Goal: Task Accomplishment & Management: Use online tool/utility

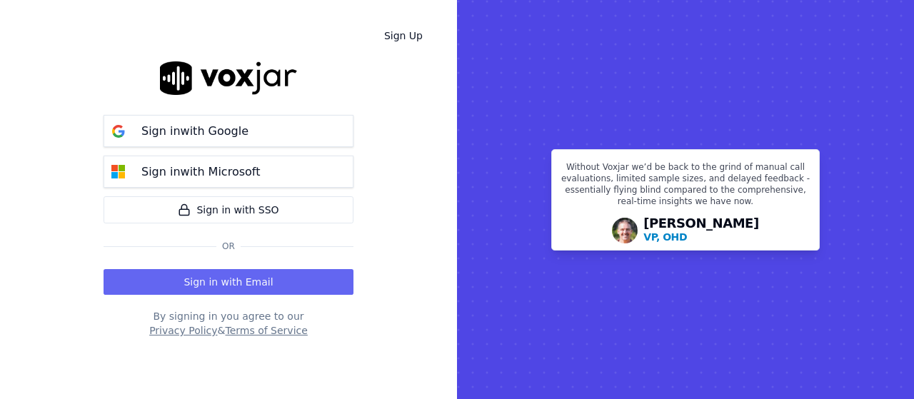
click at [246, 276] on button "Sign in with Email" at bounding box center [229, 282] width 250 height 26
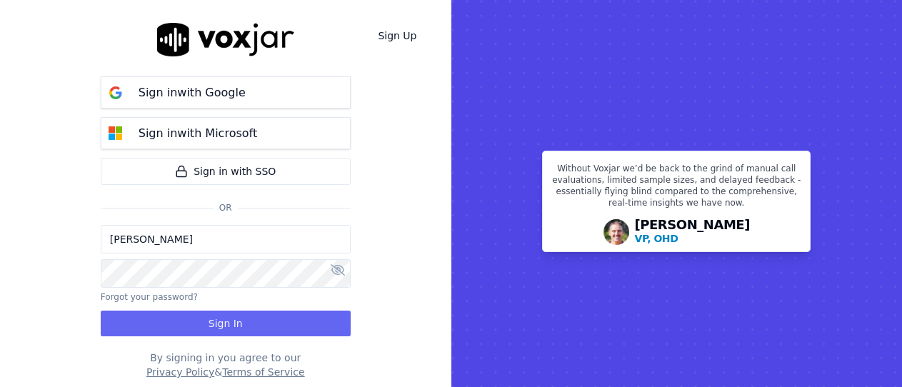
drag, startPoint x: 201, startPoint y: 239, endPoint x: 206, endPoint y: 246, distance: 9.1
click at [201, 239] on input "[PERSON_NAME]" at bounding box center [226, 239] width 250 height 29
click at [167, 242] on input "sukhwinder.paygeek@gmail.com" at bounding box center [226, 239] width 250 height 29
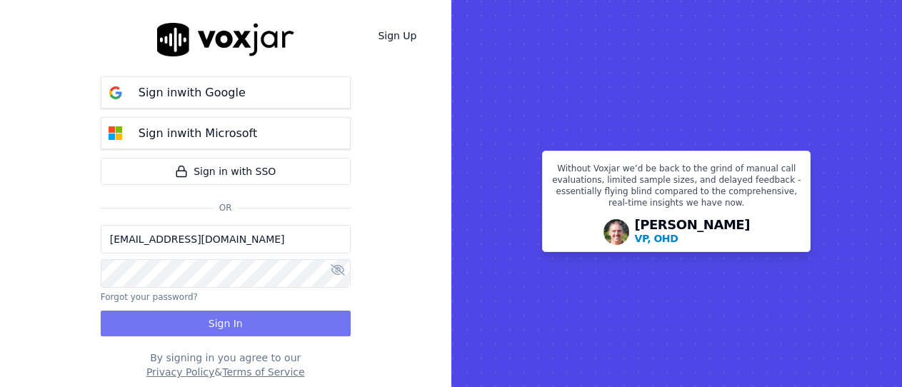
type input "sukhwinderpaygeek@gmail.com"
click at [206, 319] on button "Sign In" at bounding box center [226, 324] width 250 height 26
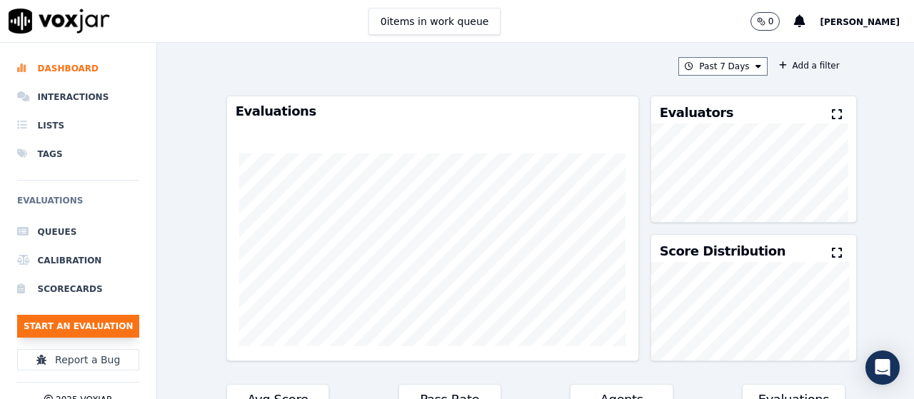
click at [104, 329] on button "Start an Evaluation" at bounding box center [78, 326] width 122 height 23
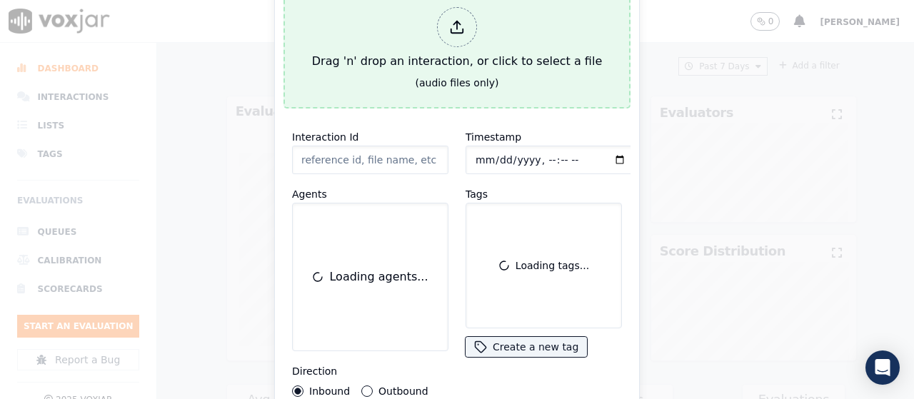
click at [377, 51] on div "Drag 'n' drop an interaction, or click to select a file" at bounding box center [456, 38] width 301 height 74
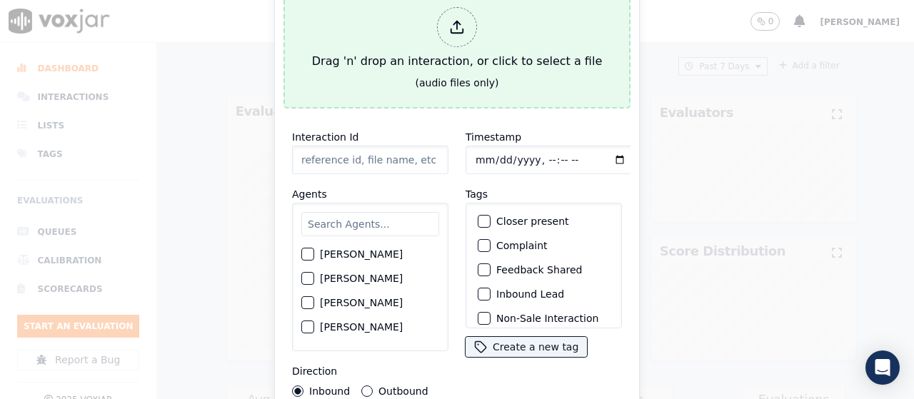
type input "20250812-181524_2232847972-all.mp3"
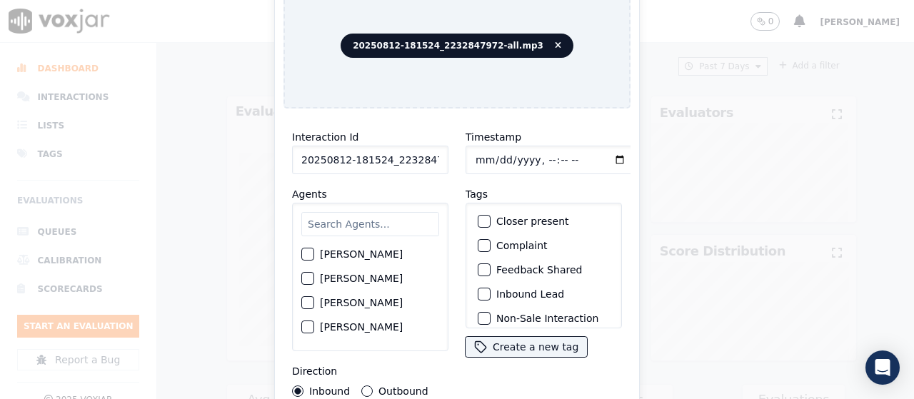
click at [351, 221] on input "text" at bounding box center [370, 224] width 138 height 24
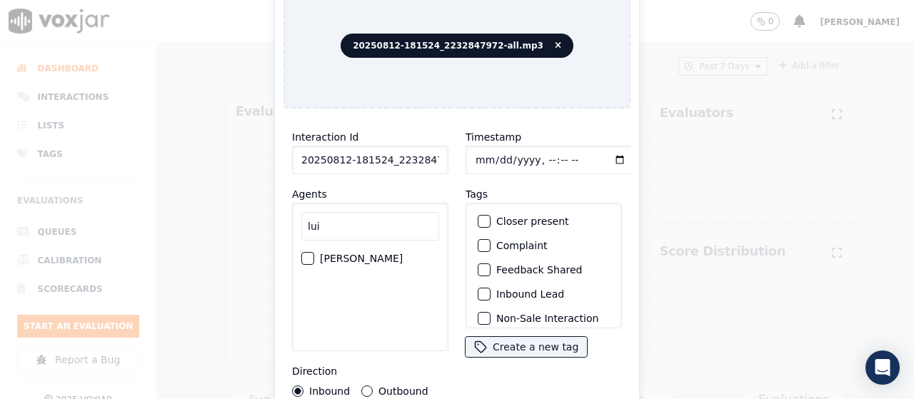
type input "lui"
click at [350, 254] on label "[PERSON_NAME]" at bounding box center [361, 259] width 83 height 10
click at [314, 252] on button "[PERSON_NAME]" at bounding box center [307, 258] width 13 height 13
click at [401, 391] on label "Outbound" at bounding box center [403, 391] width 49 height 10
click at [373, 391] on button "Outbound" at bounding box center [366, 391] width 11 height 11
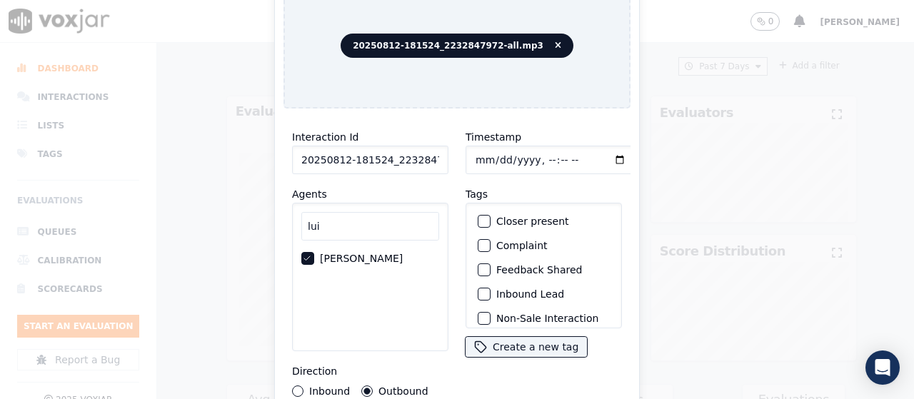
click at [472, 151] on input "Timestamp" at bounding box center [551, 160] width 170 height 29
type input "[DATE]T10:18"
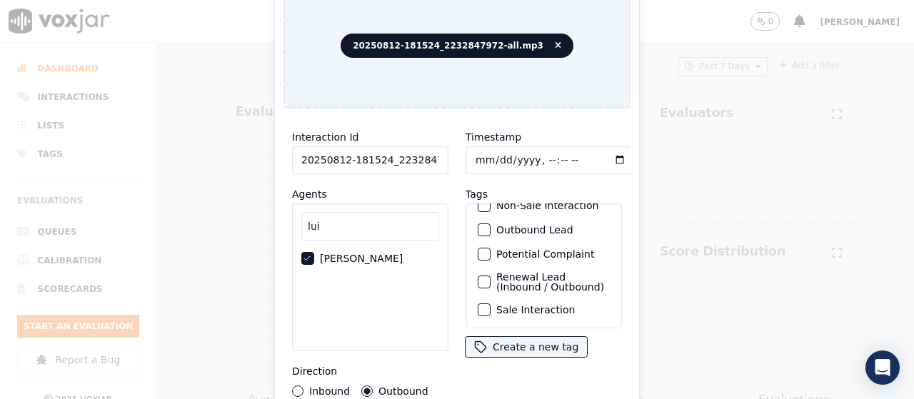
click at [529, 305] on label "Sale Interaction" at bounding box center [536, 310] width 79 height 10
click at [491, 304] on button "Sale Interaction" at bounding box center [484, 310] width 13 height 13
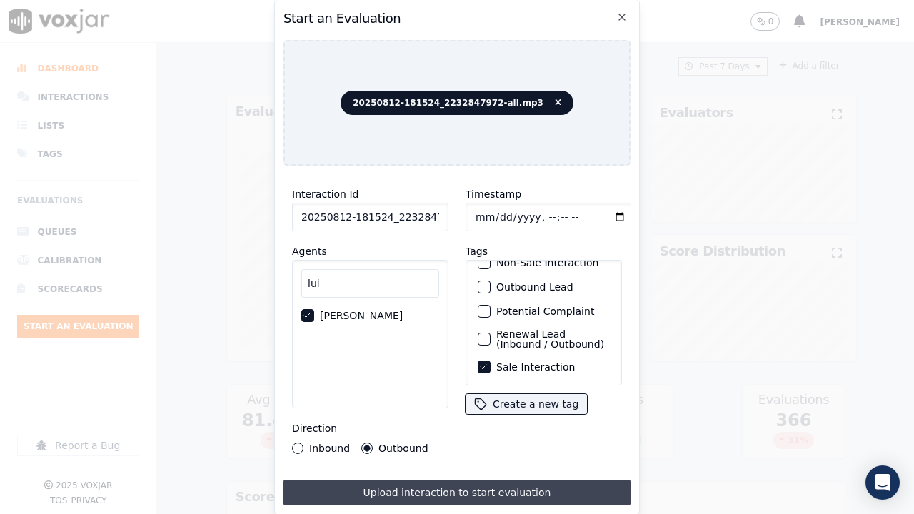
click at [528, 399] on button "Upload interaction to start evaluation" at bounding box center [457, 493] width 347 height 26
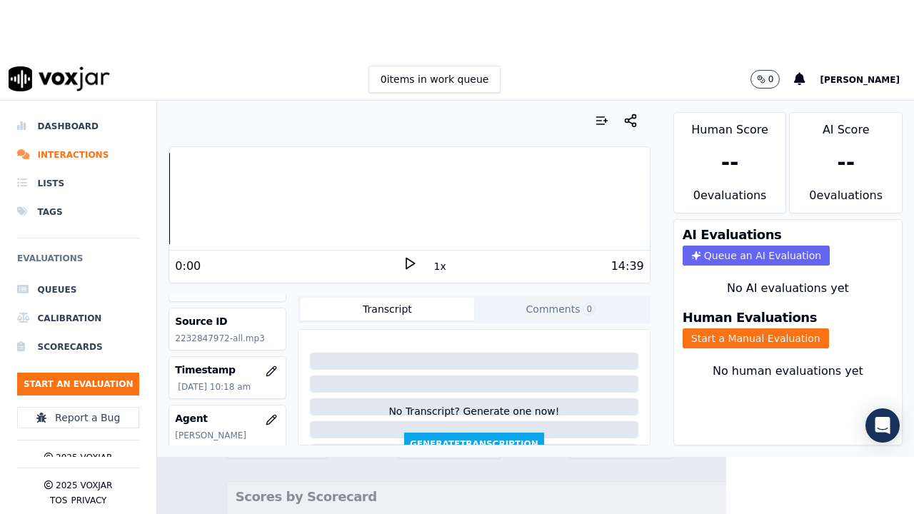
scroll to position [143, 0]
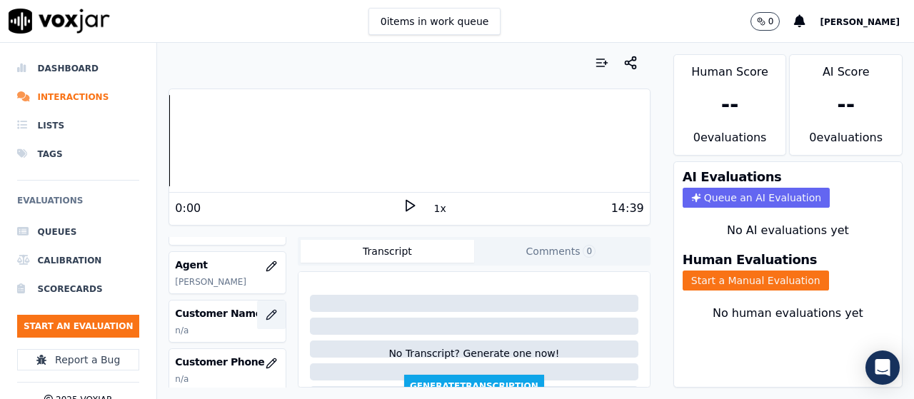
click at [266, 315] on icon "button" at bounding box center [270, 314] width 9 height 9
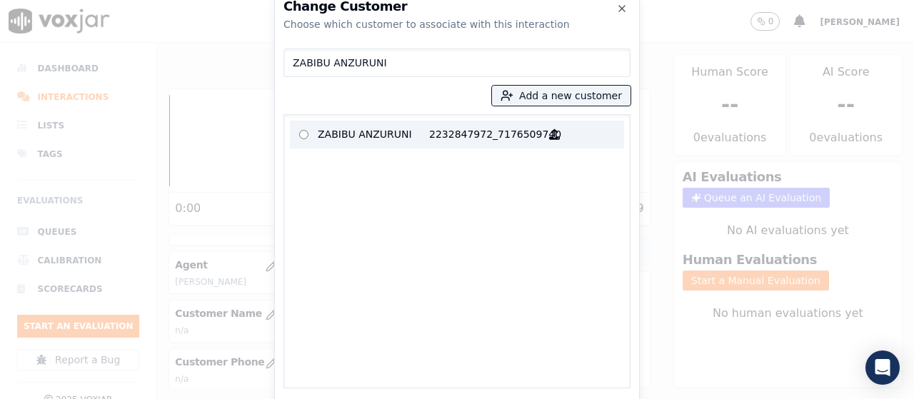
type input "ZABIBU ANZURUNI"
click at [379, 129] on p "ZABIBU ANZURUNI" at bounding box center [373, 135] width 111 height 22
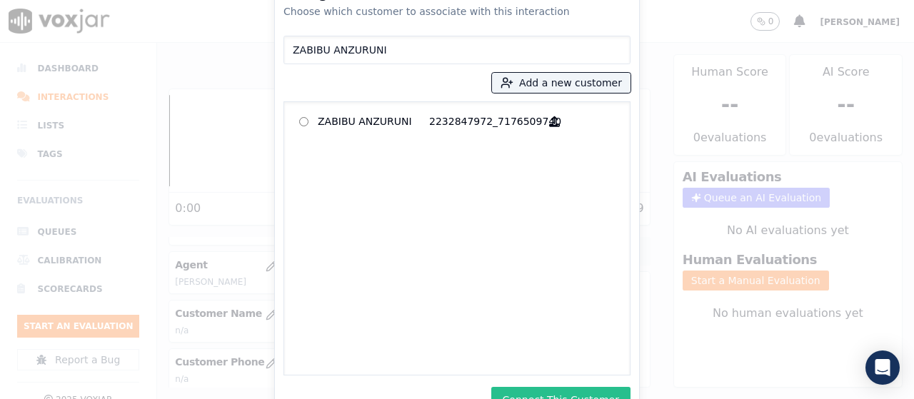
click at [580, 387] on button "Connect This Customer" at bounding box center [561, 400] width 139 height 26
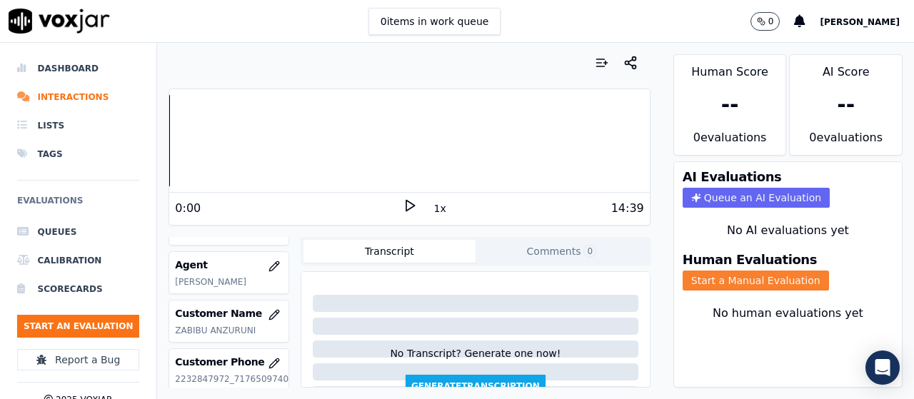
click at [757, 277] on button "Start a Manual Evaluation" at bounding box center [756, 281] width 146 height 20
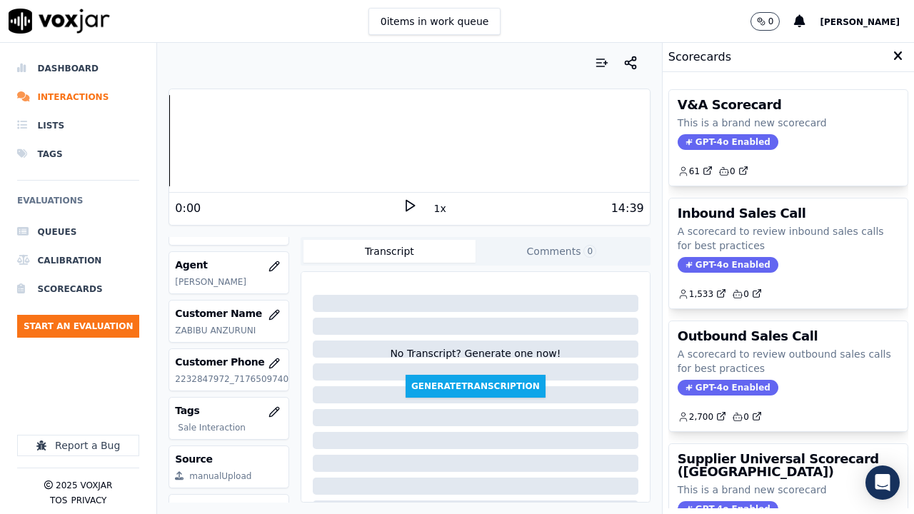
drag, startPoint x: 771, startPoint y: 467, endPoint x: 782, endPoint y: 454, distance: 16.7
click at [771, 399] on h3 "Supplier Universal Scorecard ([GEOGRAPHIC_DATA])" at bounding box center [788, 466] width 221 height 26
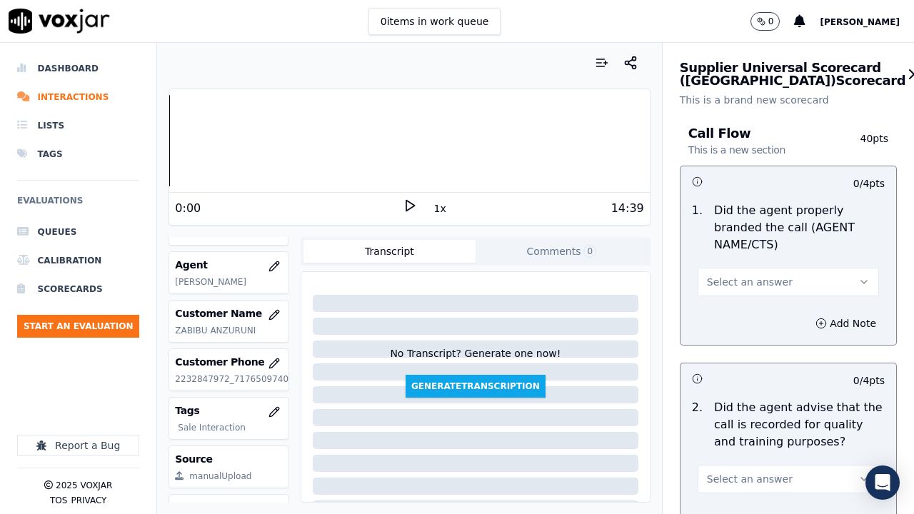
click at [759, 274] on button "Select an answer" at bounding box center [788, 282] width 181 height 29
click at [742, 311] on div "Yes" at bounding box center [762, 314] width 154 height 23
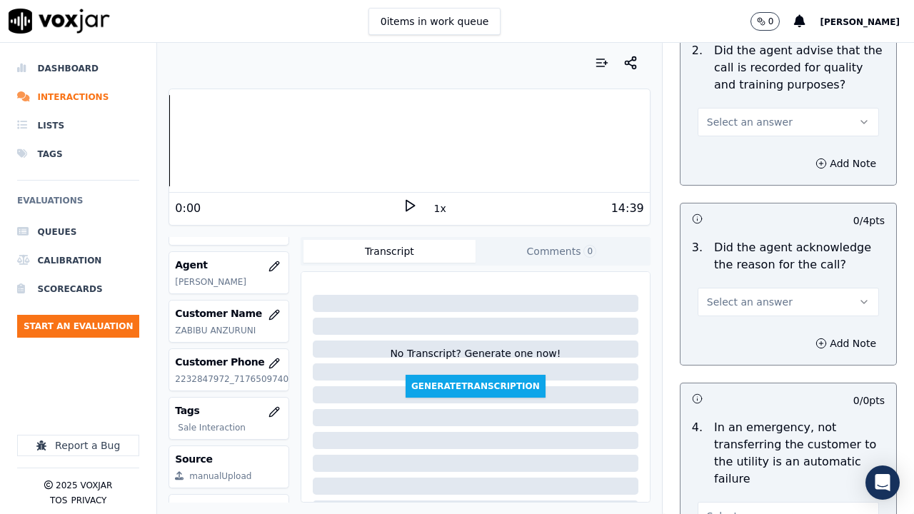
click at [734, 120] on span "Select an answer" at bounding box center [750, 122] width 86 height 14
click at [732, 149] on div "Yes" at bounding box center [762, 154] width 154 height 23
click at [728, 305] on span "Select an answer" at bounding box center [750, 302] width 86 height 14
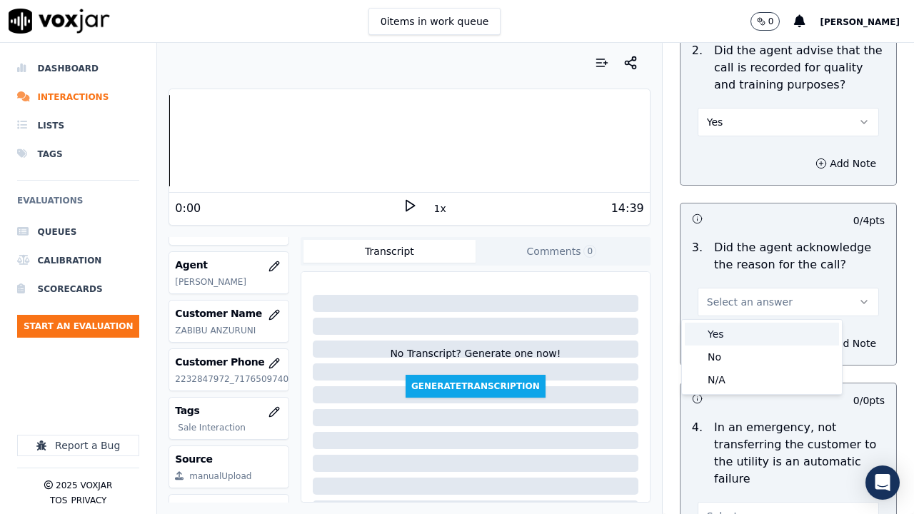
click at [715, 335] on div "Yes" at bounding box center [762, 334] width 154 height 23
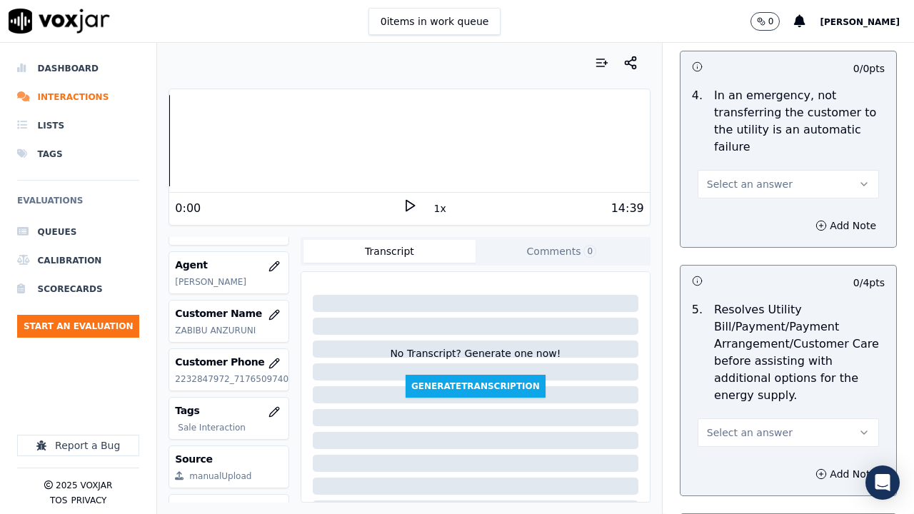
scroll to position [714, 0]
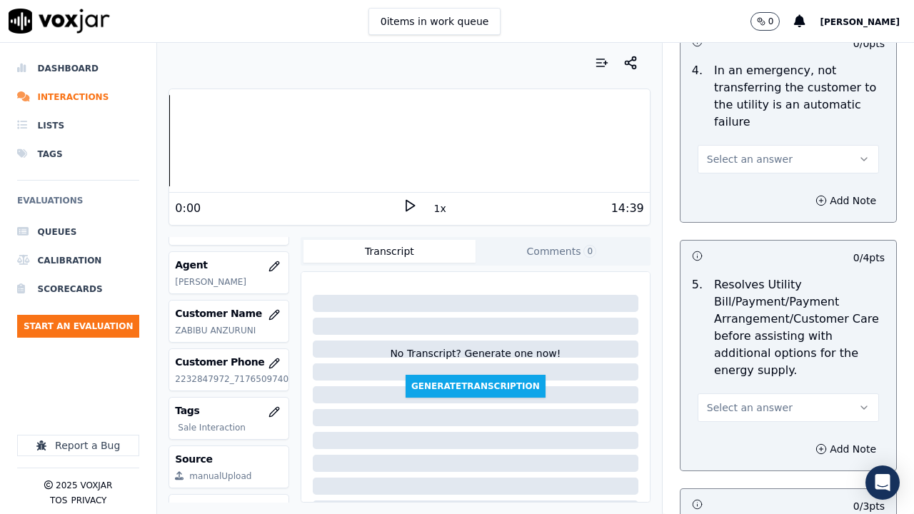
click at [742, 161] on span "Select an answer" at bounding box center [750, 159] width 86 height 14
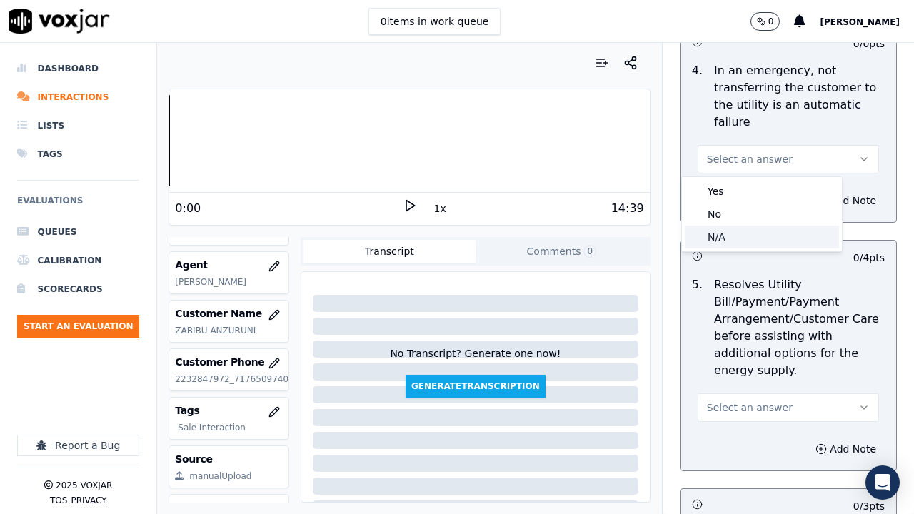
click at [737, 235] on div "N/A" at bounding box center [762, 237] width 154 height 23
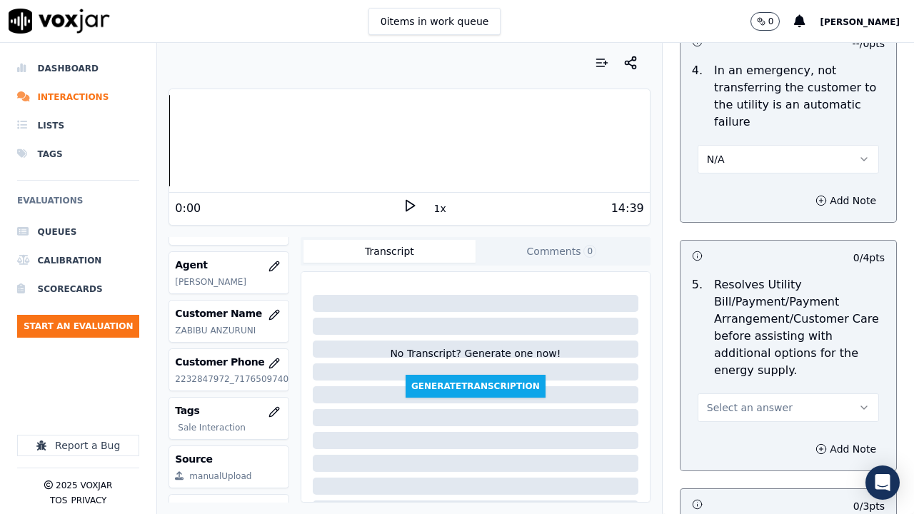
drag, startPoint x: 753, startPoint y: 404, endPoint x: 749, endPoint y: 420, distance: 17.0
click at [753, 399] on span "Select an answer" at bounding box center [750, 408] width 86 height 14
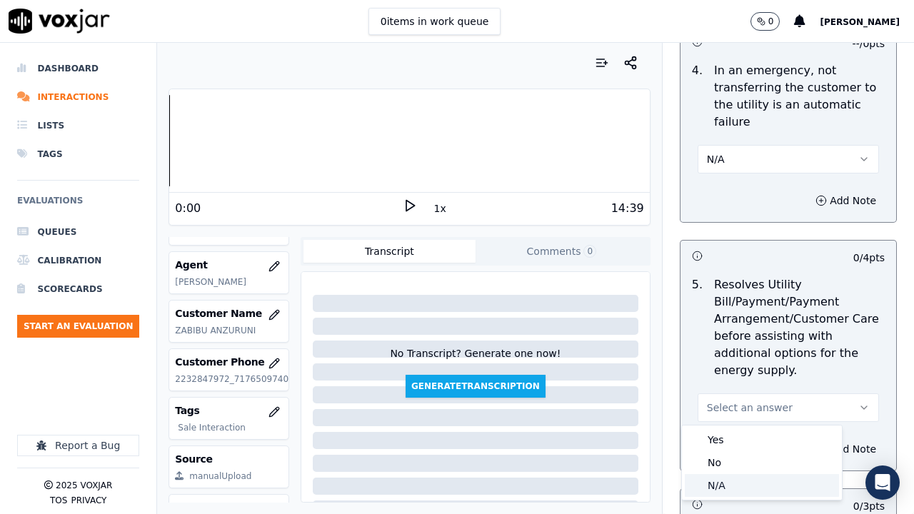
click at [737, 399] on div "N/A" at bounding box center [762, 485] width 154 height 23
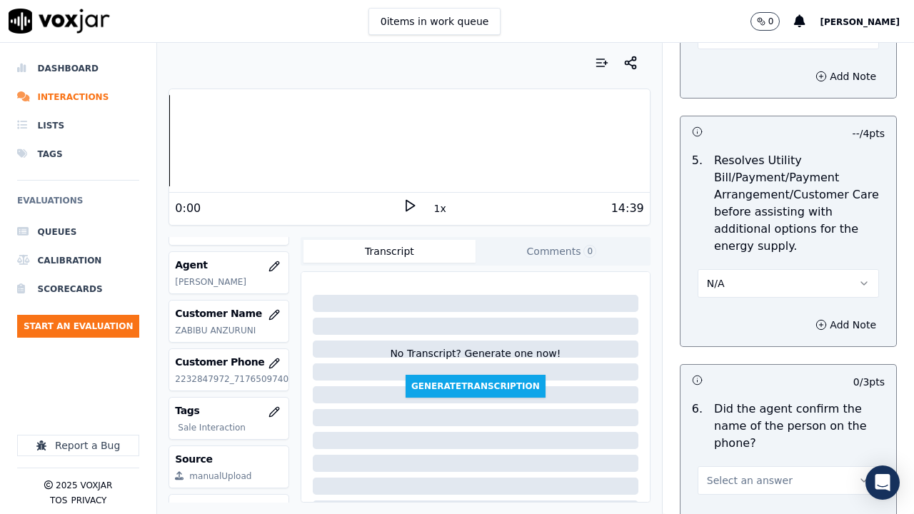
scroll to position [1143, 0]
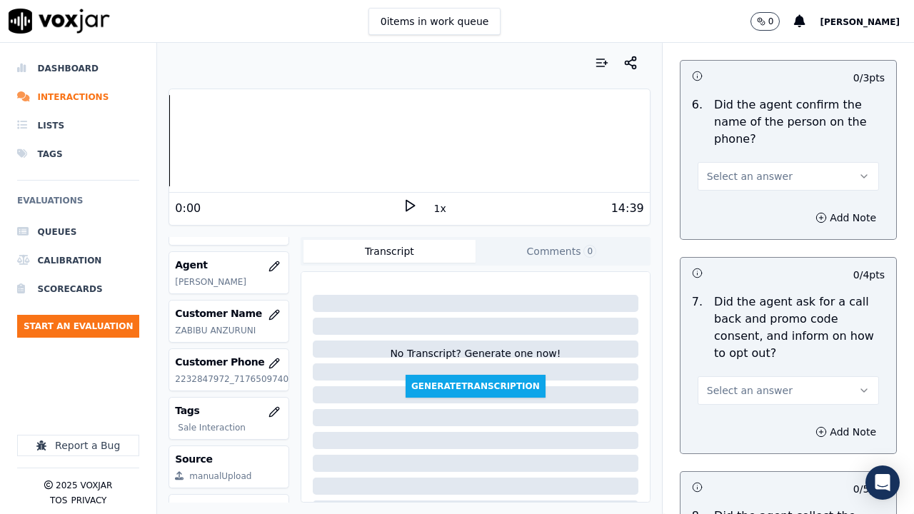
click at [757, 174] on span "Select an answer" at bounding box center [750, 176] width 86 height 14
click at [746, 212] on div "Yes" at bounding box center [762, 208] width 154 height 23
click at [742, 394] on span "Select an answer" at bounding box center [750, 391] width 86 height 14
click at [732, 399] on div "Yes" at bounding box center [762, 422] width 154 height 23
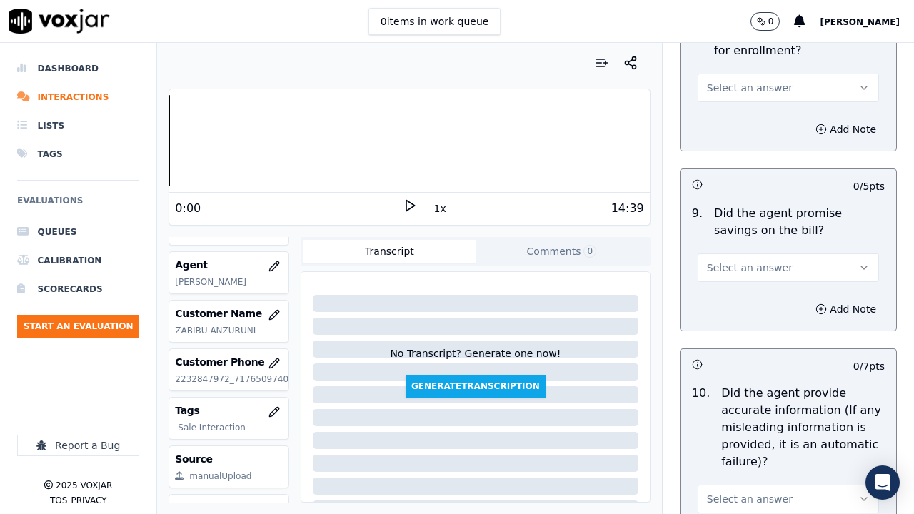
click at [729, 96] on button "Select an answer" at bounding box center [788, 88] width 181 height 29
drag, startPoint x: 729, startPoint y: 96, endPoint x: 747, endPoint y: 184, distance: 89.7
click at [727, 123] on div "Yes" at bounding box center [762, 120] width 154 height 23
drag, startPoint x: 737, startPoint y: 263, endPoint x: 737, endPoint y: 277, distance: 14.3
click at [737, 266] on span "Select an answer" at bounding box center [750, 268] width 86 height 14
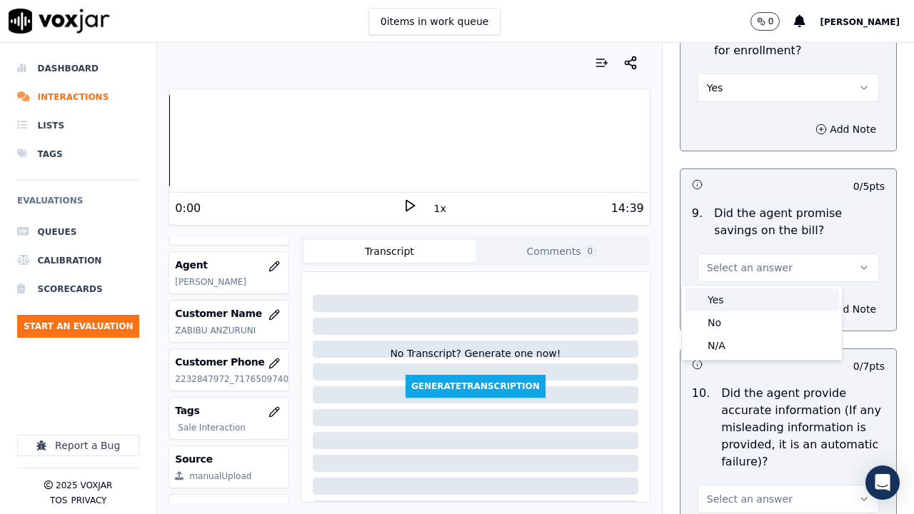
click at [735, 303] on div "Yes" at bounding box center [762, 300] width 154 height 23
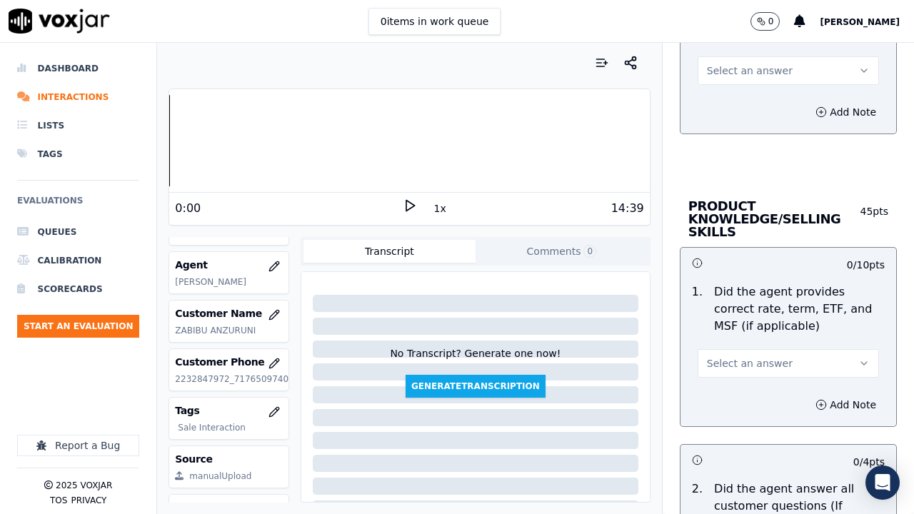
click at [733, 60] on button "Select an answer" at bounding box center [788, 70] width 181 height 29
click at [727, 109] on div "Yes" at bounding box center [762, 102] width 154 height 23
click at [757, 360] on span "Select an answer" at bounding box center [750, 363] width 86 height 14
click at [740, 396] on div "Yes" at bounding box center [762, 395] width 154 height 23
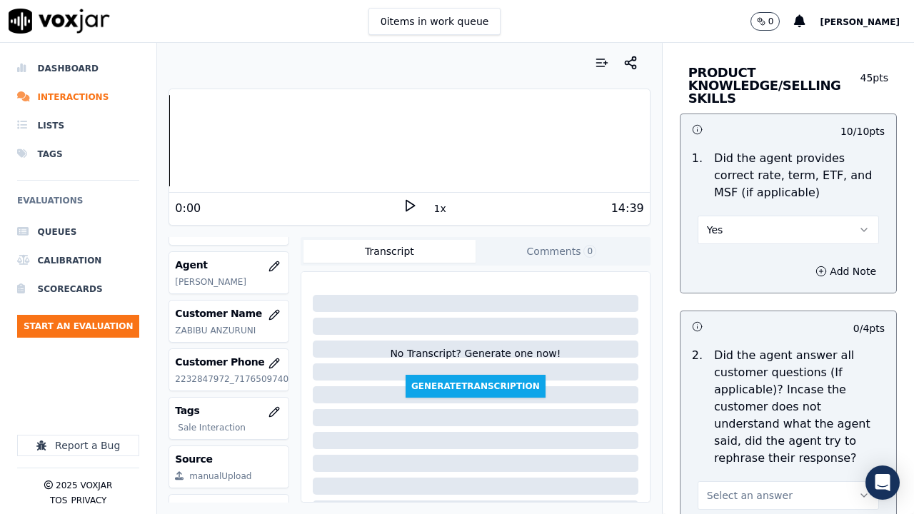
scroll to position [2500, 0]
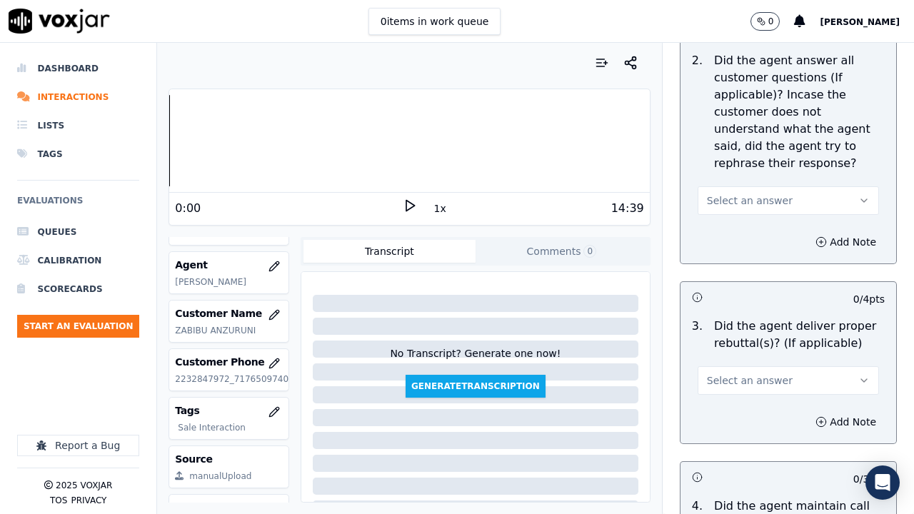
click at [733, 196] on span "Select an answer" at bounding box center [750, 201] width 86 height 14
click at [739, 231] on div "Yes" at bounding box center [762, 232] width 154 height 23
click at [743, 374] on span "Select an answer" at bounding box center [750, 381] width 86 height 14
click at [735, 399] on div "Yes" at bounding box center [762, 412] width 154 height 23
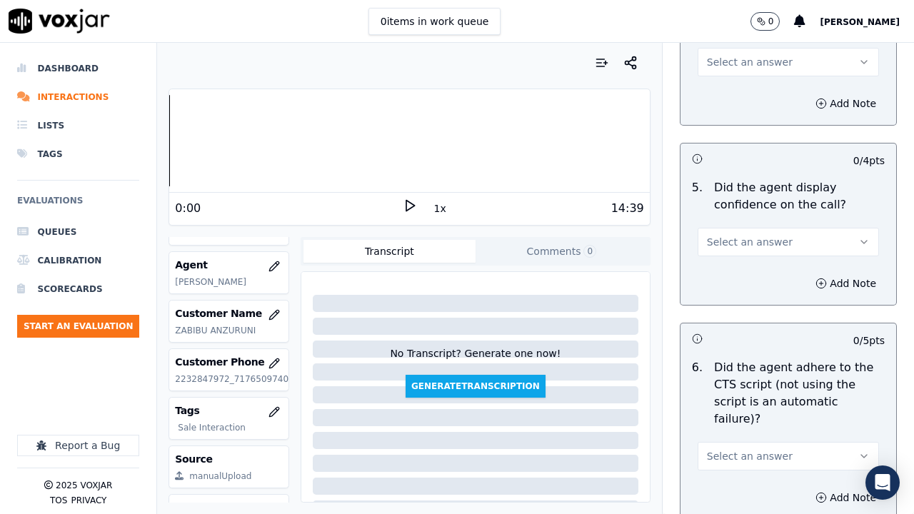
scroll to position [3001, 0]
click at [737, 242] on span "Select an answer" at bounding box center [750, 241] width 86 height 14
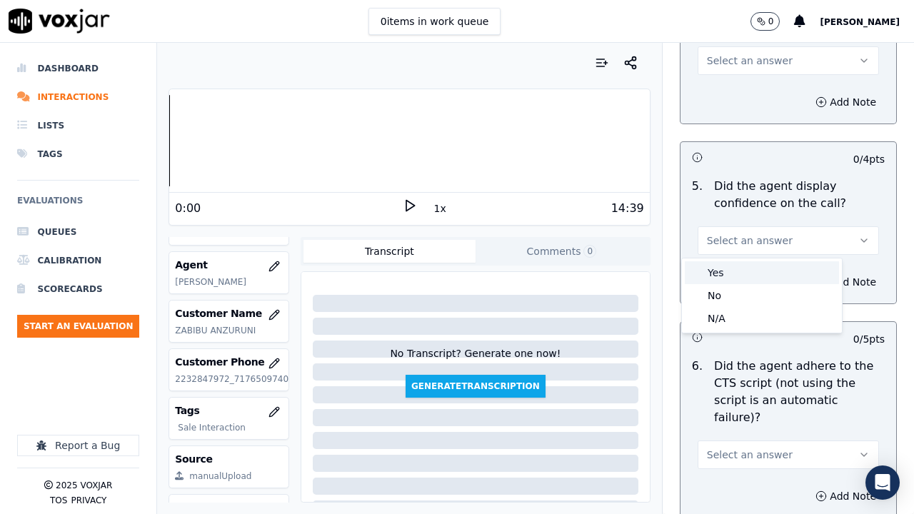
click at [732, 278] on div "Yes" at bounding box center [762, 272] width 154 height 23
click at [754, 62] on span "Select an answer" at bounding box center [750, 61] width 86 height 14
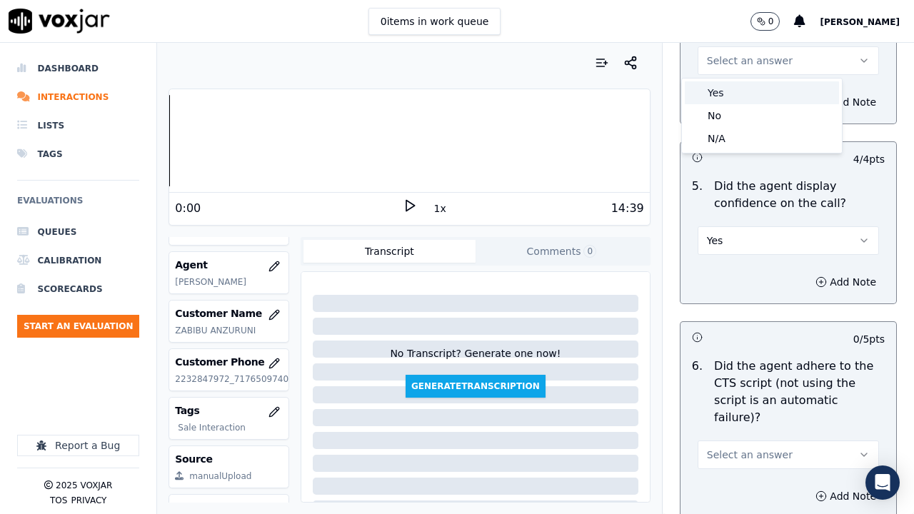
click at [757, 98] on div "Yes" at bounding box center [762, 92] width 154 height 23
click at [752, 399] on span "Select an answer" at bounding box center [750, 455] width 86 height 14
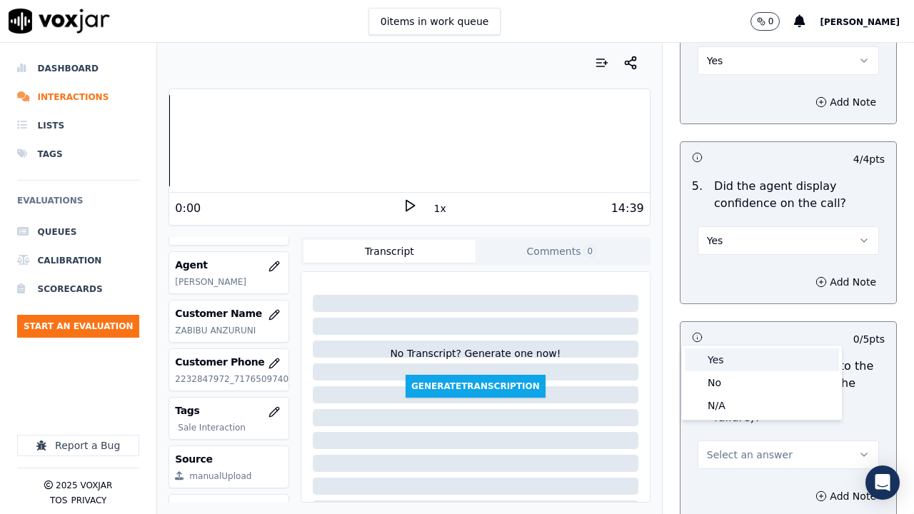
click at [727, 356] on div "Yes" at bounding box center [762, 360] width 154 height 23
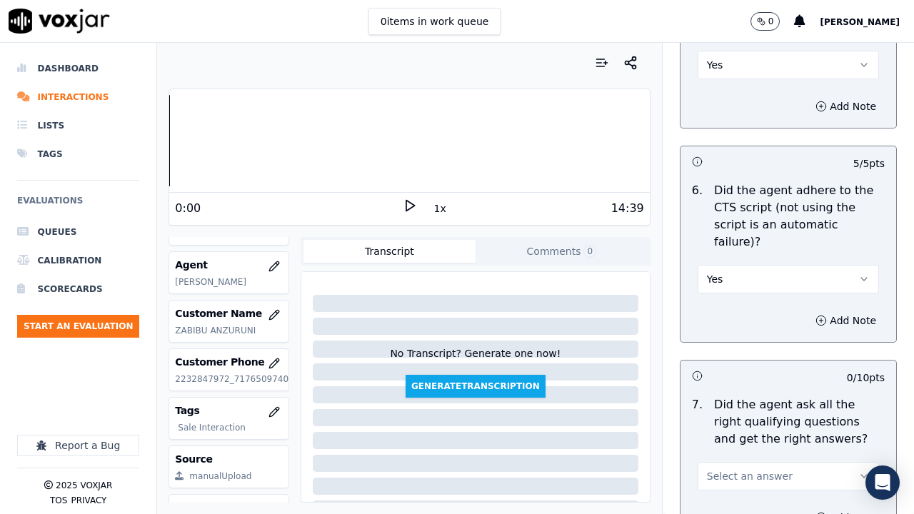
scroll to position [3501, 0]
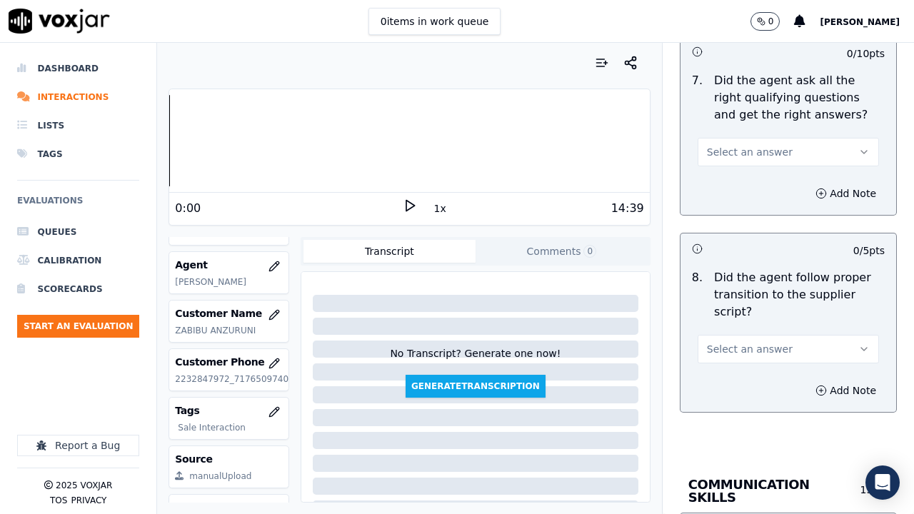
click at [735, 145] on span "Select an answer" at bounding box center [750, 152] width 86 height 14
click at [739, 159] on div "Yes" at bounding box center [762, 167] width 154 height 23
drag, startPoint x: 742, startPoint y: 320, endPoint x: 741, endPoint y: 340, distance: 20.0
click at [742, 335] on button "Select an answer" at bounding box center [788, 349] width 181 height 29
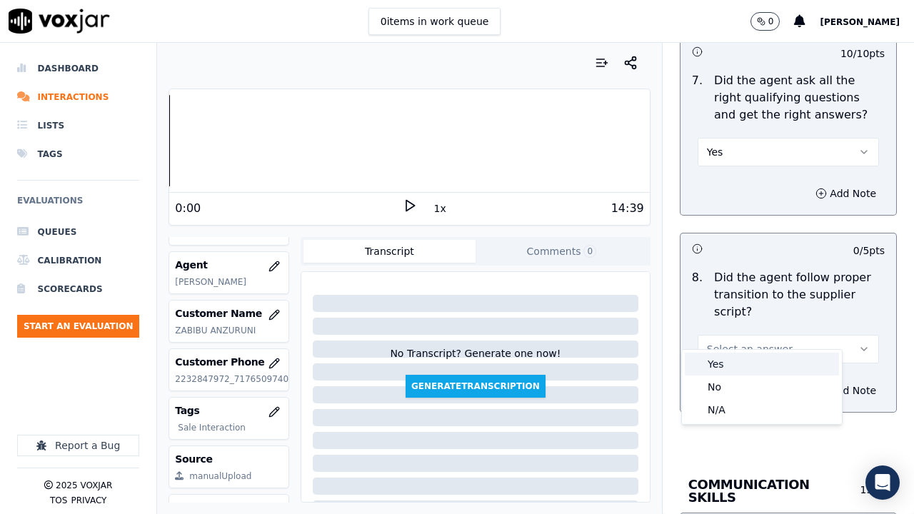
click at [737, 353] on div "Yes" at bounding box center [762, 364] width 154 height 23
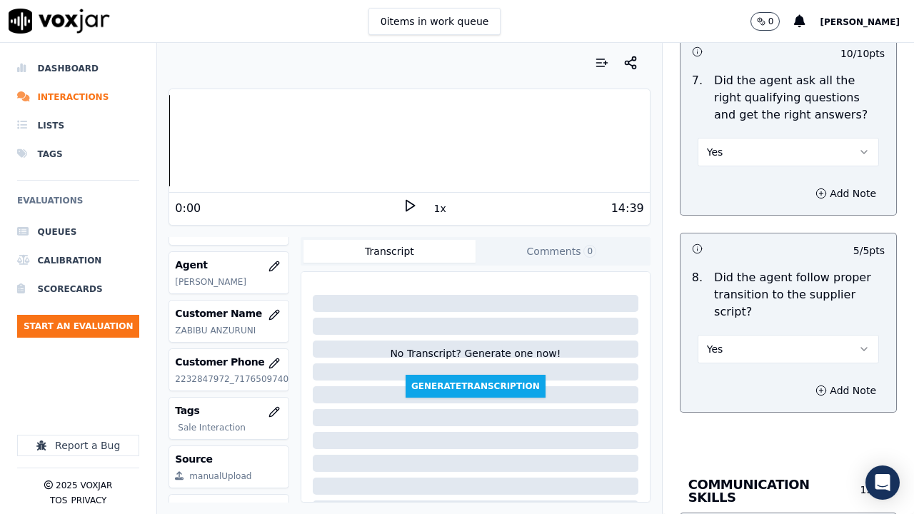
scroll to position [3929, 0]
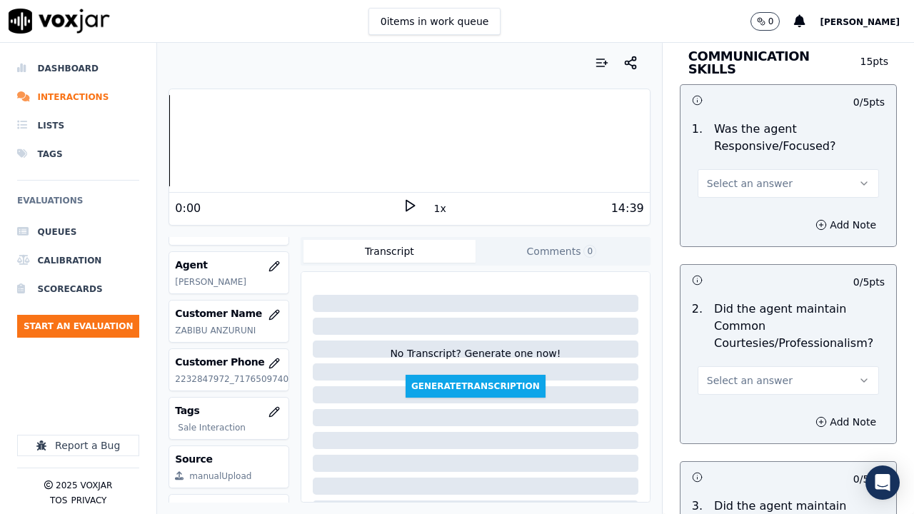
click at [750, 176] on span "Select an answer" at bounding box center [750, 183] width 86 height 14
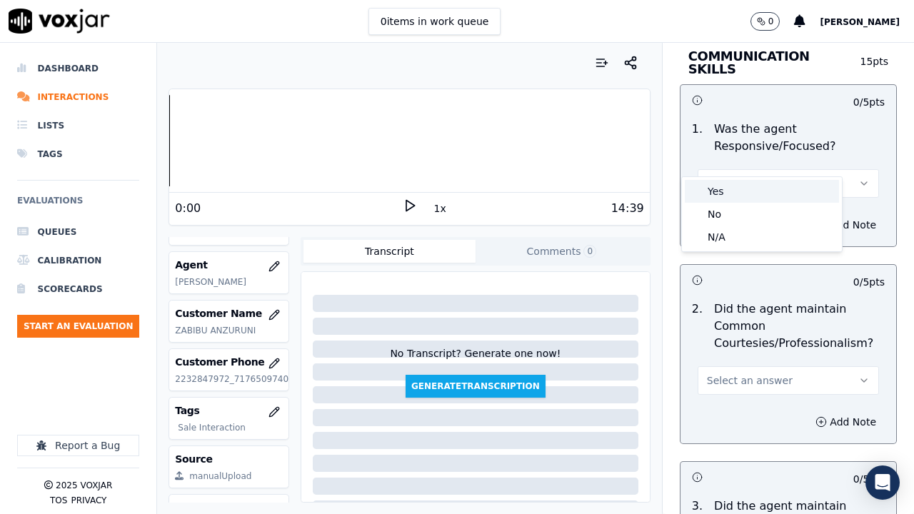
click at [767, 191] on div "Yes" at bounding box center [762, 191] width 154 height 23
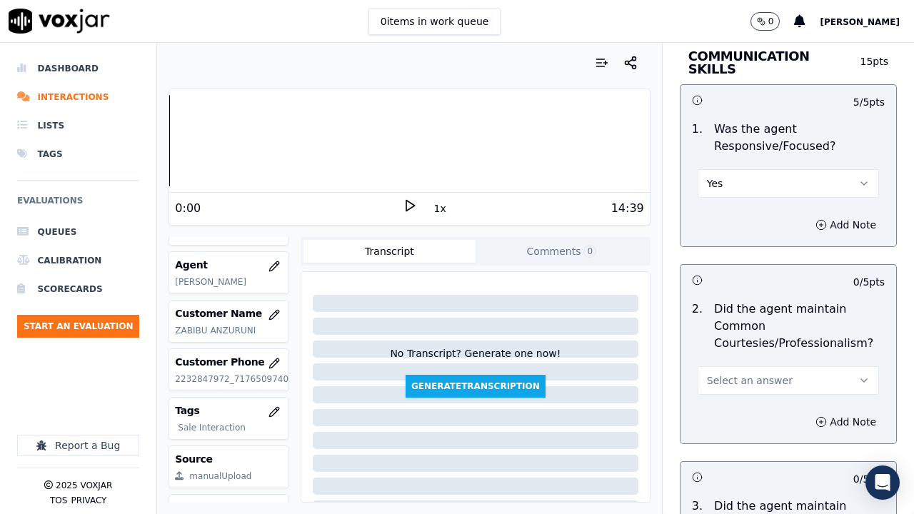
click at [750, 374] on span "Select an answer" at bounding box center [750, 381] width 86 height 14
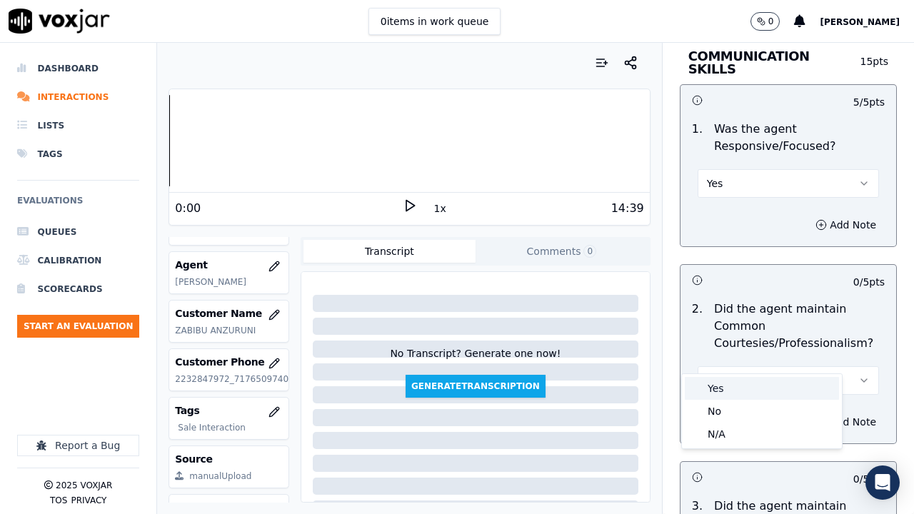
click at [744, 394] on div "Yes" at bounding box center [762, 388] width 154 height 23
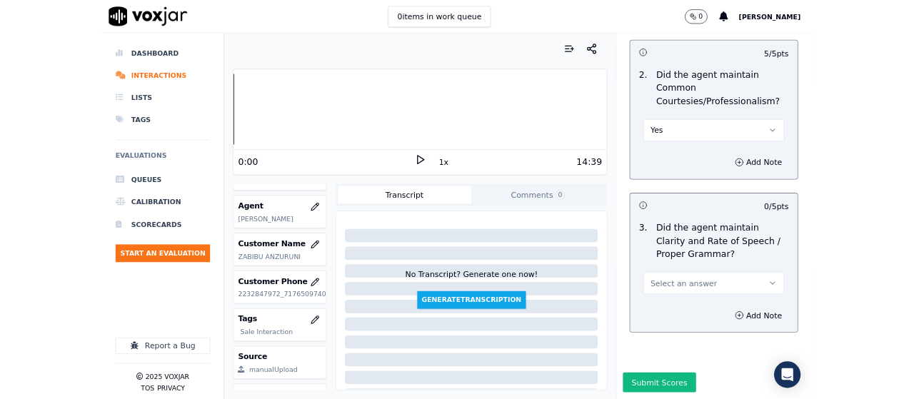
scroll to position [4154, 0]
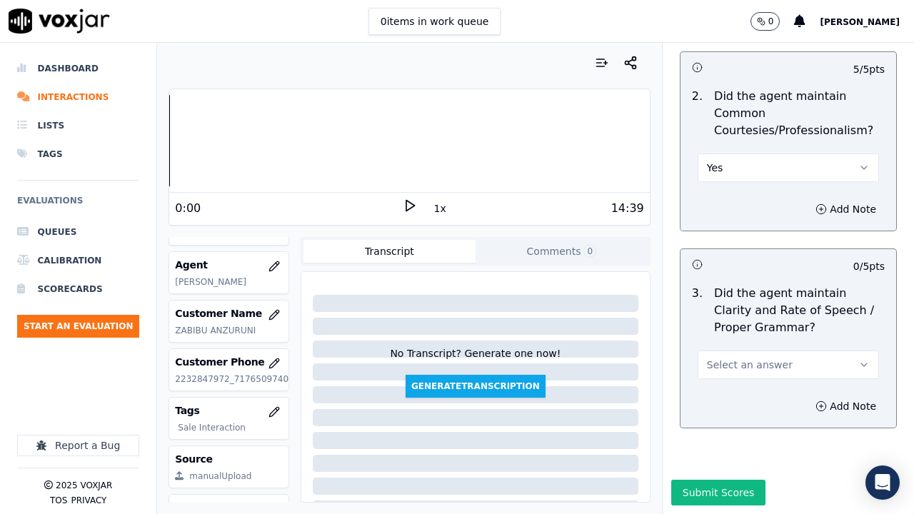
drag, startPoint x: 758, startPoint y: 328, endPoint x: 758, endPoint y: 336, distance: 8.6
click at [758, 351] on button "Select an answer" at bounding box center [788, 365] width 181 height 29
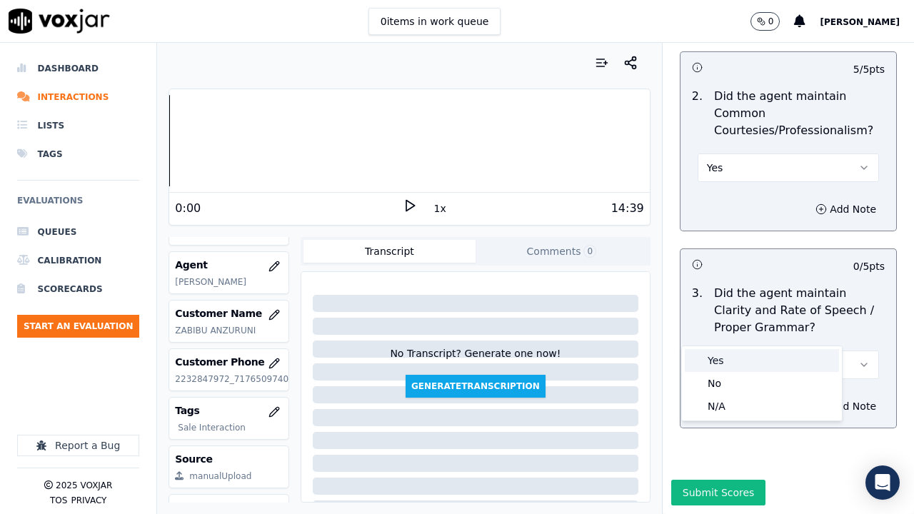
click at [739, 364] on div "Yes" at bounding box center [762, 360] width 154 height 23
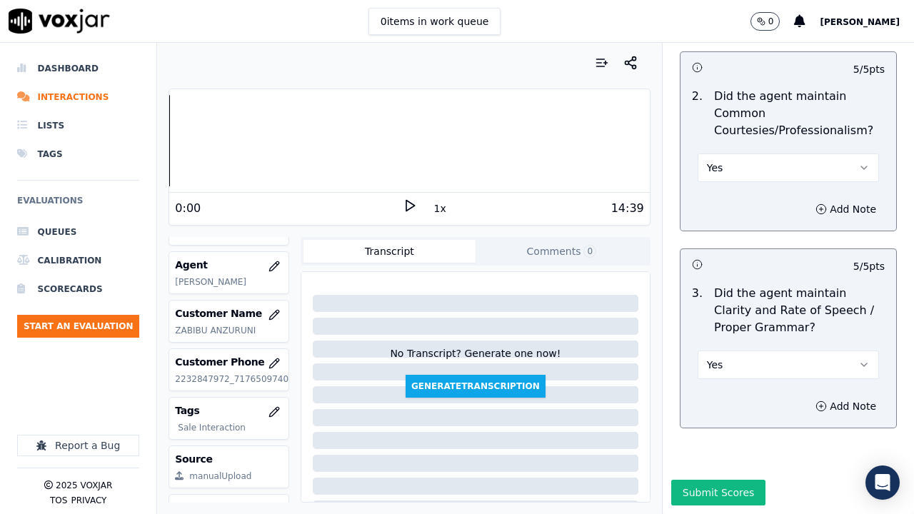
click at [724, 399] on button "Submit Scores" at bounding box center [719, 493] width 95 height 26
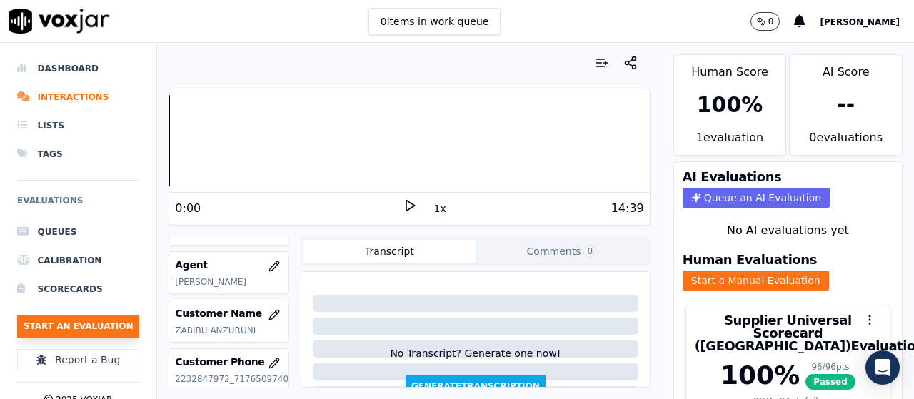
click at [101, 326] on button "Start an Evaluation" at bounding box center [78, 326] width 122 height 23
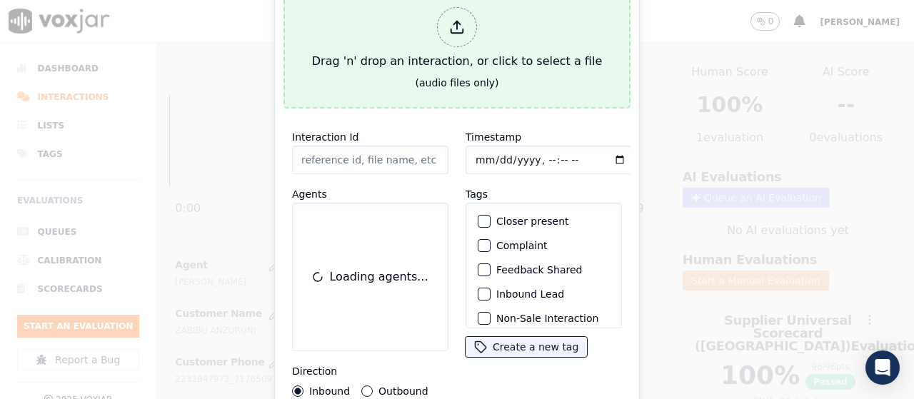
click at [343, 45] on div "Drag 'n' drop an interaction, or click to select a file" at bounding box center [456, 38] width 301 height 74
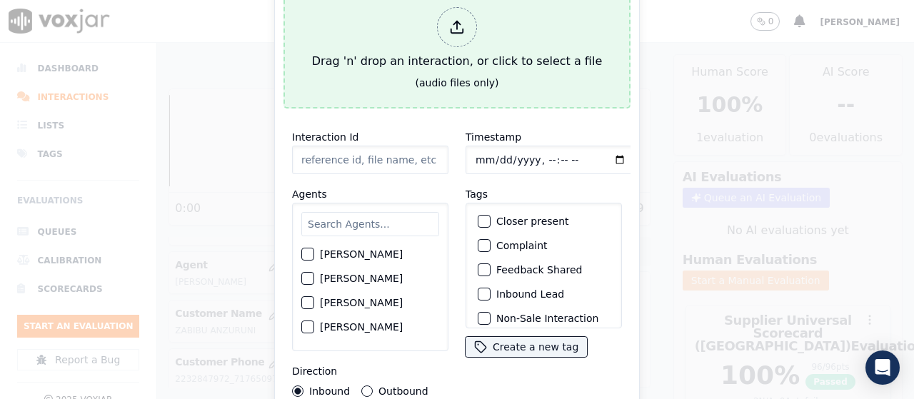
type input "20250812-142455_9172142059-all.mp3"
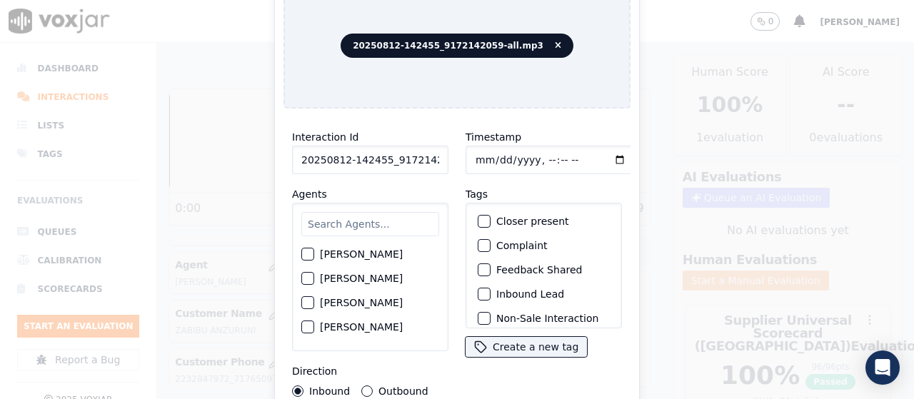
click at [365, 212] on input "text" at bounding box center [370, 224] width 138 height 24
type input "ca"
click at [354, 250] on label "[PERSON_NAME]" at bounding box center [361, 255] width 83 height 10
click at [314, 249] on button "[PERSON_NAME]" at bounding box center [307, 255] width 13 height 13
click at [474, 156] on input "Timestamp" at bounding box center [551, 160] width 170 height 29
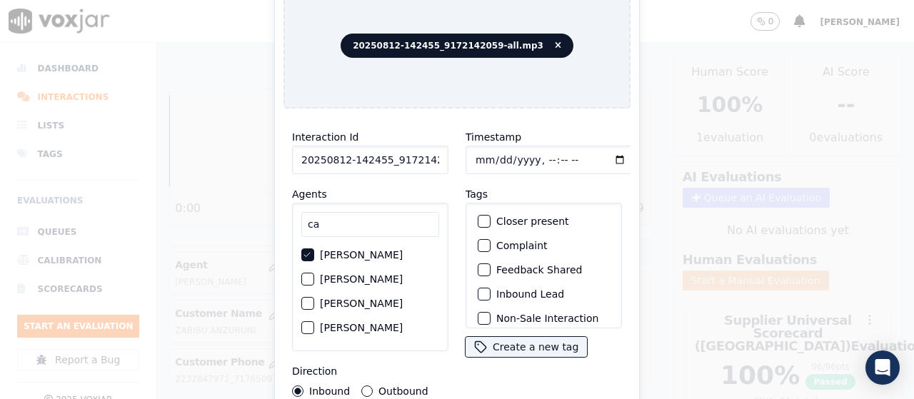
type input "[DATE]T10:27"
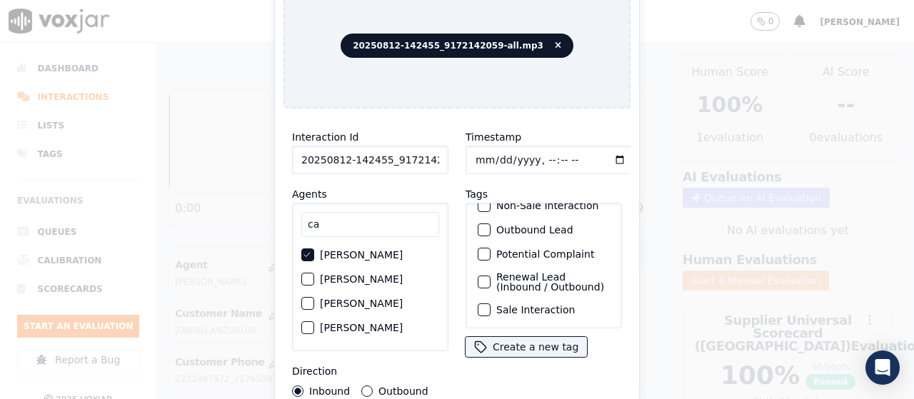
click at [532, 305] on label "Sale Interaction" at bounding box center [536, 310] width 79 height 10
click at [491, 304] on button "Sale Interaction" at bounding box center [484, 310] width 13 height 13
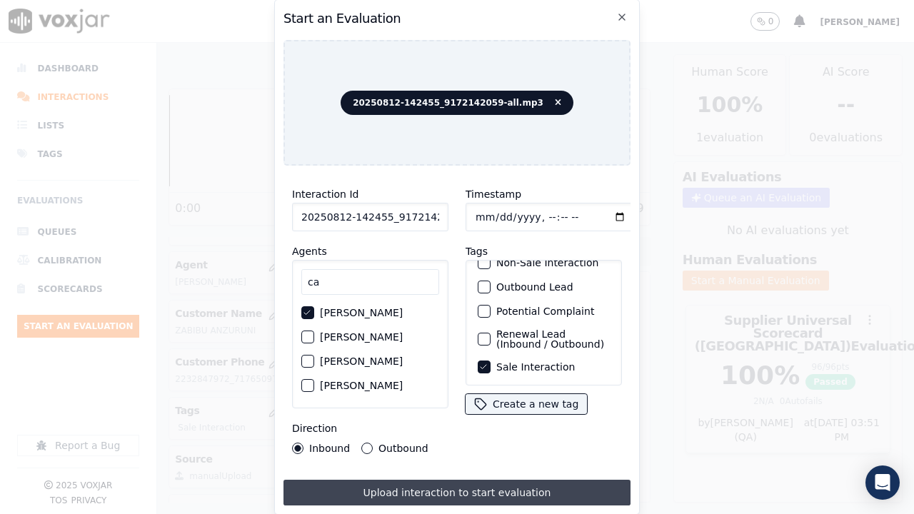
click at [539, 399] on button "Upload interaction to start evaluation" at bounding box center [457, 493] width 347 height 26
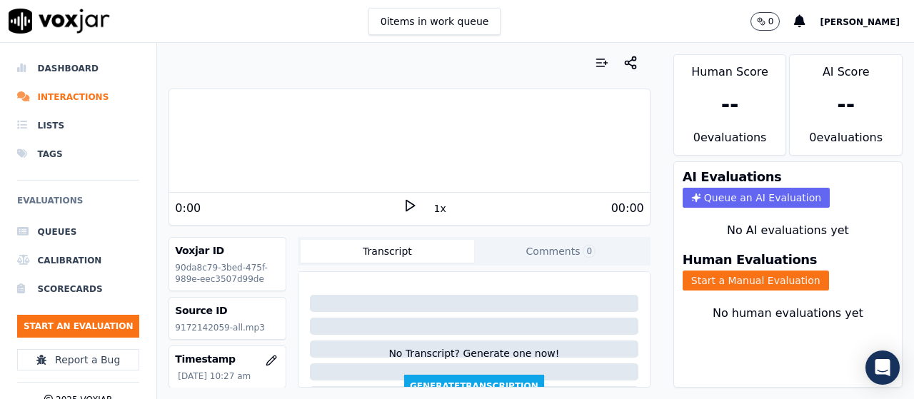
scroll to position [214, 0]
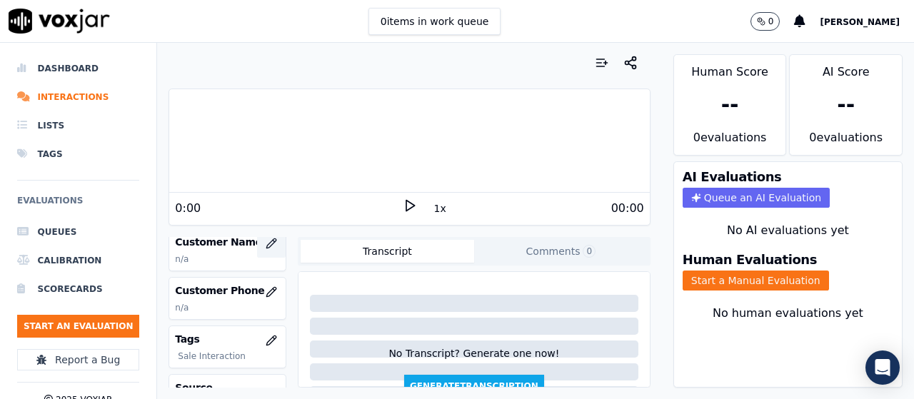
click at [266, 239] on icon "button" at bounding box center [271, 243] width 11 height 11
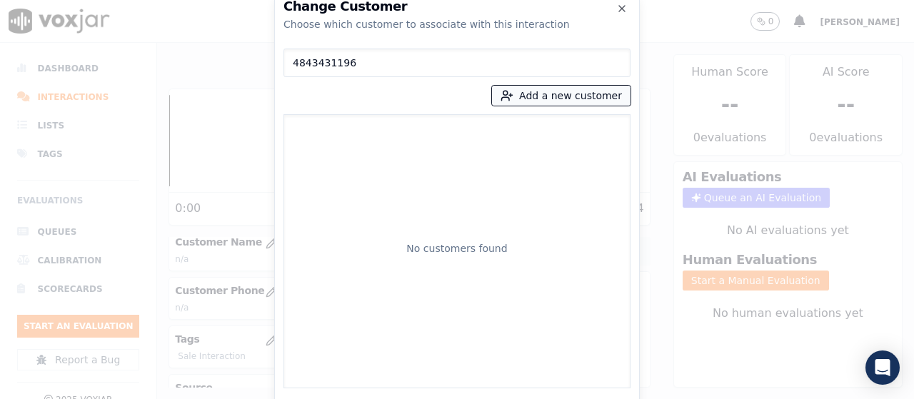
type input "4843431196"
click at [540, 99] on button "Add a new customer" at bounding box center [561, 96] width 139 height 20
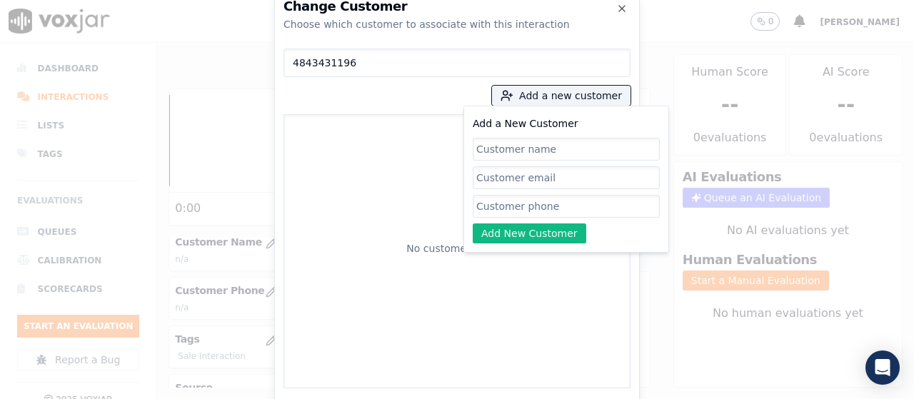
click at [518, 210] on input "Add a New Customer" at bounding box center [566, 206] width 187 height 23
paste input "4843431196"
type input "4843431196"
click at [513, 148] on input "Add a New Customer" at bounding box center [566, 149] width 187 height 23
paste input "[PERSON_NAME]"
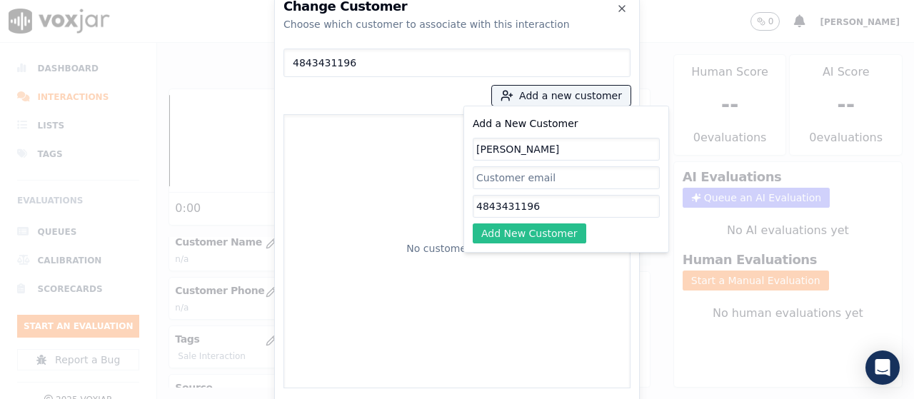
type input "[PERSON_NAME]"
click at [536, 236] on button "Add New Customer" at bounding box center [530, 234] width 114 height 20
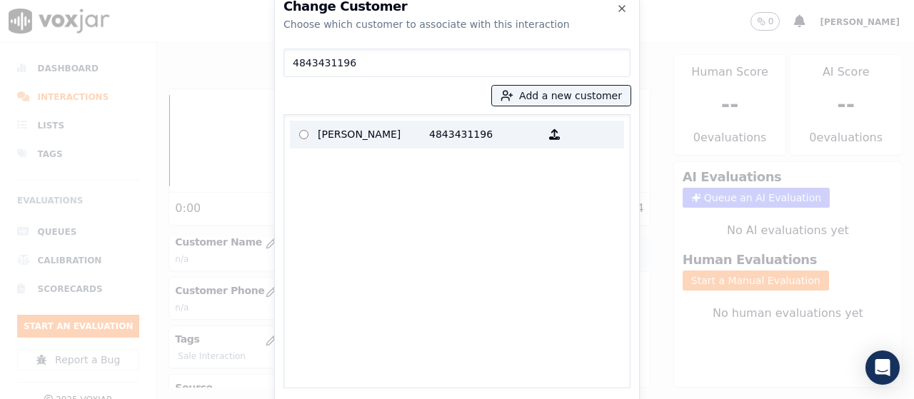
click at [367, 136] on p "[PERSON_NAME]" at bounding box center [373, 135] width 111 height 22
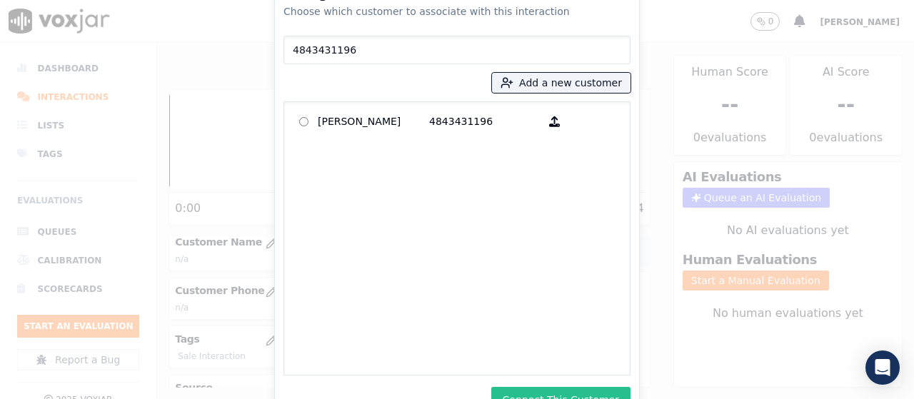
click at [584, 387] on button "Connect This Customer" at bounding box center [561, 400] width 139 height 26
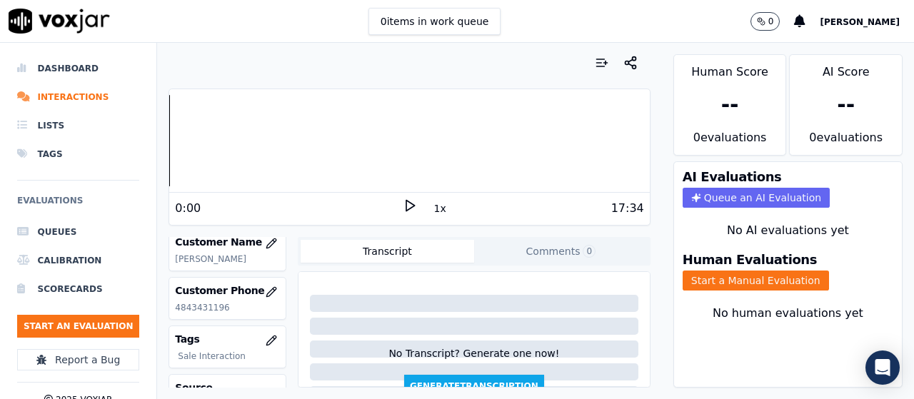
click at [765, 282] on button "Start a Manual Evaluation" at bounding box center [756, 281] width 146 height 20
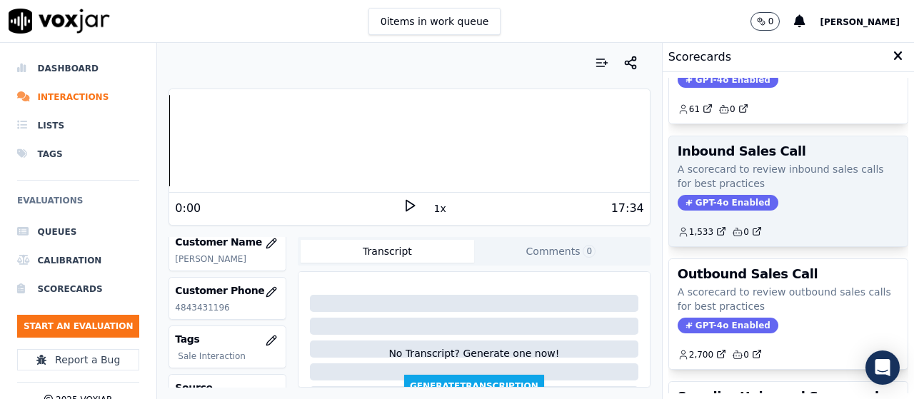
scroll to position [143, 0]
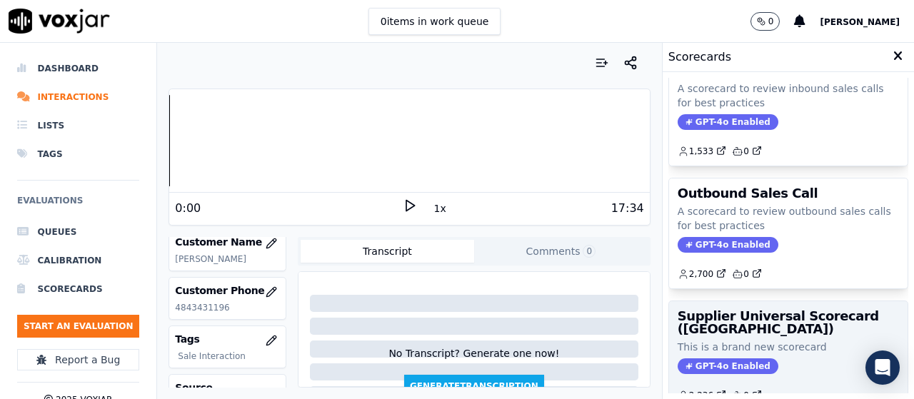
click at [751, 336] on div "Supplier Universal Scorecard ([GEOGRAPHIC_DATA]) This is a brand new scorecard …" at bounding box center [788, 355] width 239 height 109
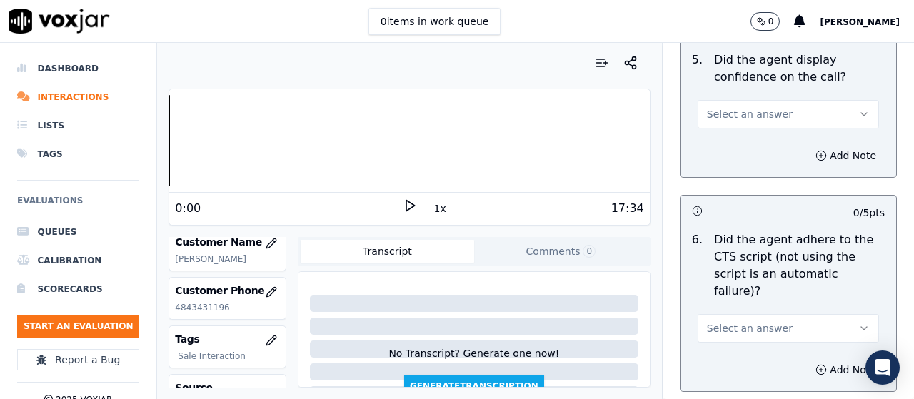
scroll to position [3227, 0]
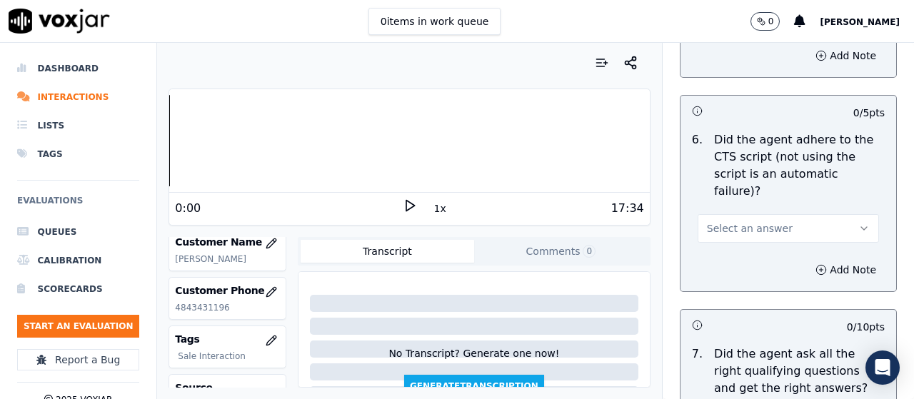
click at [757, 221] on span "Select an answer" at bounding box center [750, 228] width 86 height 14
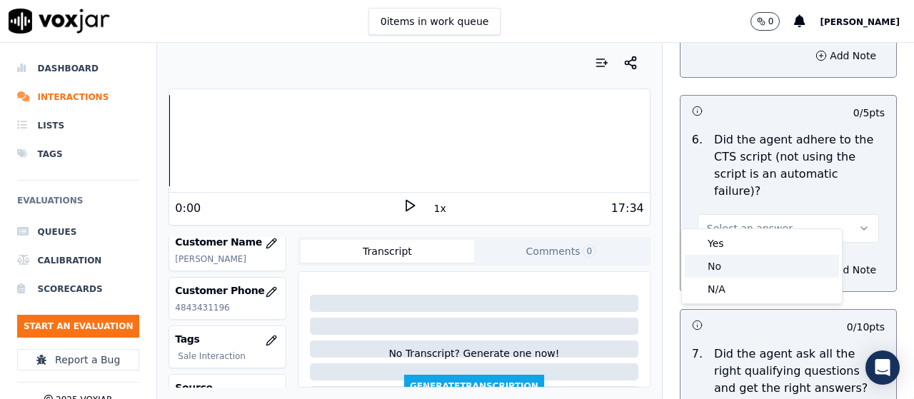
click at [741, 265] on div "No" at bounding box center [762, 266] width 154 height 23
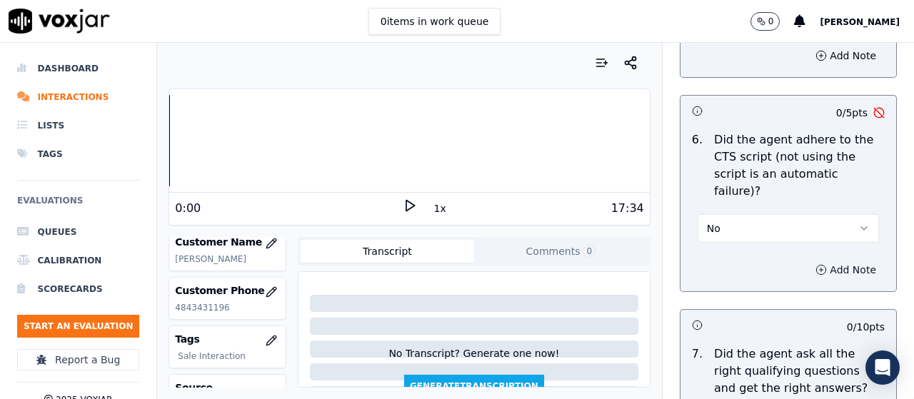
click at [810, 260] on button "Add Note" at bounding box center [846, 270] width 78 height 20
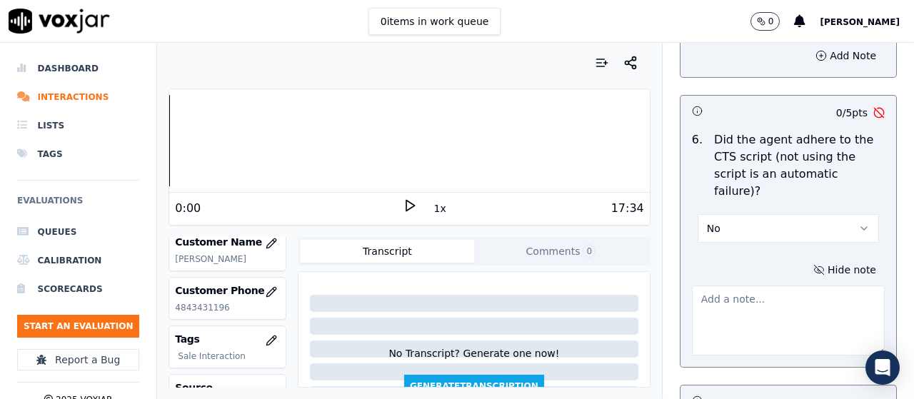
click at [706, 287] on textarea at bounding box center [788, 321] width 193 height 70
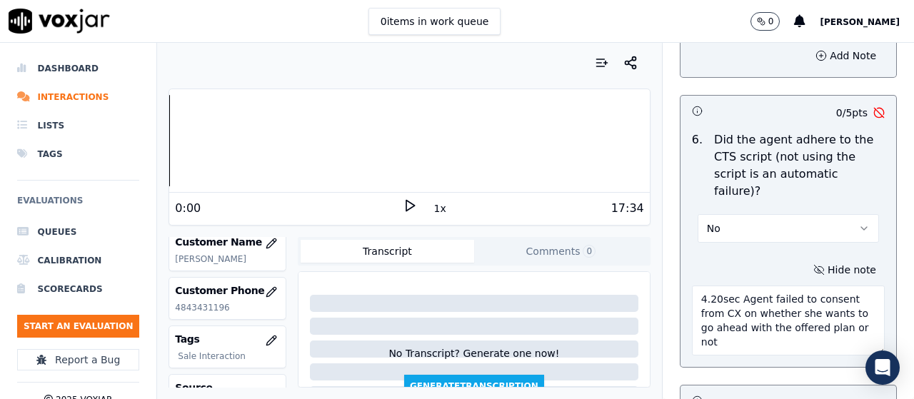
drag, startPoint x: 719, startPoint y: 281, endPoint x: 733, endPoint y: 323, distance: 43.6
click at [733, 323] on textarea "4.20sec Agent failed to consent from CX on whether she wants to go ahead with t…" at bounding box center [788, 321] width 193 height 70
paste textarea "did not secure explicit confirmation from the customer regarding her willingnes…"
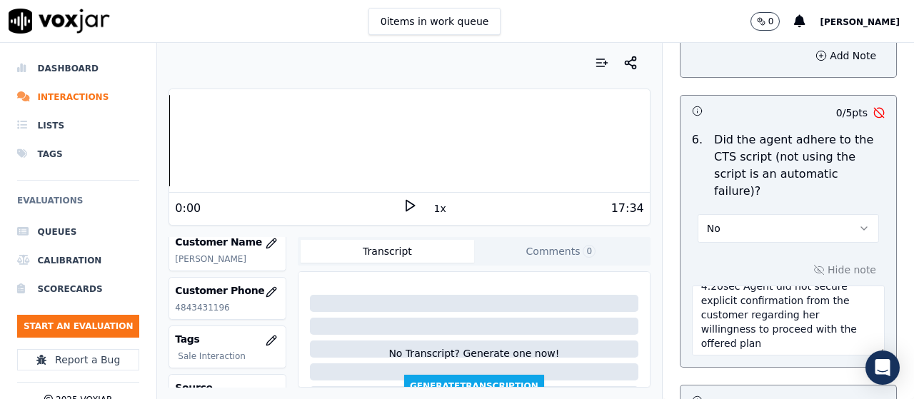
scroll to position [14, 0]
type textarea "4.20sec Agent did not secure explicit confirmation from the customer regarding …"
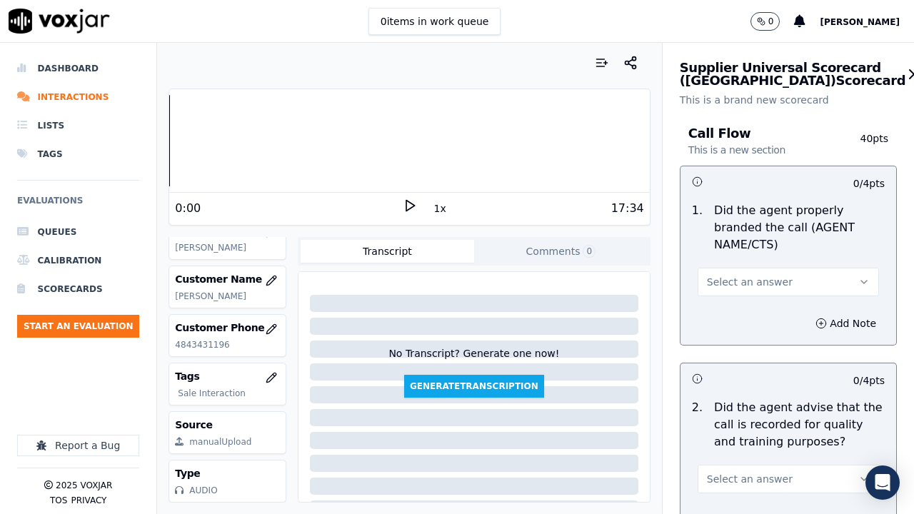
scroll to position [214, 0]
drag, startPoint x: 747, startPoint y: 368, endPoint x: 743, endPoint y: 356, distance: 12.2
click at [747, 368] on div "0 / 4 pts" at bounding box center [789, 379] width 216 height 30
click at [745, 286] on span "Select an answer" at bounding box center [750, 282] width 86 height 14
click at [740, 311] on div "Yes" at bounding box center [762, 314] width 154 height 23
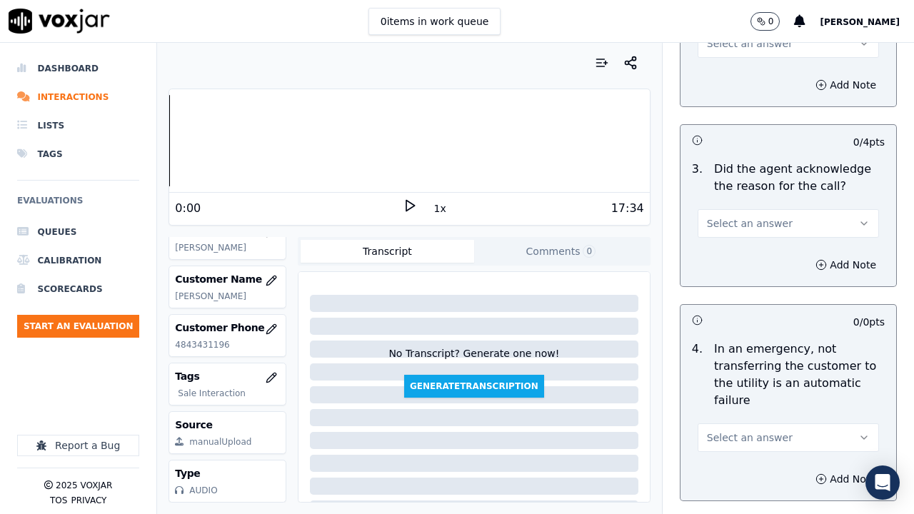
scroll to position [357, 0]
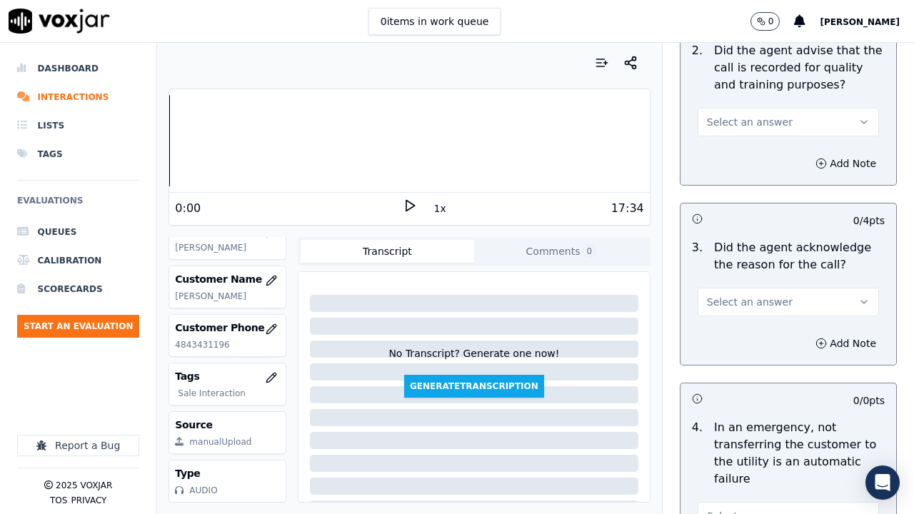
click at [736, 121] on span "Select an answer" at bounding box center [750, 122] width 86 height 14
click at [738, 156] on div "Yes" at bounding box center [762, 154] width 154 height 23
click at [758, 309] on span "Select an answer" at bounding box center [750, 302] width 86 height 14
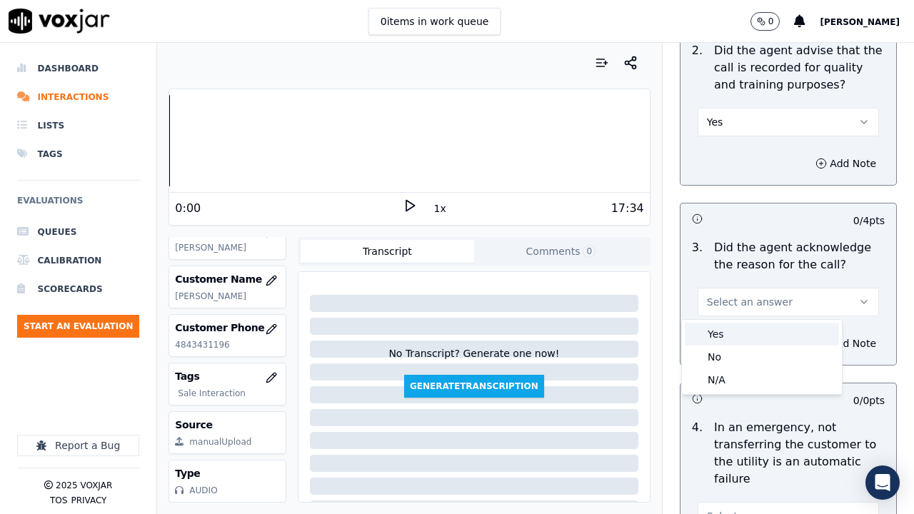
click at [745, 332] on div "Yes" at bounding box center [762, 334] width 154 height 23
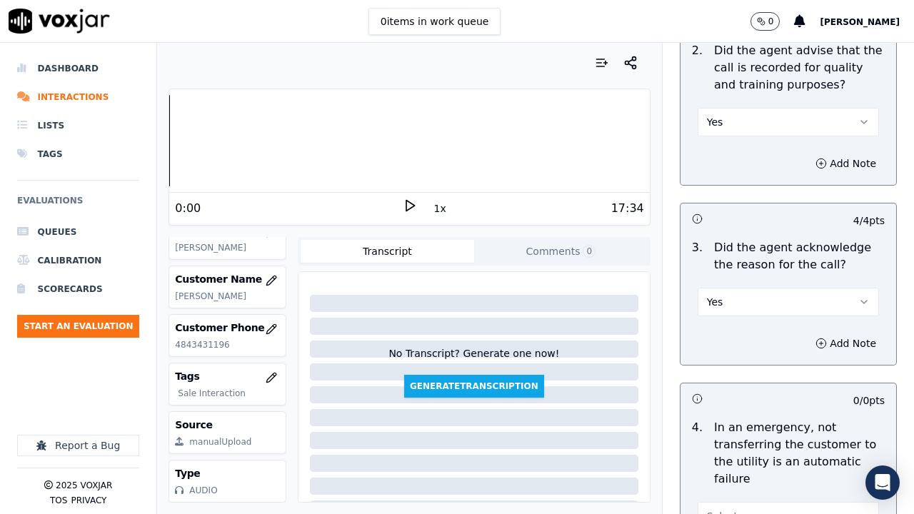
scroll to position [786, 0]
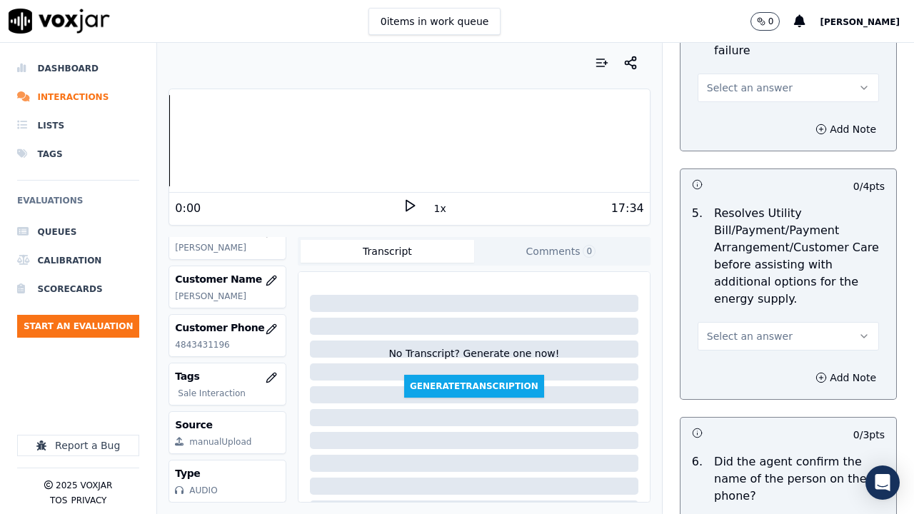
click at [714, 88] on span "Select an answer" at bounding box center [750, 88] width 86 height 14
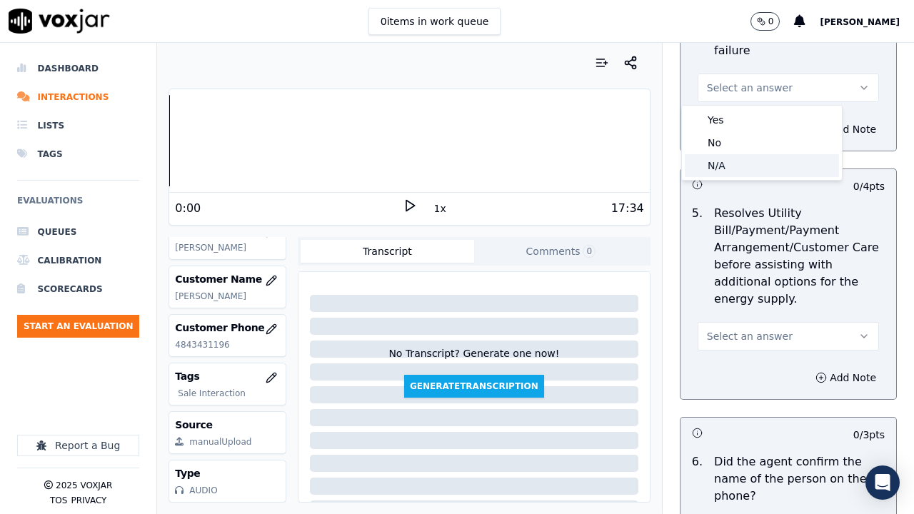
click at [724, 162] on div "N/A" at bounding box center [762, 165] width 154 height 23
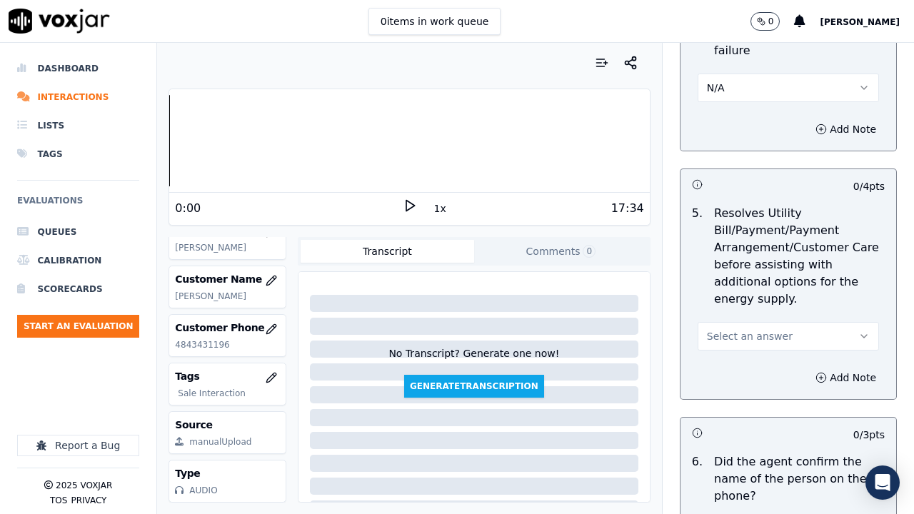
click at [752, 340] on span "Select an answer" at bounding box center [750, 336] width 86 height 14
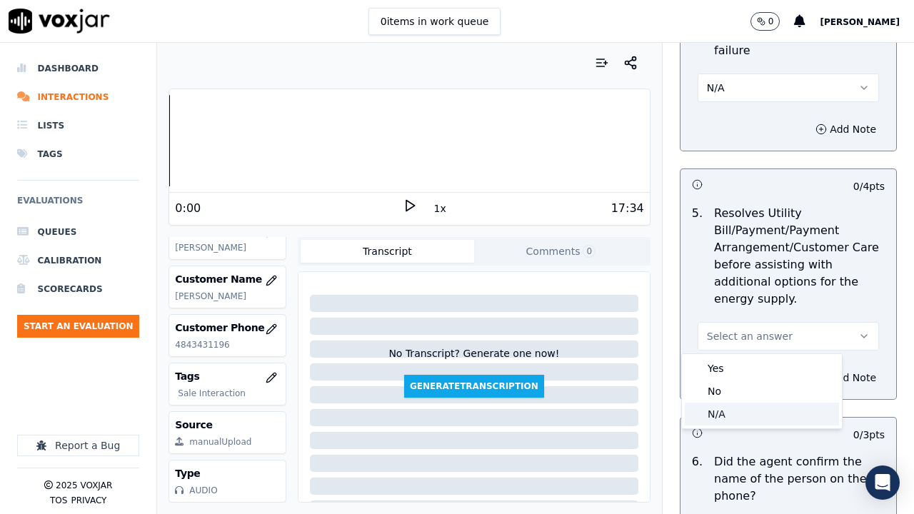
click at [752, 399] on div "N/A" at bounding box center [762, 414] width 154 height 23
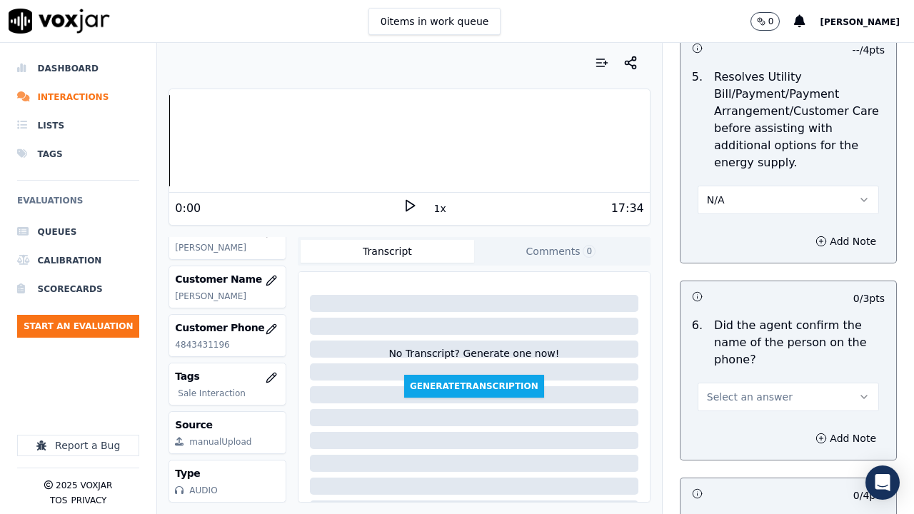
scroll to position [1357, 0]
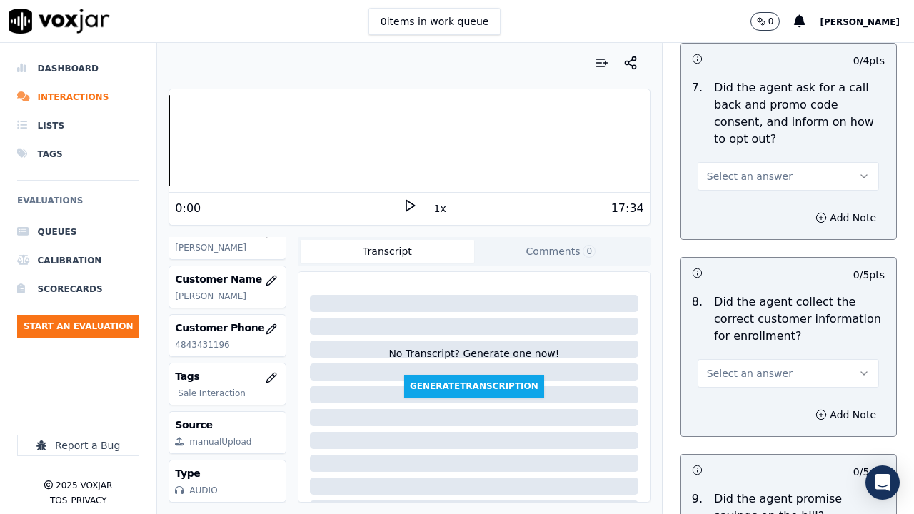
click at [749, 176] on span "Select an answer" at bounding box center [750, 176] width 86 height 14
click at [743, 211] on div "Yes" at bounding box center [762, 208] width 154 height 23
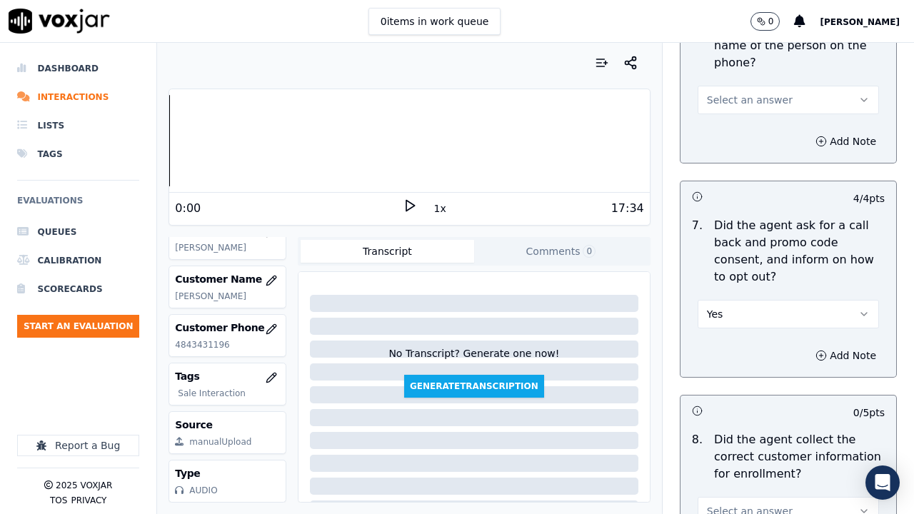
scroll to position [1214, 0]
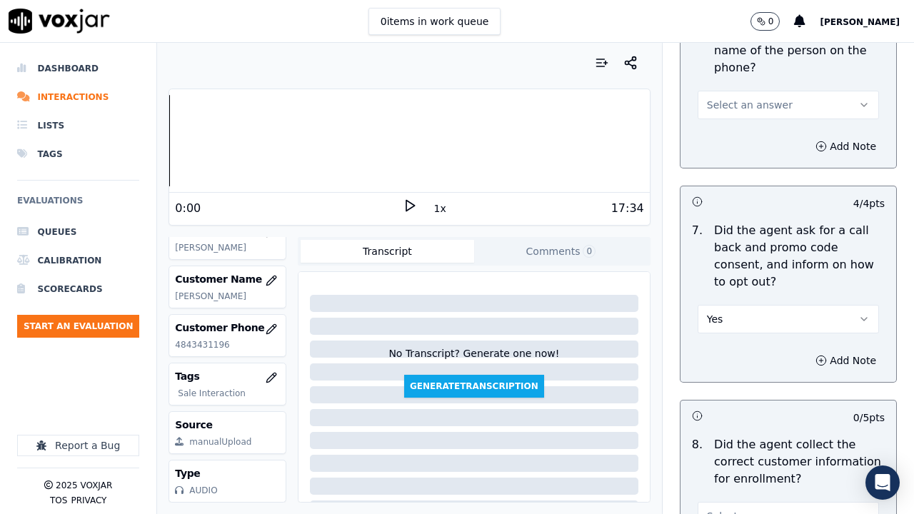
click at [746, 104] on span "Select an answer" at bounding box center [750, 105] width 86 height 14
click at [744, 144] on div "Yes" at bounding box center [762, 137] width 154 height 23
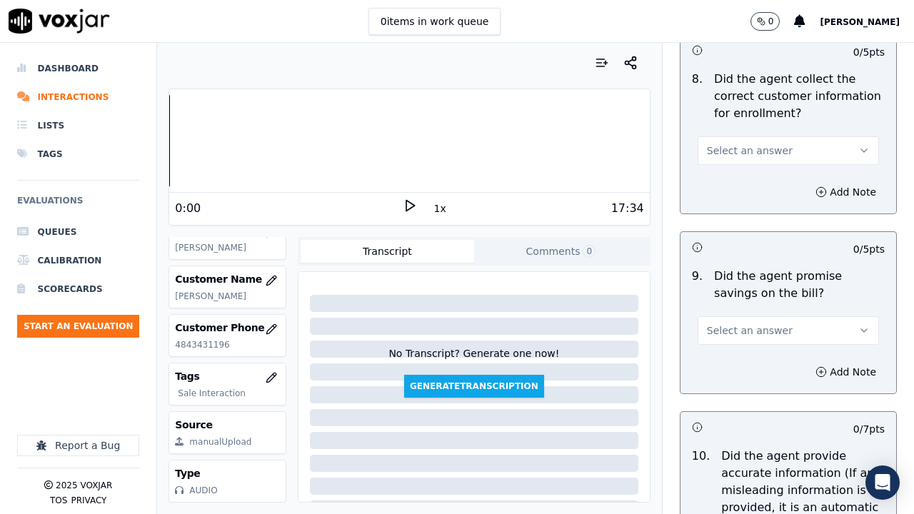
scroll to position [1572, 0]
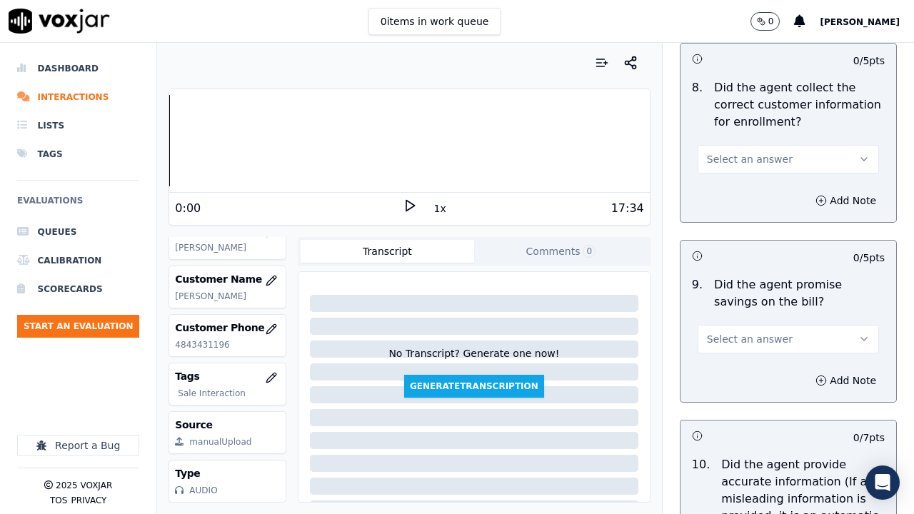
click at [747, 157] on span "Select an answer" at bounding box center [750, 159] width 86 height 14
drag, startPoint x: 745, startPoint y: 195, endPoint x: 746, endPoint y: 252, distance: 57.2
click at [744, 195] on div "Yes" at bounding box center [762, 191] width 154 height 23
drag, startPoint x: 747, startPoint y: 345, endPoint x: 747, endPoint y: 354, distance: 9.3
click at [747, 346] on span "Select an answer" at bounding box center [750, 339] width 86 height 14
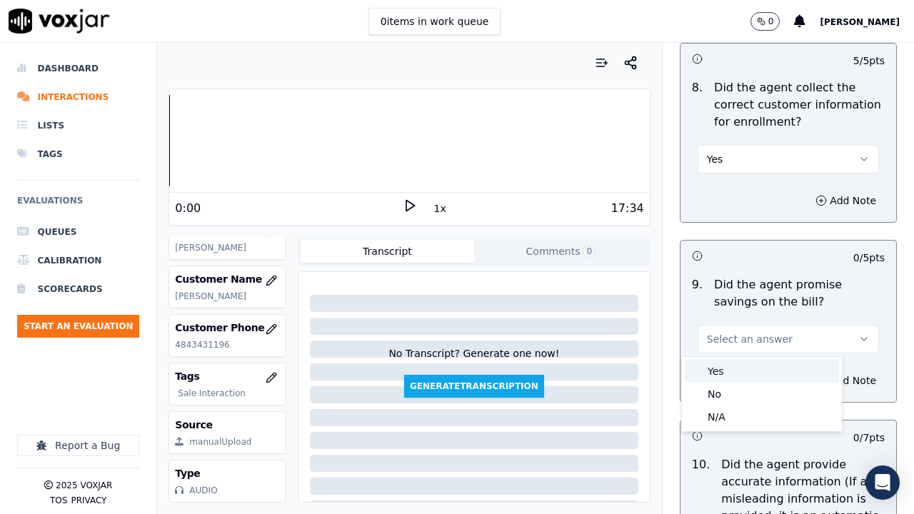
click at [744, 374] on div "Yes" at bounding box center [762, 371] width 154 height 23
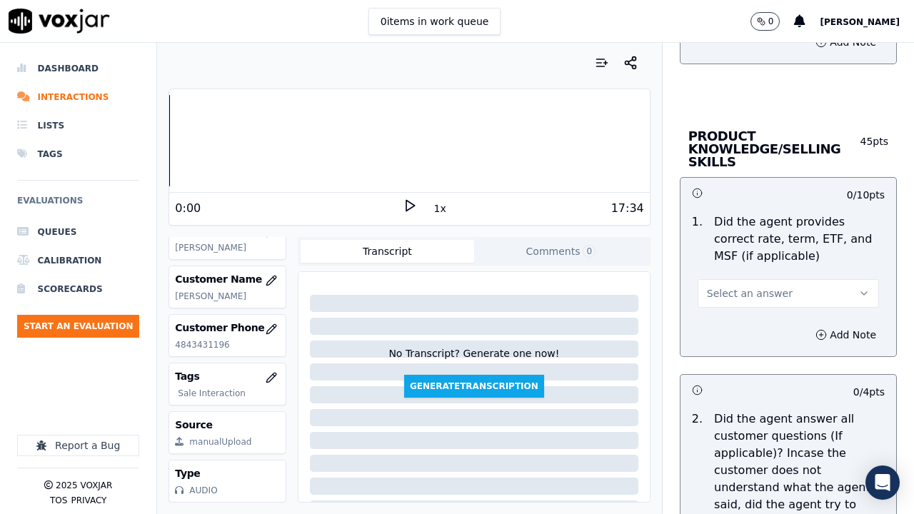
scroll to position [2072, 0]
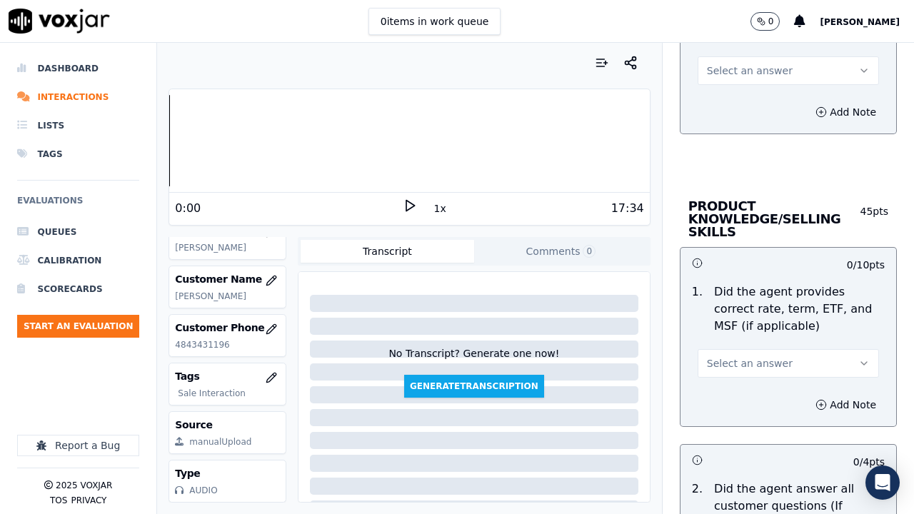
click at [722, 67] on span "Select an answer" at bounding box center [750, 71] width 86 height 14
click at [728, 102] on div "Yes" at bounding box center [762, 102] width 154 height 23
click at [725, 364] on span "Select an answer" at bounding box center [750, 363] width 86 height 14
click at [724, 397] on div "Yes" at bounding box center [762, 395] width 154 height 23
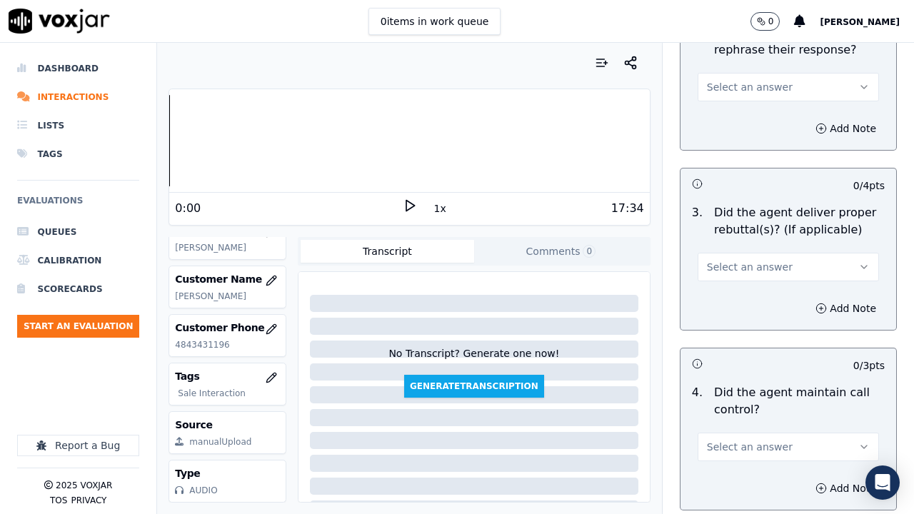
scroll to position [2643, 0]
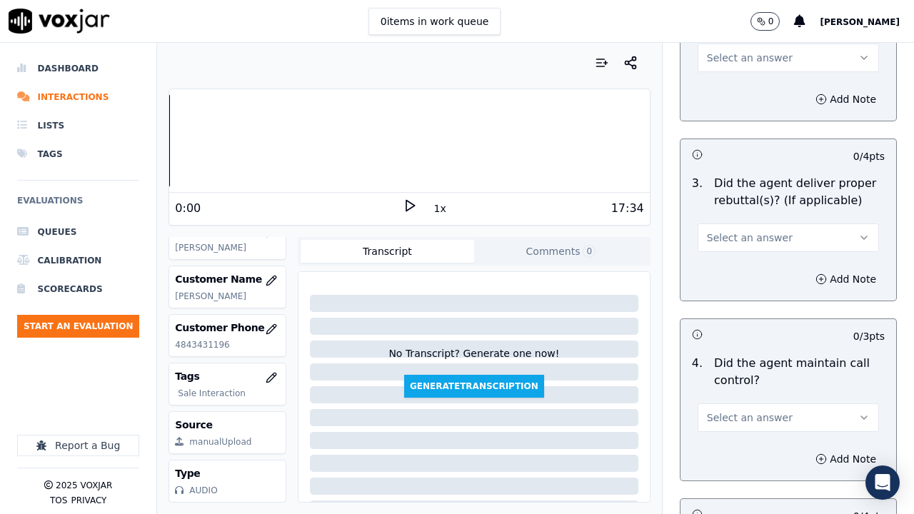
click at [726, 56] on span "Select an answer" at bounding box center [750, 58] width 86 height 14
click at [725, 87] on div "Yes" at bounding box center [762, 90] width 154 height 23
click at [726, 239] on span "Select an answer" at bounding box center [750, 238] width 86 height 14
click at [727, 274] on div "Yes" at bounding box center [762, 270] width 154 height 23
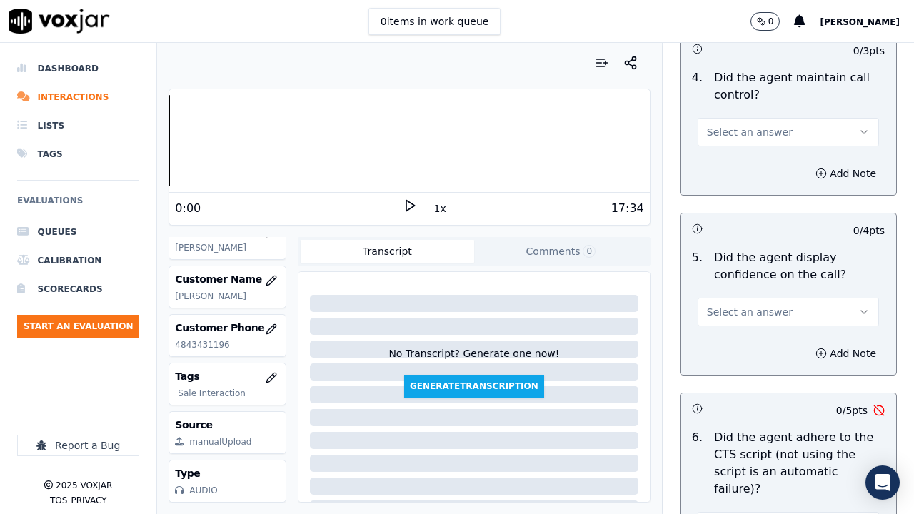
click at [725, 129] on span "Select an answer" at bounding box center [750, 132] width 86 height 14
click at [739, 166] on div "Yes" at bounding box center [762, 164] width 154 height 23
click at [740, 316] on span "Select an answer" at bounding box center [750, 312] width 86 height 14
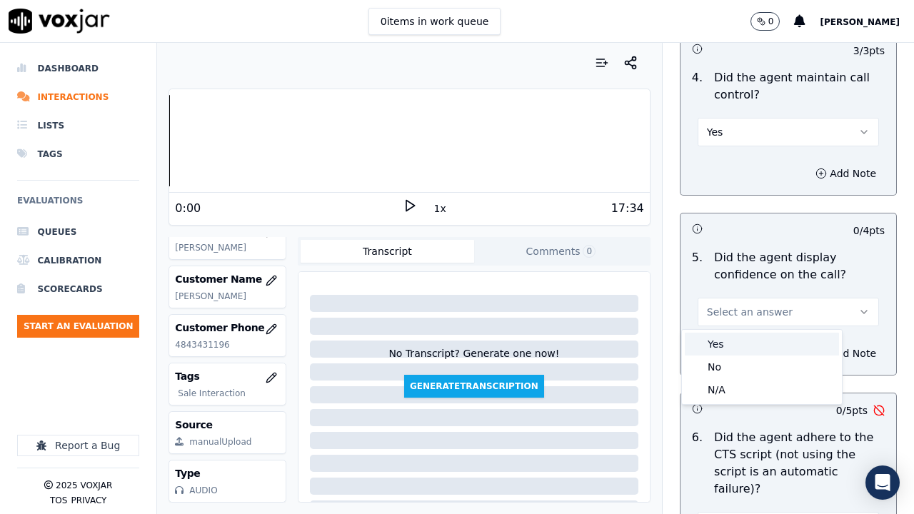
click at [727, 349] on div "Yes" at bounding box center [762, 344] width 154 height 23
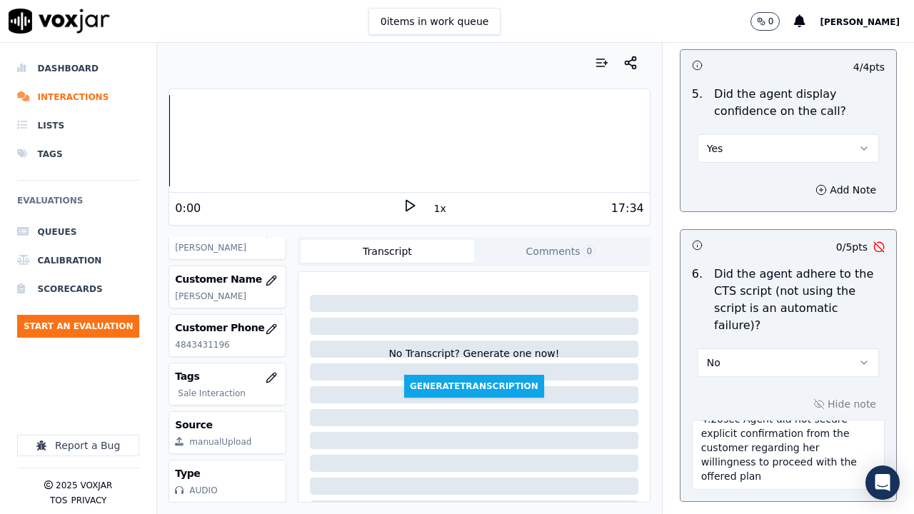
scroll to position [3429, 0]
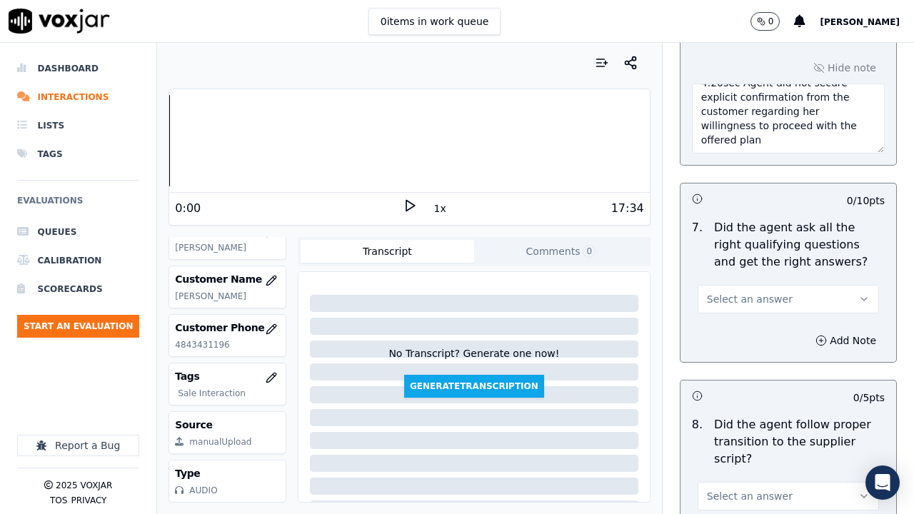
click at [737, 292] on span "Select an answer" at bounding box center [750, 299] width 86 height 14
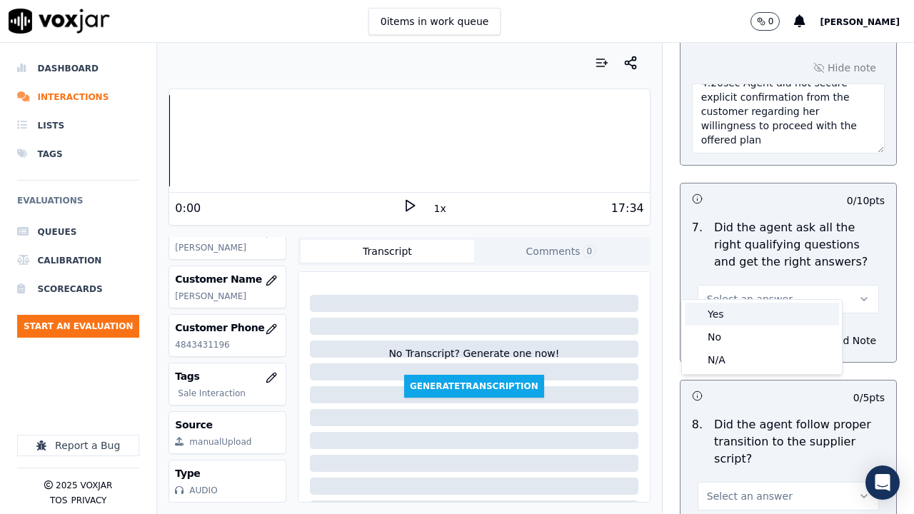
click at [741, 306] on div "Yes" at bounding box center [762, 314] width 154 height 23
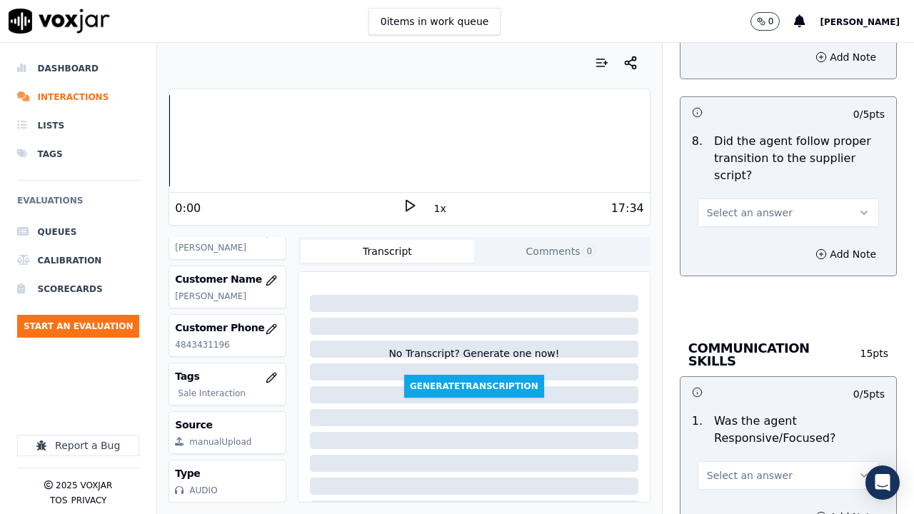
scroll to position [3715, 0]
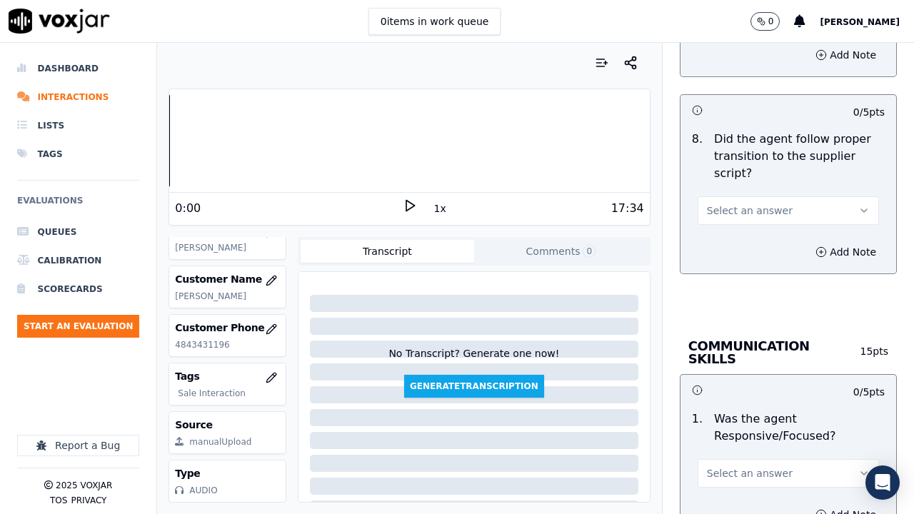
click at [721, 196] on button "Select an answer" at bounding box center [788, 210] width 181 height 29
click at [727, 230] on div "Yes" at bounding box center [762, 225] width 154 height 23
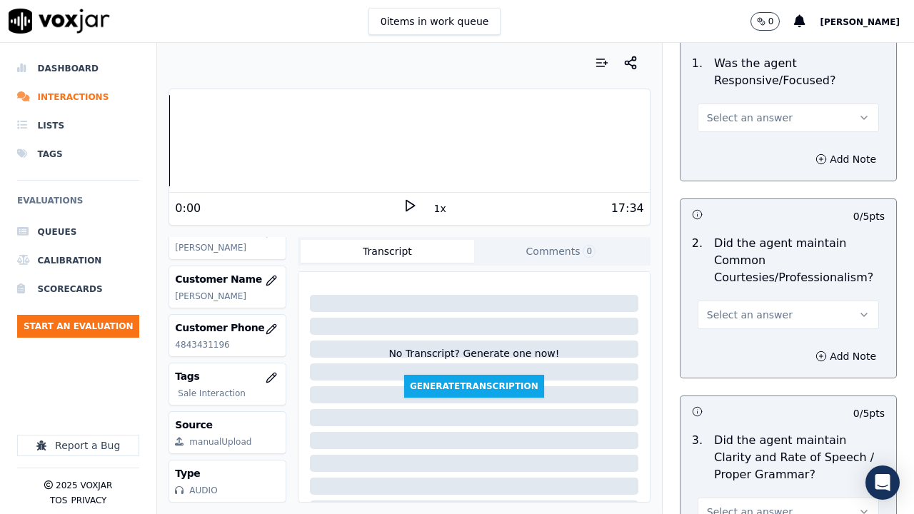
scroll to position [4072, 0]
click at [726, 109] on span "Select an answer" at bounding box center [750, 116] width 86 height 14
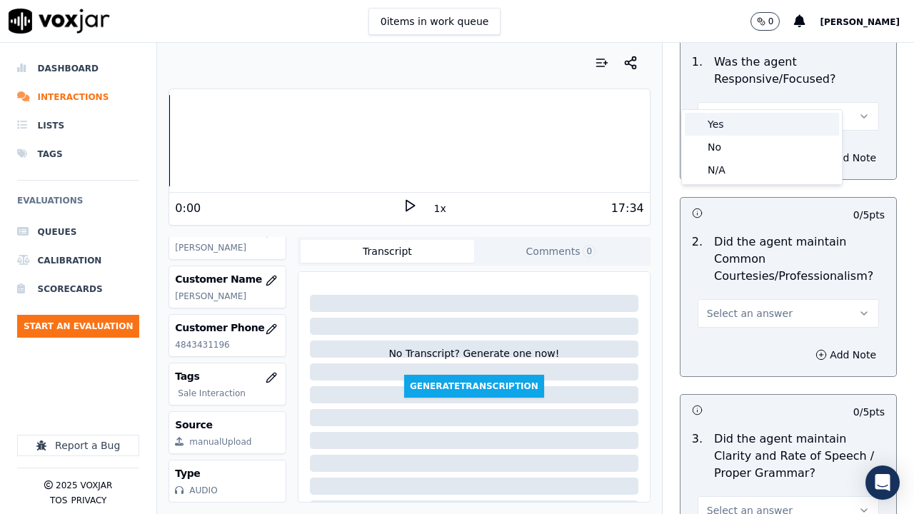
click at [736, 116] on div "Yes" at bounding box center [762, 124] width 154 height 23
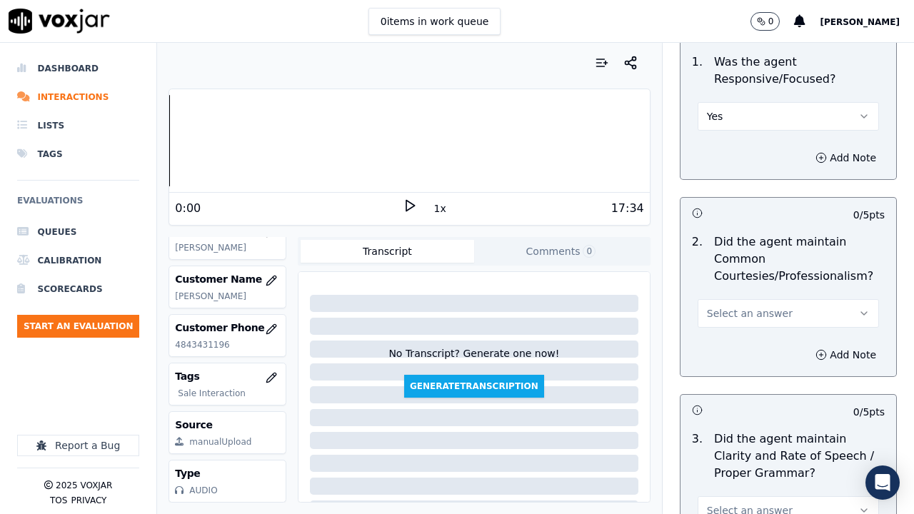
click at [742, 306] on span "Select an answer" at bounding box center [750, 313] width 86 height 14
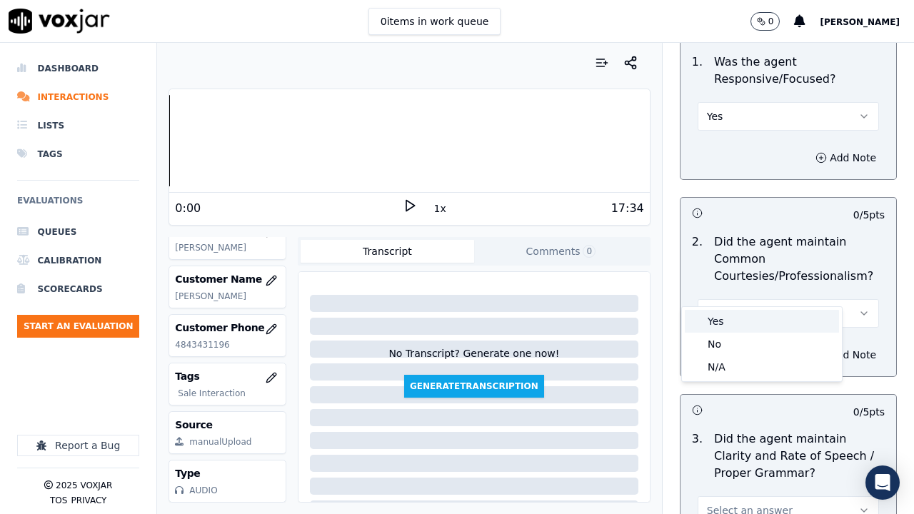
click at [744, 323] on div "Yes" at bounding box center [762, 321] width 154 height 23
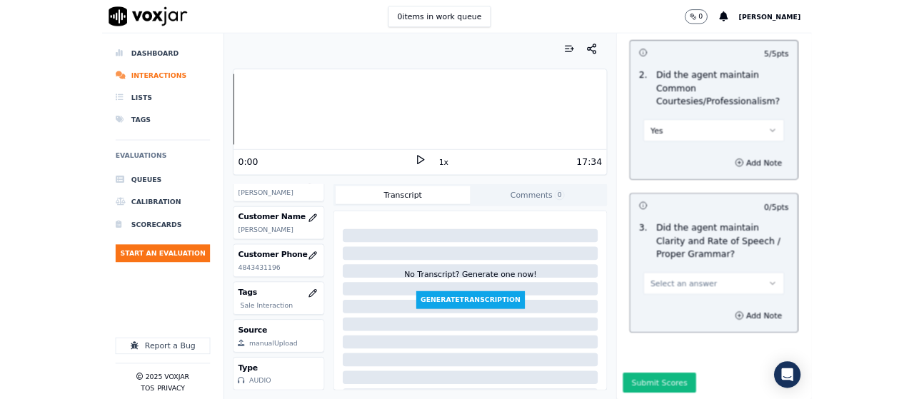
scroll to position [4230, 0]
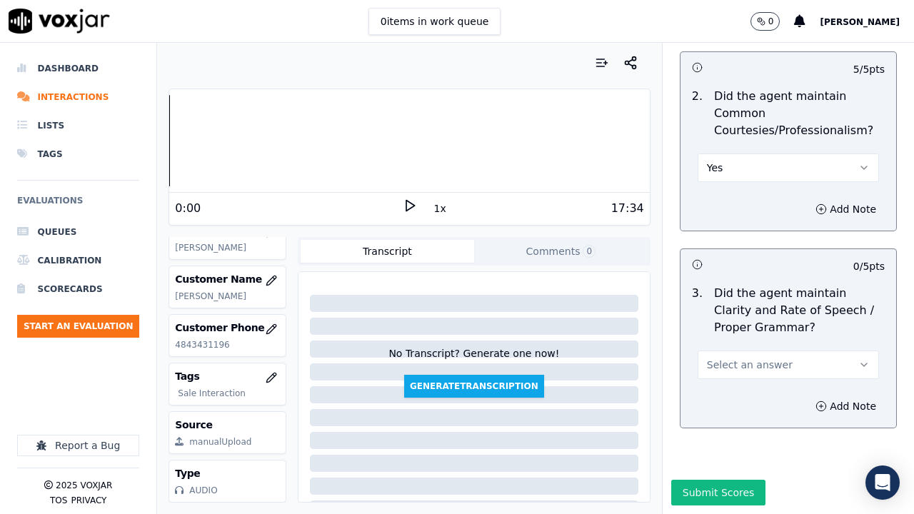
click at [734, 358] on span "Select an answer" at bounding box center [750, 365] width 86 height 14
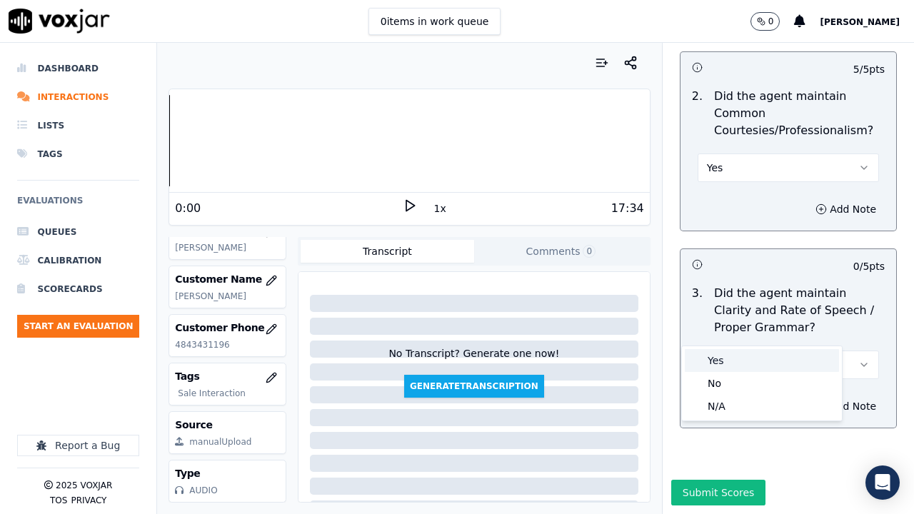
click at [728, 367] on div "Yes" at bounding box center [762, 360] width 154 height 23
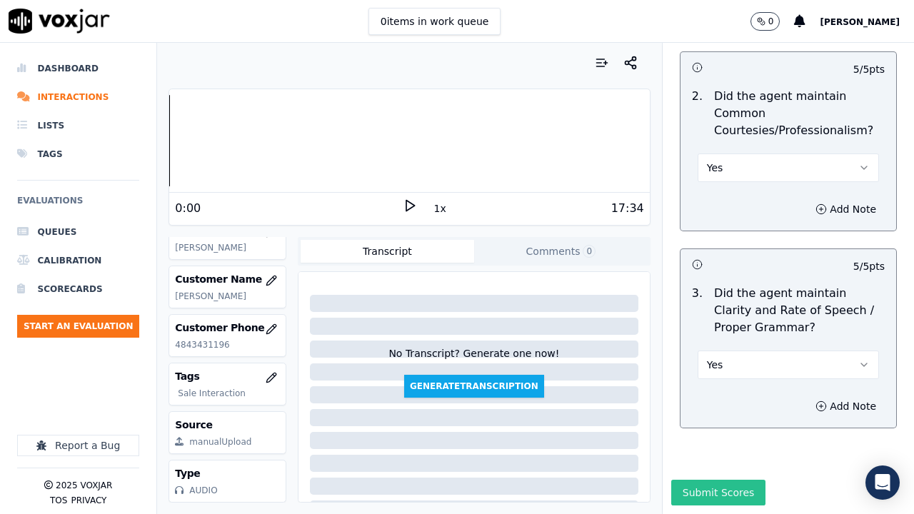
click at [708, 399] on button "Submit Scores" at bounding box center [719, 493] width 95 height 26
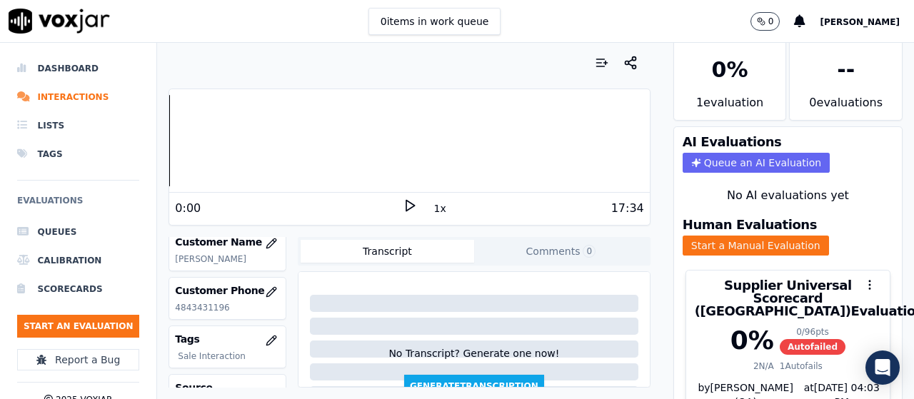
scroll to position [107, 0]
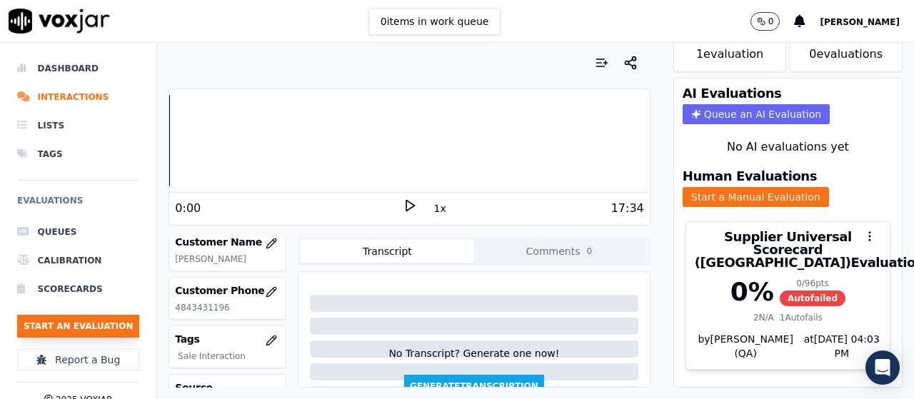
click at [81, 327] on button "Start an Evaluation" at bounding box center [78, 326] width 122 height 23
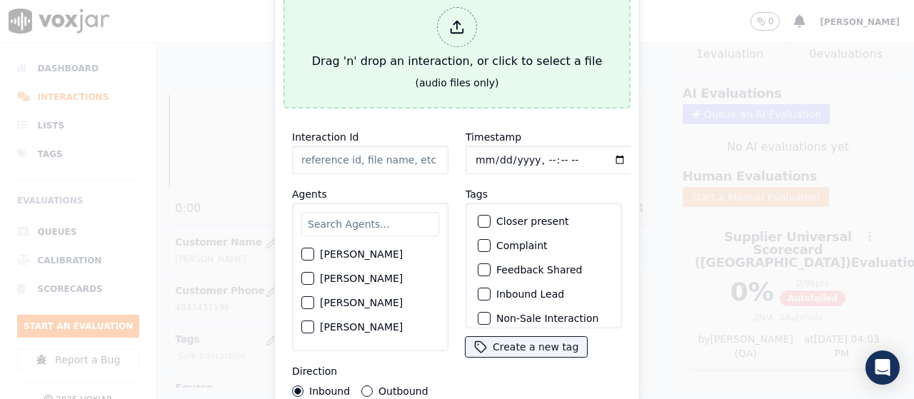
click at [384, 72] on button "Drag 'n' drop an interaction, or click to select a file (audio files only)" at bounding box center [457, 46] width 347 height 126
type input "20250812-110023_2154750860-all.mp3"
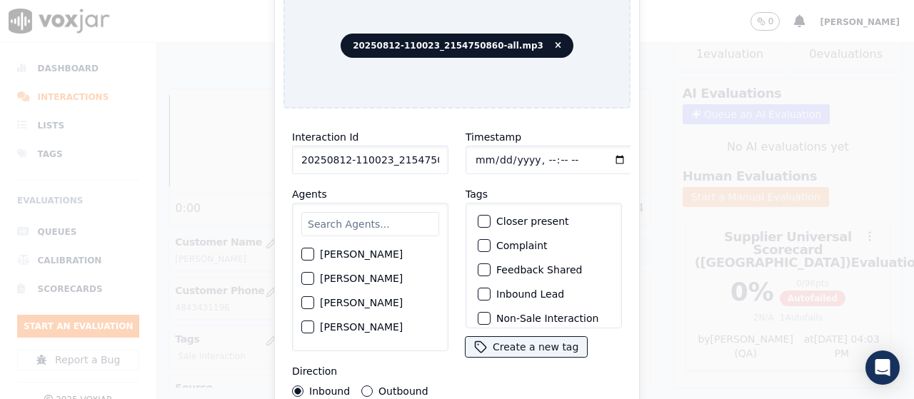
click at [341, 224] on input "text" at bounding box center [370, 224] width 138 height 24
type input "ca"
click at [344, 260] on label "[PERSON_NAME]" at bounding box center [361, 255] width 83 height 10
click at [314, 261] on button "[PERSON_NAME]" at bounding box center [307, 255] width 13 height 13
click at [479, 151] on input "Timestamp" at bounding box center [551, 160] width 170 height 29
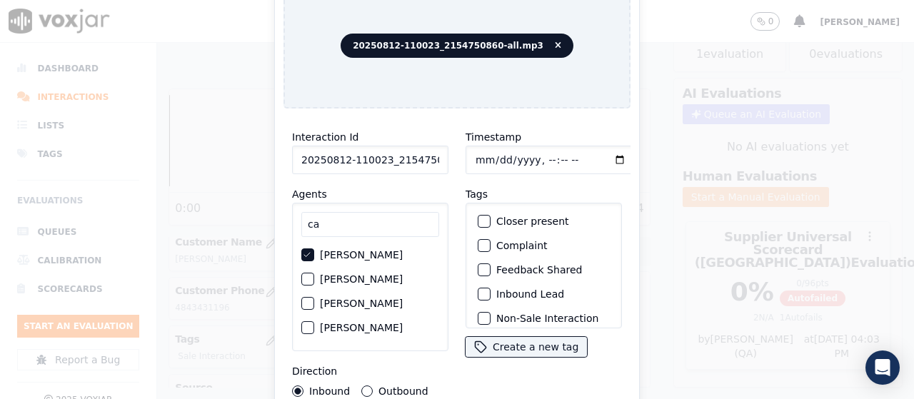
type input "[DATE]T10:34"
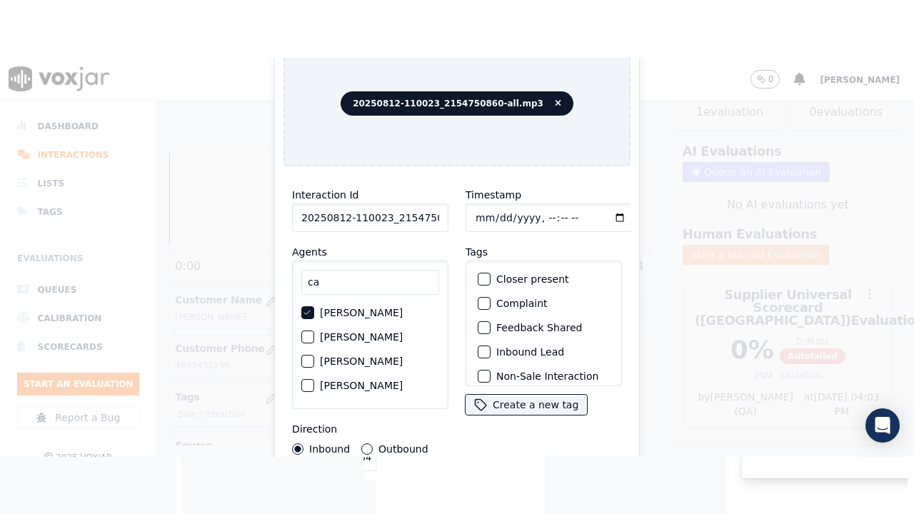
scroll to position [135, 0]
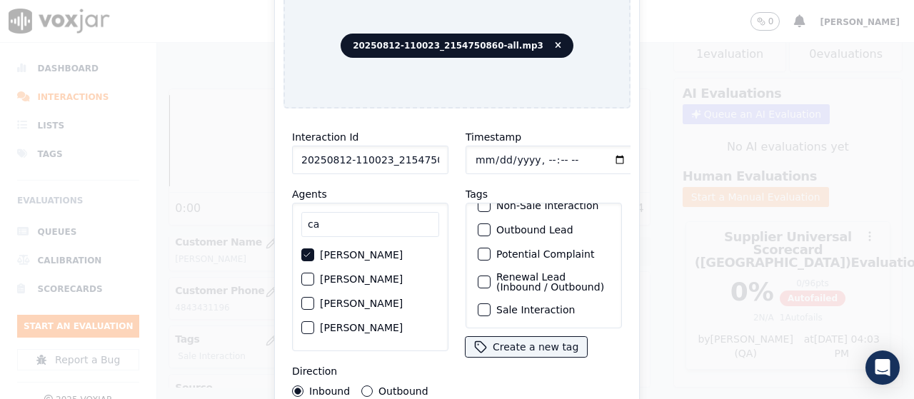
click at [549, 305] on label "Sale Interaction" at bounding box center [536, 310] width 79 height 10
click at [491, 304] on button "Sale Interaction" at bounding box center [484, 310] width 13 height 13
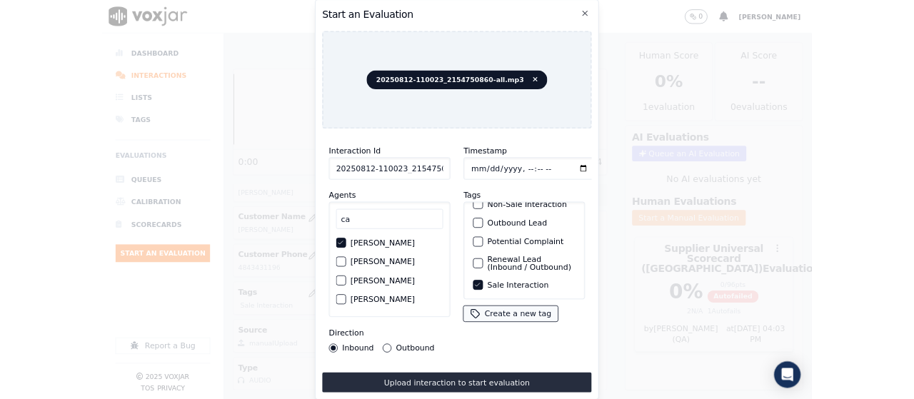
scroll to position [0, 0]
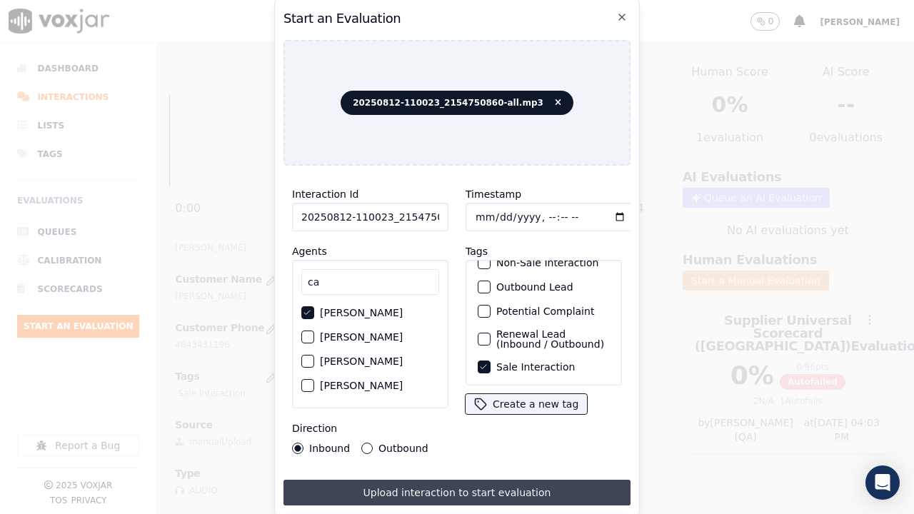
click at [557, 399] on button "Upload interaction to start evaluation" at bounding box center [457, 493] width 347 height 26
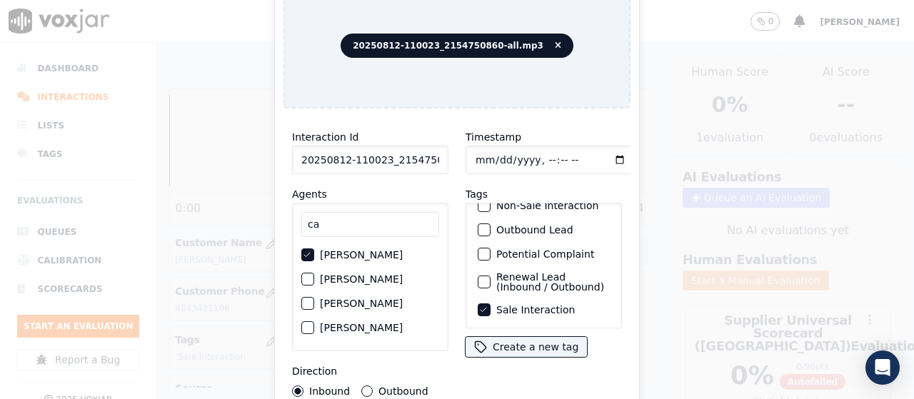
scroll to position [214, 0]
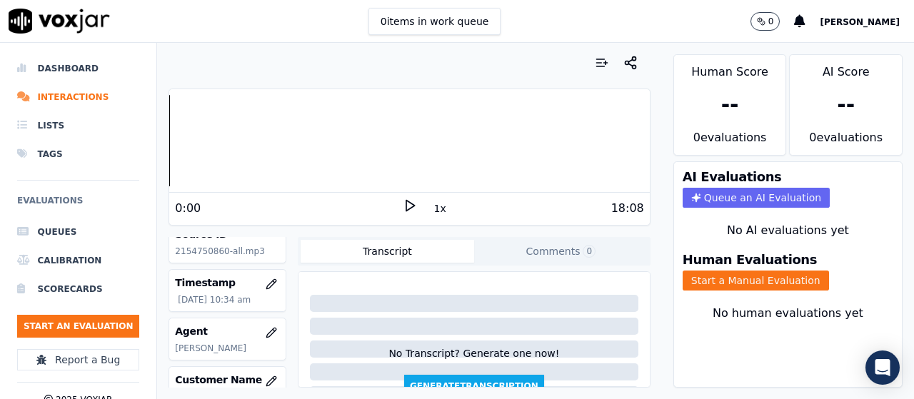
scroll to position [214, 0]
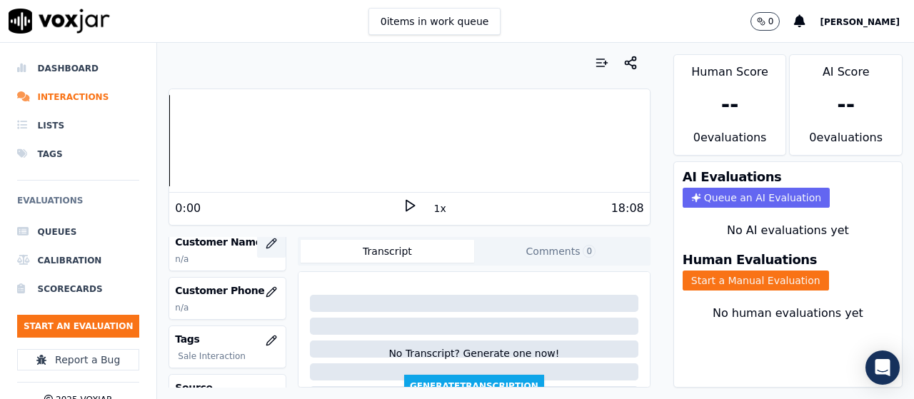
click at [266, 244] on icon "button" at bounding box center [271, 243] width 11 height 11
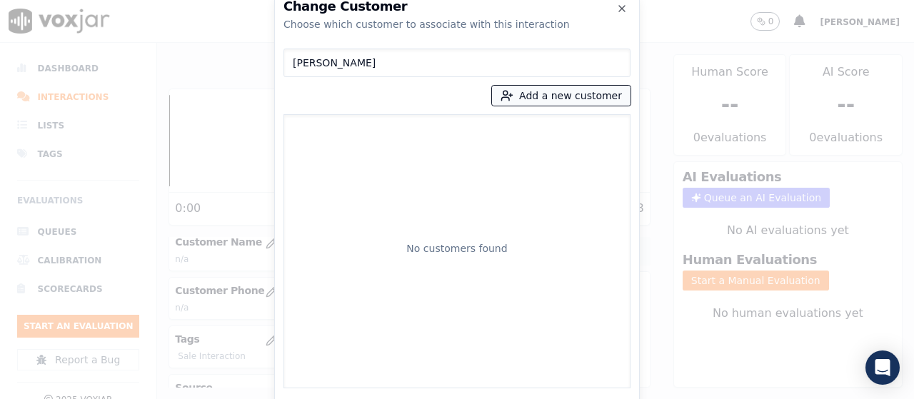
type input "[PERSON_NAME]"
click at [526, 95] on button "Add a new customer" at bounding box center [561, 96] width 139 height 20
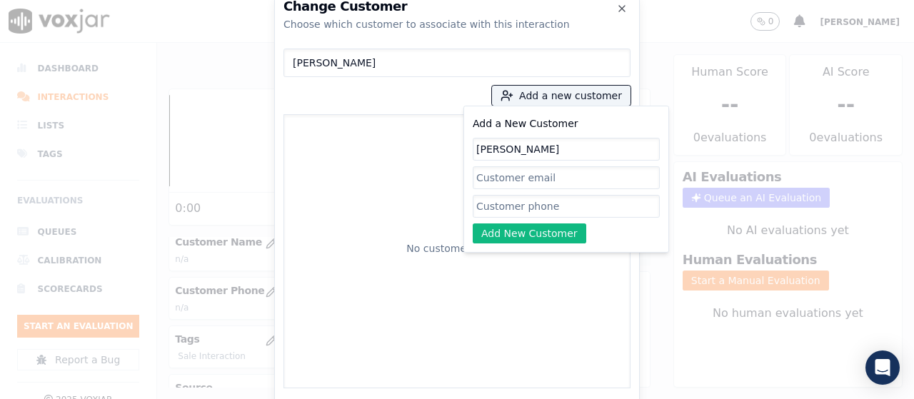
type input "[PERSON_NAME]"
click at [520, 207] on input "Add a New Customer" at bounding box center [566, 206] width 187 height 23
paste input "2154750860"
type input "2154750860"
click at [523, 230] on button "Add New Customer" at bounding box center [530, 234] width 114 height 20
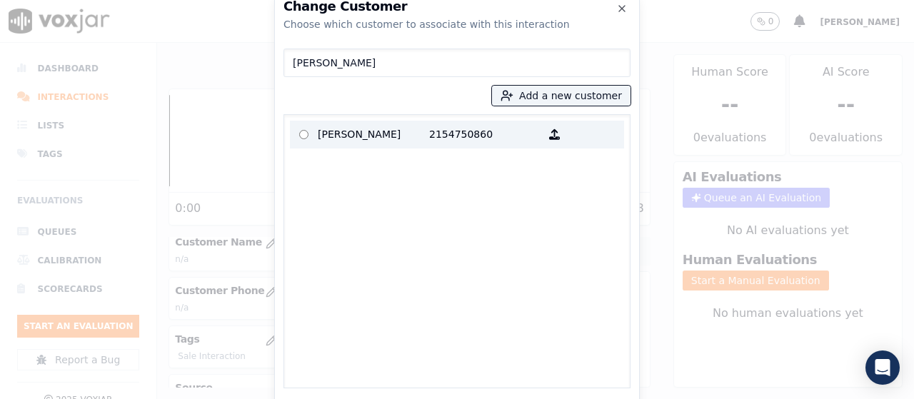
click at [351, 136] on p "[PERSON_NAME]" at bounding box center [373, 135] width 111 height 22
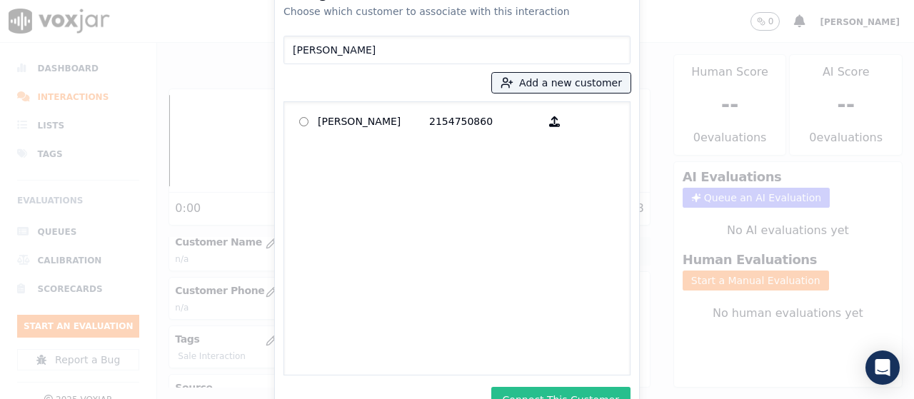
click at [552, 390] on button "Connect This Customer" at bounding box center [561, 400] width 139 height 26
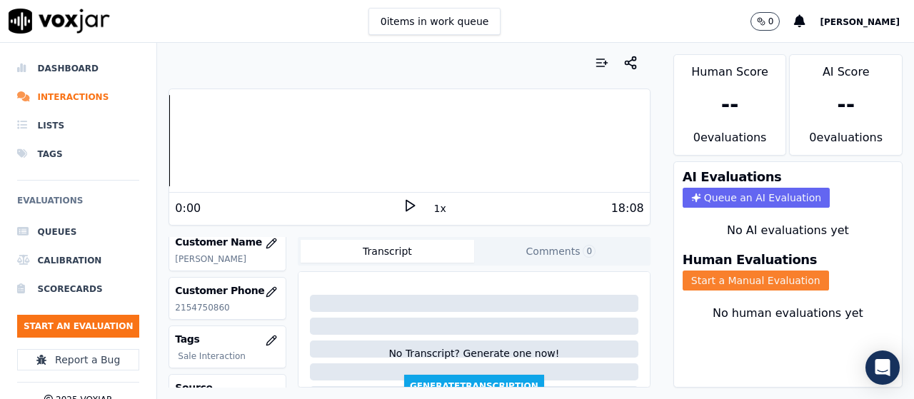
click at [762, 280] on button "Start a Manual Evaluation" at bounding box center [756, 281] width 146 height 20
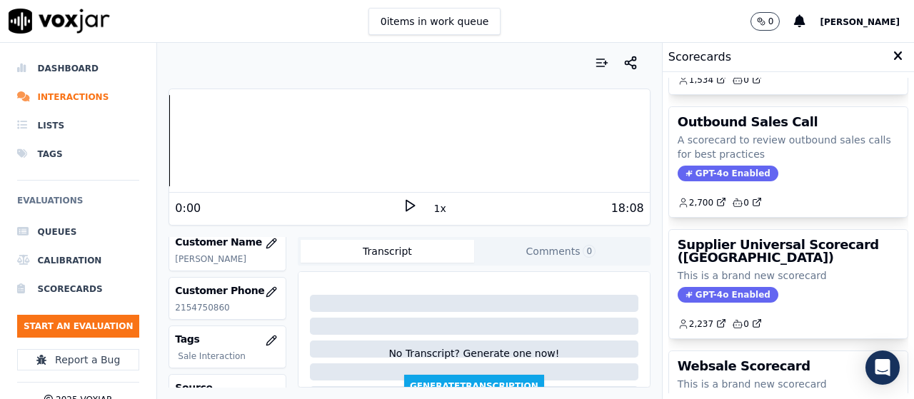
click at [754, 294] on div "GPT-4o Enabled" at bounding box center [788, 295] width 221 height 16
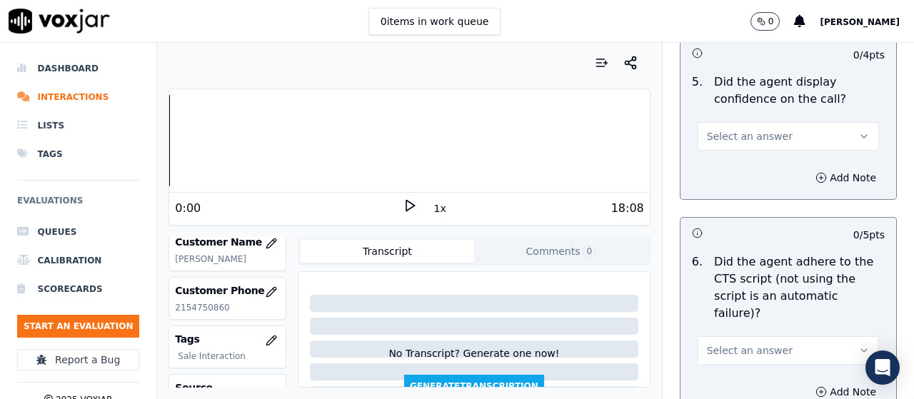
scroll to position [3193, 0]
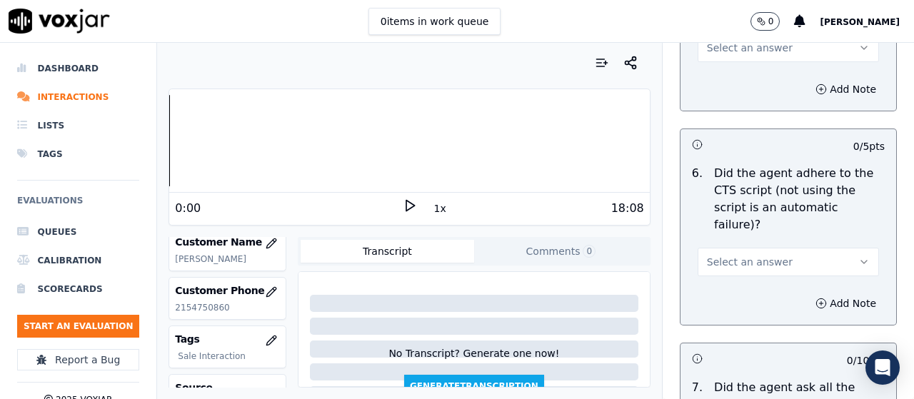
click at [762, 253] on button "Select an answer" at bounding box center [788, 262] width 181 height 29
click at [737, 301] on div "No" at bounding box center [762, 300] width 154 height 23
click at [807, 294] on button "Add Note" at bounding box center [846, 304] width 78 height 20
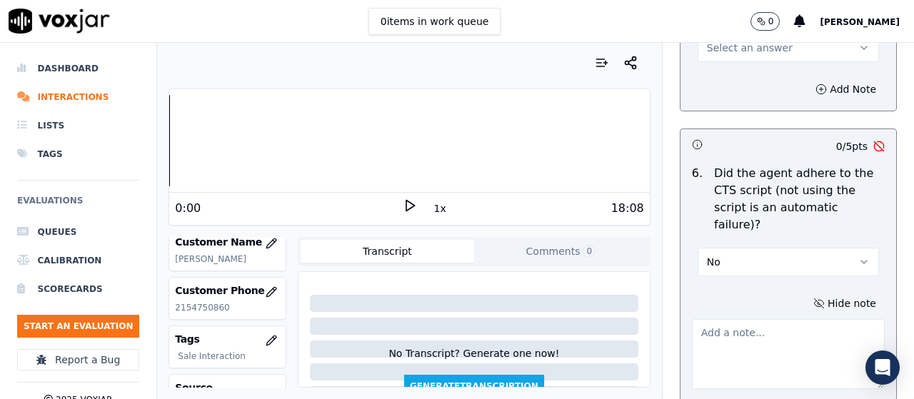
click at [759, 331] on textarea at bounding box center [788, 354] width 193 height 70
paste textarea "Agent did not secure explicit confirmation from the customer regarding her will…"
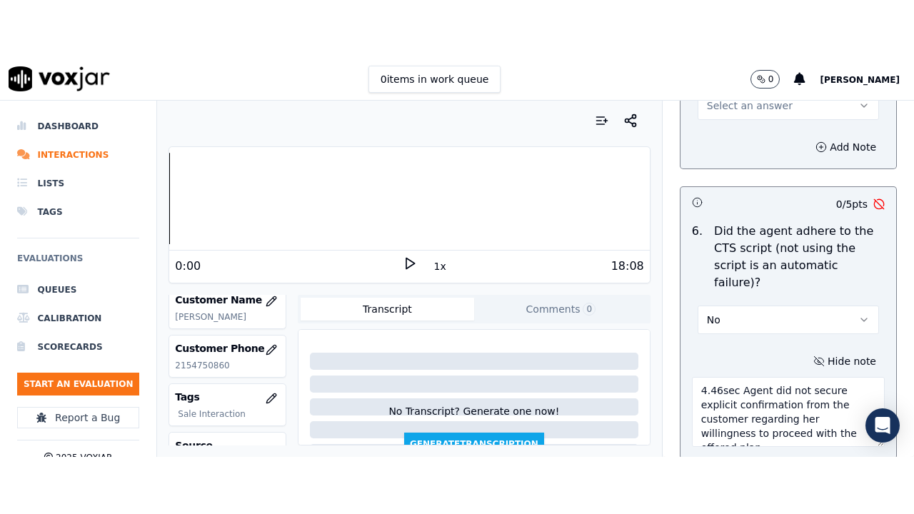
scroll to position [8, 0]
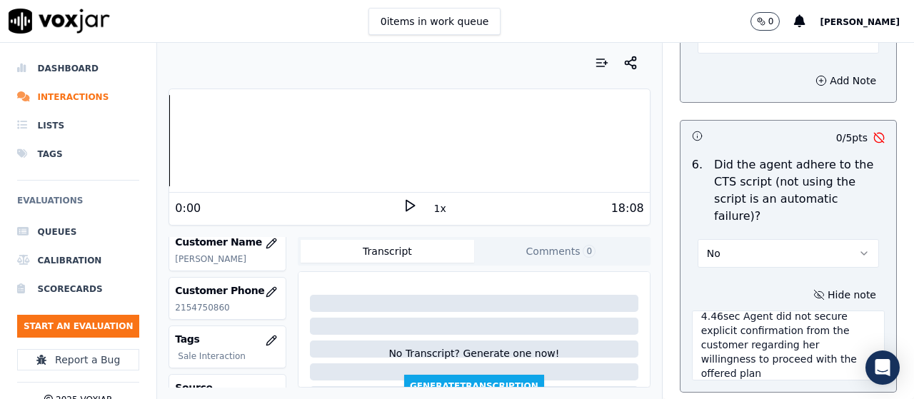
type textarea "4.46sec Agent did not secure explicit confirmation from the customer regarding …"
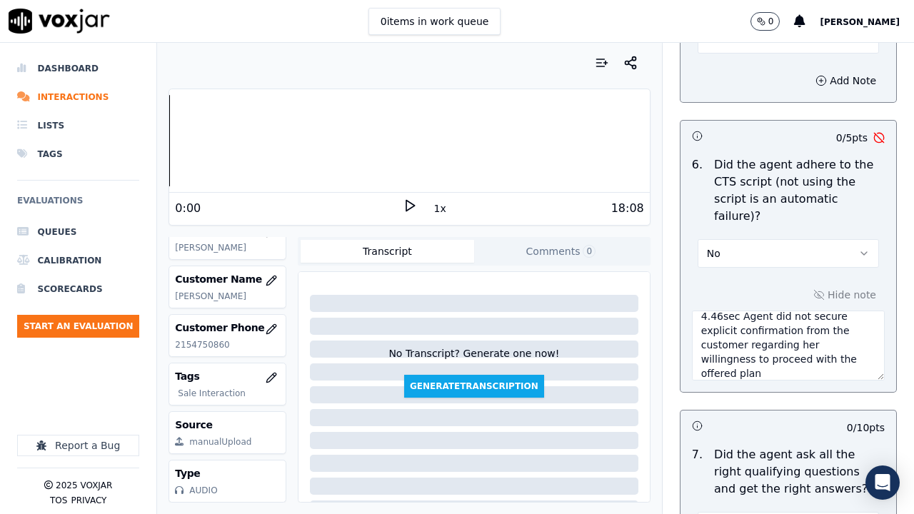
scroll to position [0, 0]
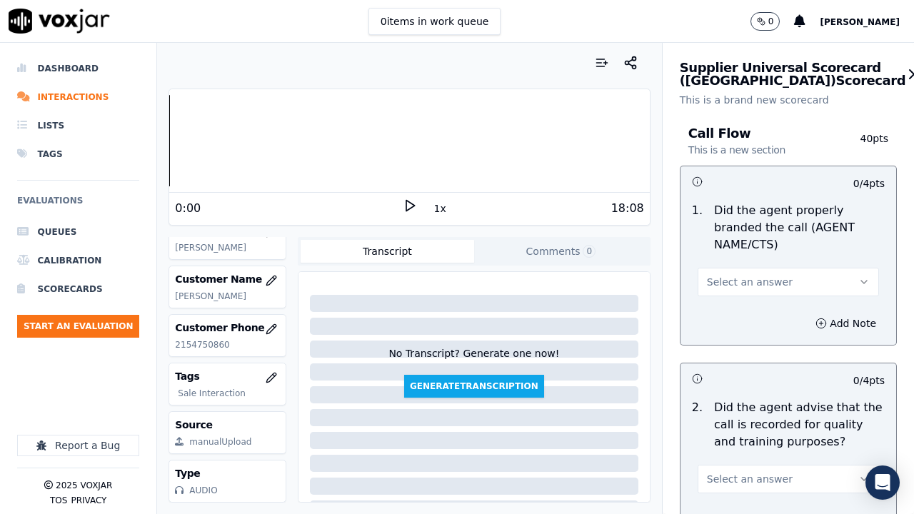
click at [736, 279] on span "Select an answer" at bounding box center [750, 282] width 86 height 14
click at [739, 309] on div "Yes" at bounding box center [762, 314] width 154 height 23
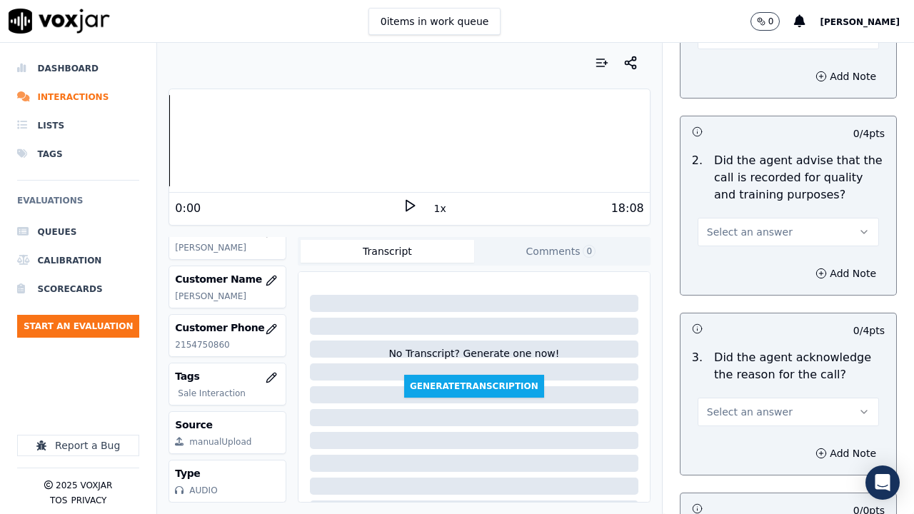
scroll to position [357, 0]
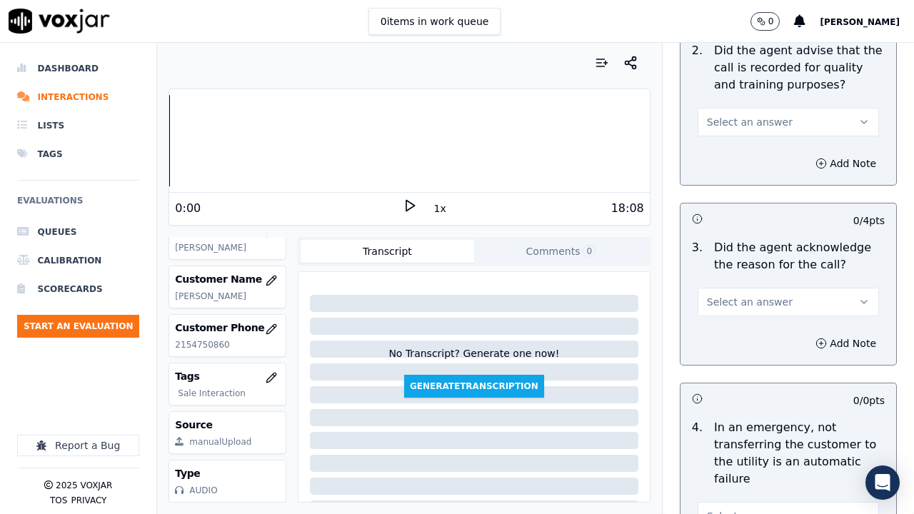
click at [732, 127] on span "Select an answer" at bounding box center [750, 122] width 86 height 14
click at [739, 153] on div "Yes" at bounding box center [762, 154] width 154 height 23
click at [746, 300] on span "Select an answer" at bounding box center [750, 302] width 86 height 14
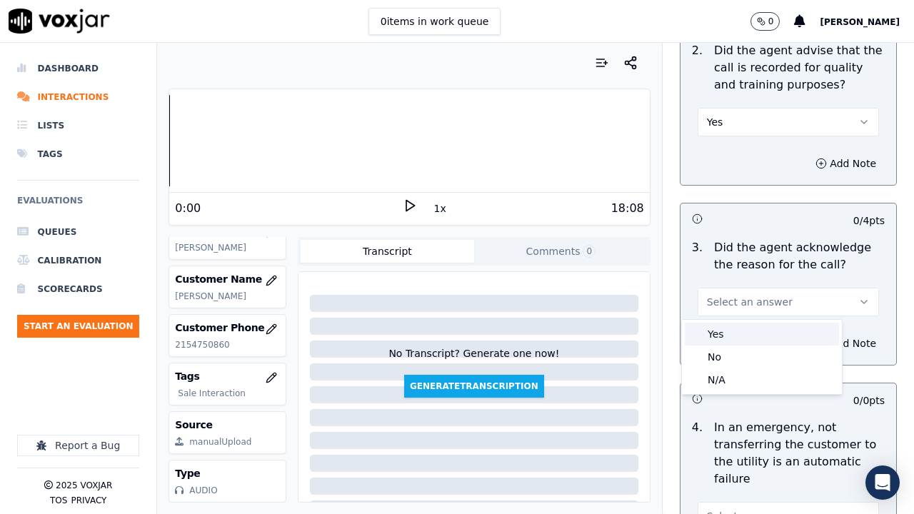
drag, startPoint x: 742, startPoint y: 333, endPoint x: 739, endPoint y: 364, distance: 30.8
click at [742, 334] on div "Yes" at bounding box center [762, 334] width 154 height 23
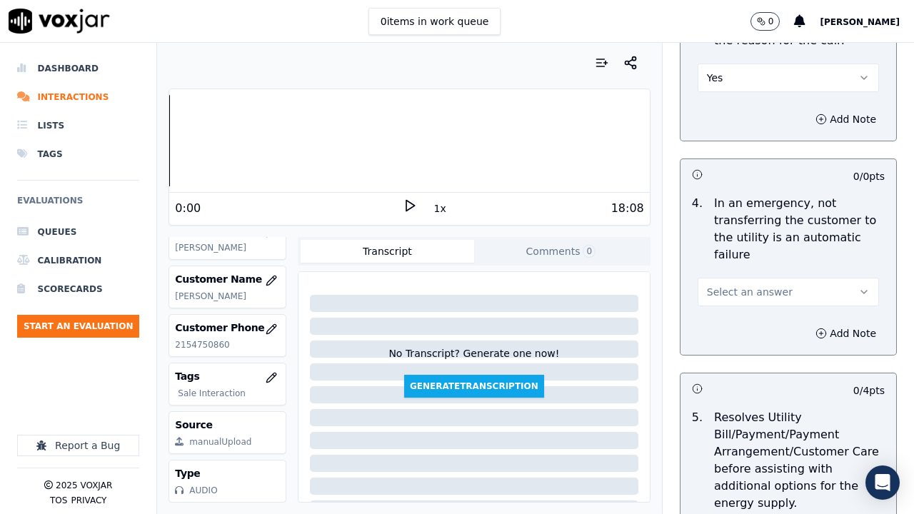
scroll to position [786, 0]
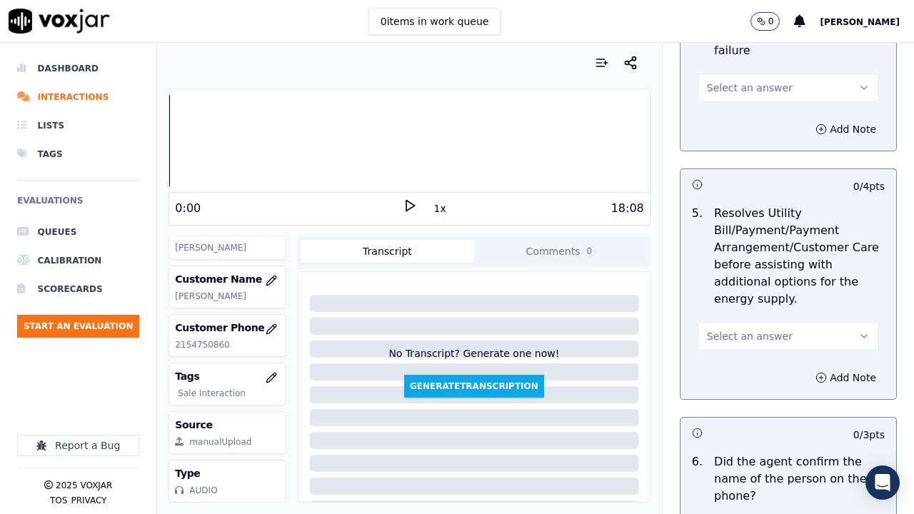
click at [749, 89] on span "Select an answer" at bounding box center [750, 88] width 86 height 14
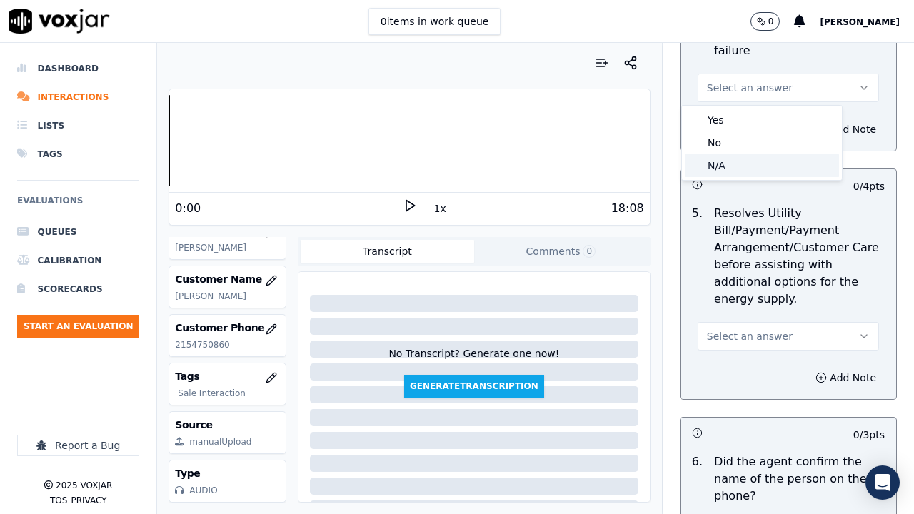
click at [749, 168] on div "N/A" at bounding box center [762, 165] width 154 height 23
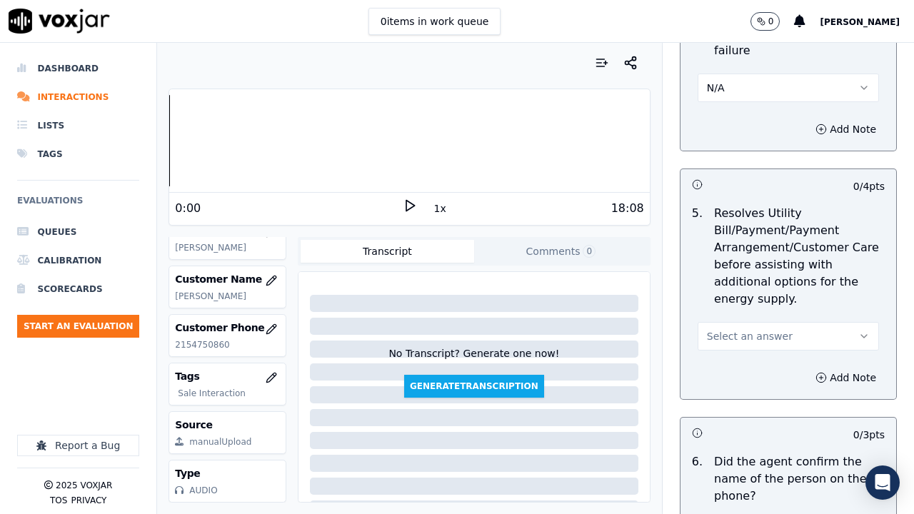
click at [752, 337] on span "Select an answer" at bounding box center [750, 336] width 86 height 14
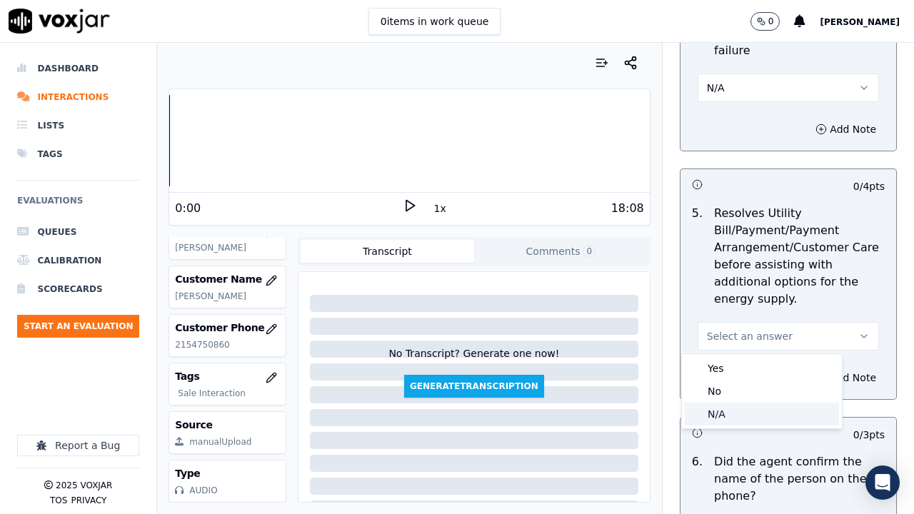
click at [754, 399] on div "N/A" at bounding box center [762, 414] width 154 height 23
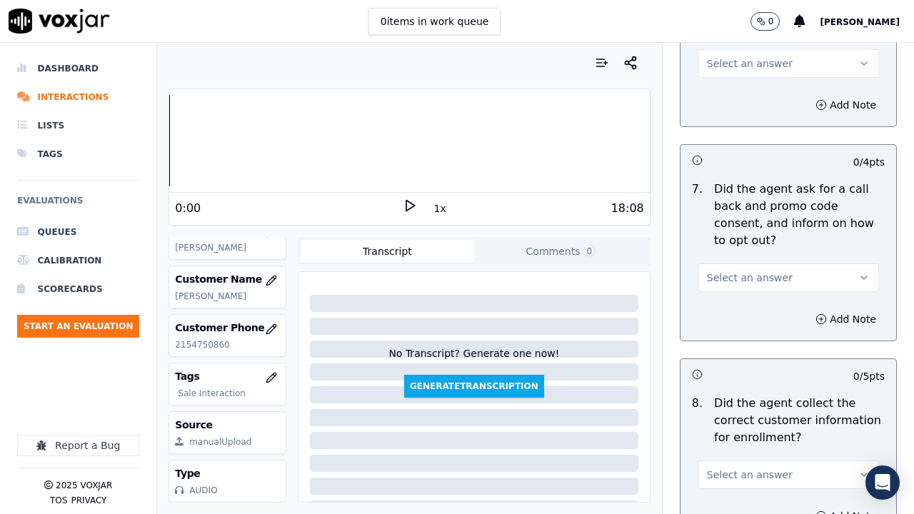
scroll to position [1286, 0]
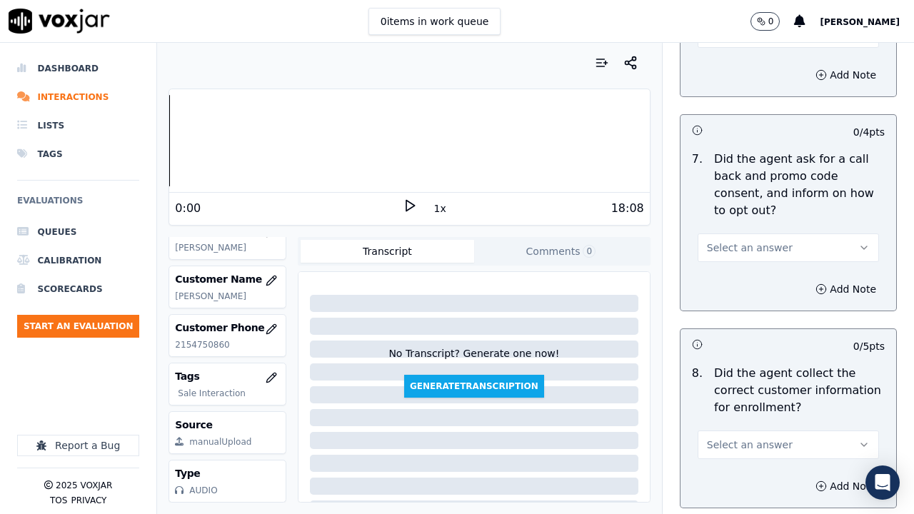
click at [715, 43] on button "Select an answer" at bounding box center [788, 33] width 181 height 29
click at [719, 60] on div "Yes" at bounding box center [762, 65] width 154 height 23
click at [755, 250] on span "Select an answer" at bounding box center [750, 248] width 86 height 14
click at [747, 276] on div "Yes" at bounding box center [762, 280] width 154 height 23
click at [759, 399] on button "Select an answer" at bounding box center [788, 445] width 181 height 29
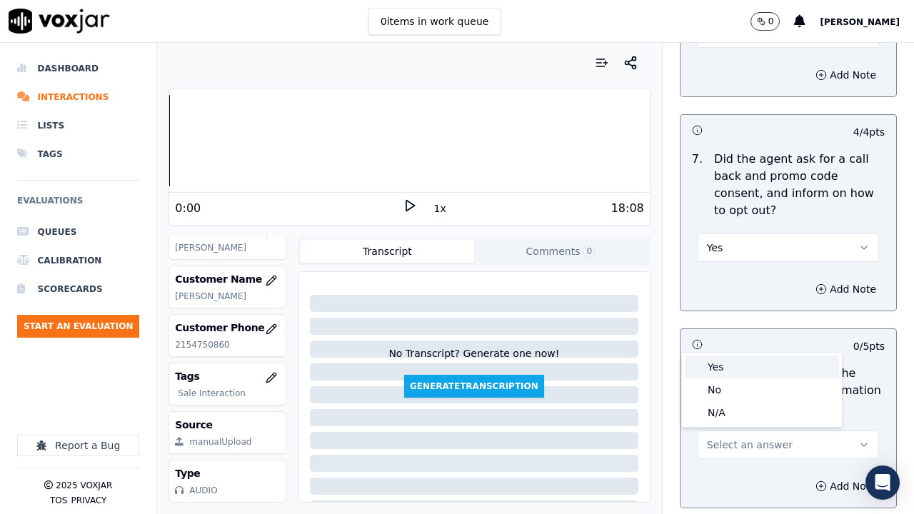
click at [727, 359] on div "Yes" at bounding box center [762, 367] width 154 height 23
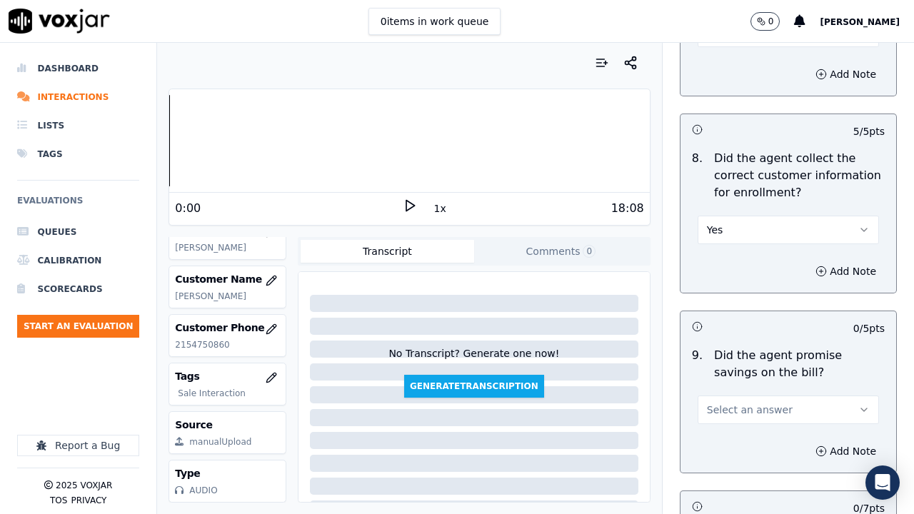
scroll to position [1857, 0]
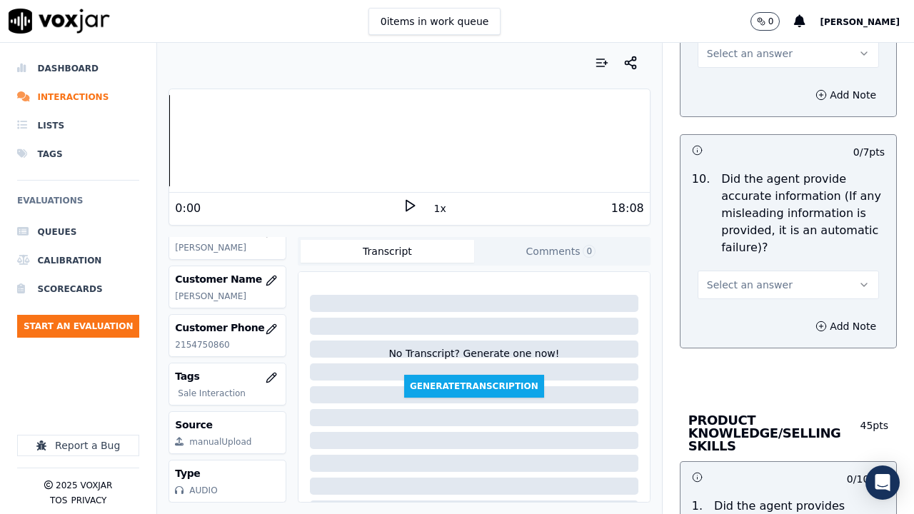
click at [726, 55] on span "Select an answer" at bounding box center [750, 53] width 86 height 14
click at [727, 92] on div "Yes" at bounding box center [762, 85] width 154 height 23
click at [755, 284] on span "Select an answer" at bounding box center [750, 285] width 86 height 14
click at [754, 317] on div "Yes" at bounding box center [762, 317] width 154 height 23
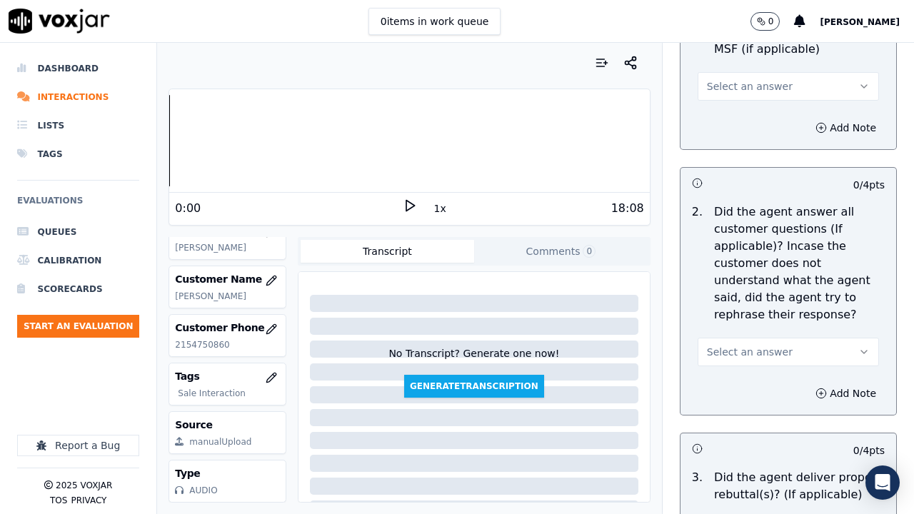
scroll to position [2358, 0]
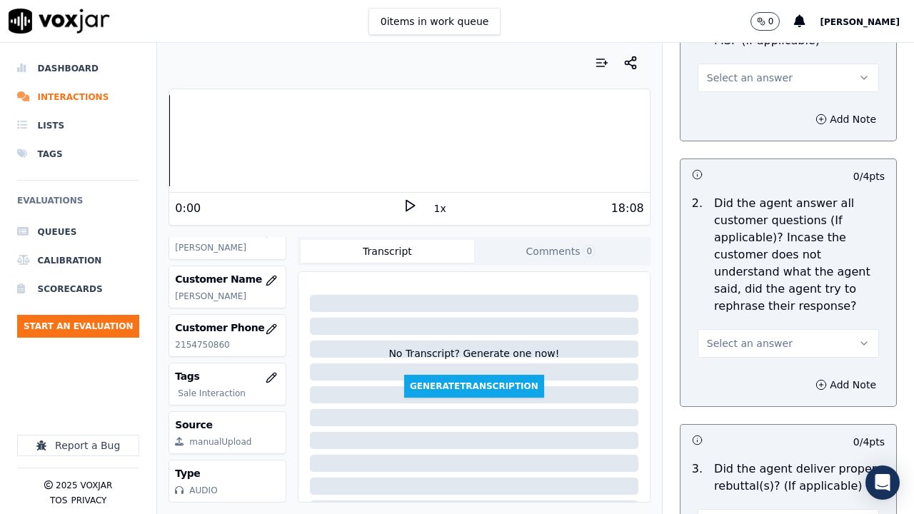
drag, startPoint x: 729, startPoint y: 84, endPoint x: 730, endPoint y: 95, distance: 11.5
click at [730, 93] on div "1 . Did the agent provides correct rate, term, ETF, and MSF (if applicable) Sel…" at bounding box center [789, 45] width 216 height 106
click at [707, 74] on span "Select an answer" at bounding box center [750, 78] width 86 height 14
click at [717, 104] on div "Yes" at bounding box center [762, 110] width 154 height 23
click at [739, 349] on span "Select an answer" at bounding box center [750, 343] width 86 height 14
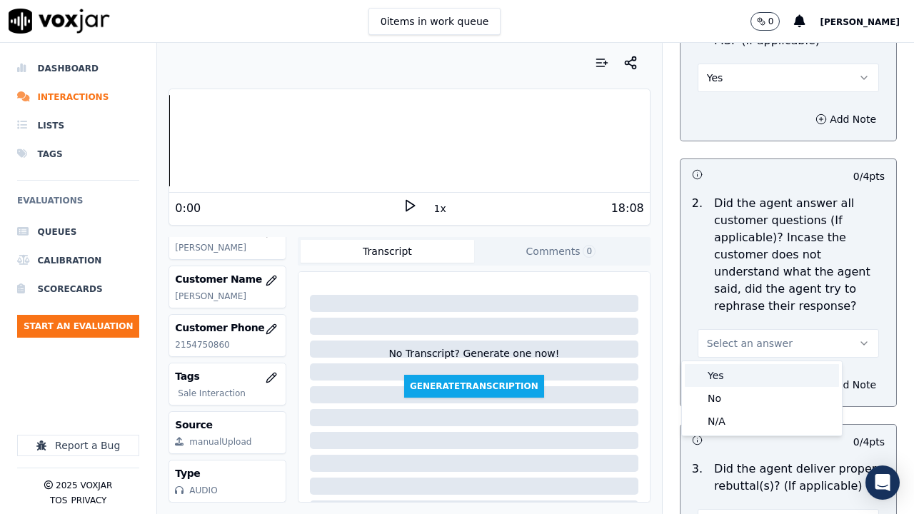
click at [737, 370] on div "Yes" at bounding box center [762, 375] width 154 height 23
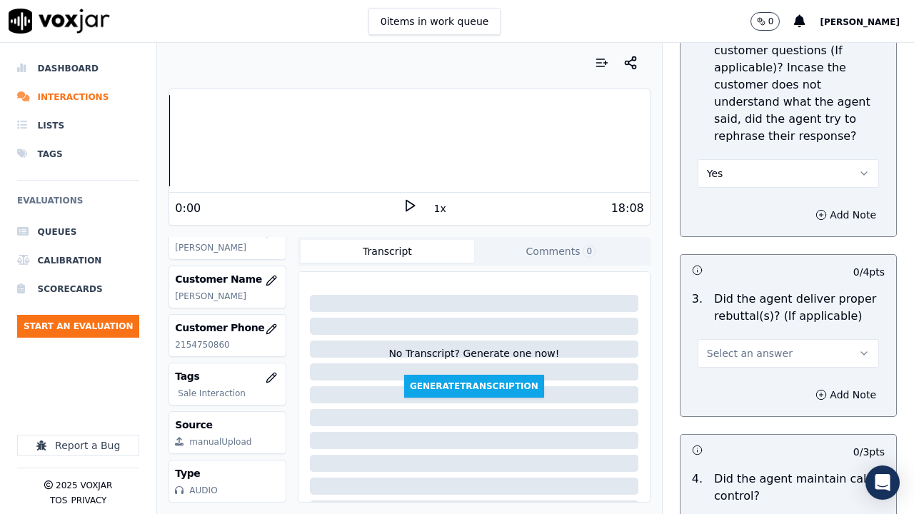
scroll to position [2786, 0]
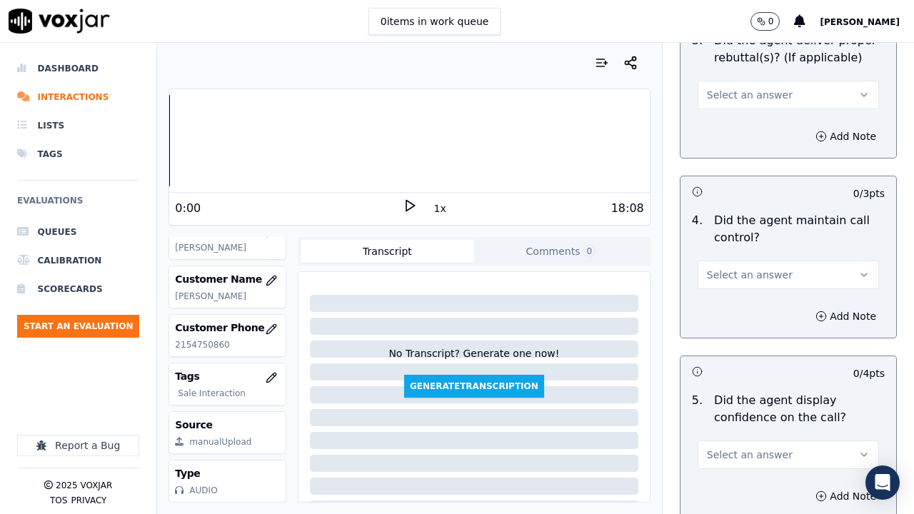
click at [707, 82] on button "Select an answer" at bounding box center [788, 95] width 181 height 29
click at [717, 120] on div "Yes" at bounding box center [762, 127] width 154 height 23
click at [744, 279] on span "Select an answer" at bounding box center [750, 275] width 86 height 14
click at [744, 309] on div "Yes" at bounding box center [762, 307] width 154 height 23
click at [734, 399] on span "Select an answer" at bounding box center [750, 455] width 86 height 14
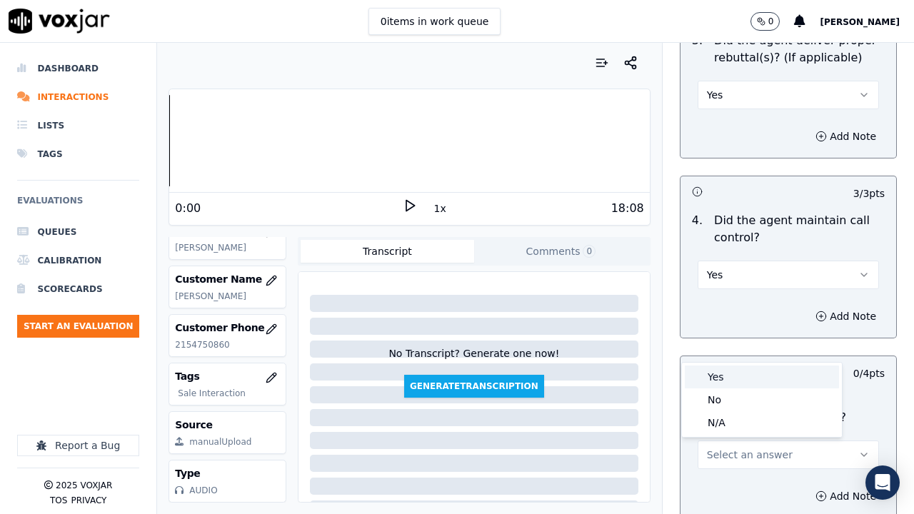
click at [737, 379] on div "Yes" at bounding box center [762, 377] width 154 height 23
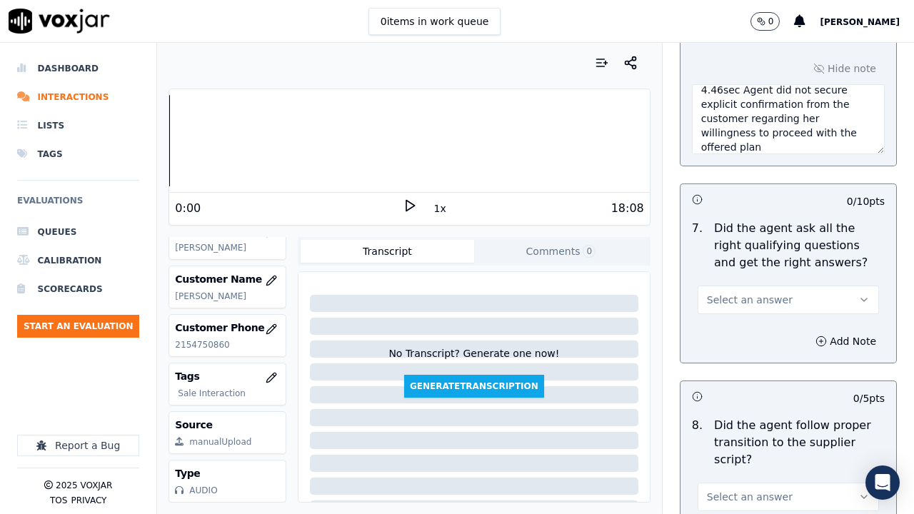
scroll to position [3572, 0]
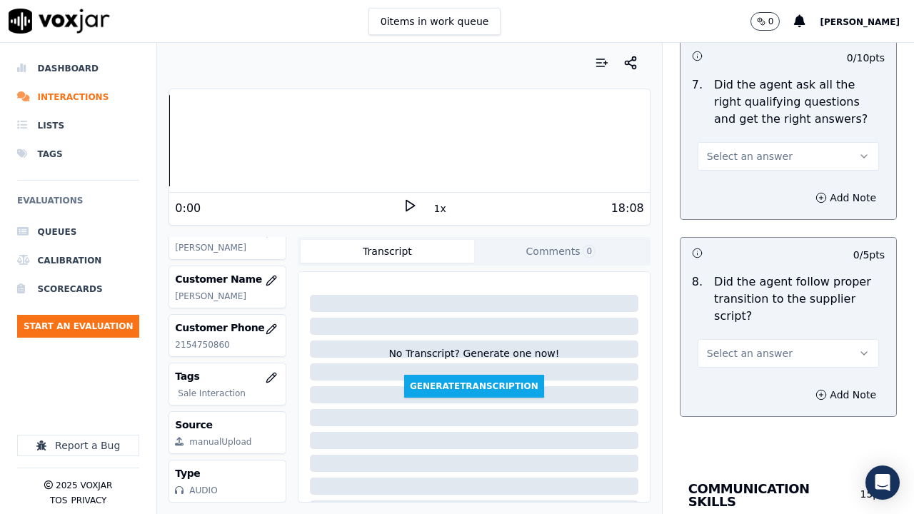
click at [737, 149] on span "Select an answer" at bounding box center [750, 156] width 86 height 14
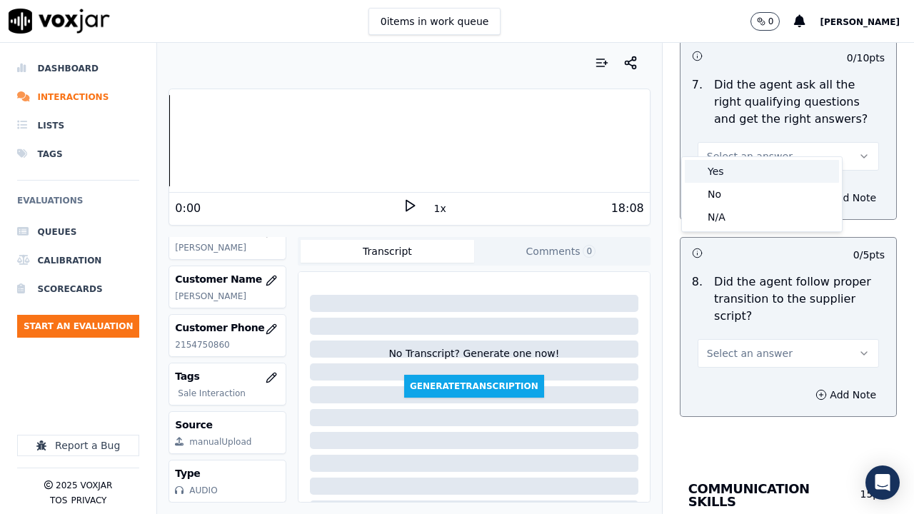
click at [742, 172] on div "Yes" at bounding box center [762, 171] width 154 height 23
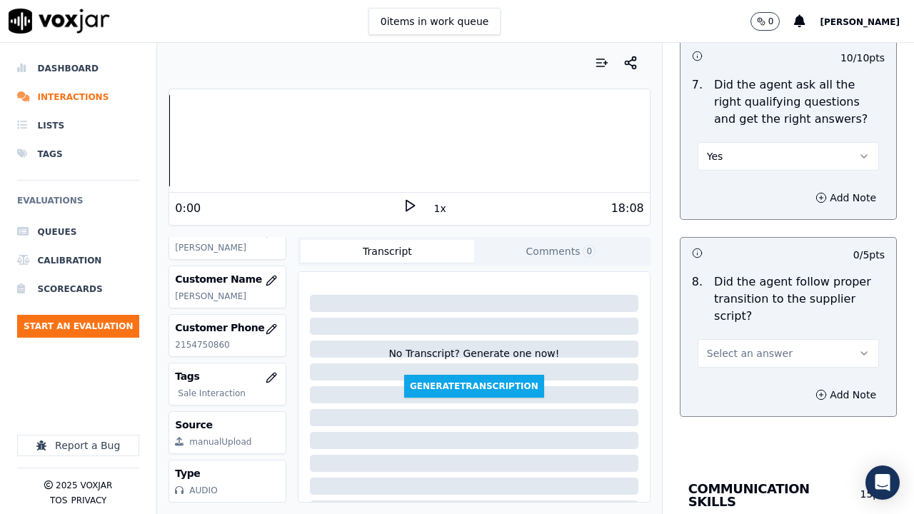
drag, startPoint x: 739, startPoint y: 319, endPoint x: 745, endPoint y: 337, distance: 18.8
click at [739, 336] on div "Select an answer" at bounding box center [788, 351] width 181 height 31
drag, startPoint x: 745, startPoint y: 334, endPoint x: 746, endPoint y: 341, distance: 7.9
click at [745, 346] on span "Select an answer" at bounding box center [750, 353] width 86 height 14
click at [745, 374] on div "Yes" at bounding box center [762, 368] width 154 height 23
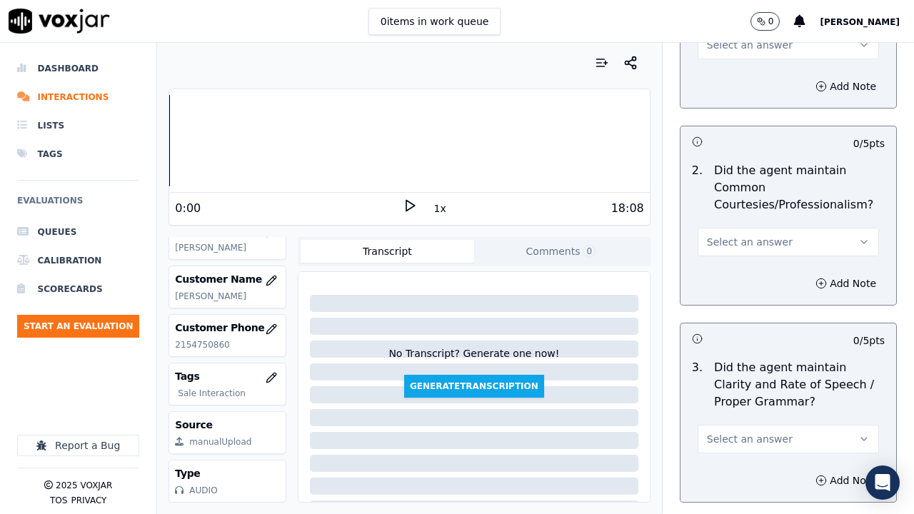
scroll to position [4072, 0]
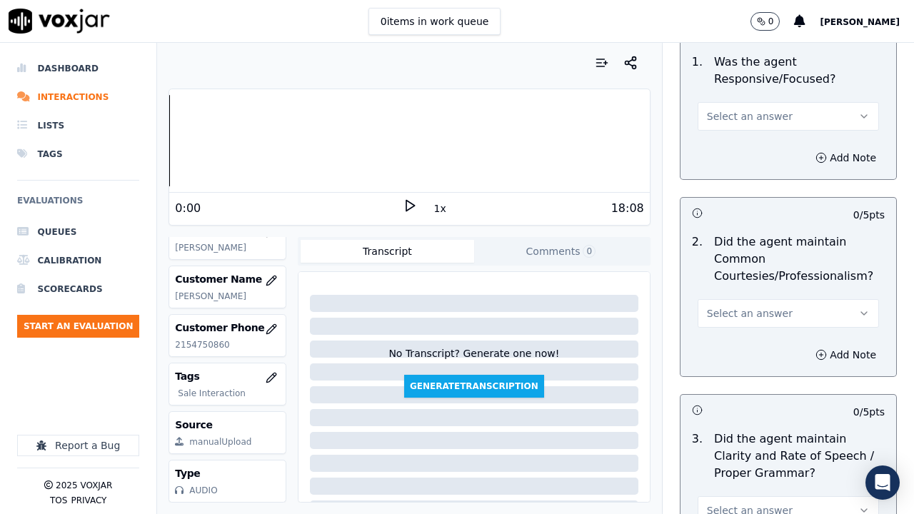
click at [727, 109] on span "Select an answer" at bounding box center [750, 116] width 86 height 14
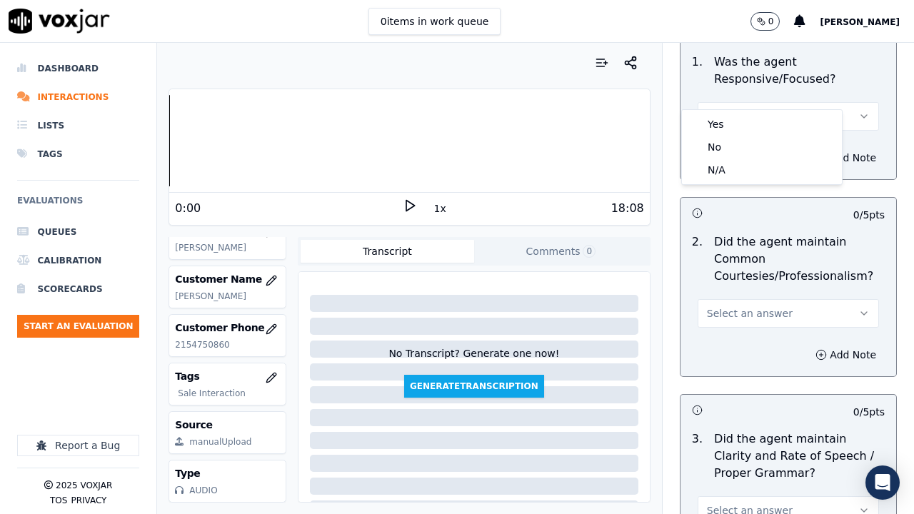
click at [726, 116] on div "Yes" at bounding box center [762, 124] width 154 height 23
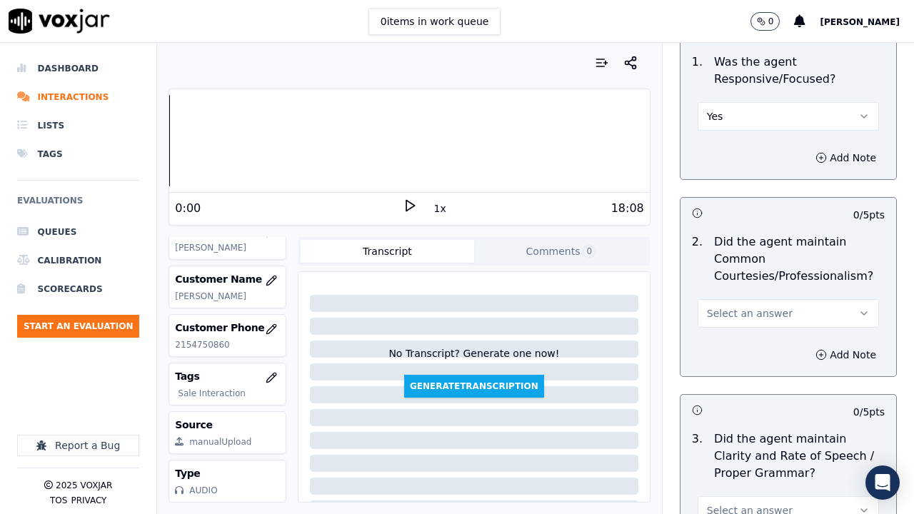
click at [750, 306] on span "Select an answer" at bounding box center [750, 313] width 86 height 14
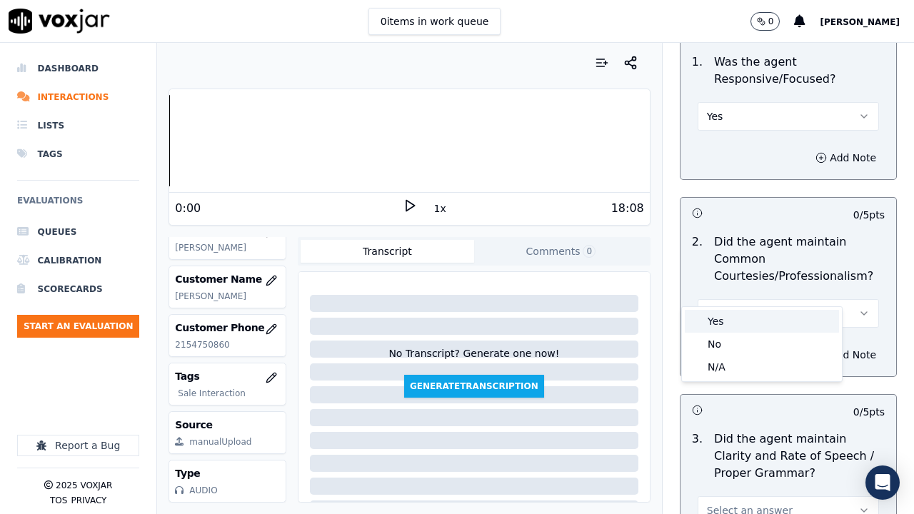
click at [753, 324] on div "Yes" at bounding box center [762, 321] width 154 height 23
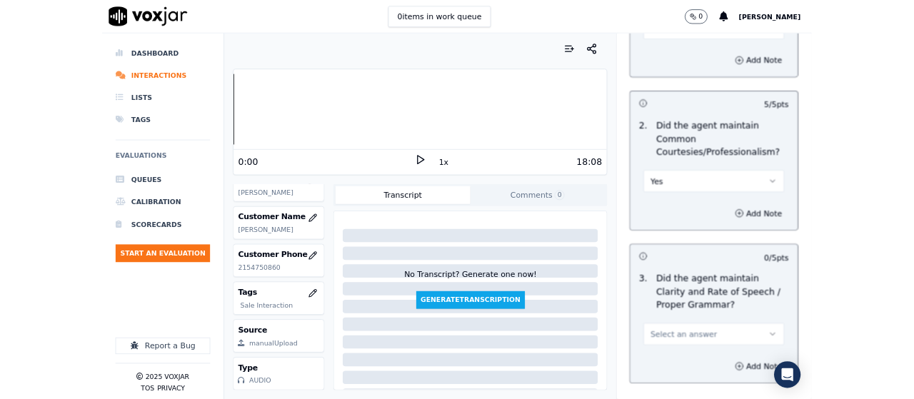
scroll to position [4230, 0]
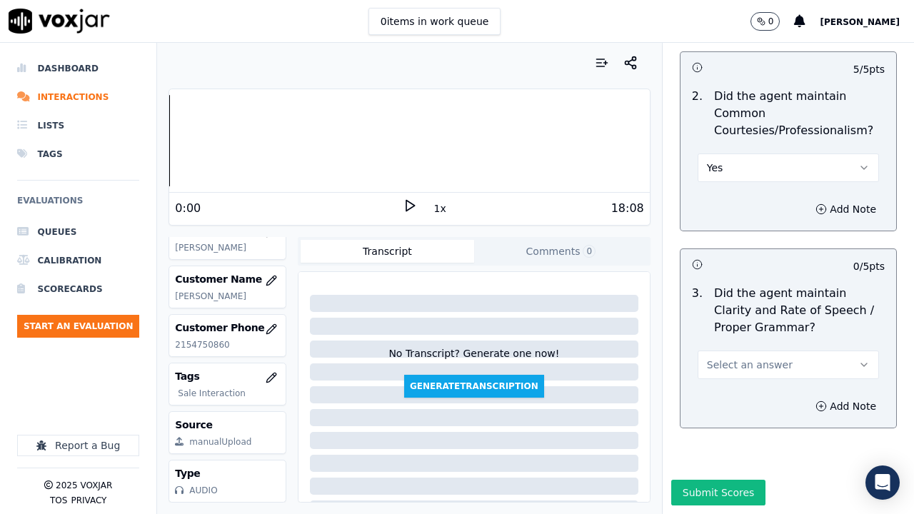
click at [753, 358] on span "Select an answer" at bounding box center [750, 365] width 86 height 14
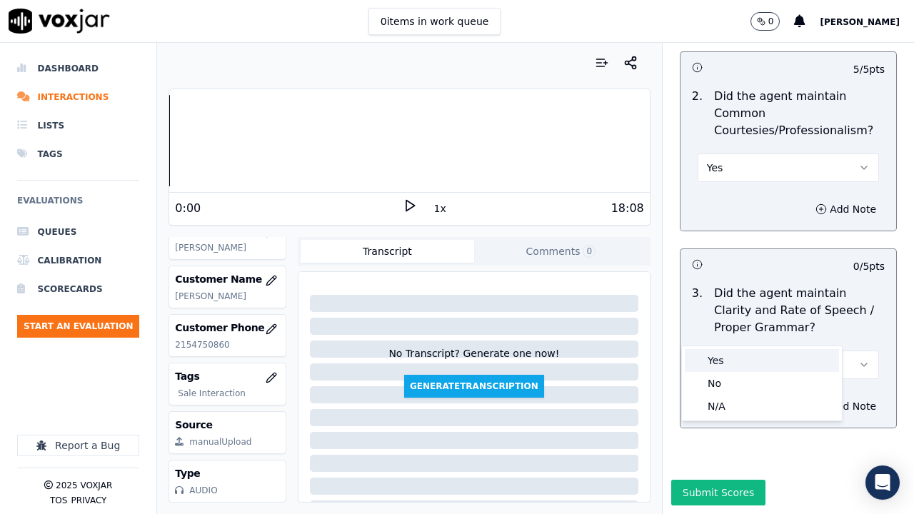
click at [741, 359] on div "Yes" at bounding box center [762, 360] width 154 height 23
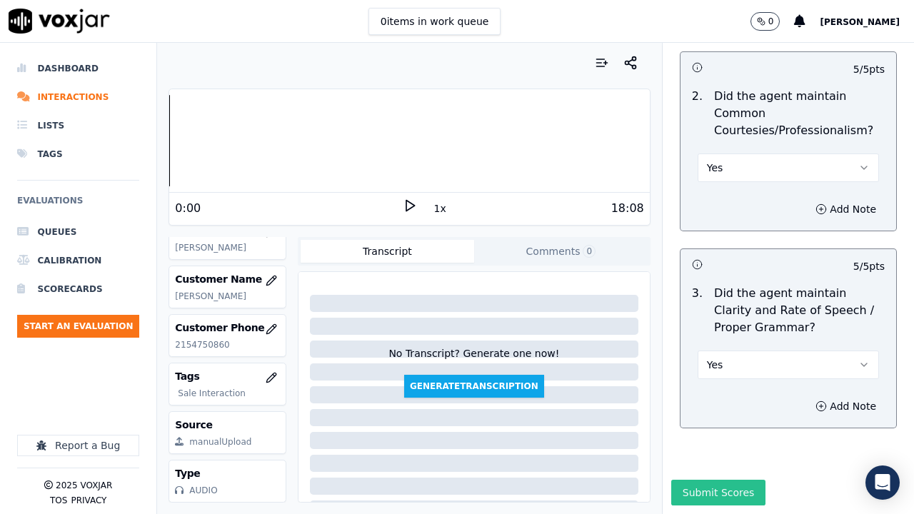
click at [707, 399] on button "Submit Scores" at bounding box center [719, 493] width 95 height 26
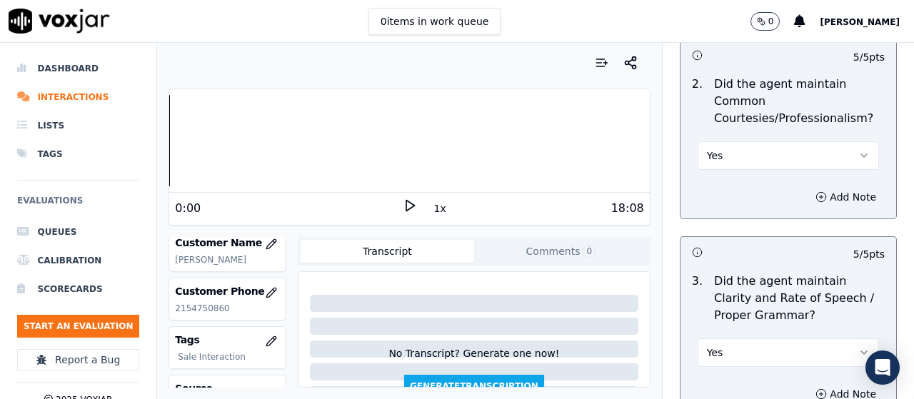
scroll to position [214, 0]
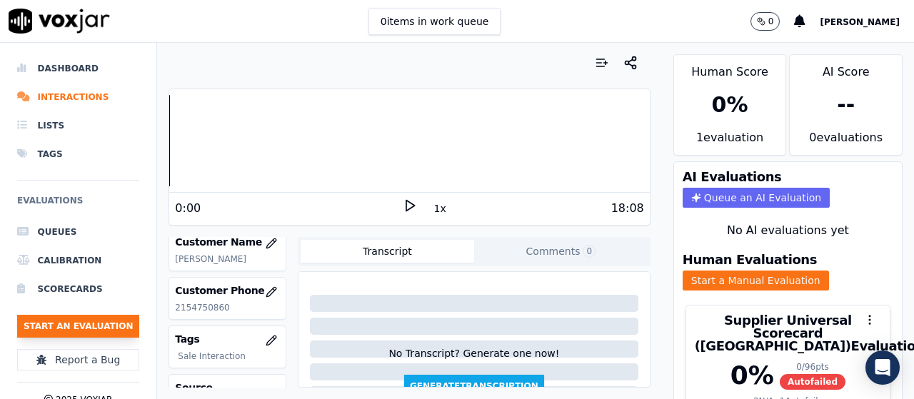
click at [109, 324] on button "Start an Evaluation" at bounding box center [78, 326] width 122 height 23
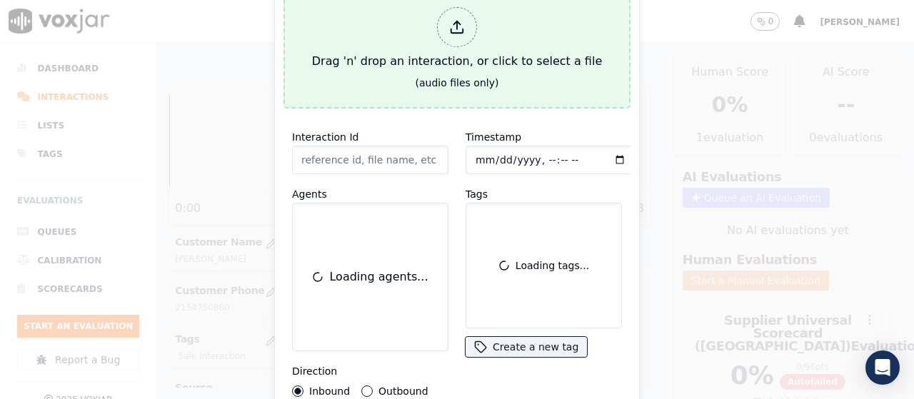
click at [434, 56] on div "Drag 'n' drop an interaction, or click to select a file" at bounding box center [456, 38] width 301 height 74
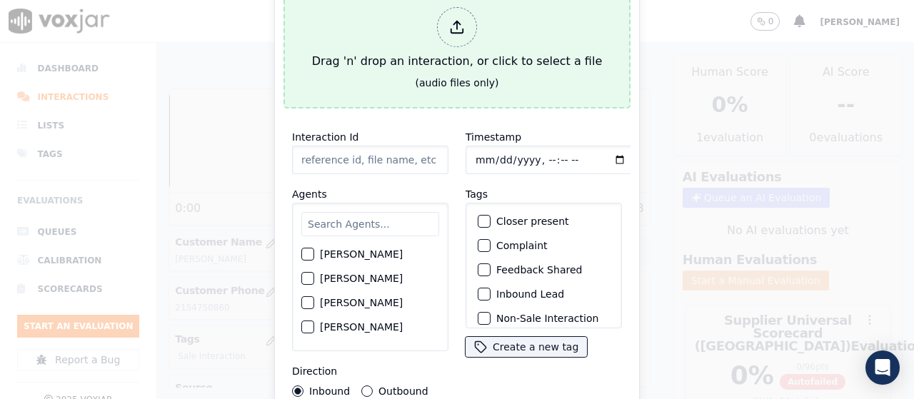
type input "20250812-150108_2672240075-all.mp3"
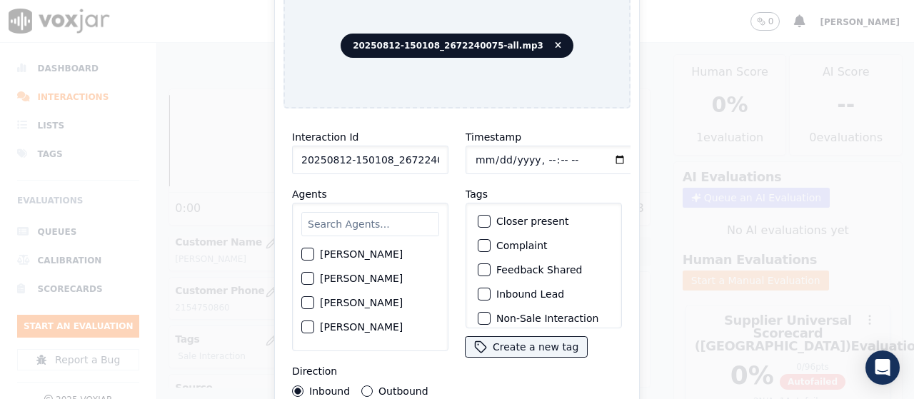
click at [353, 226] on input "text" at bounding box center [370, 224] width 138 height 24
type input "ca"
click at [357, 258] on label "[PERSON_NAME]" at bounding box center [361, 255] width 83 height 10
click at [314, 258] on button "[PERSON_NAME]" at bounding box center [307, 255] width 13 height 13
click at [474, 157] on input "Timestamp" at bounding box center [551, 160] width 170 height 29
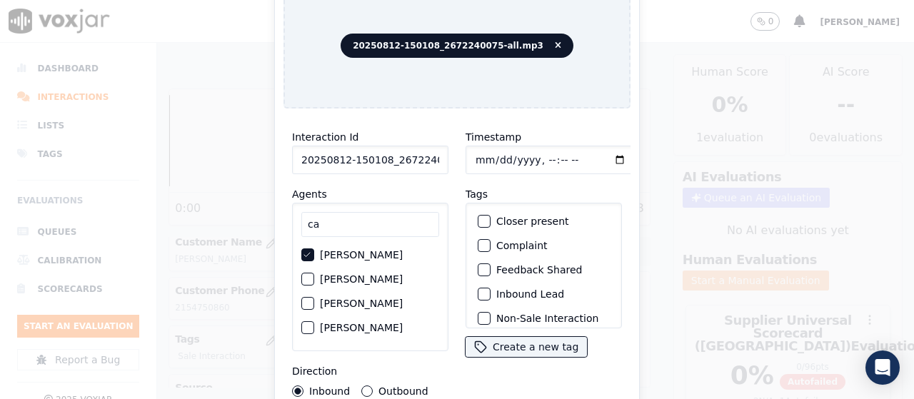
type input "[DATE]T10:44"
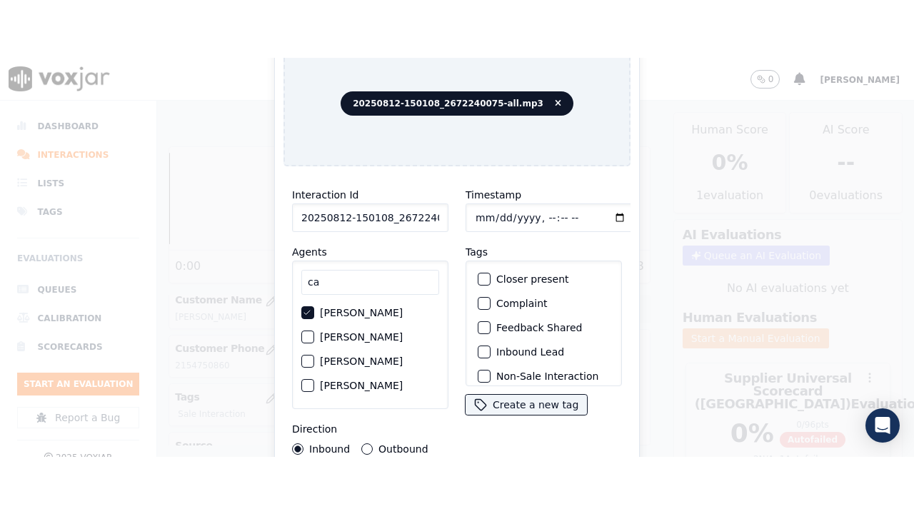
scroll to position [135, 0]
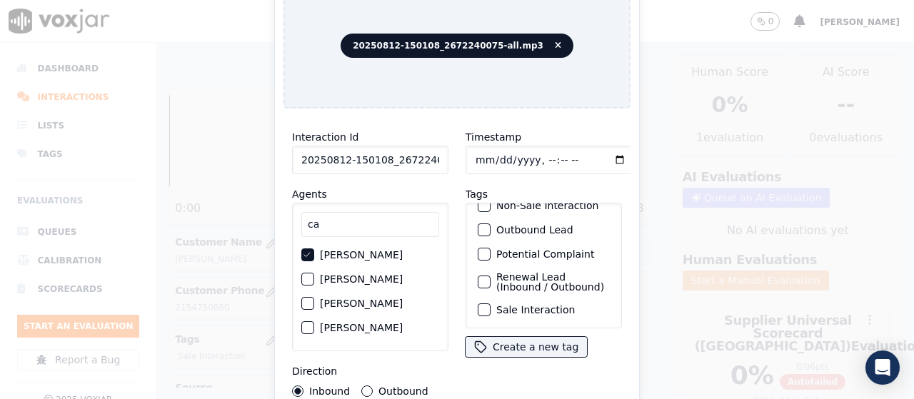
click at [550, 305] on label "Sale Interaction" at bounding box center [536, 310] width 79 height 10
click at [491, 304] on button "Sale Interaction" at bounding box center [484, 310] width 13 height 13
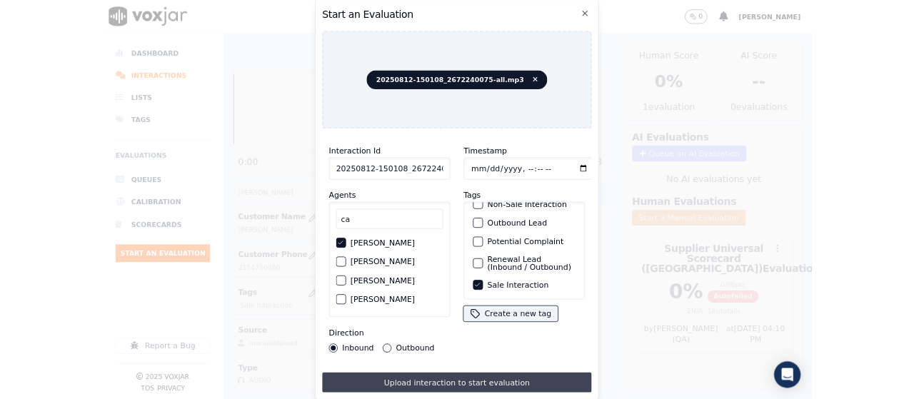
scroll to position [214, 0]
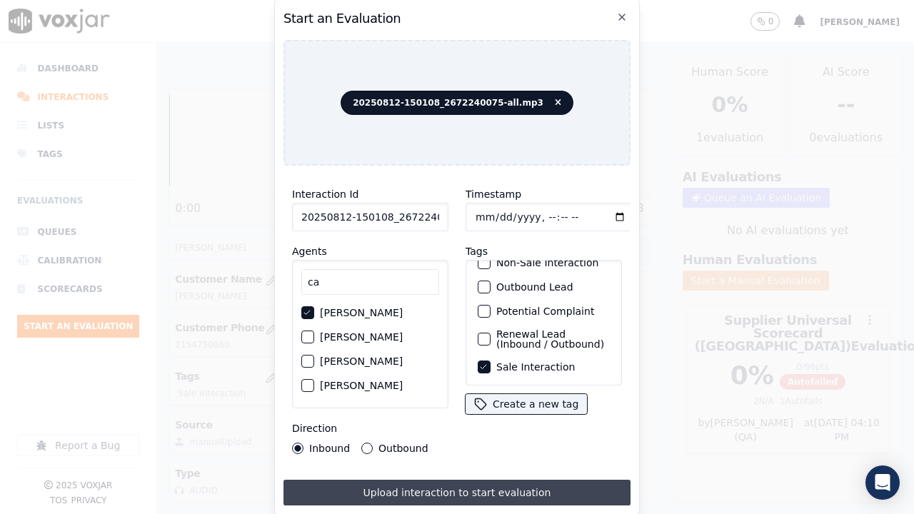
click at [571, 399] on button "Upload interaction to start evaluation" at bounding box center [457, 493] width 347 height 26
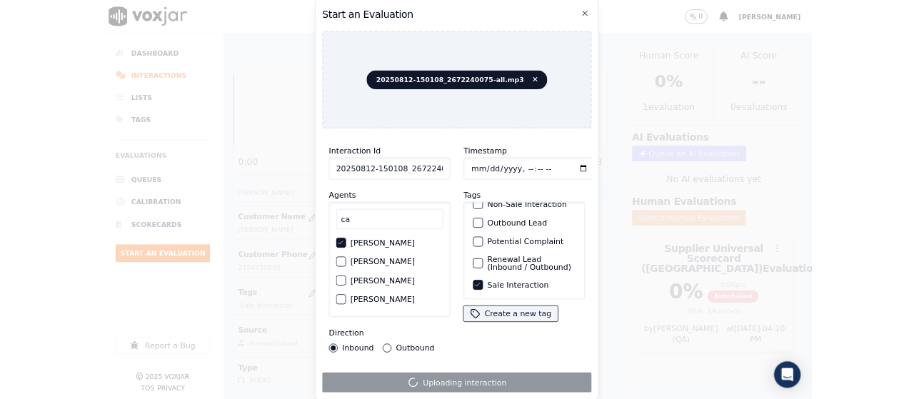
scroll to position [214, 0]
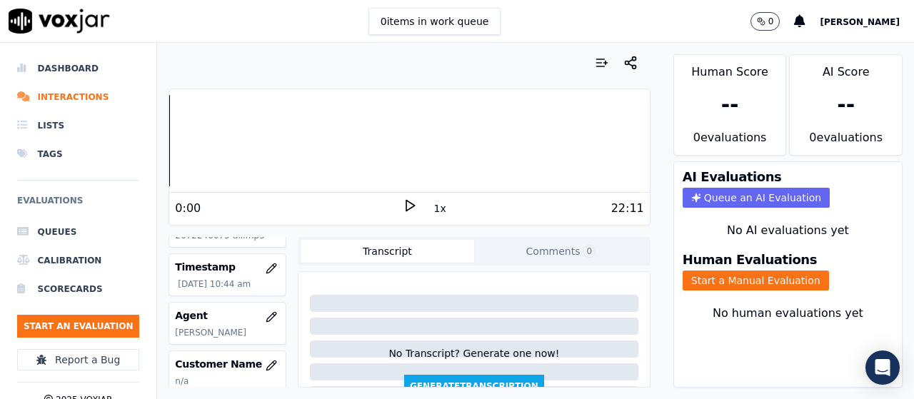
scroll to position [214, 0]
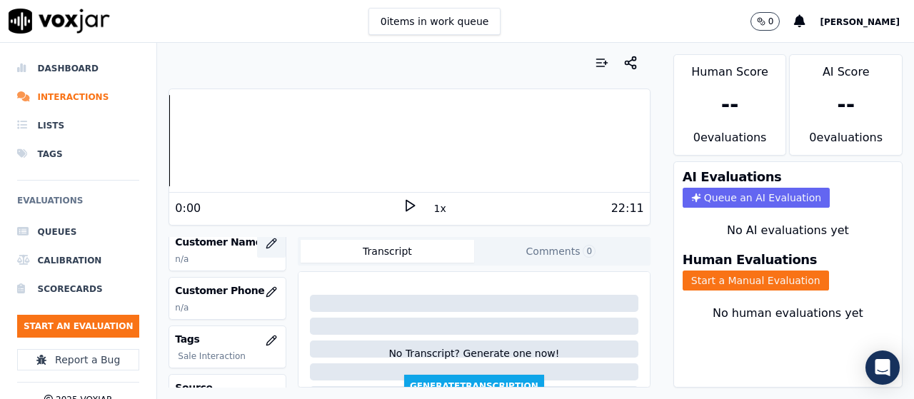
click at [266, 242] on icon "button" at bounding box center [271, 243] width 11 height 11
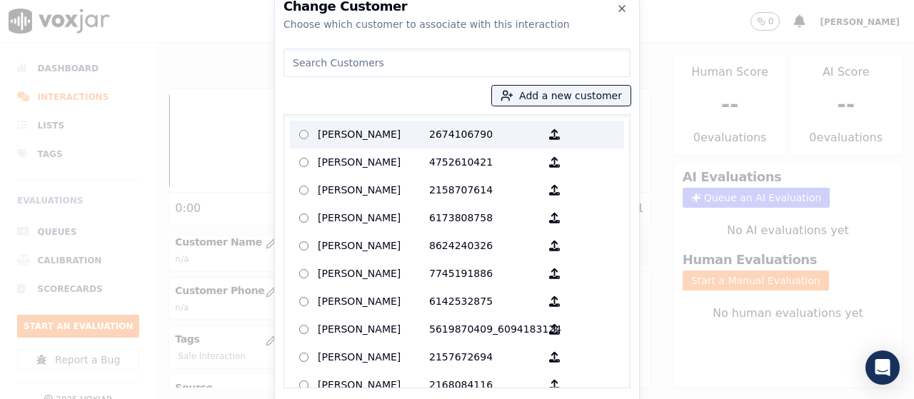
paste input "[PERSON_NAME]"
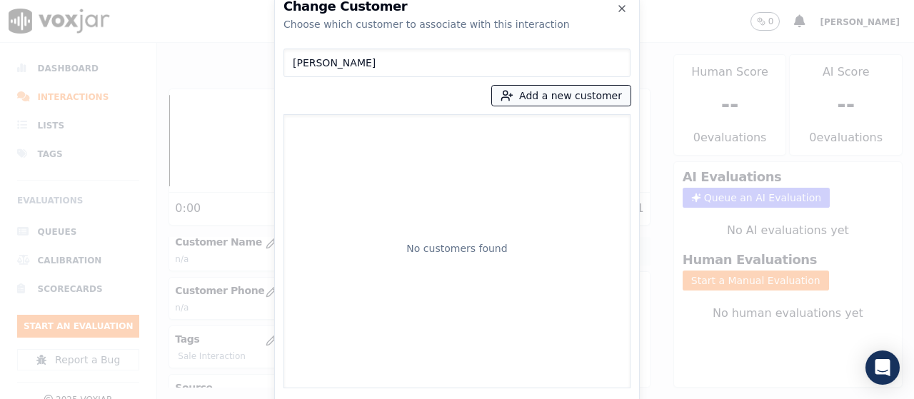
type input "[PERSON_NAME]"
click at [541, 96] on button "Add a new customer" at bounding box center [561, 96] width 139 height 20
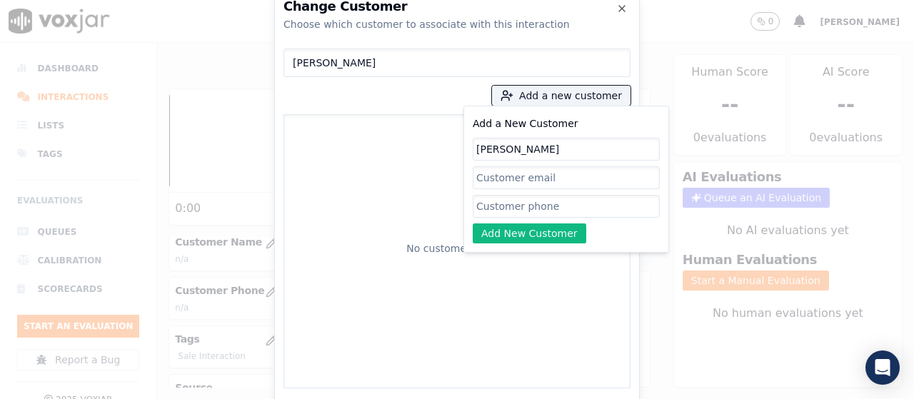
type input "[PERSON_NAME]"
click at [522, 207] on input "Add a New Customer" at bounding box center [566, 206] width 187 height 23
paste input "2672240075"
type input "2672240075"
click at [503, 227] on button "Add New Customer" at bounding box center [530, 234] width 114 height 20
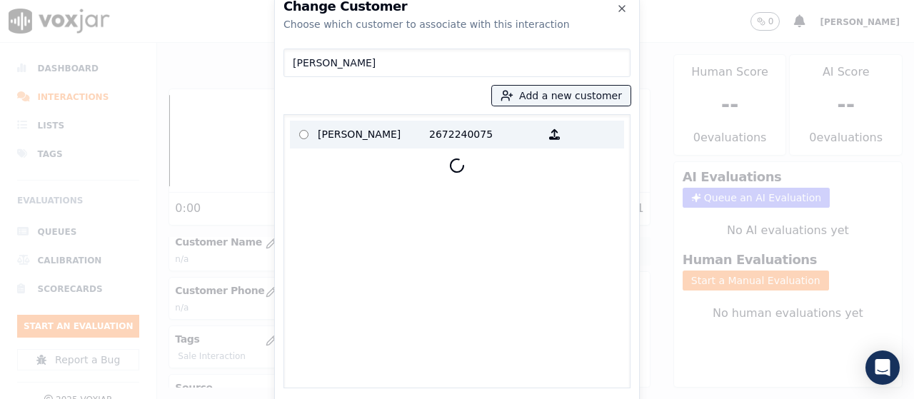
click at [344, 135] on p "[PERSON_NAME]" at bounding box center [373, 135] width 111 height 22
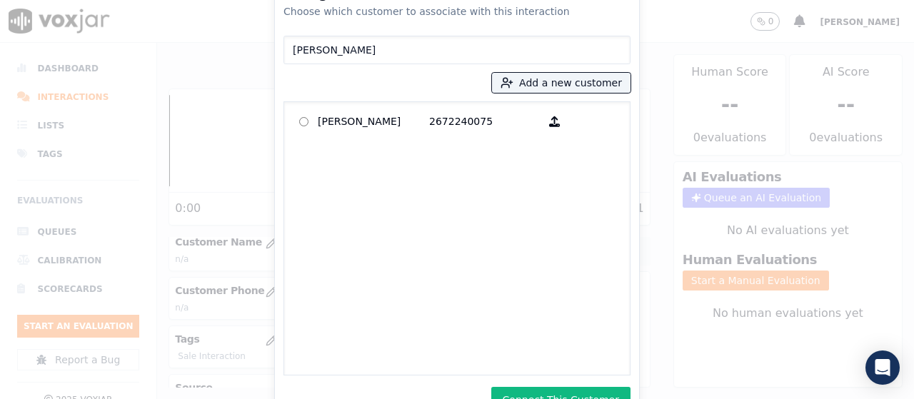
drag, startPoint x: 602, startPoint y: 390, endPoint x: 831, endPoint y: 354, distance: 231.5
click at [606, 391] on button "Connect This Customer" at bounding box center [561, 400] width 139 height 26
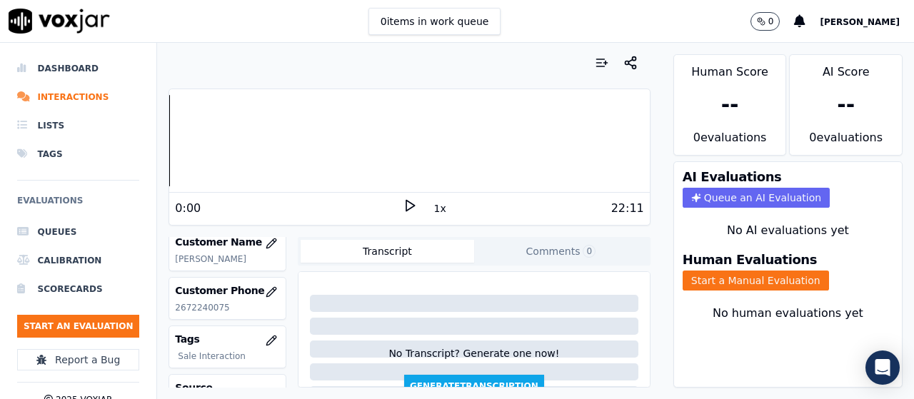
click at [772, 282] on button "Start a Manual Evaluation" at bounding box center [756, 281] width 146 height 20
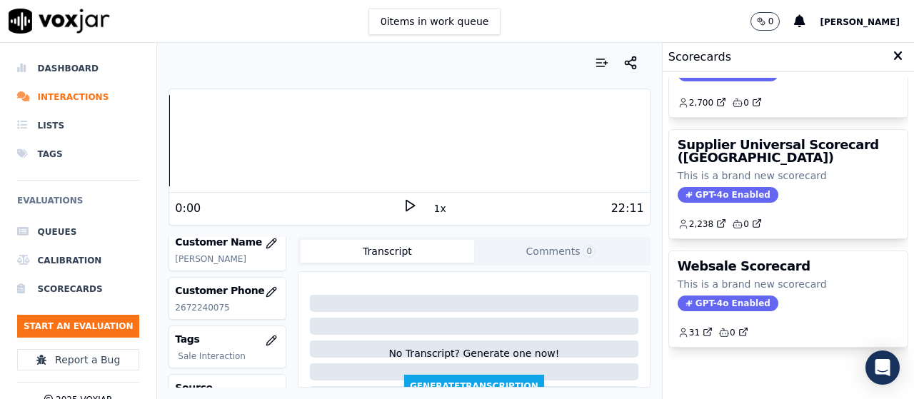
scroll to position [351, 0]
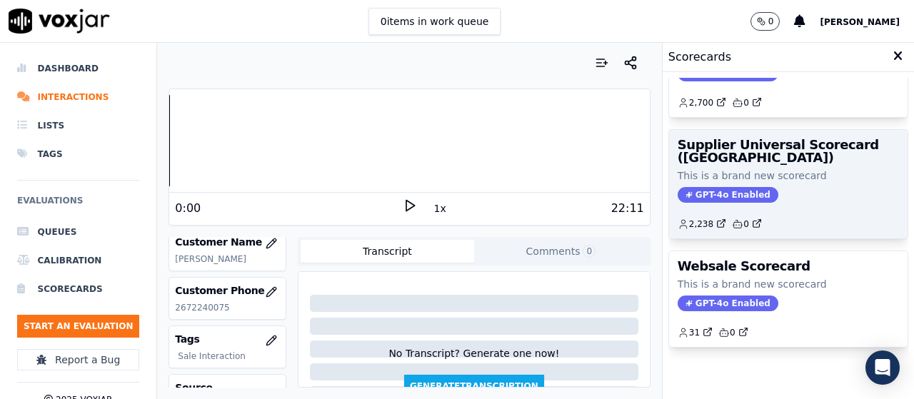
click at [748, 139] on h3 "Supplier Universal Scorecard ([GEOGRAPHIC_DATA])" at bounding box center [788, 152] width 221 height 26
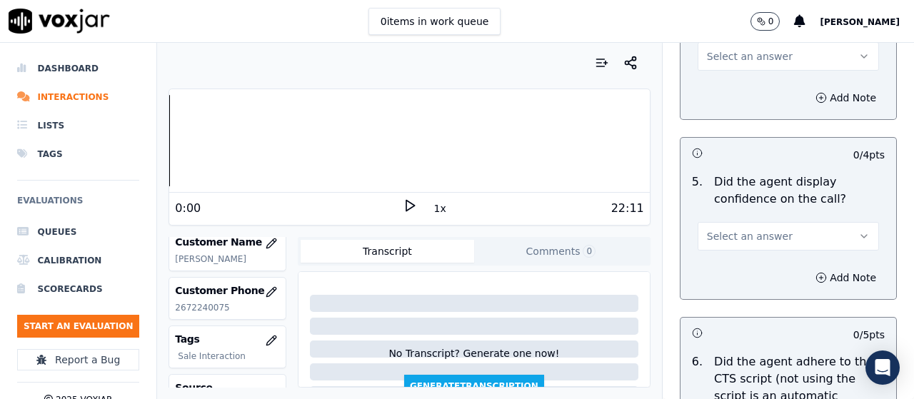
scroll to position [3138, 0]
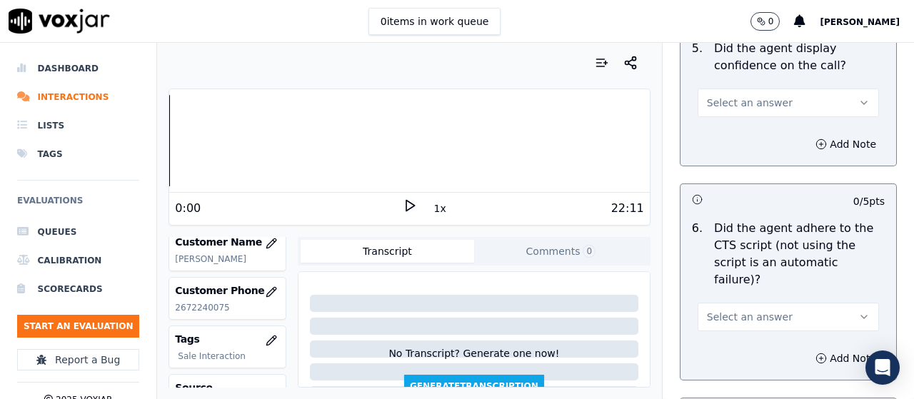
click at [769, 303] on button "Select an answer" at bounding box center [788, 317] width 181 height 29
click at [742, 354] on div "No" at bounding box center [762, 355] width 154 height 23
click at [807, 349] on button "Add Note" at bounding box center [846, 359] width 78 height 20
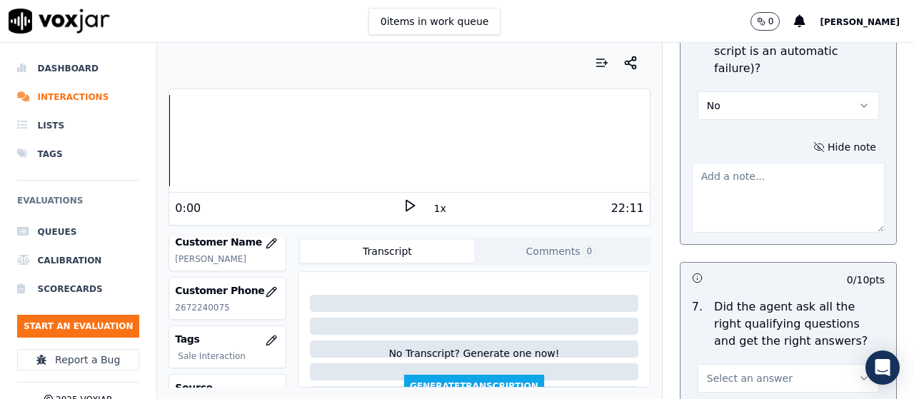
scroll to position [3353, 0]
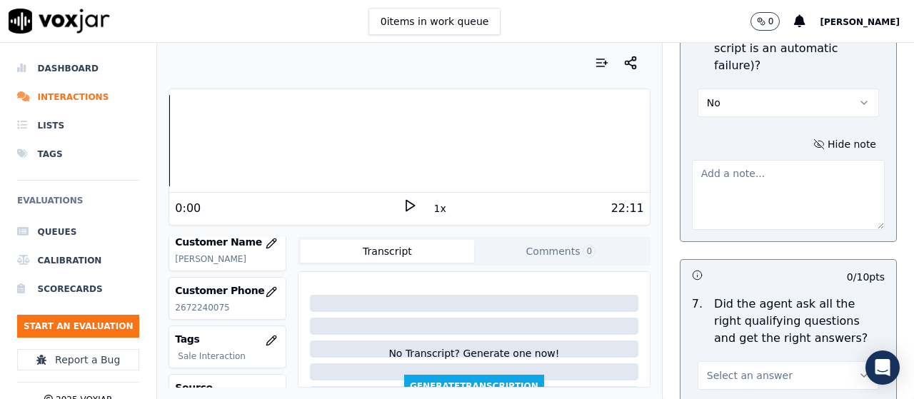
drag, startPoint x: 734, startPoint y: 179, endPoint x: 727, endPoint y: 188, distance: 11.3
click at [734, 180] on textarea at bounding box center [788, 195] width 193 height 70
paste textarea "Agent did not secure explicit confirmation from the customer regarding her will…"
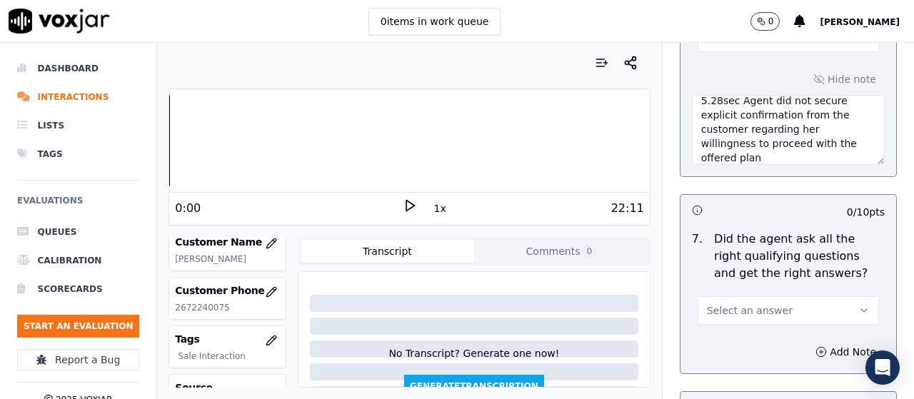
scroll to position [3638, 0]
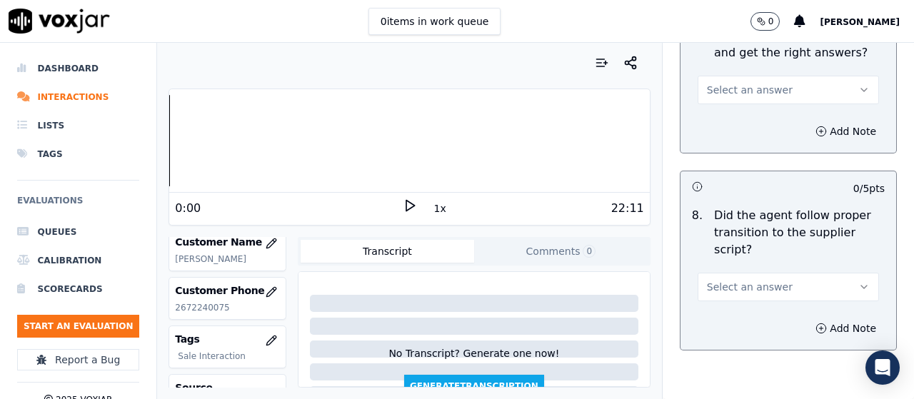
type textarea "5.28sec Agent did not secure explicit confirmation from the customer regarding …"
click at [724, 83] on span "Select an answer" at bounding box center [750, 90] width 86 height 14
click at [740, 121] on div "No" at bounding box center [762, 127] width 154 height 23
click at [819, 121] on button "Add Note" at bounding box center [846, 131] width 78 height 20
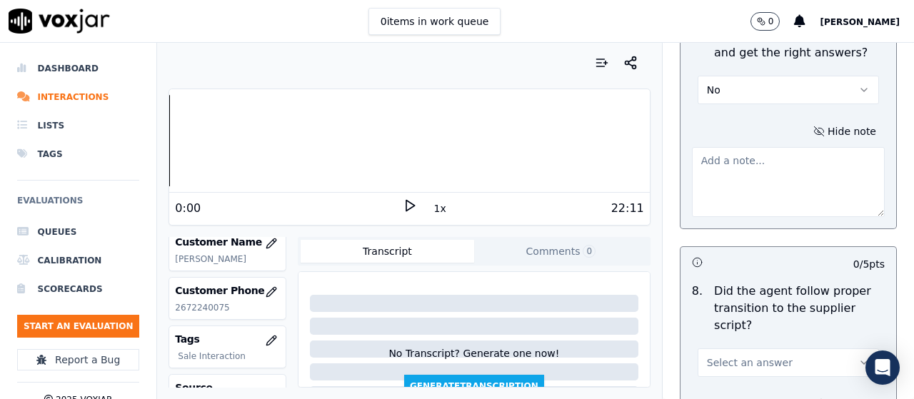
click at [721, 184] on textarea at bounding box center [788, 182] width 193 height 70
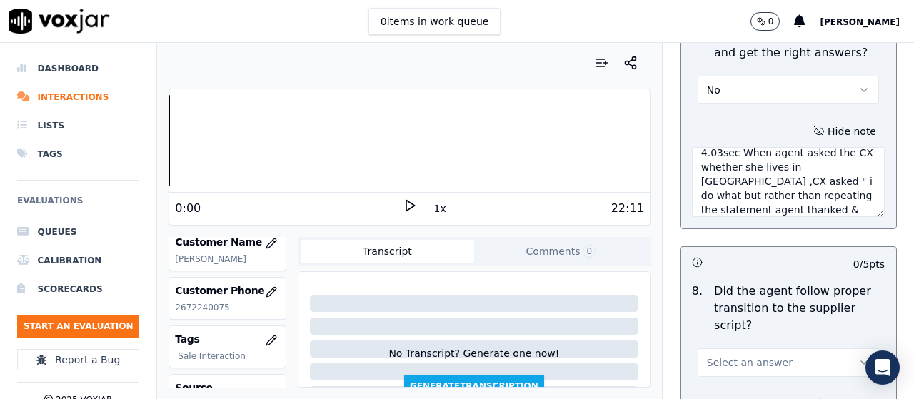
scroll to position [22, 0]
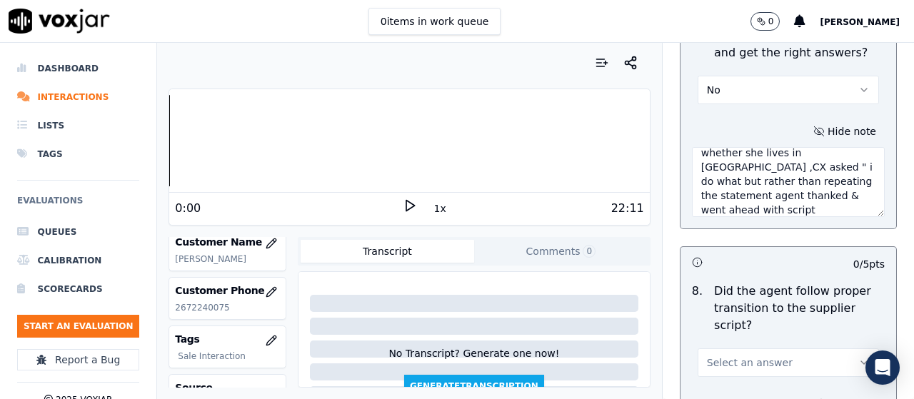
type textarea "4.03sec When agent asked the CX whether she lives in [GEOGRAPHIC_DATA] ,CX aske…"
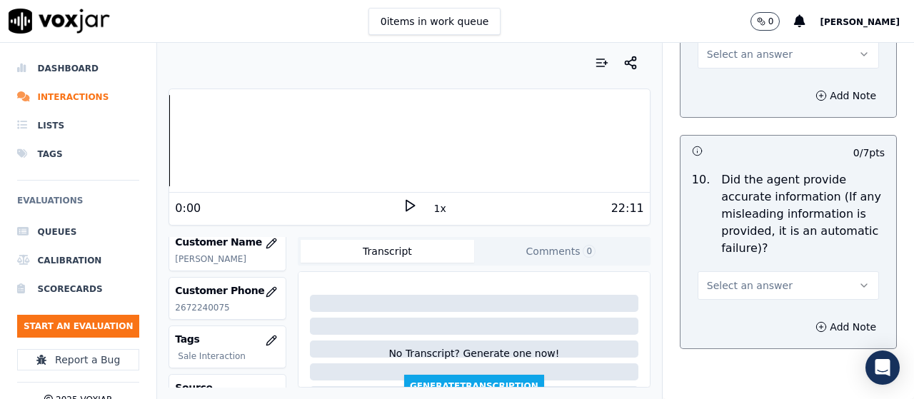
scroll to position [1852, 0]
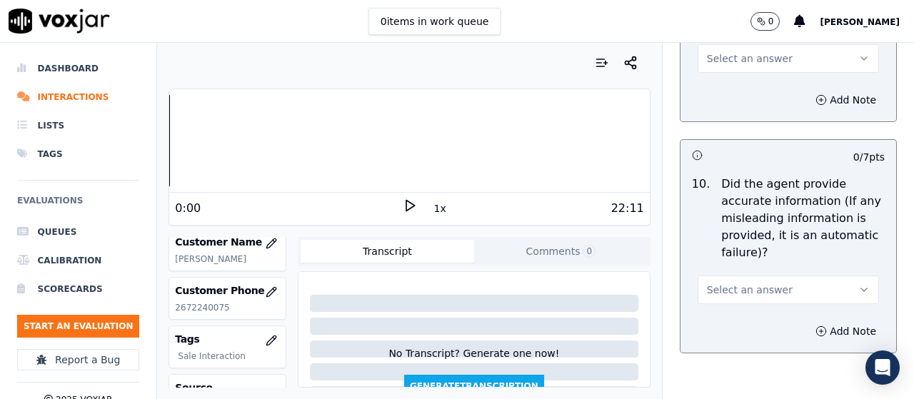
click at [754, 289] on span "Select an answer" at bounding box center [750, 290] width 86 height 14
click at [730, 344] on div "No" at bounding box center [762, 345] width 154 height 23
click at [818, 332] on button "Add Note" at bounding box center [846, 331] width 78 height 20
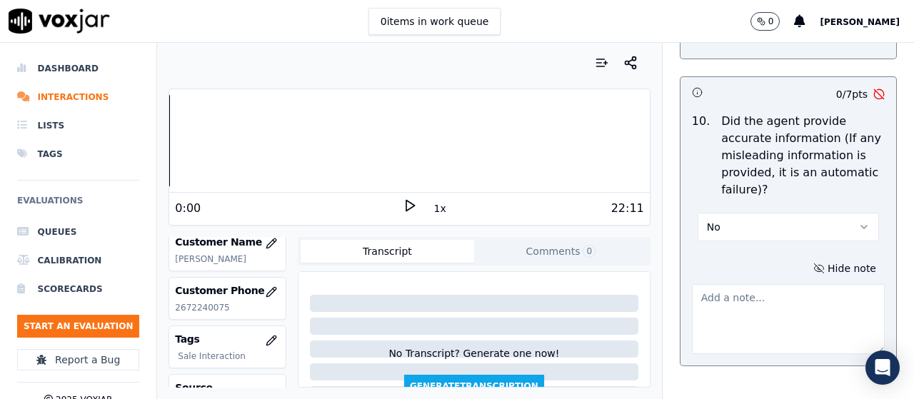
scroll to position [1995, 0]
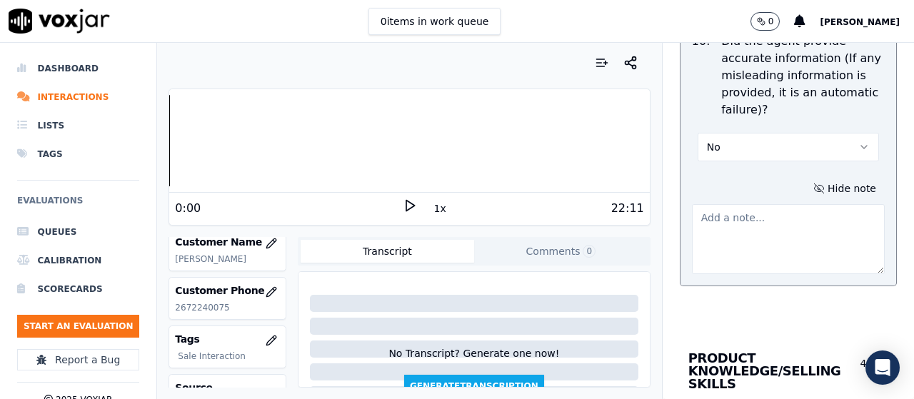
drag, startPoint x: 734, startPoint y: 229, endPoint x: 727, endPoint y: 251, distance: 22.6
click at [734, 229] on textarea at bounding box center [788, 239] width 193 height 70
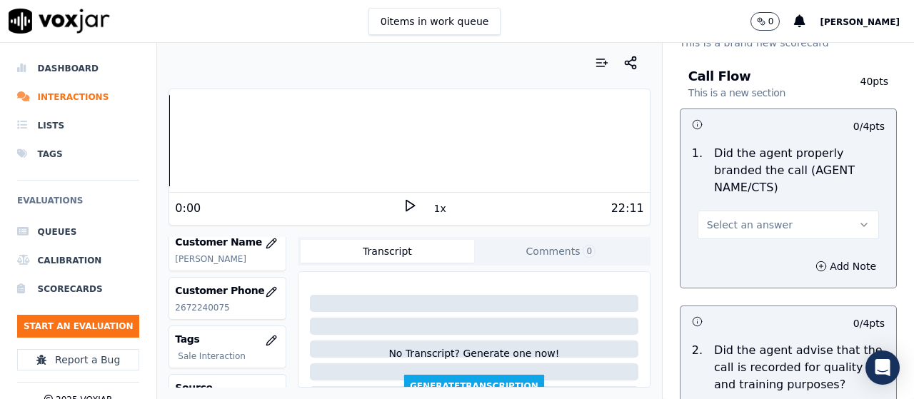
scroll to position [143, 0]
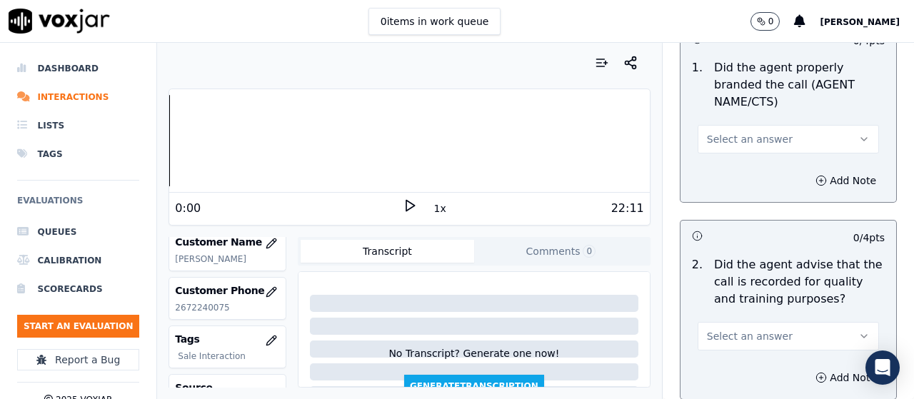
type textarea "8.07sec Agent told the CX PECO & WGL work together"
click at [748, 144] on span "Select an answer" at bounding box center [750, 139] width 86 height 14
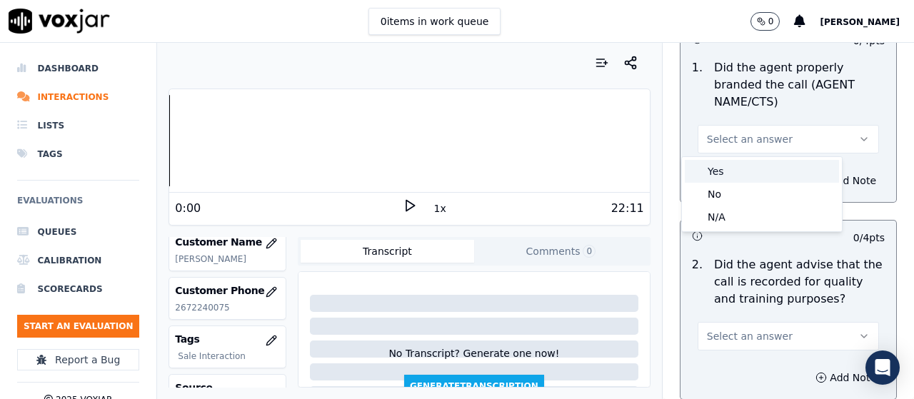
click at [745, 171] on div "Yes" at bounding box center [762, 171] width 154 height 23
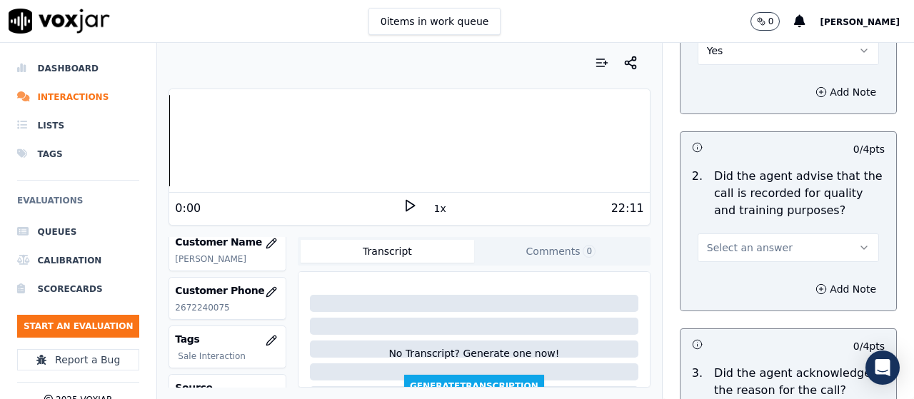
scroll to position [357, 0]
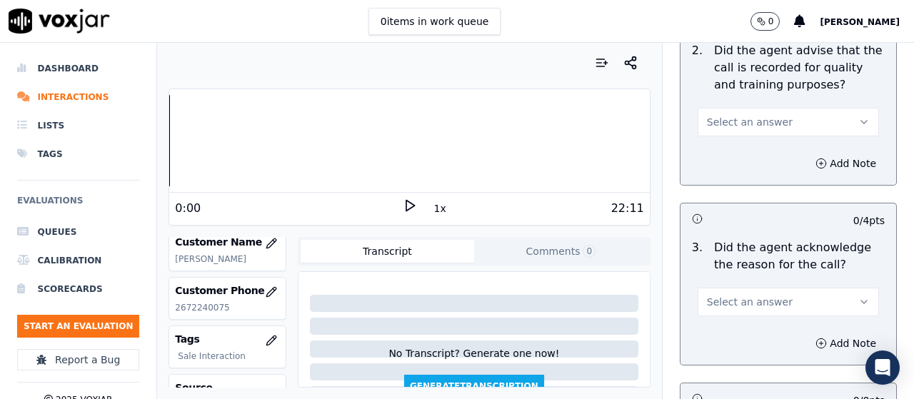
click at [736, 127] on span "Select an answer" at bounding box center [750, 122] width 86 height 14
click at [744, 158] on div "Yes" at bounding box center [762, 154] width 154 height 23
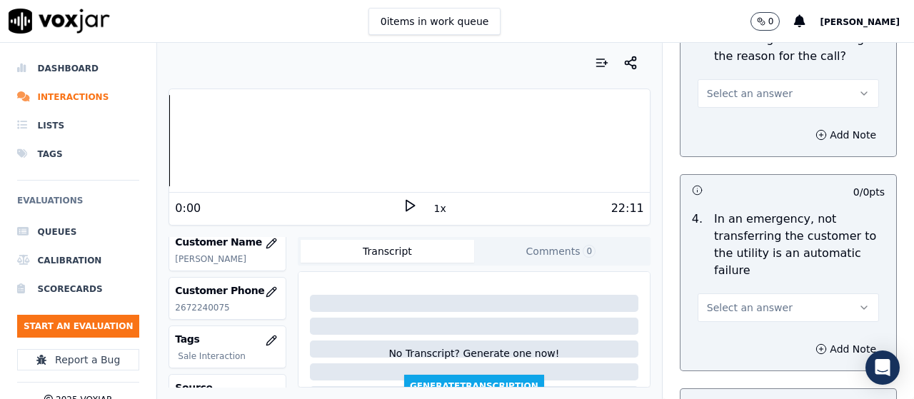
scroll to position [572, 0]
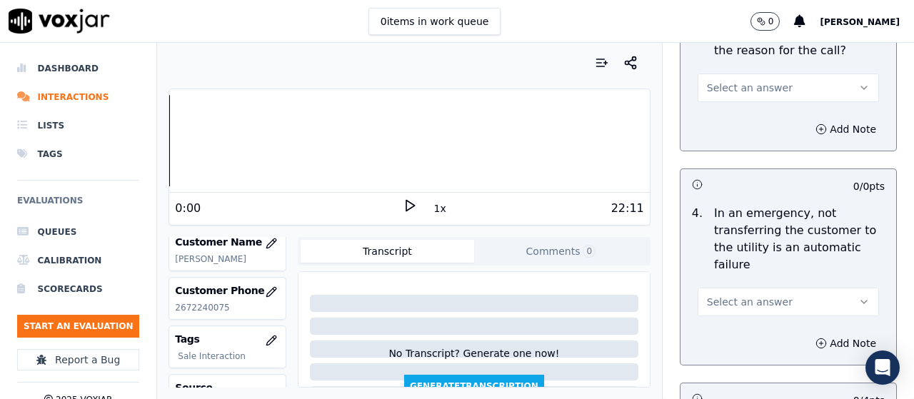
click at [727, 86] on span "Select an answer" at bounding box center [750, 88] width 86 height 14
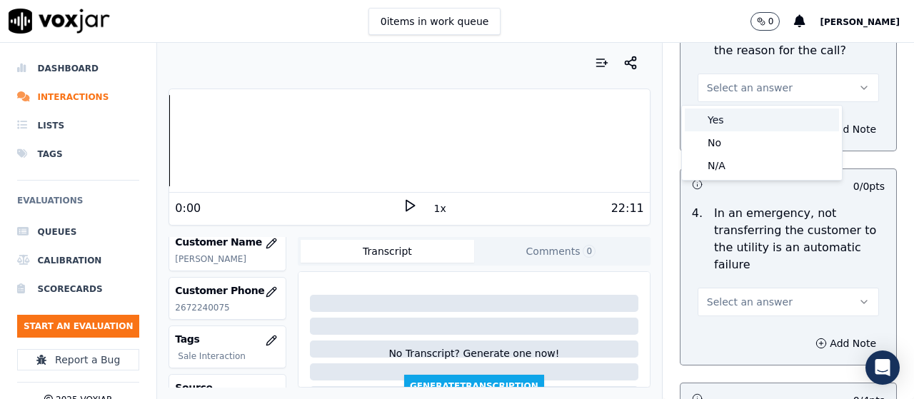
drag, startPoint x: 739, startPoint y: 124, endPoint x: 751, endPoint y: 171, distance: 49.4
click at [738, 124] on div "Yes" at bounding box center [762, 120] width 154 height 23
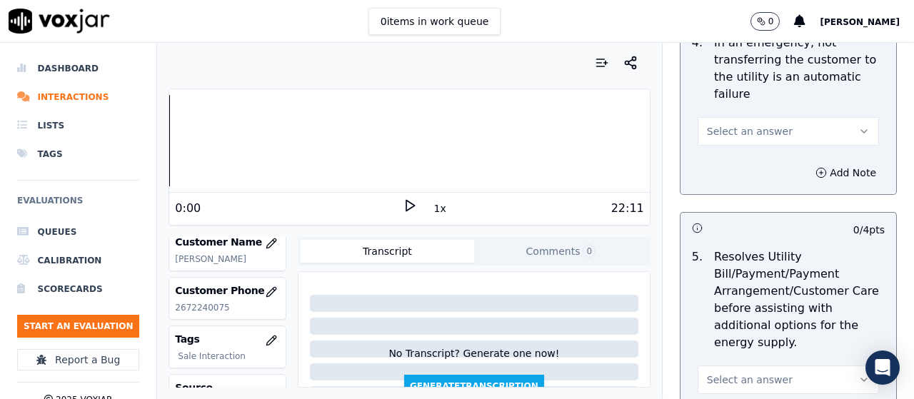
scroll to position [786, 0]
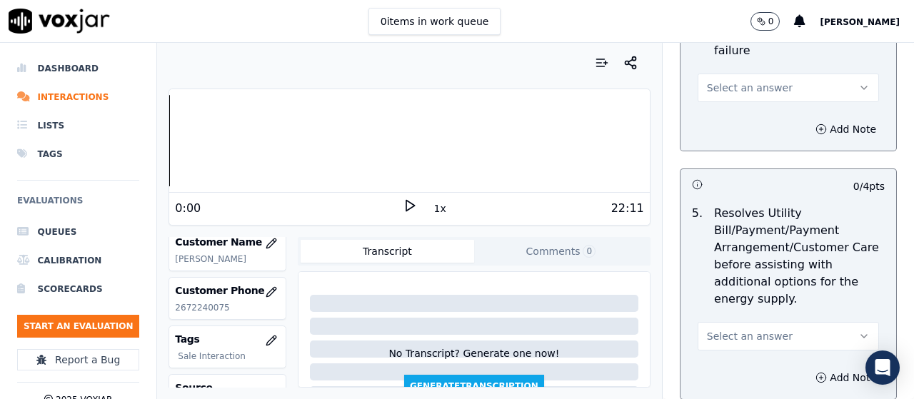
click at [734, 89] on span "Select an answer" at bounding box center [750, 88] width 86 height 14
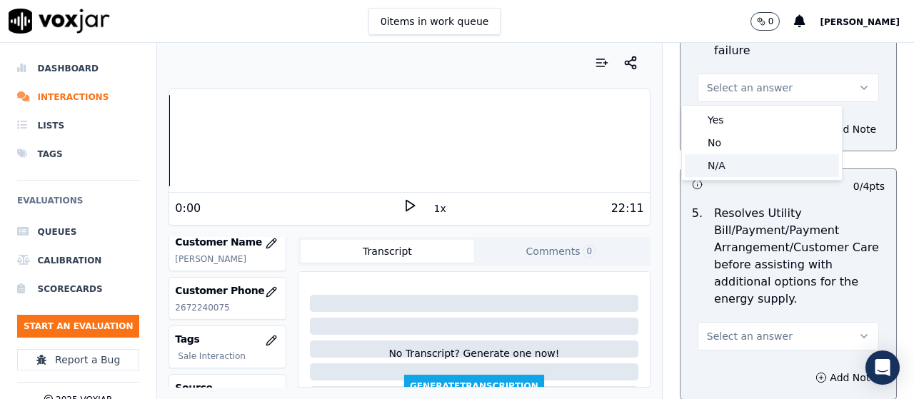
click at [742, 162] on div "N/A" at bounding box center [762, 165] width 154 height 23
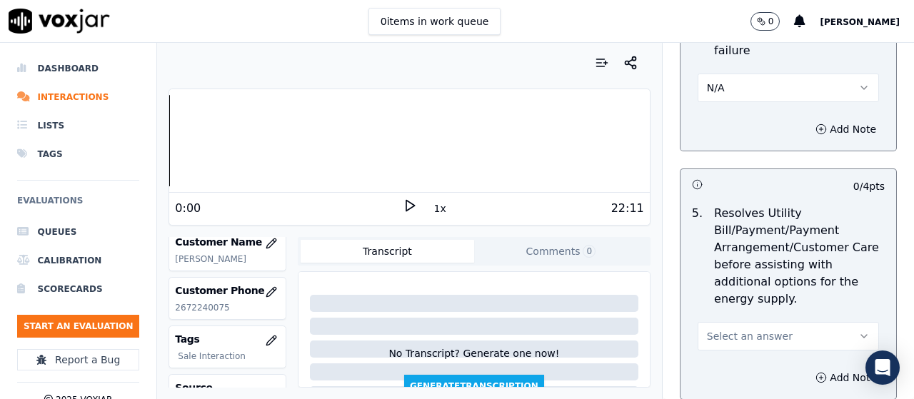
click at [767, 332] on button "Select an answer" at bounding box center [788, 336] width 181 height 29
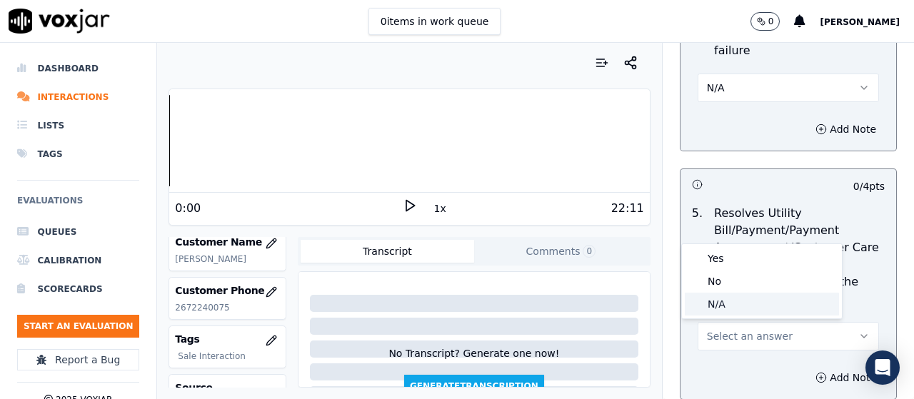
click at [729, 304] on div "N/A" at bounding box center [762, 304] width 154 height 23
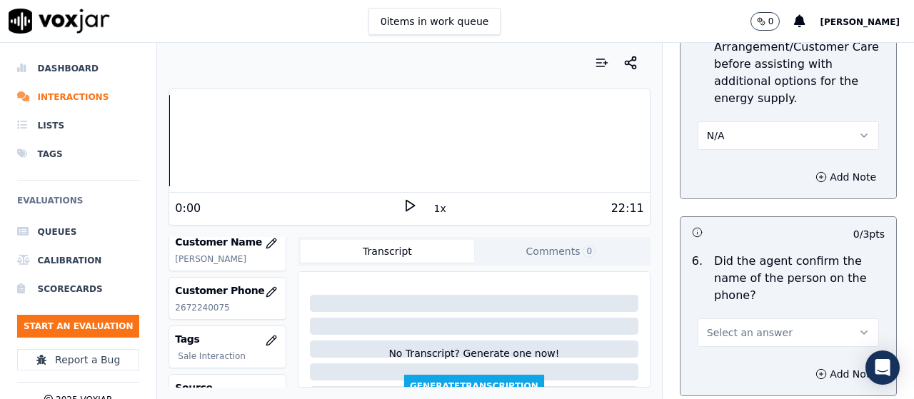
scroll to position [1286, 0]
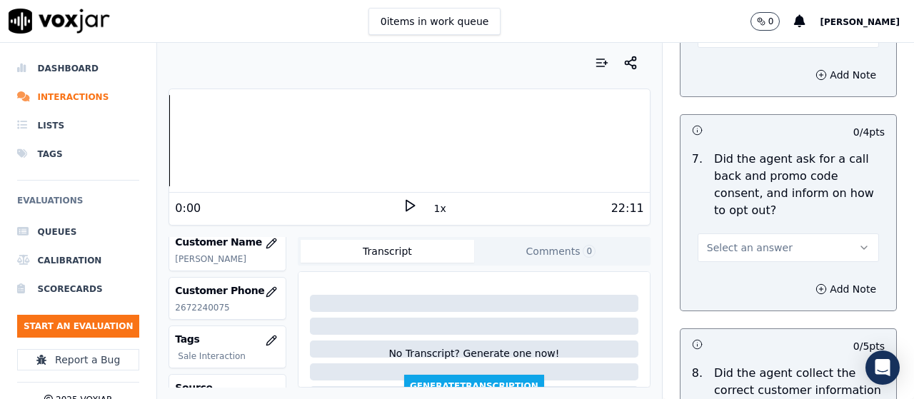
click at [723, 45] on button "Select an answer" at bounding box center [788, 33] width 181 height 29
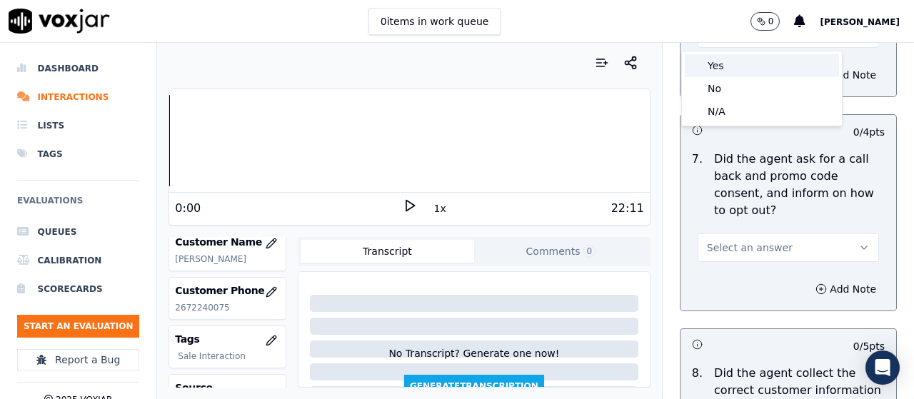
click at [727, 64] on div "Yes" at bounding box center [762, 65] width 154 height 23
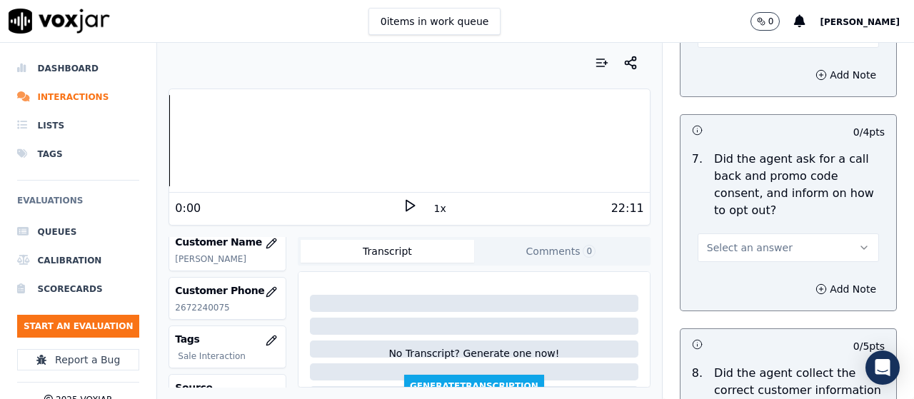
click at [784, 246] on button "Select an answer" at bounding box center [788, 248] width 181 height 29
click at [752, 274] on div "Yes" at bounding box center [762, 280] width 154 height 23
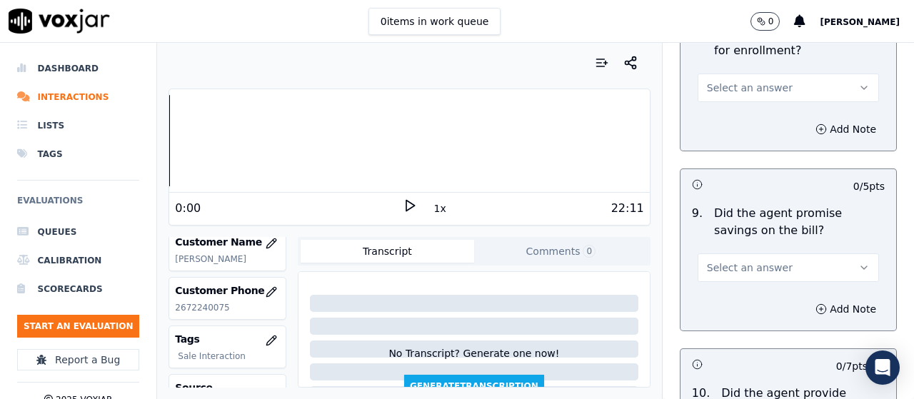
click at [719, 89] on span "Select an answer" at bounding box center [750, 88] width 86 height 14
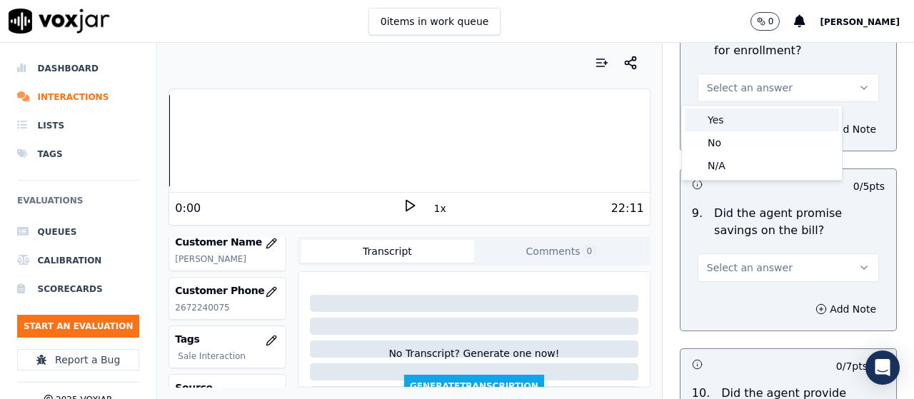
click at [734, 124] on div "Yes" at bounding box center [762, 120] width 154 height 23
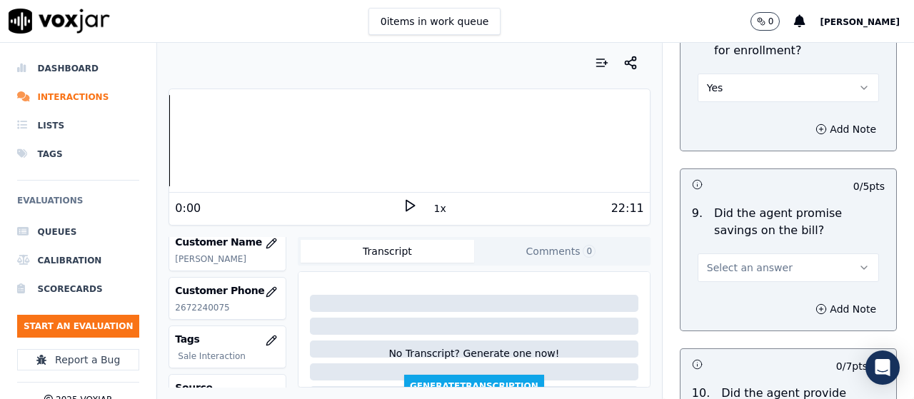
click at [750, 271] on span "Select an answer" at bounding box center [750, 268] width 86 height 14
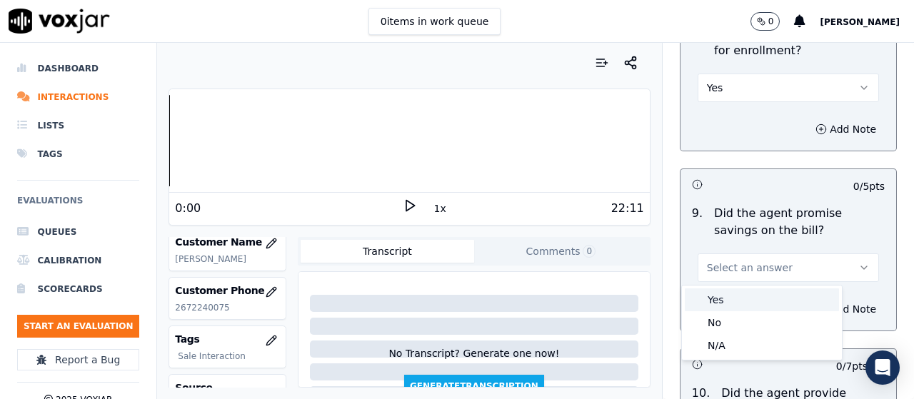
click at [737, 293] on div "Yes" at bounding box center [762, 300] width 154 height 23
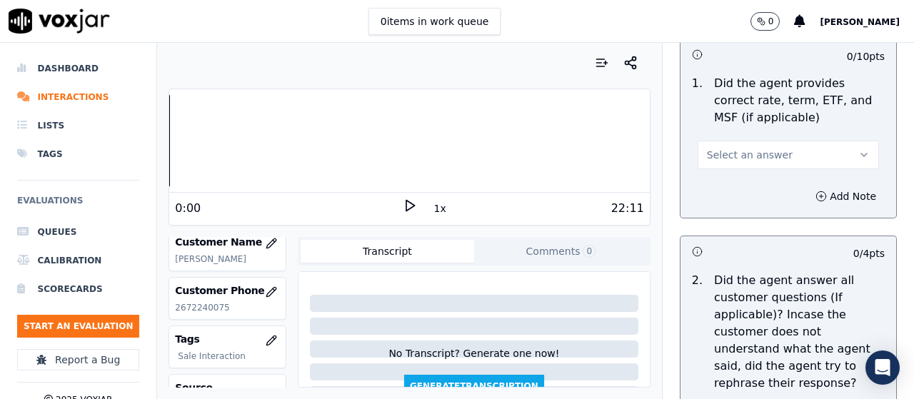
scroll to position [2358, 0]
drag, startPoint x: 740, startPoint y: 151, endPoint x: 739, endPoint y: 159, distance: 8.6
click at [739, 159] on span "Select an answer" at bounding box center [750, 153] width 86 height 14
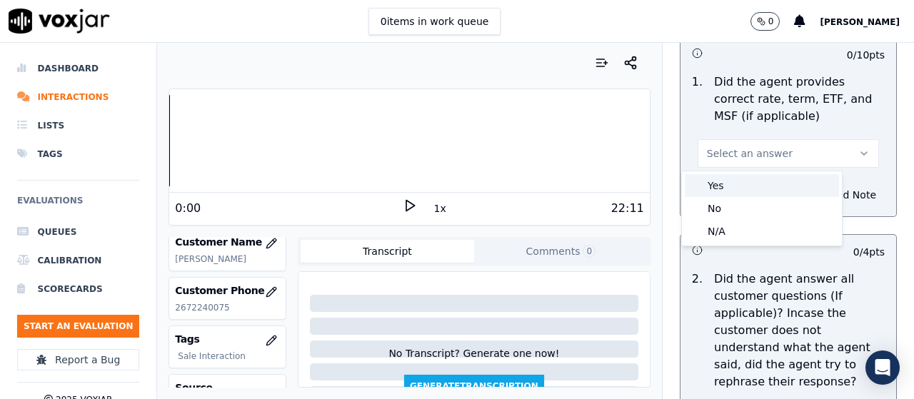
click at [742, 185] on div "Yes" at bounding box center [762, 185] width 154 height 23
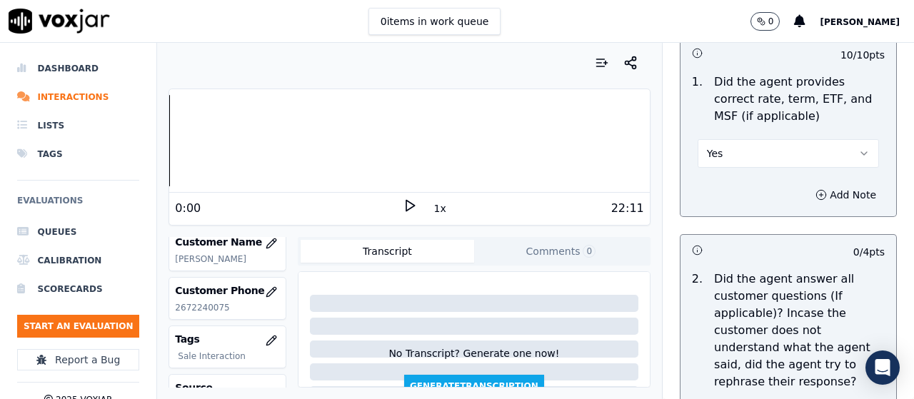
scroll to position [2643, 0]
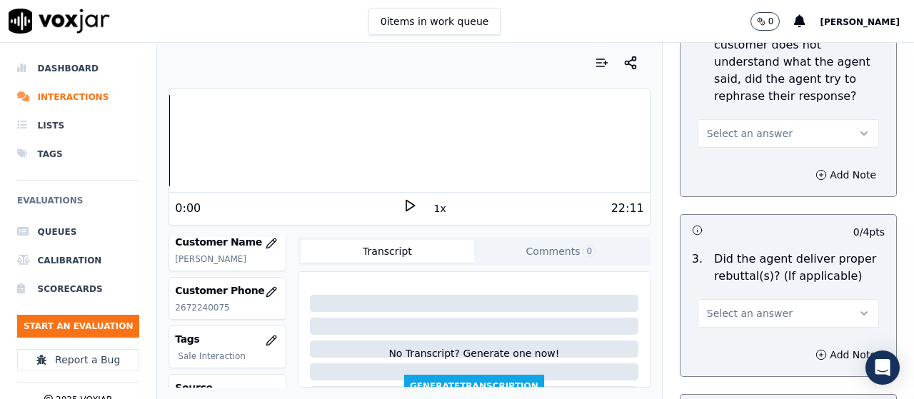
click at [756, 129] on span "Select an answer" at bounding box center [750, 133] width 86 height 14
click at [758, 164] on div "Yes" at bounding box center [762, 165] width 154 height 23
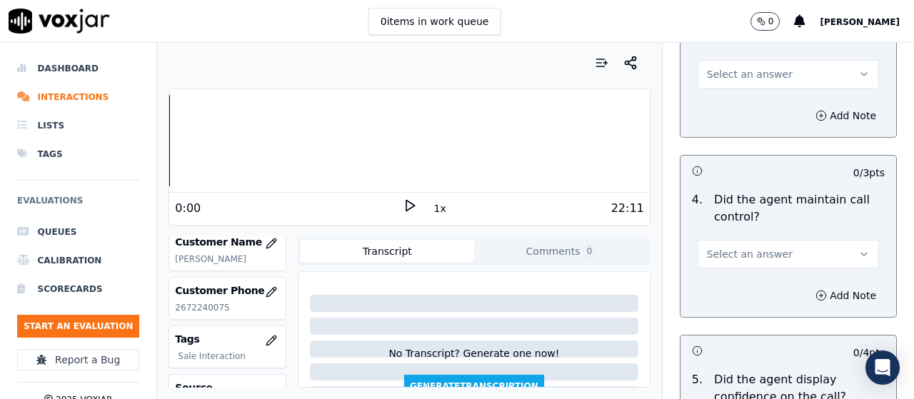
scroll to position [2858, 0]
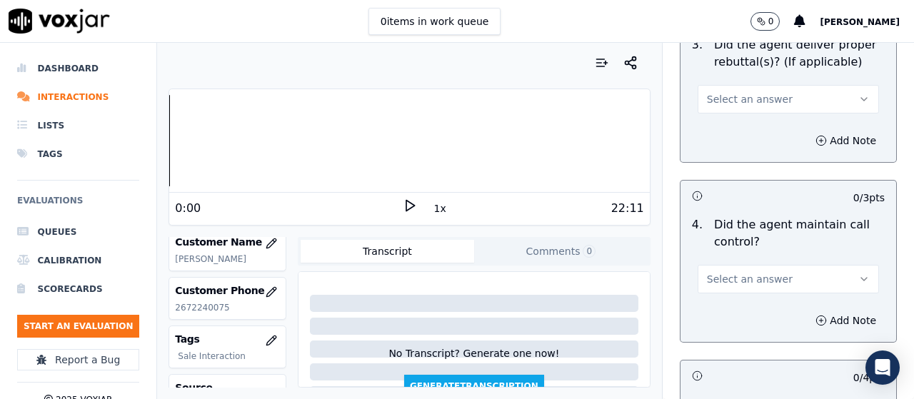
click at [739, 105] on span "Select an answer" at bounding box center [750, 99] width 86 height 14
click at [752, 140] on div "Yes" at bounding box center [762, 131] width 154 height 23
click at [757, 279] on span "Select an answer" at bounding box center [750, 279] width 86 height 14
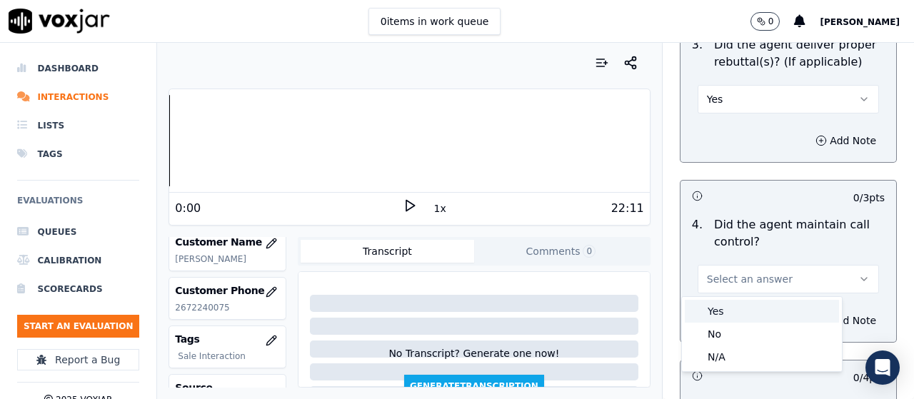
click at [750, 309] on div "Yes" at bounding box center [762, 311] width 154 height 23
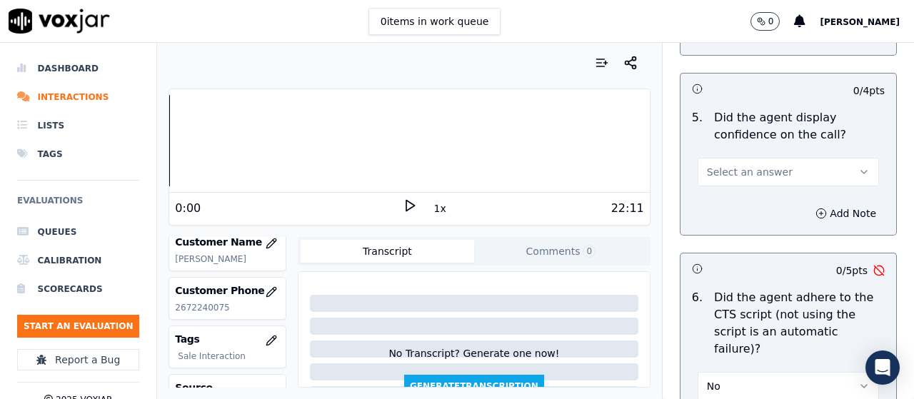
scroll to position [3143, 0]
drag, startPoint x: 740, startPoint y: 175, endPoint x: 740, endPoint y: 184, distance: 9.3
click at [740, 184] on button "Select an answer" at bounding box center [788, 173] width 181 height 29
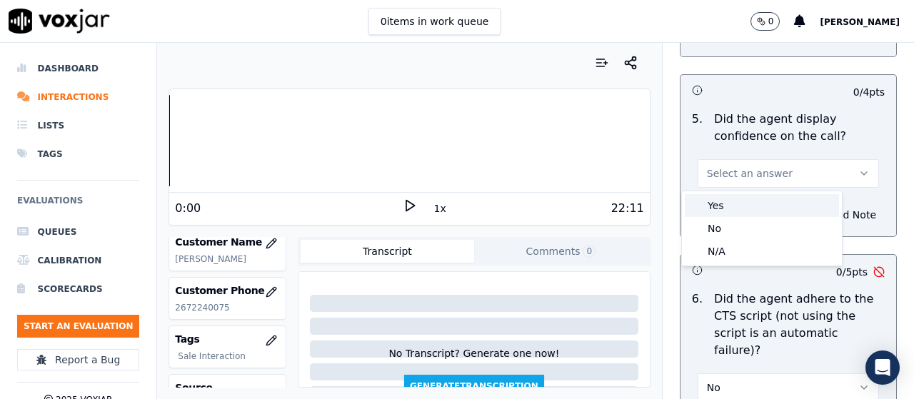
click at [744, 209] on div "Yes" at bounding box center [762, 205] width 154 height 23
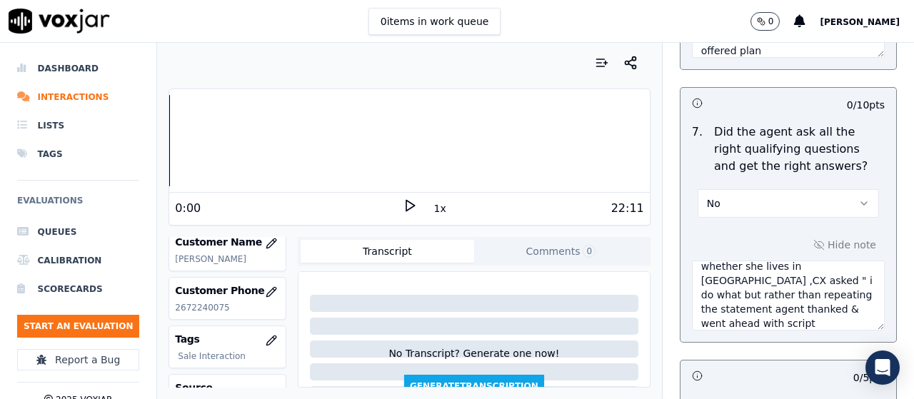
scroll to position [3858, 0]
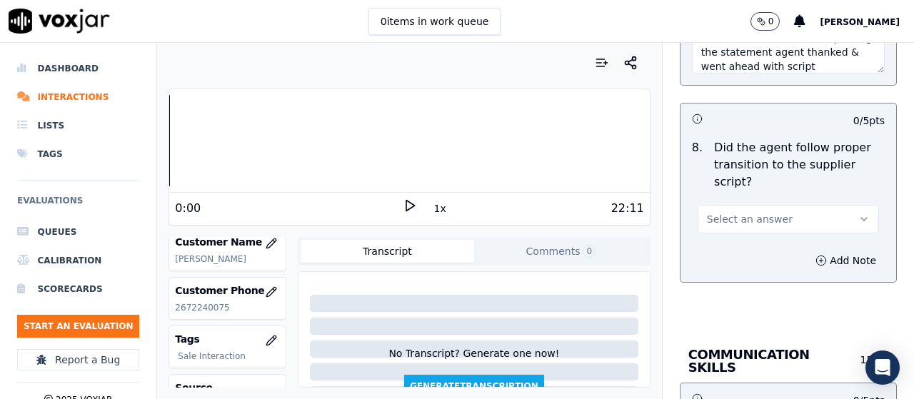
click at [739, 212] on span "Select an answer" at bounding box center [750, 219] width 86 height 14
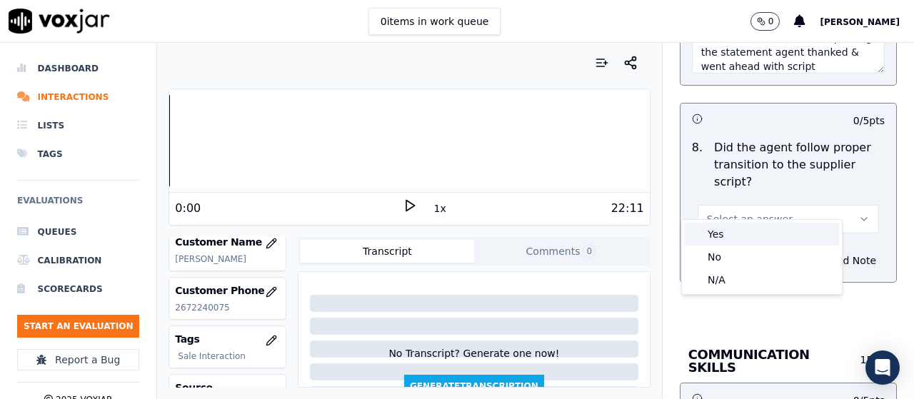
click at [742, 226] on div "Yes" at bounding box center [762, 234] width 154 height 23
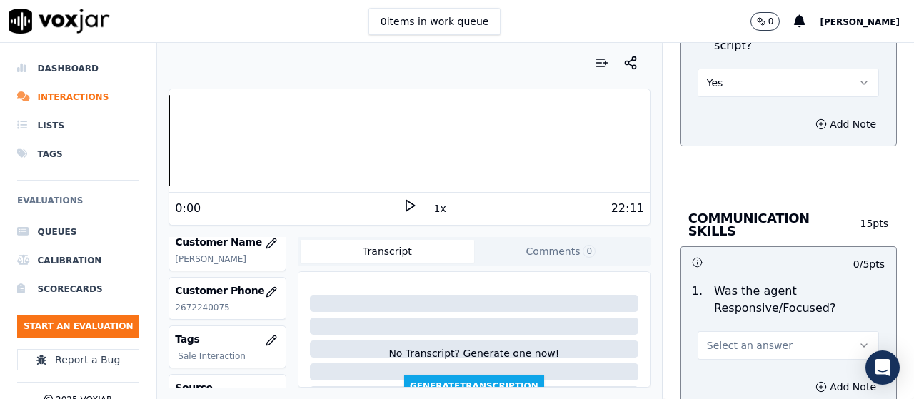
scroll to position [4215, 0]
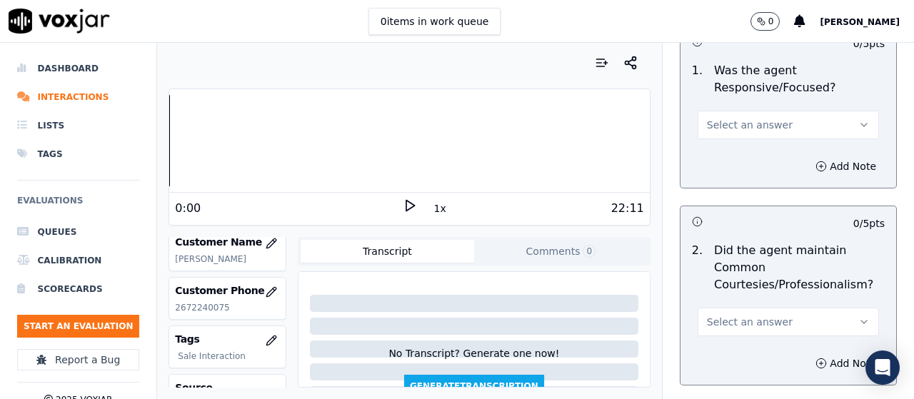
click at [731, 118] on span "Select an answer" at bounding box center [750, 125] width 86 height 14
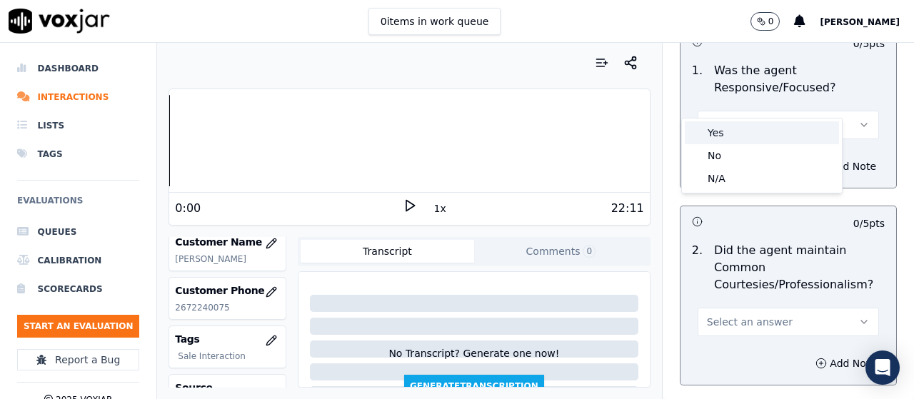
click at [736, 132] on div "Yes" at bounding box center [762, 132] width 154 height 23
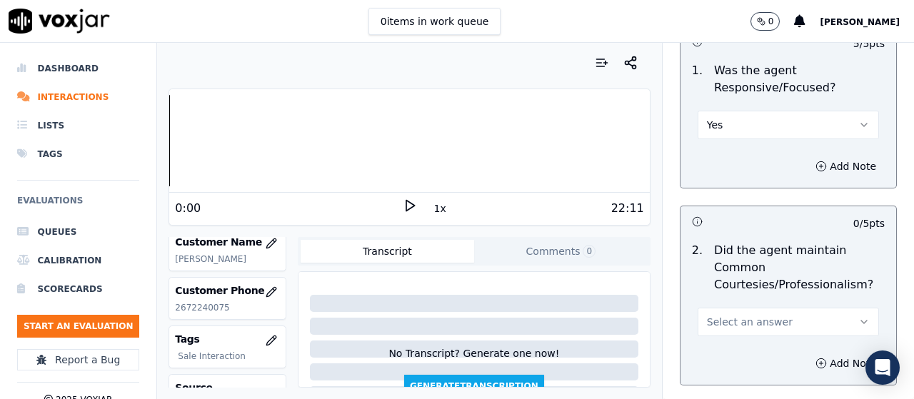
click at [756, 315] on span "Select an answer" at bounding box center [750, 322] width 86 height 14
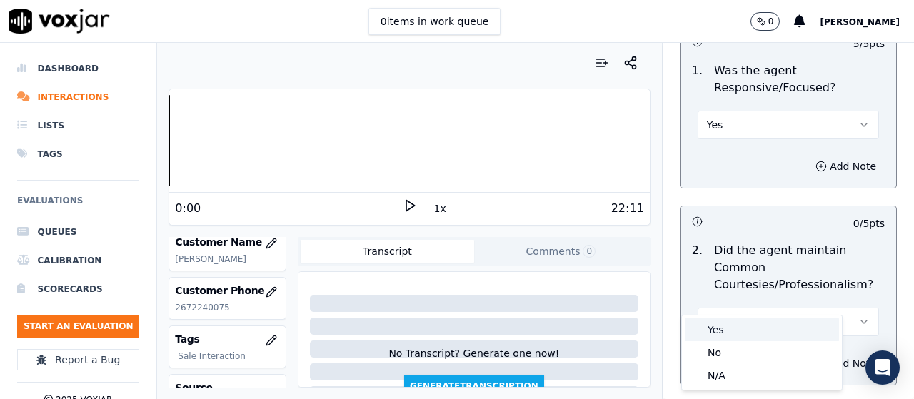
click at [751, 325] on div "Yes" at bounding box center [762, 330] width 154 height 23
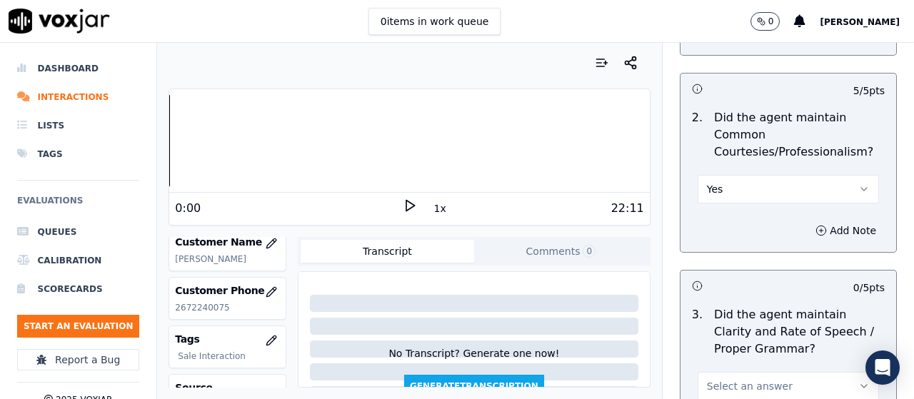
scroll to position [4496, 0]
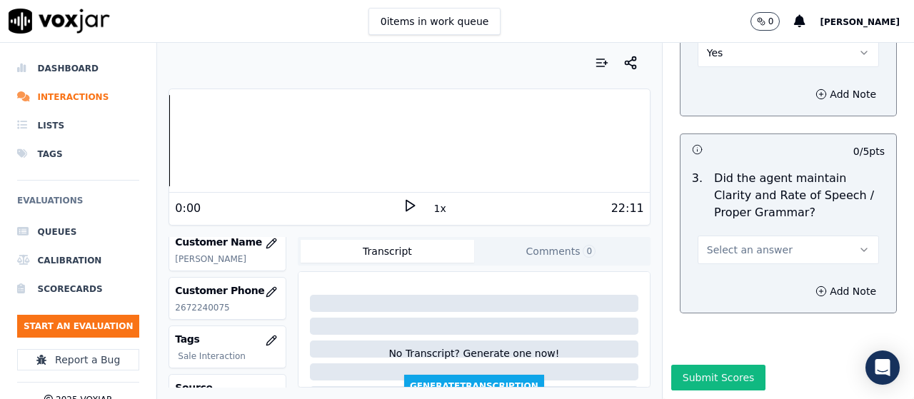
click at [734, 243] on span "Select an answer" at bounding box center [750, 250] width 86 height 14
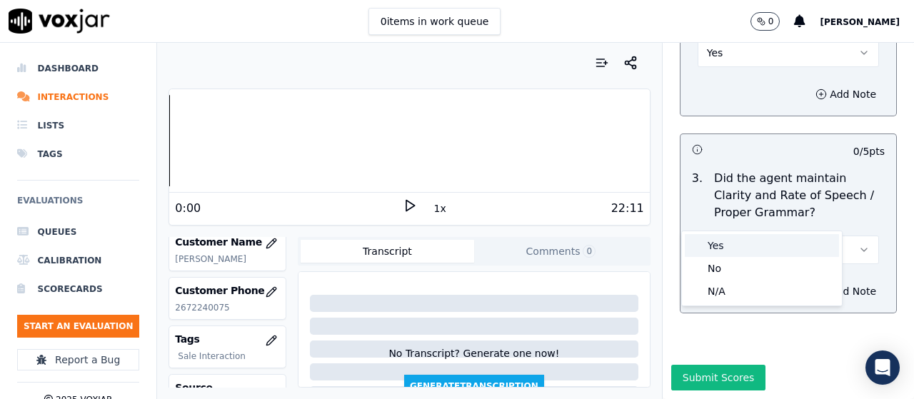
click at [739, 241] on div "Yes" at bounding box center [762, 245] width 154 height 23
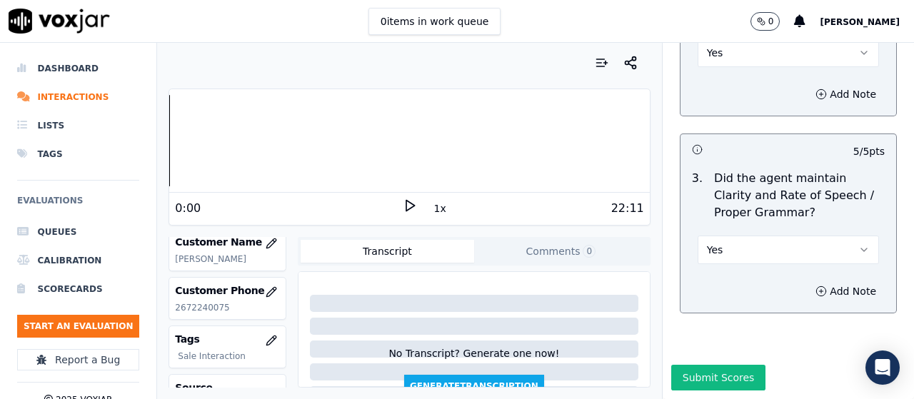
drag, startPoint x: 727, startPoint y: 342, endPoint x: 602, endPoint y: 345, distance: 125.1
click at [727, 365] on button "Submit Scores" at bounding box center [719, 378] width 95 height 26
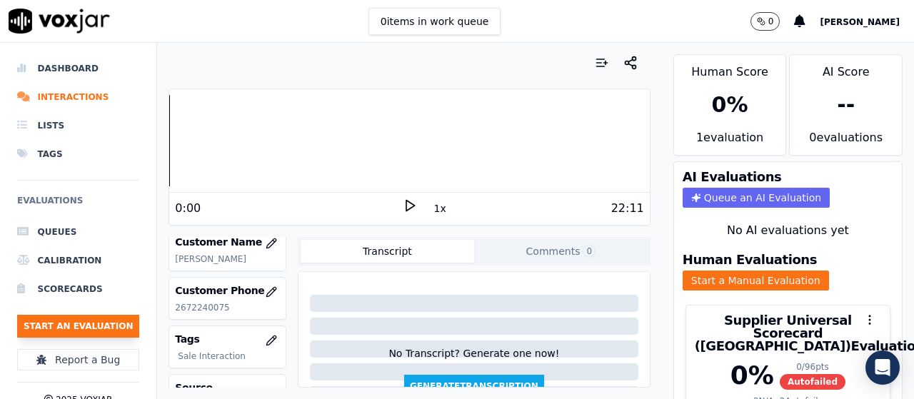
click at [106, 324] on button "Start an Evaluation" at bounding box center [78, 326] width 122 height 23
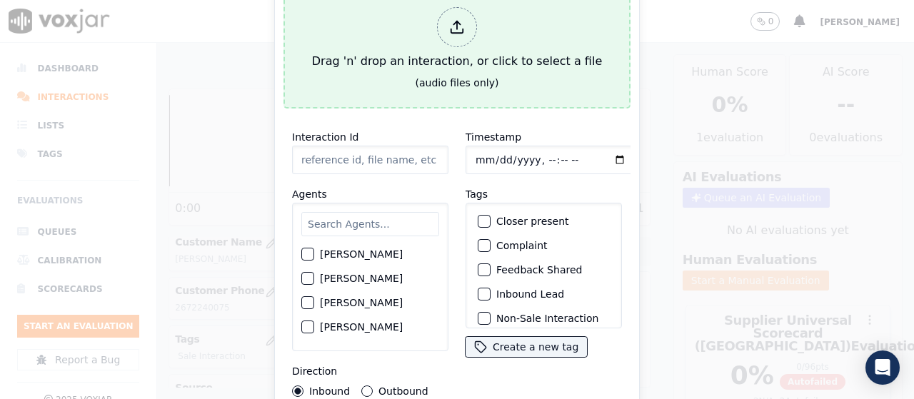
click at [454, 76] on div "(audio files only)" at bounding box center [458, 83] width 84 height 14
type input "20250812-145800_2672527481-all.mp3"
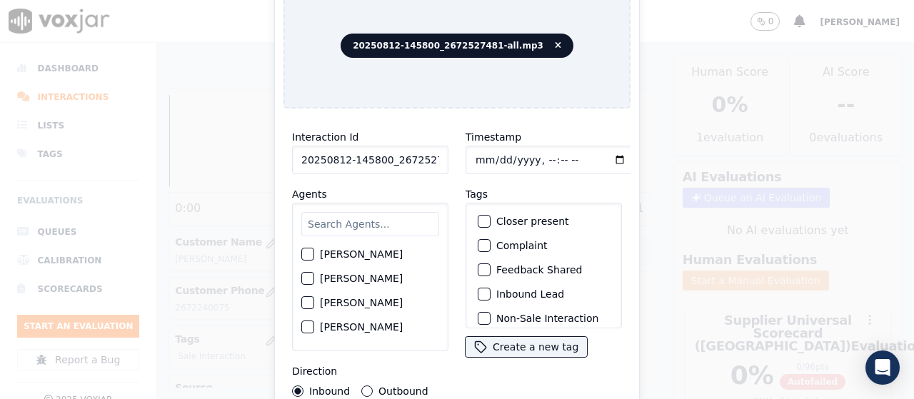
click at [353, 223] on input "text" at bounding box center [370, 224] width 138 height 24
type input "is"
click at [356, 322] on label "[PERSON_NAME]" at bounding box center [361, 327] width 83 height 10
click at [314, 321] on button "[PERSON_NAME]" at bounding box center [307, 327] width 13 height 13
click at [474, 151] on input "Timestamp" at bounding box center [551, 160] width 170 height 29
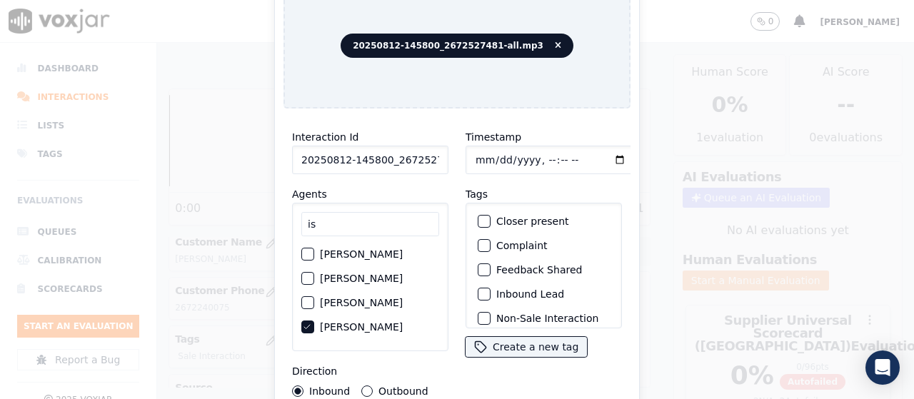
type input "[DATE]T11:03"
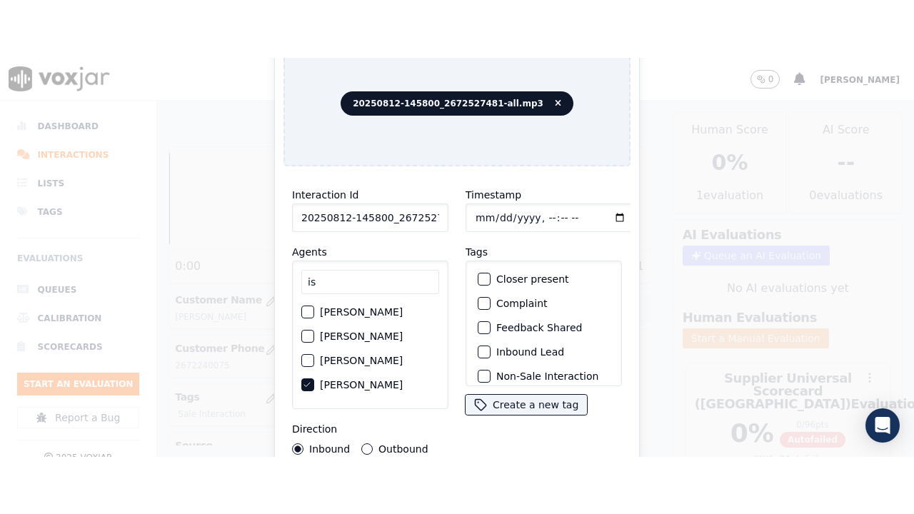
scroll to position [135, 0]
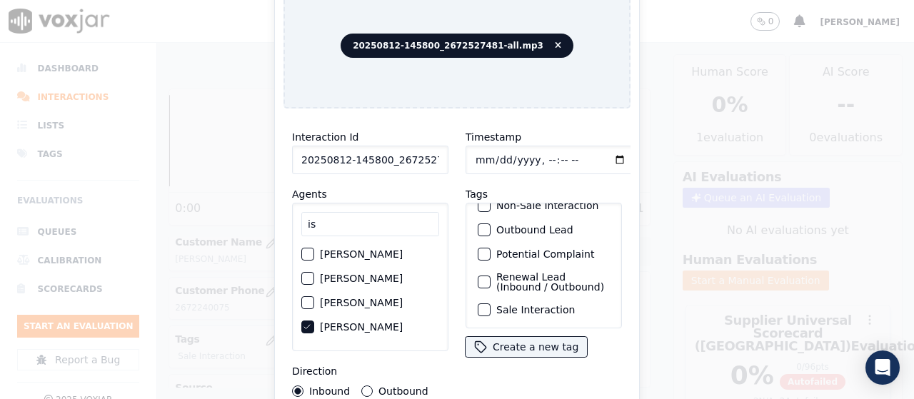
click at [537, 305] on label "Sale Interaction" at bounding box center [536, 310] width 79 height 10
click at [491, 304] on button "Sale Interaction" at bounding box center [484, 310] width 13 height 13
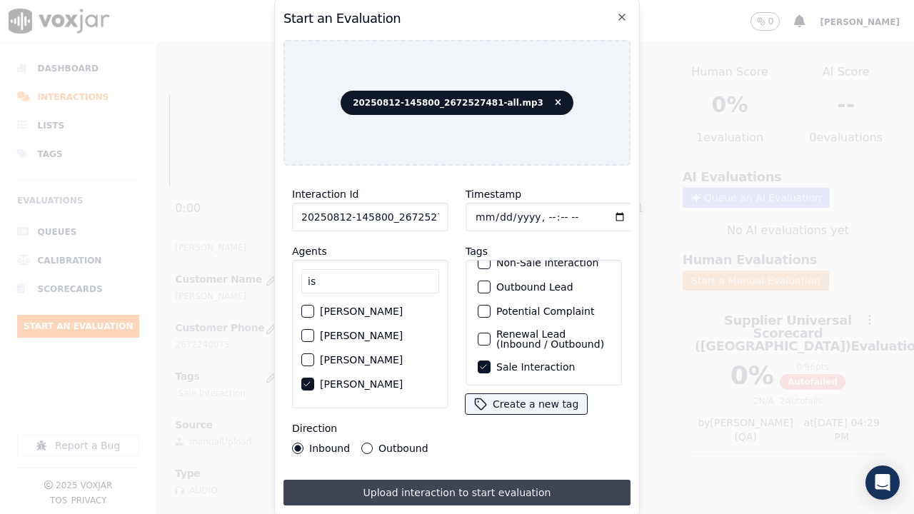
click at [558, 399] on button "Upload interaction to start evaluation" at bounding box center [457, 493] width 347 height 26
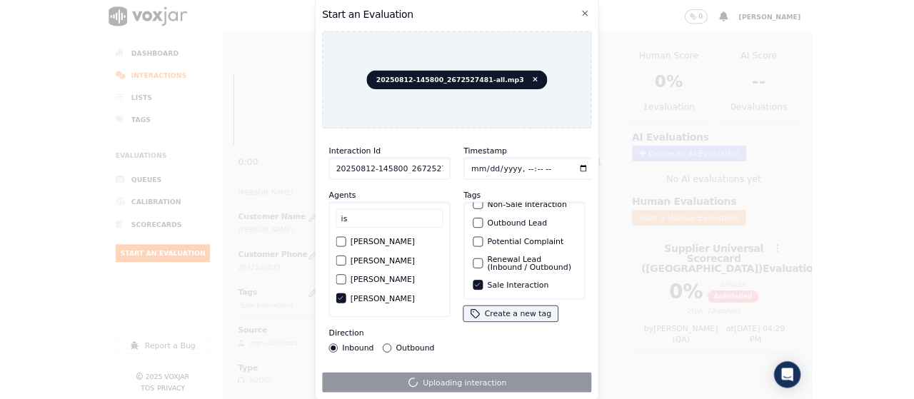
scroll to position [214, 0]
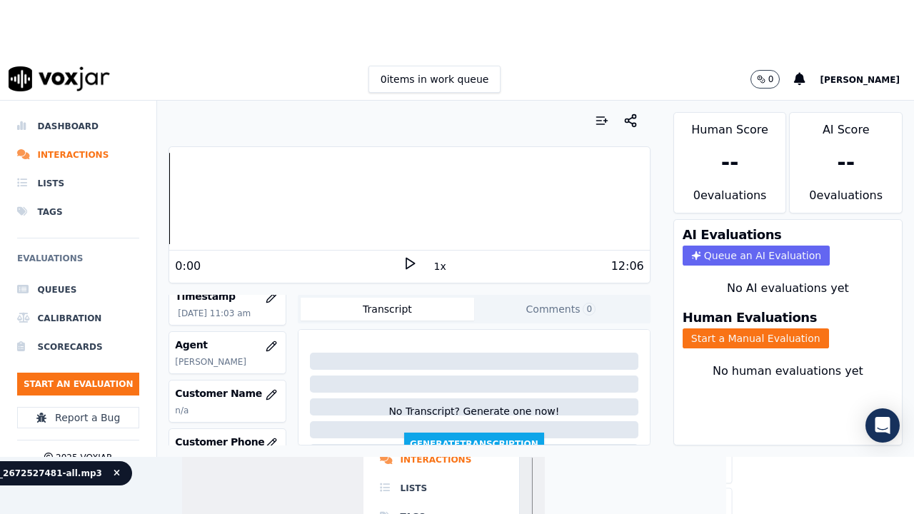
scroll to position [143, 0]
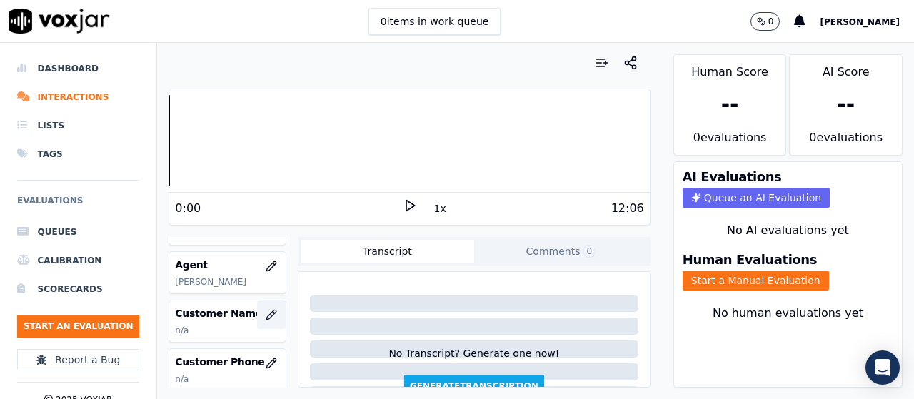
click at [266, 317] on icon "button" at bounding box center [271, 314] width 11 height 11
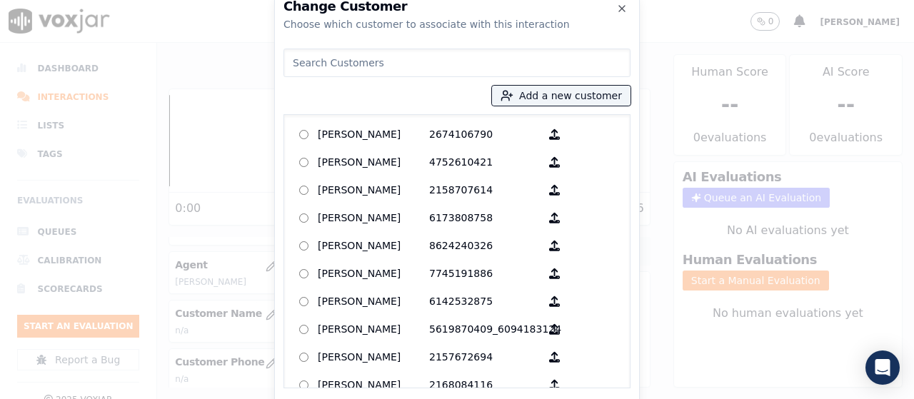
paste input "[PERSON_NAME]"
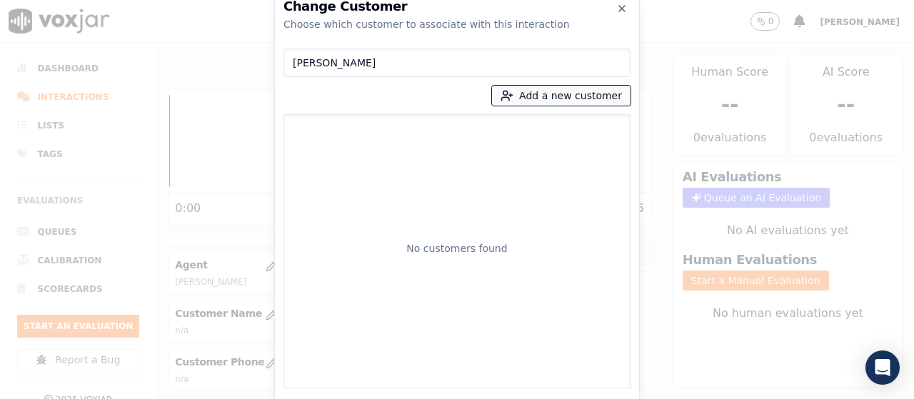
type input "[PERSON_NAME]"
click at [559, 93] on button "Add a new customer" at bounding box center [561, 96] width 139 height 20
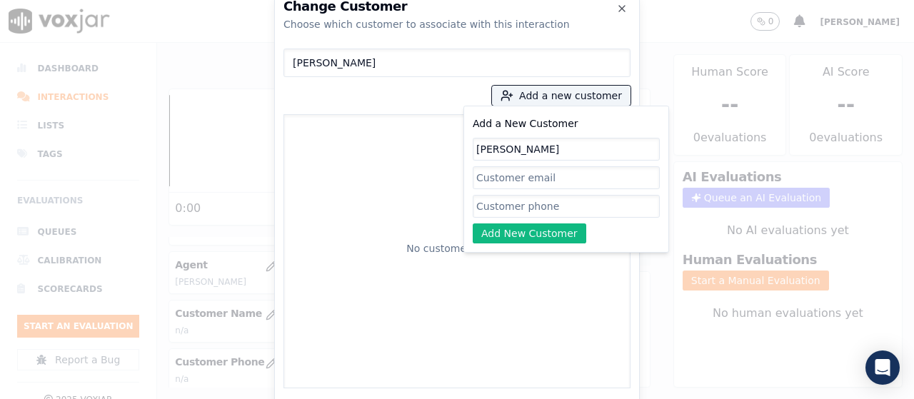
type input "[PERSON_NAME]"
click at [519, 204] on input "Add a New Customer" at bounding box center [566, 206] width 187 height 23
paste input "2672527481"
type input "2672527481"
click at [522, 234] on button "Add New Customer" at bounding box center [530, 234] width 114 height 20
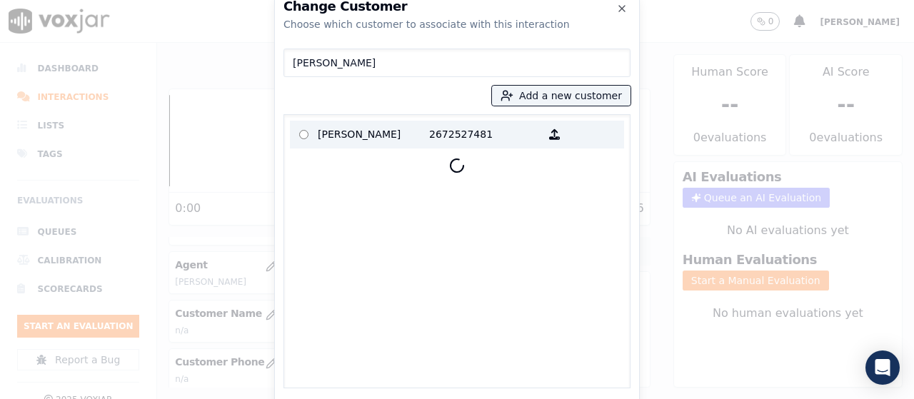
click at [346, 134] on p "[PERSON_NAME]" at bounding box center [373, 135] width 111 height 22
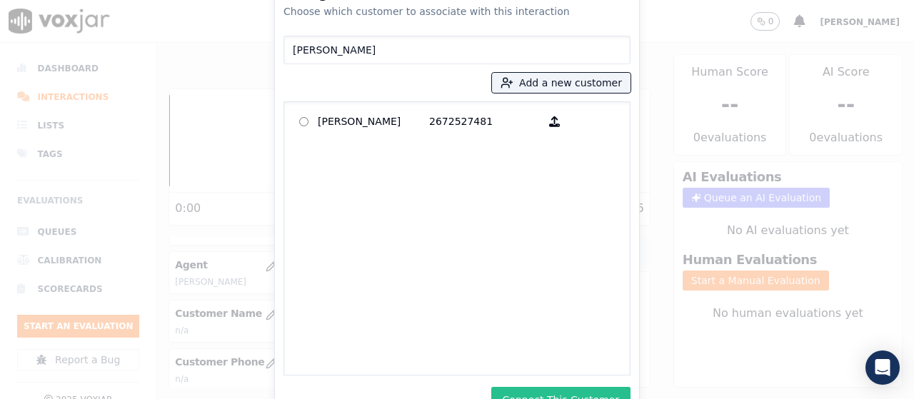
click at [598, 389] on button "Connect This Customer" at bounding box center [561, 400] width 139 height 26
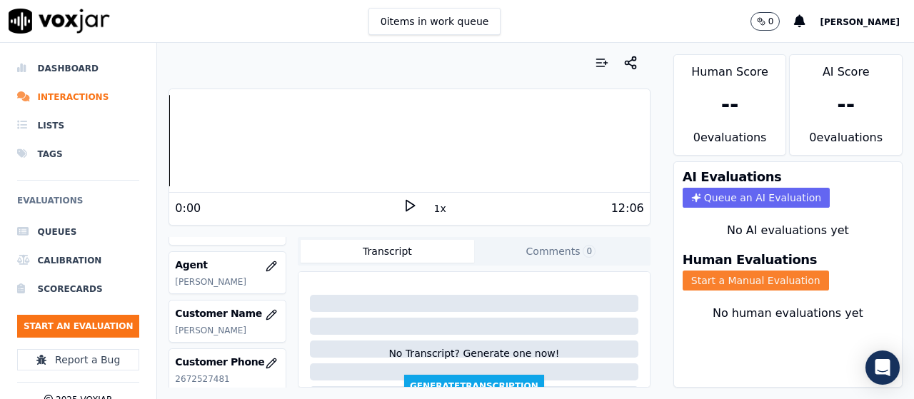
click at [739, 280] on button "Start a Manual Evaluation" at bounding box center [756, 281] width 146 height 20
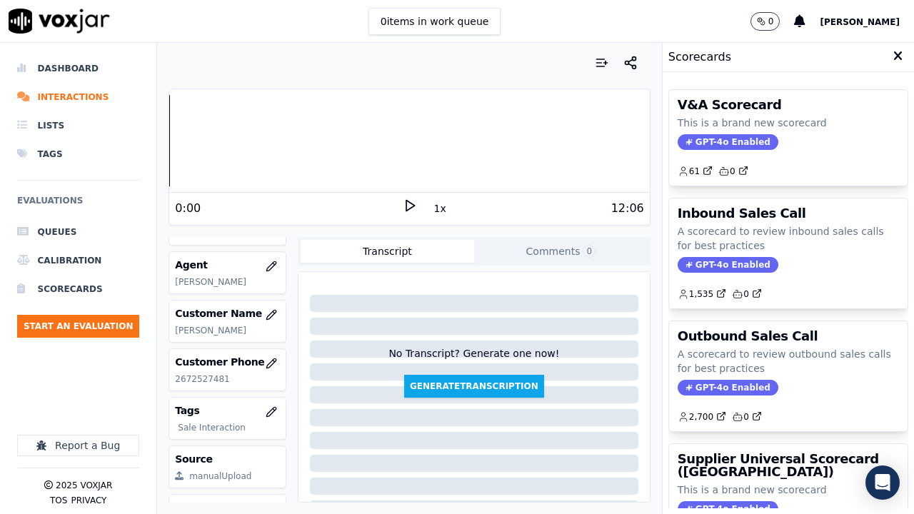
drag, startPoint x: 761, startPoint y: 452, endPoint x: 771, endPoint y: 412, distance: 41.2
click at [761, 399] on h3 "Supplier Universal Scorecard ([GEOGRAPHIC_DATA])" at bounding box center [788, 466] width 221 height 26
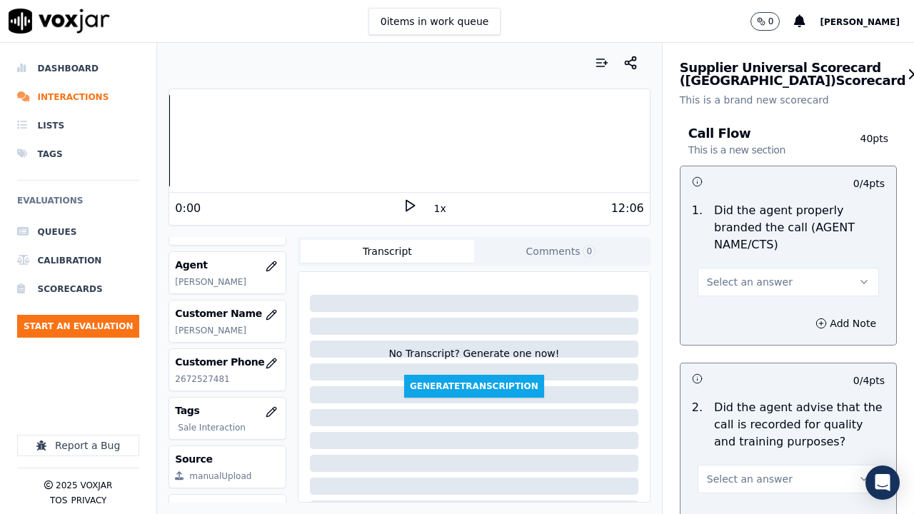
click at [738, 275] on span "Select an answer" at bounding box center [750, 282] width 86 height 14
click at [740, 319] on div "Yes" at bounding box center [762, 314] width 154 height 23
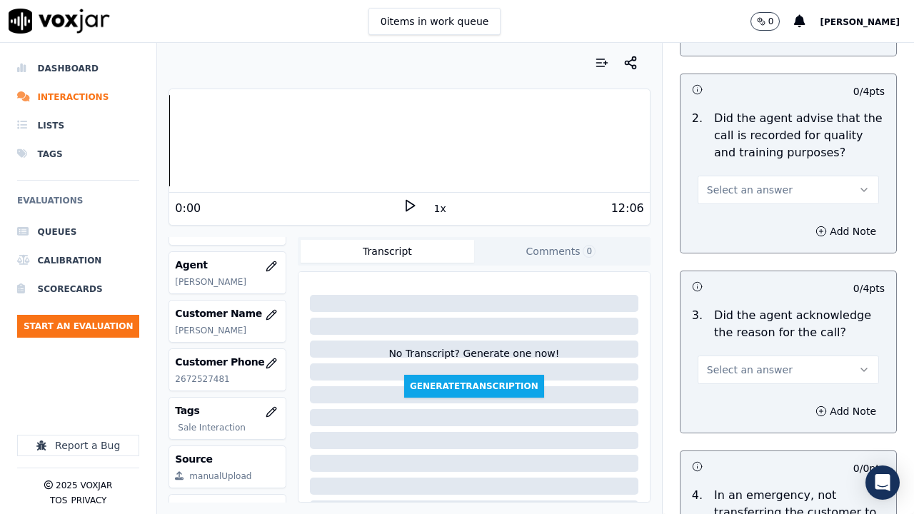
scroll to position [429, 0]
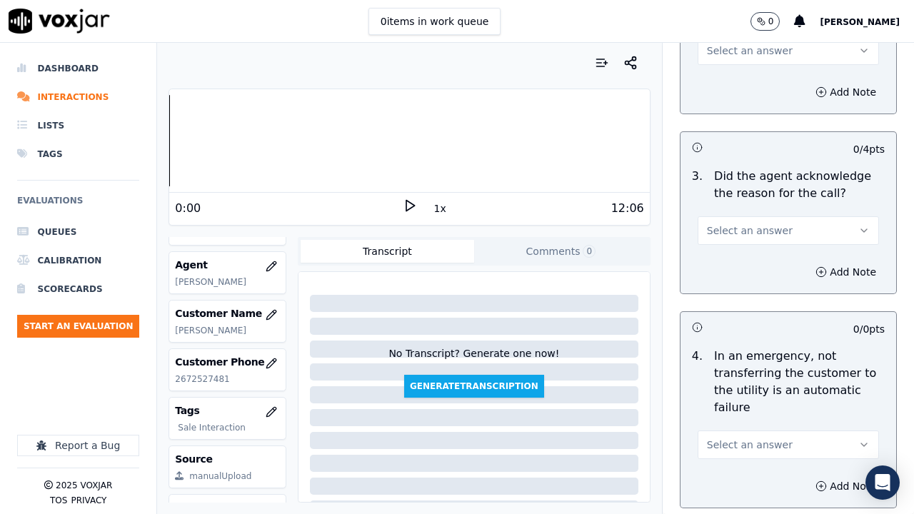
click at [731, 49] on span "Select an answer" at bounding box center [750, 51] width 86 height 14
click at [739, 81] on div "Yes" at bounding box center [762, 82] width 154 height 23
click at [742, 227] on span "Select an answer" at bounding box center [750, 231] width 86 height 14
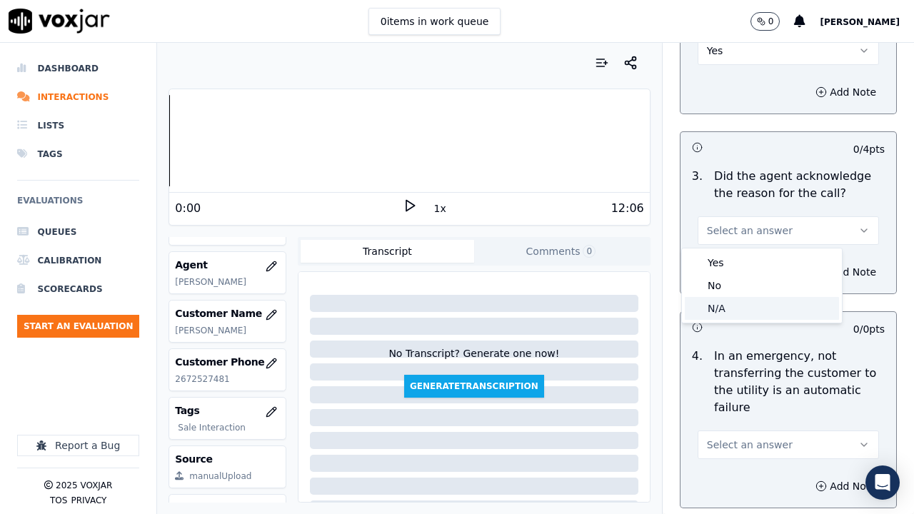
click at [749, 313] on div "N/A" at bounding box center [762, 308] width 154 height 23
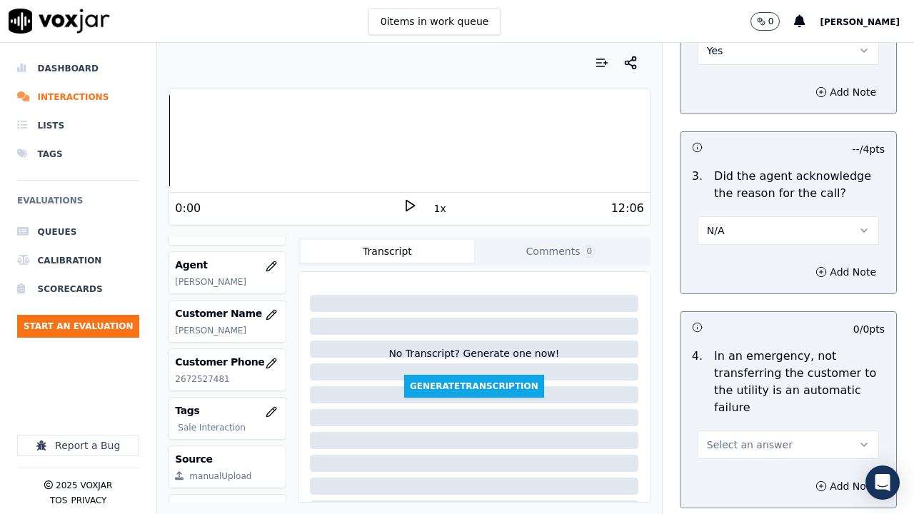
click at [722, 227] on button "N/A" at bounding box center [788, 230] width 181 height 29
click at [735, 261] on div "Yes" at bounding box center [762, 262] width 154 height 23
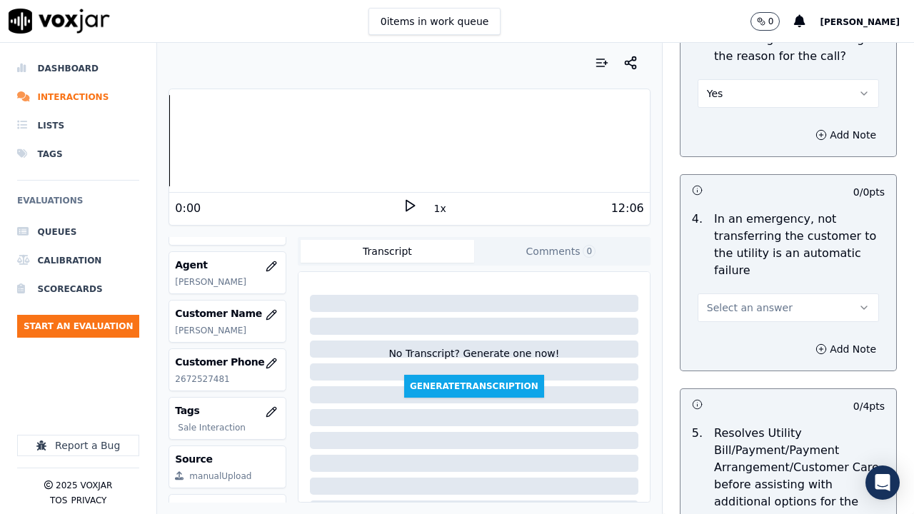
scroll to position [714, 0]
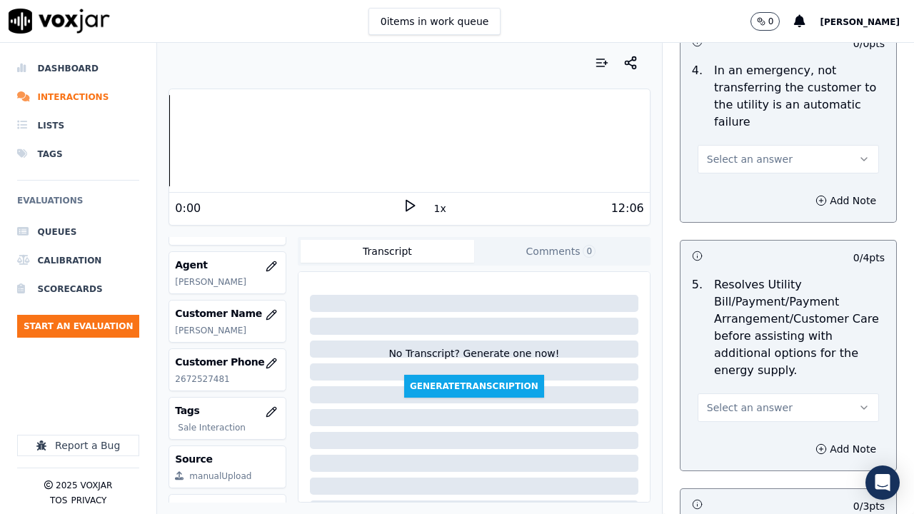
click at [757, 159] on span "Select an answer" at bounding box center [750, 159] width 86 height 14
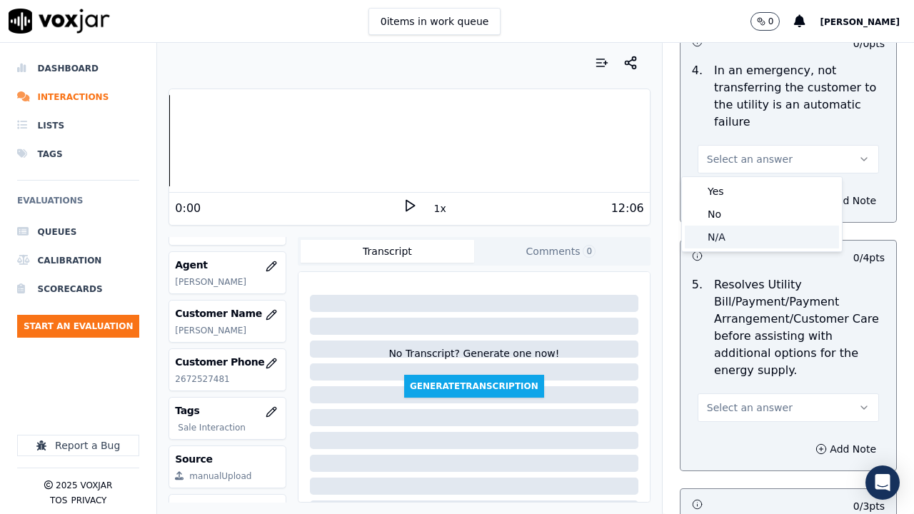
click at [754, 237] on div "N/A" at bounding box center [762, 237] width 154 height 23
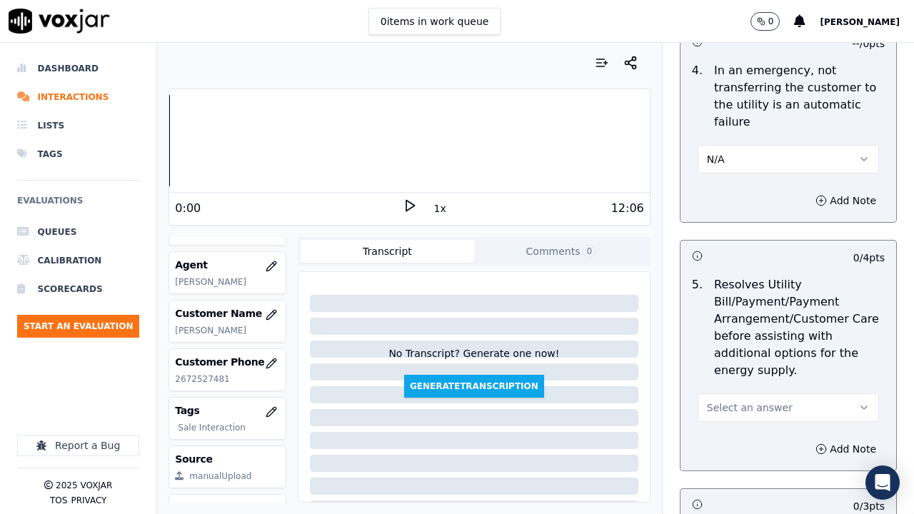
click at [741, 399] on span "Select an answer" at bounding box center [750, 408] width 86 height 14
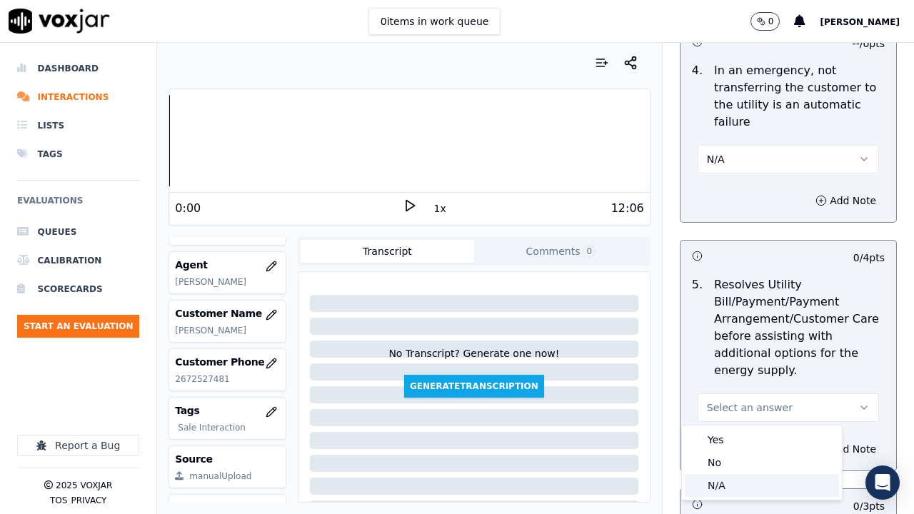
click at [741, 399] on div "N/A" at bounding box center [762, 485] width 154 height 23
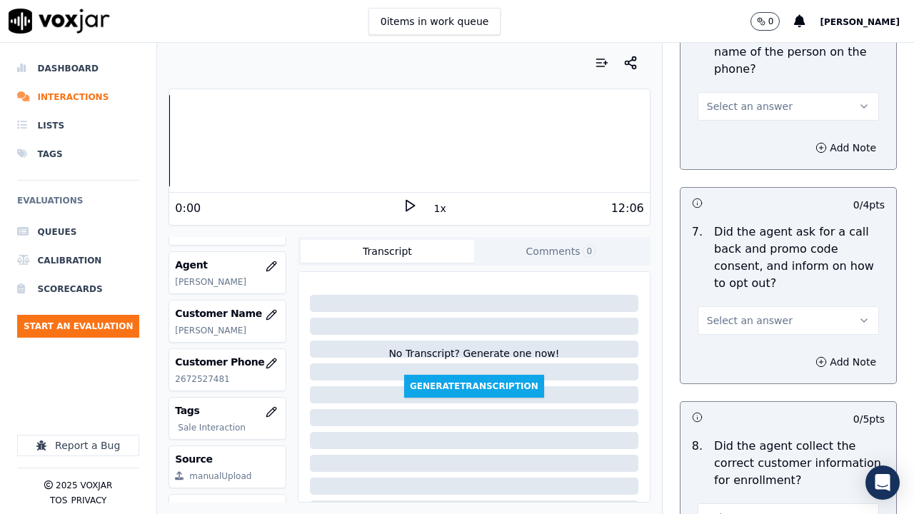
scroll to position [1214, 0]
click at [725, 105] on span "Select an answer" at bounding box center [750, 105] width 86 height 14
click at [727, 139] on div "Yes" at bounding box center [762, 137] width 154 height 23
click at [749, 325] on span "Select an answer" at bounding box center [750, 319] width 86 height 14
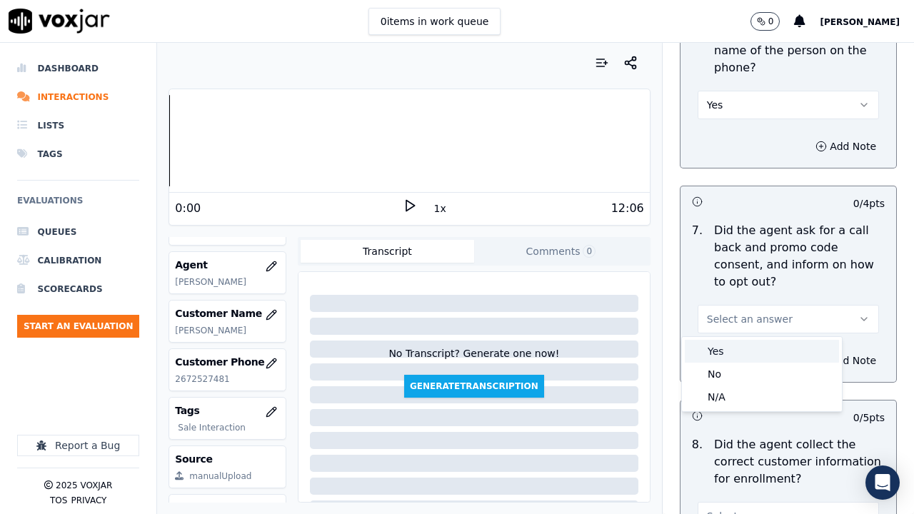
click at [740, 359] on div "Yes" at bounding box center [762, 351] width 154 height 23
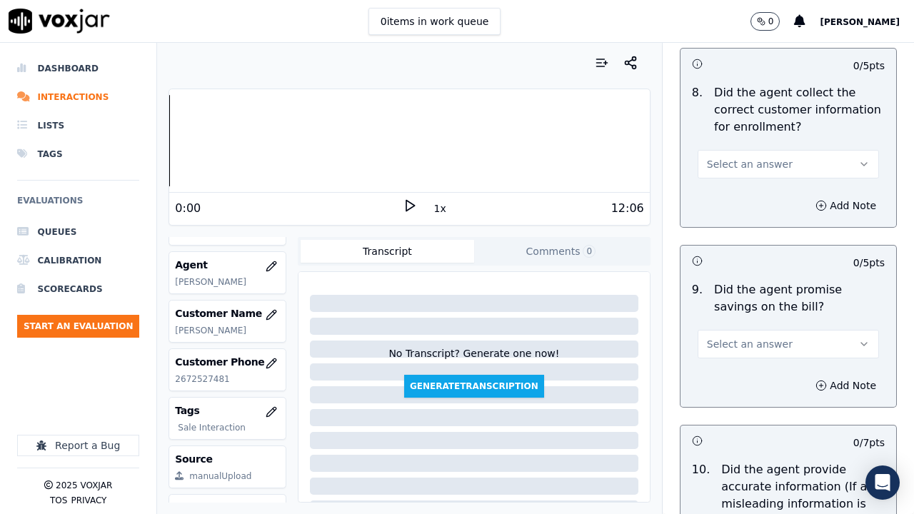
scroll to position [1572, 0]
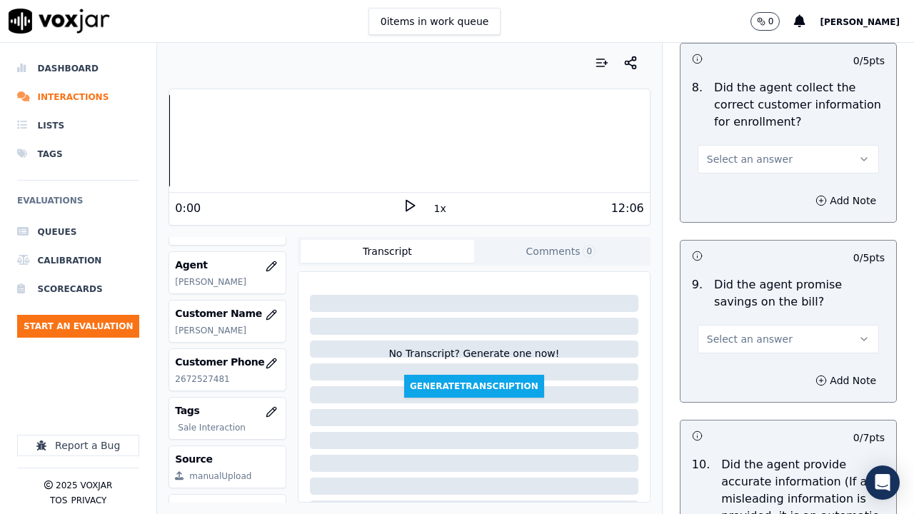
drag, startPoint x: 743, startPoint y: 159, endPoint x: 744, endPoint y: 167, distance: 8.6
click at [743, 159] on span "Select an answer" at bounding box center [750, 159] width 86 height 14
click at [745, 190] on div "Yes" at bounding box center [762, 191] width 154 height 23
click at [767, 359] on div "9 . Did the agent promise savings on the bill? Select an answer" at bounding box center [789, 315] width 216 height 89
click at [750, 341] on span "Select an answer" at bounding box center [750, 339] width 86 height 14
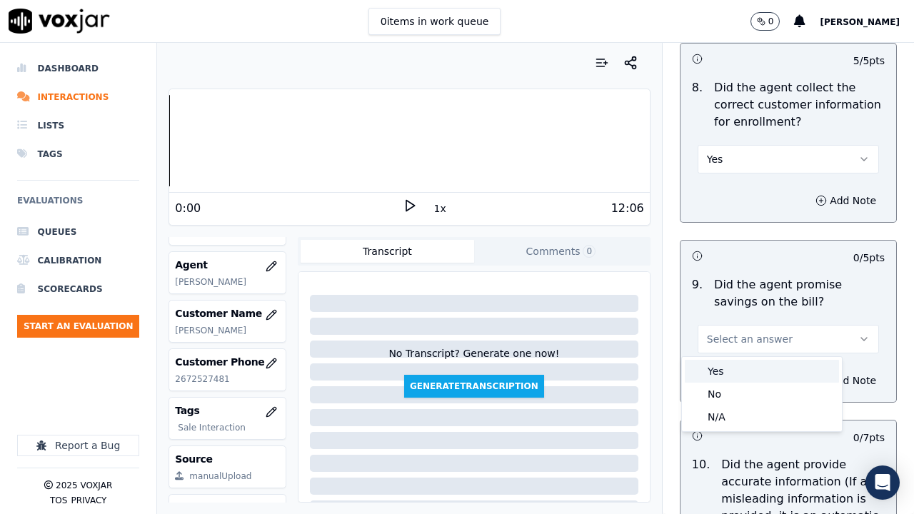
click at [744, 371] on div "Yes" at bounding box center [762, 371] width 154 height 23
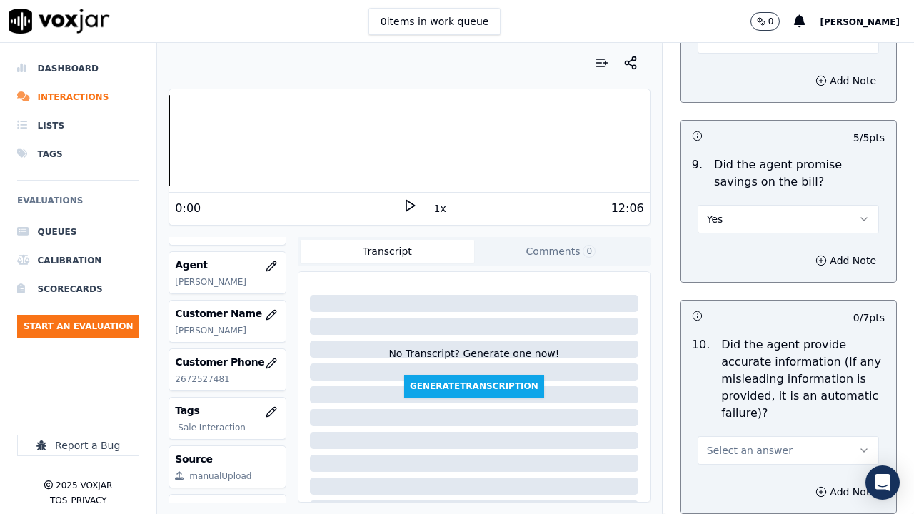
scroll to position [1857, 0]
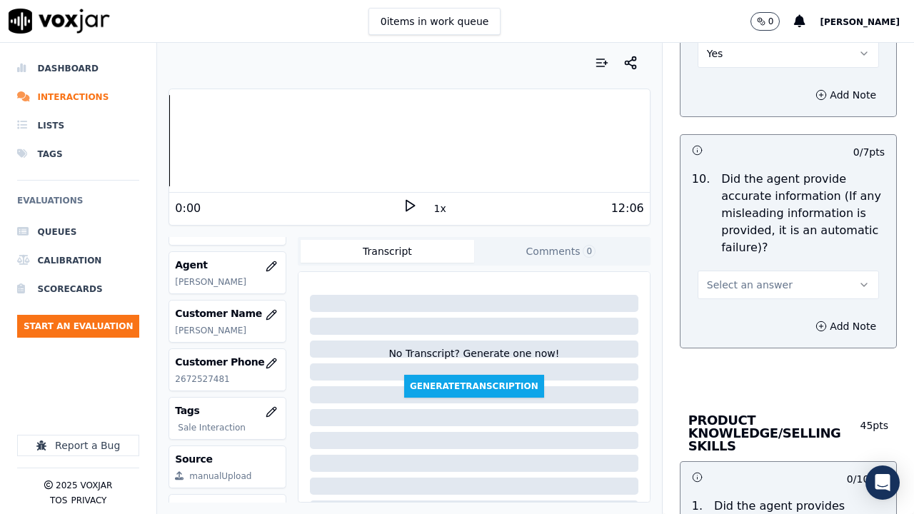
click at [734, 286] on span "Select an answer" at bounding box center [750, 285] width 86 height 14
click at [737, 321] on div "Yes" at bounding box center [762, 317] width 154 height 23
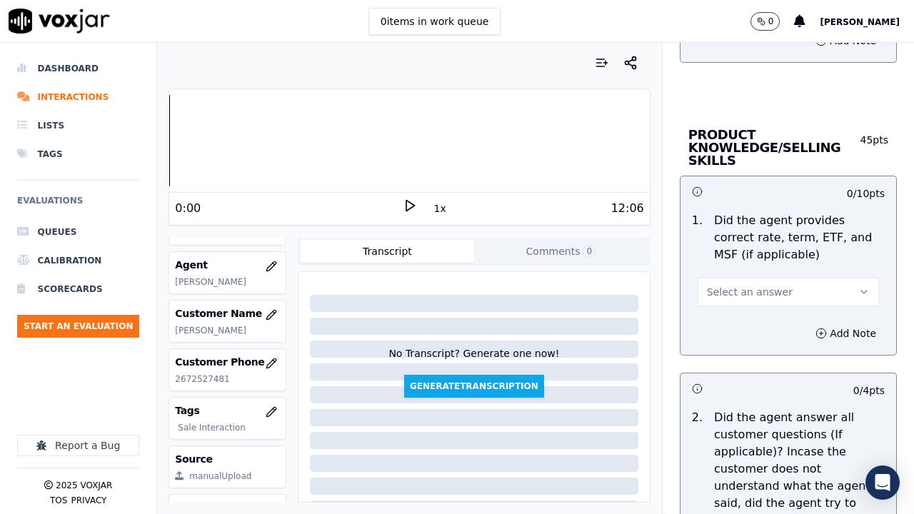
click at [725, 287] on span "Select an answer" at bounding box center [750, 292] width 86 height 14
click at [732, 325] on div "Yes" at bounding box center [762, 324] width 154 height 23
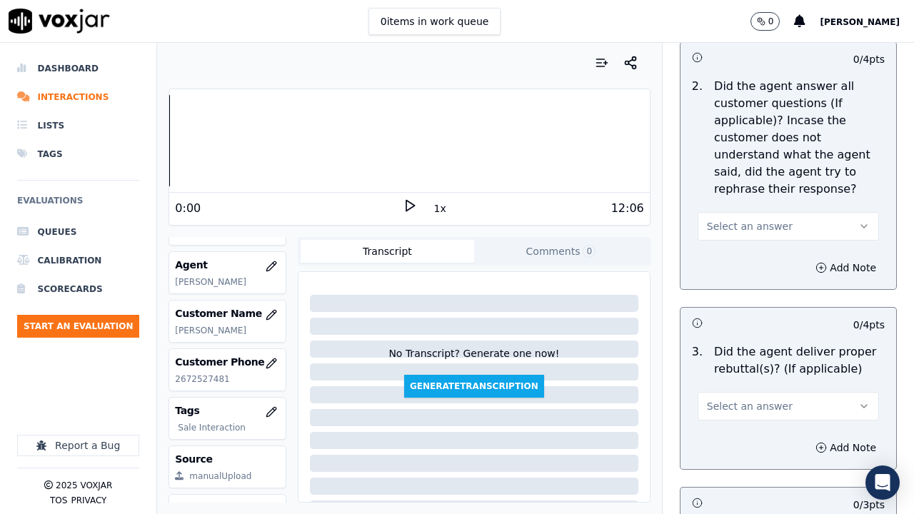
scroll to position [2500, 0]
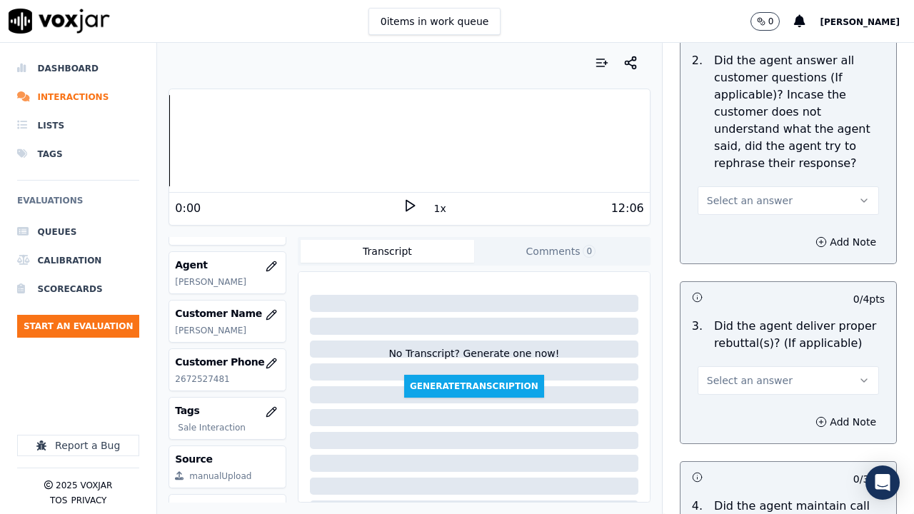
click at [707, 203] on span "Select an answer" at bounding box center [750, 201] width 86 height 14
click at [709, 223] on div "Yes" at bounding box center [762, 232] width 154 height 23
drag, startPoint x: 737, startPoint y: 374, endPoint x: 737, endPoint y: 389, distance: 14.3
click at [737, 375] on span "Select an answer" at bounding box center [750, 381] width 86 height 14
click at [741, 399] on div "Yes" at bounding box center [762, 412] width 154 height 23
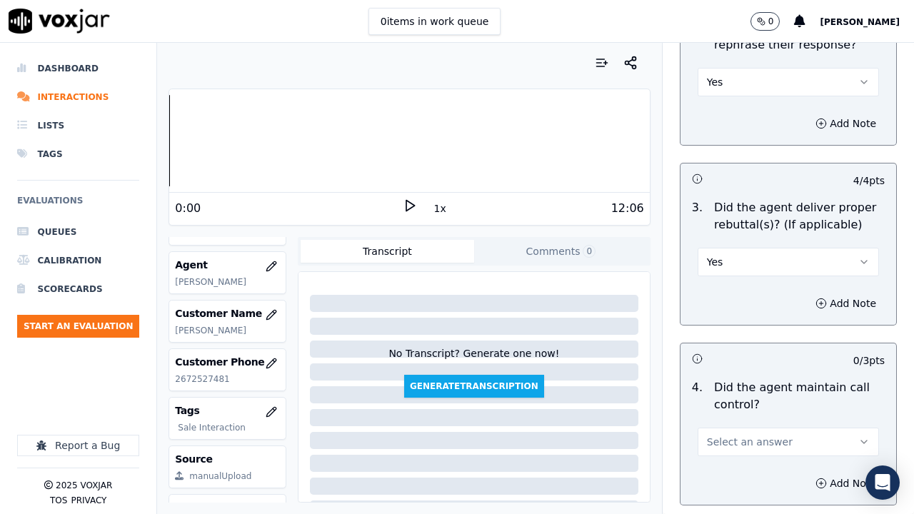
scroll to position [2858, 0]
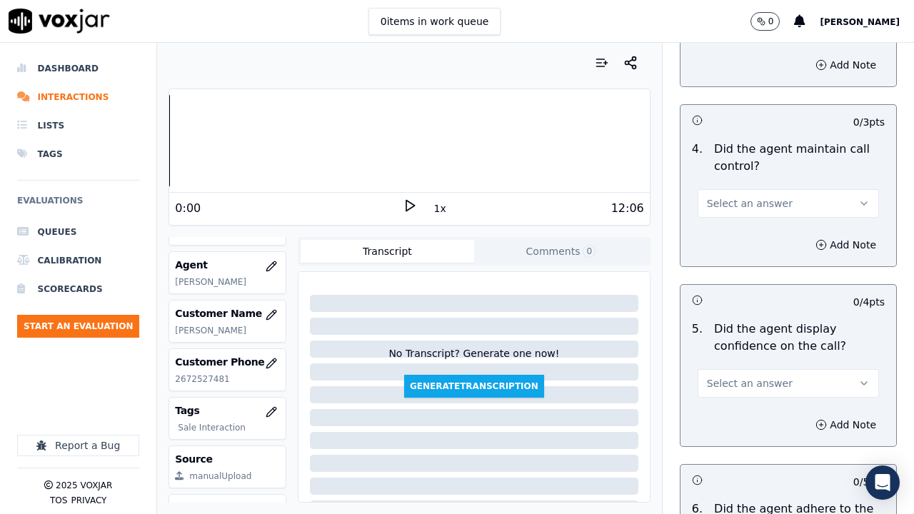
click at [707, 208] on span "Select an answer" at bounding box center [750, 203] width 86 height 14
click at [703, 229] on div "Yes" at bounding box center [762, 235] width 154 height 23
click at [750, 385] on span "Select an answer" at bounding box center [750, 383] width 86 height 14
click at [731, 399] on div "Yes" at bounding box center [762, 415] width 154 height 23
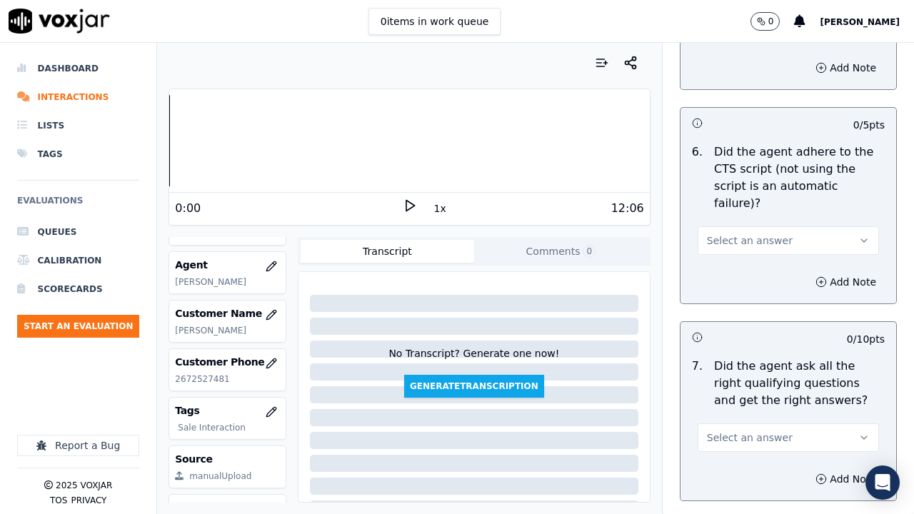
drag, startPoint x: 719, startPoint y: 224, endPoint x: 719, endPoint y: 234, distance: 9.3
click at [719, 234] on button "Select an answer" at bounding box center [788, 240] width 181 height 29
drag, startPoint x: 720, startPoint y: 258, endPoint x: 801, endPoint y: 434, distance: 194.0
click at [720, 260] on div "Yes" at bounding box center [762, 255] width 154 height 23
click at [759, 399] on button "Select an answer" at bounding box center [788, 438] width 181 height 29
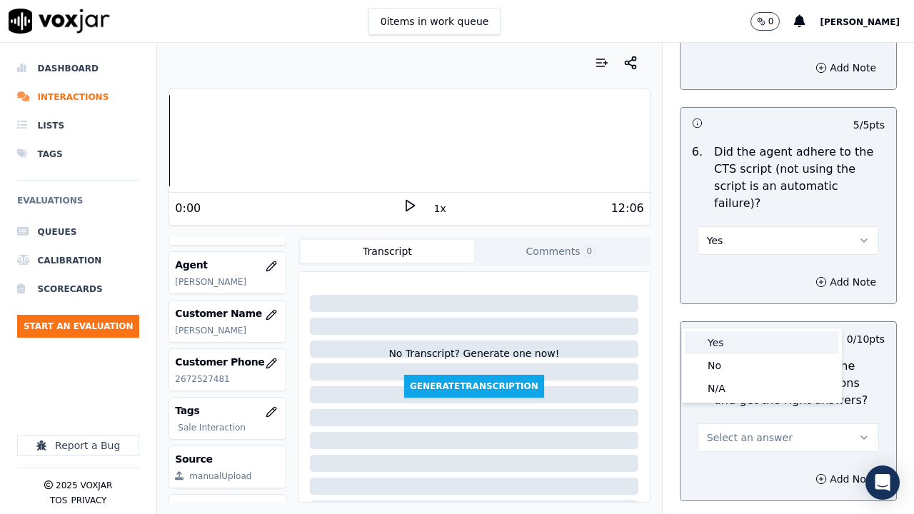
click at [720, 344] on div "Yes" at bounding box center [762, 342] width 154 height 23
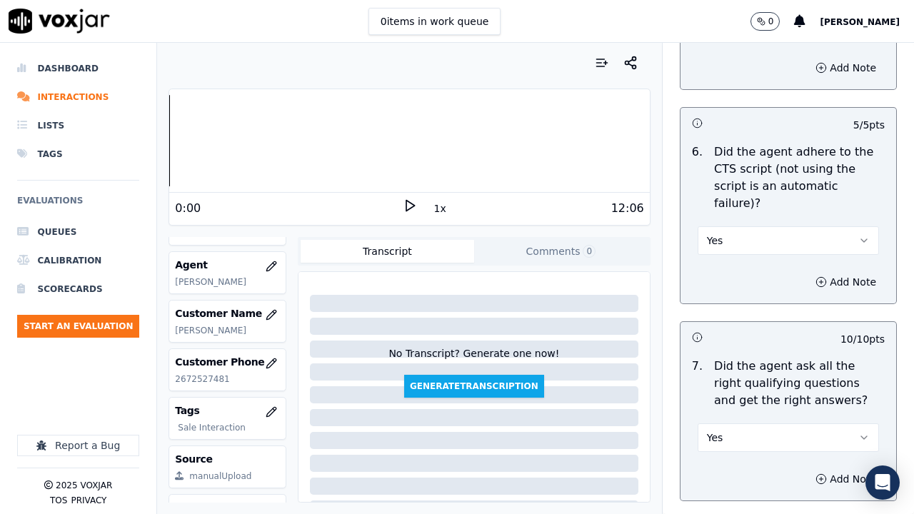
scroll to position [3572, 0]
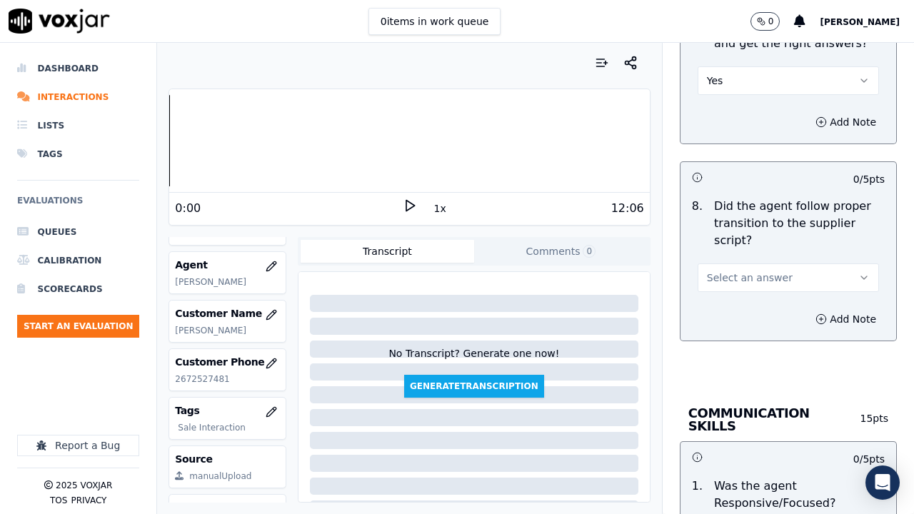
click at [735, 271] on span "Select an answer" at bounding box center [750, 278] width 86 height 14
click at [744, 296] on div "Yes" at bounding box center [762, 292] width 154 height 23
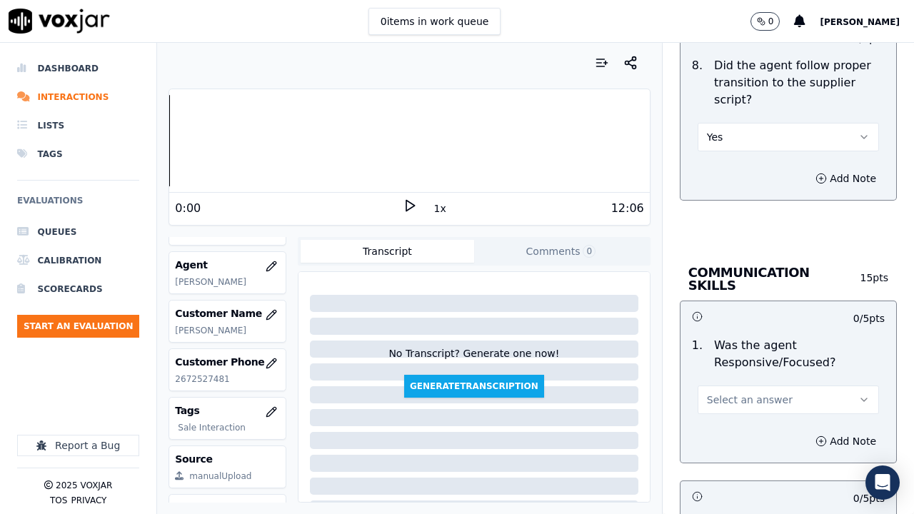
scroll to position [3929, 0]
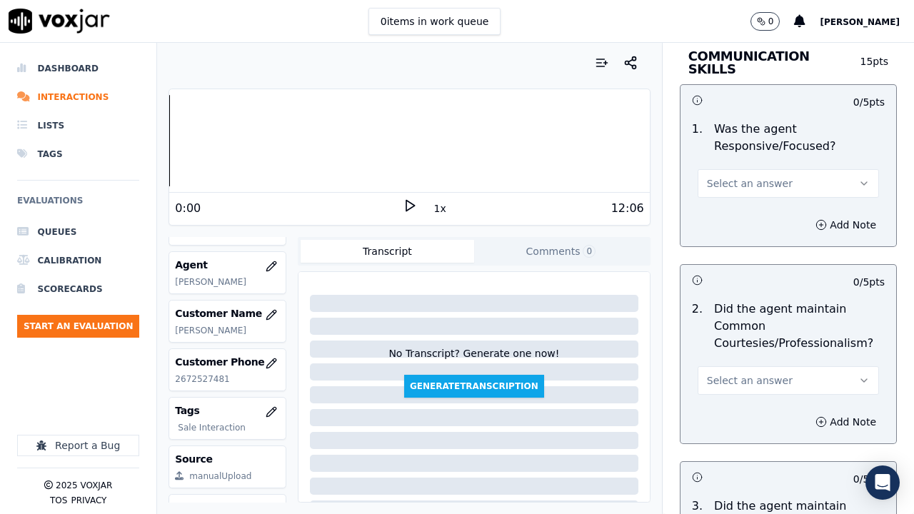
click at [729, 176] on span "Select an answer" at bounding box center [750, 183] width 86 height 14
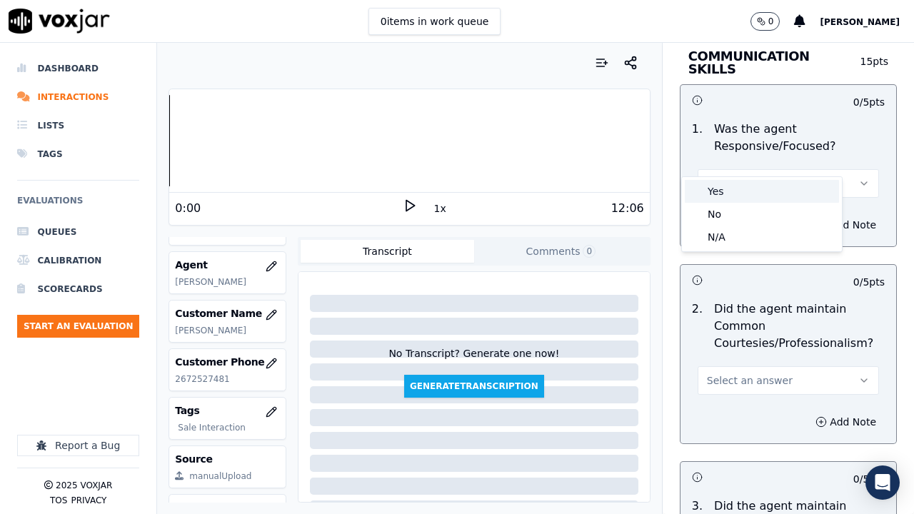
click at [734, 192] on div "Yes" at bounding box center [762, 191] width 154 height 23
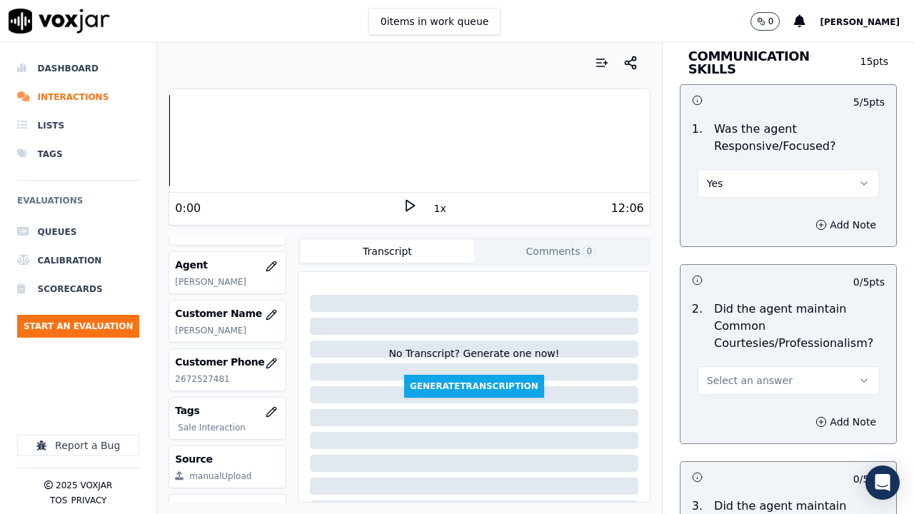
click at [752, 374] on span "Select an answer" at bounding box center [750, 381] width 86 height 14
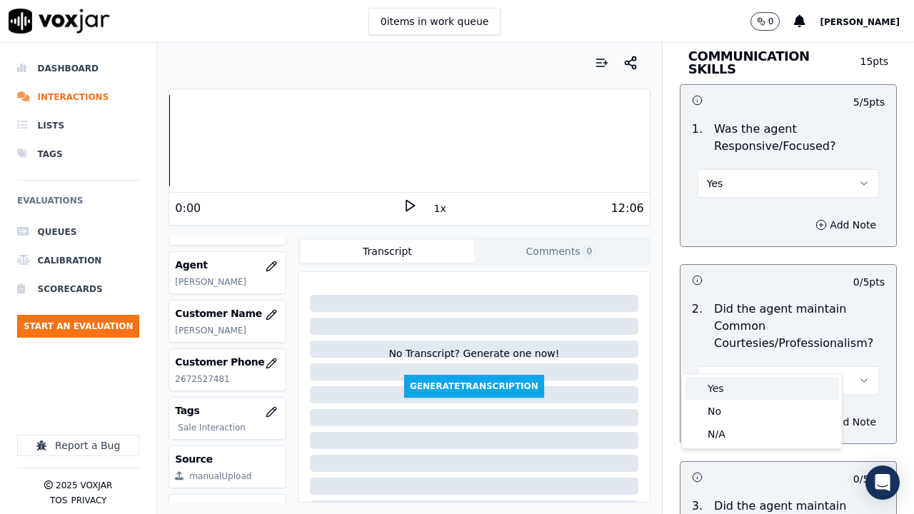
click at [749, 393] on div "Yes" at bounding box center [762, 388] width 154 height 23
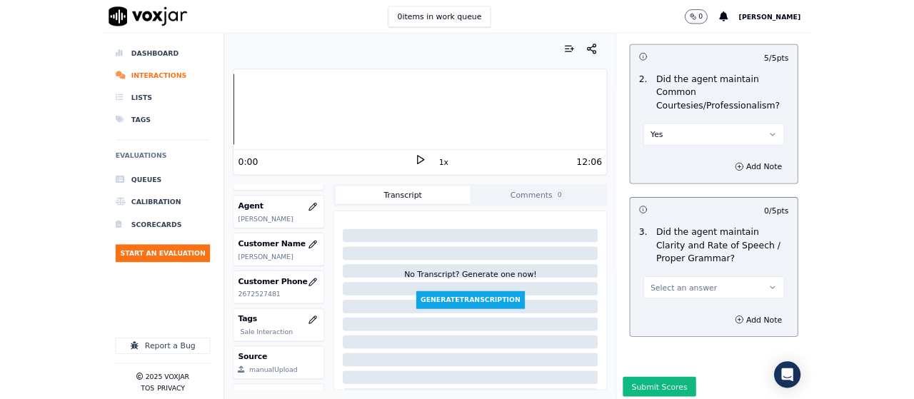
scroll to position [4154, 0]
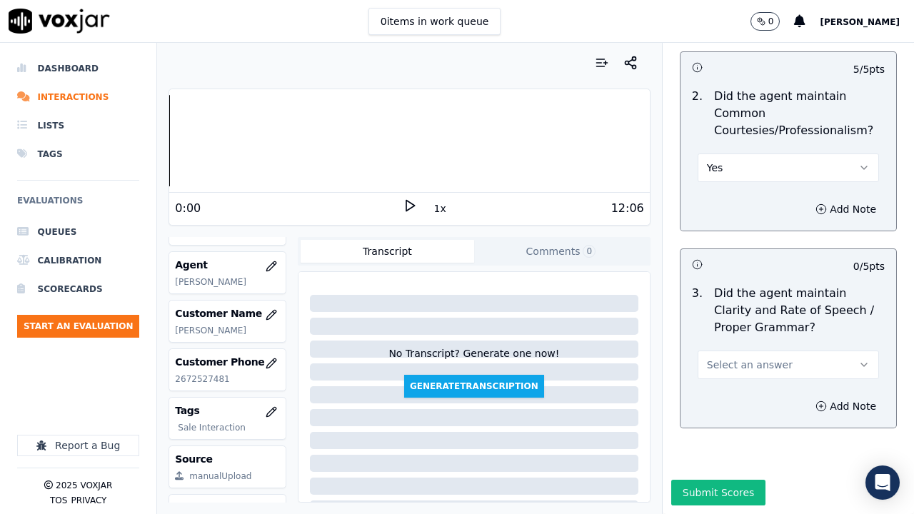
click at [739, 358] on span "Select an answer" at bounding box center [750, 365] width 86 height 14
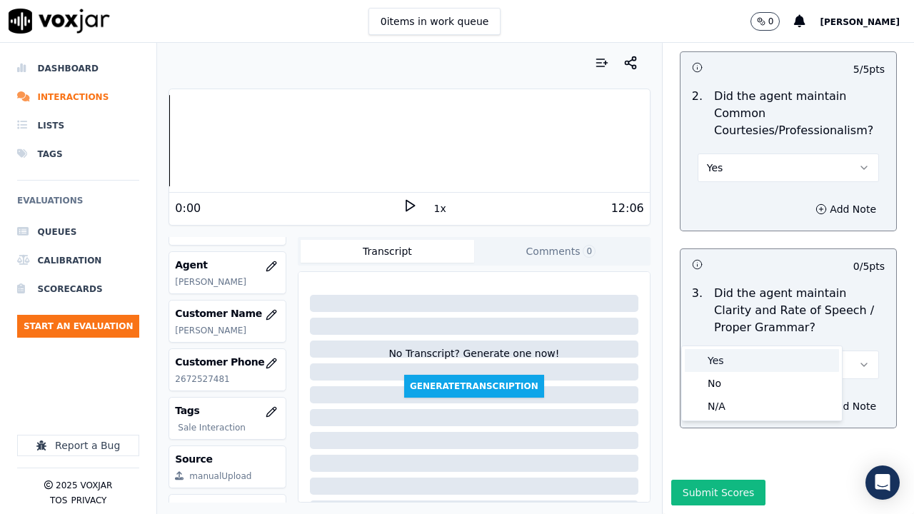
drag, startPoint x: 743, startPoint y: 363, endPoint x: 763, endPoint y: 450, distance: 89.4
click at [742, 365] on div "Yes" at bounding box center [762, 360] width 154 height 23
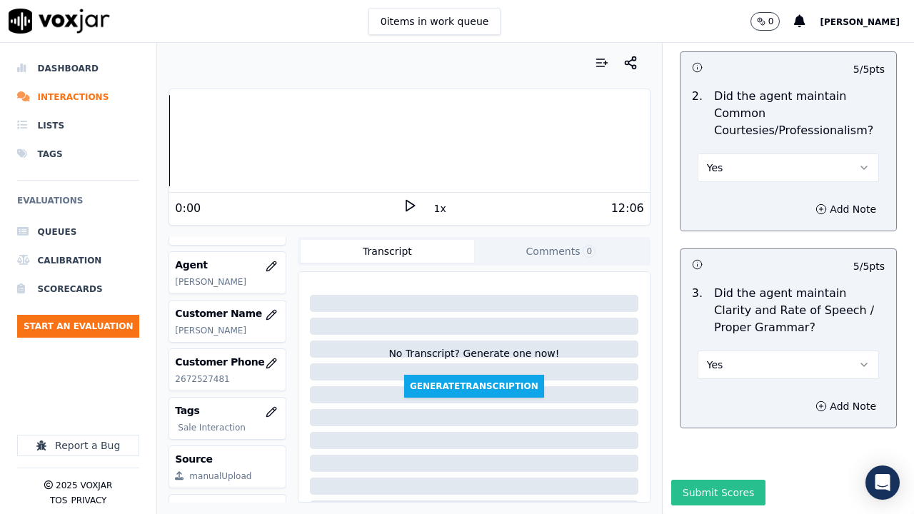
click at [716, 399] on button "Submit Scores" at bounding box center [719, 493] width 95 height 26
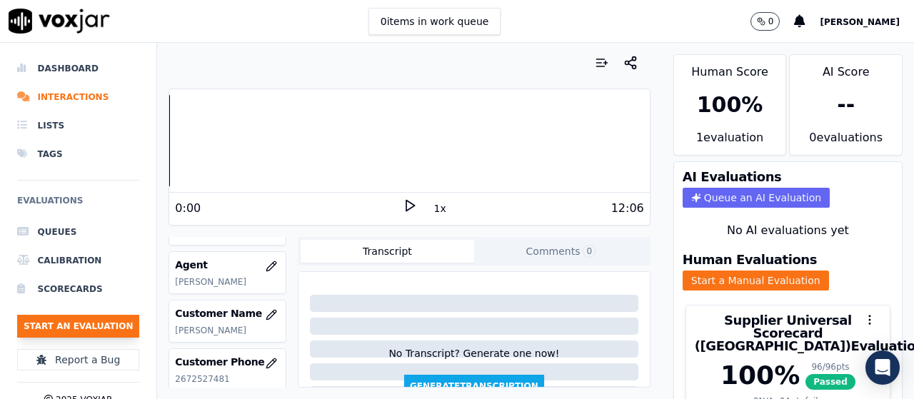
click at [83, 325] on button "Start an Evaluation" at bounding box center [78, 326] width 122 height 23
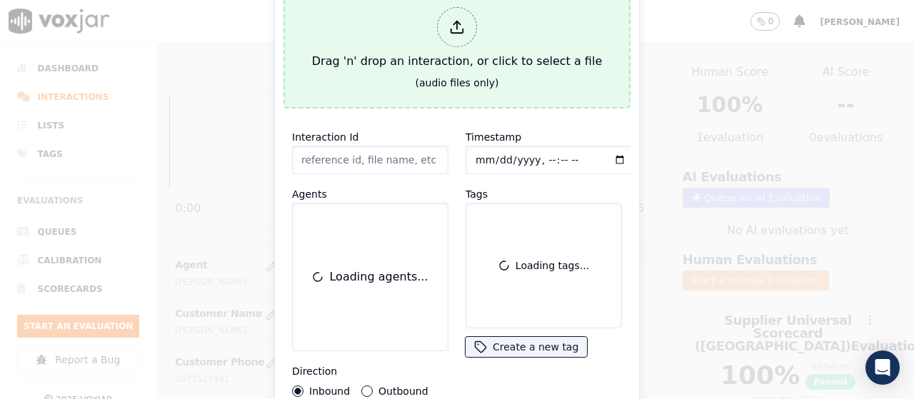
click at [465, 84] on button "Drag 'n' drop an interaction, or click to select a file (audio files only)" at bounding box center [457, 46] width 347 height 126
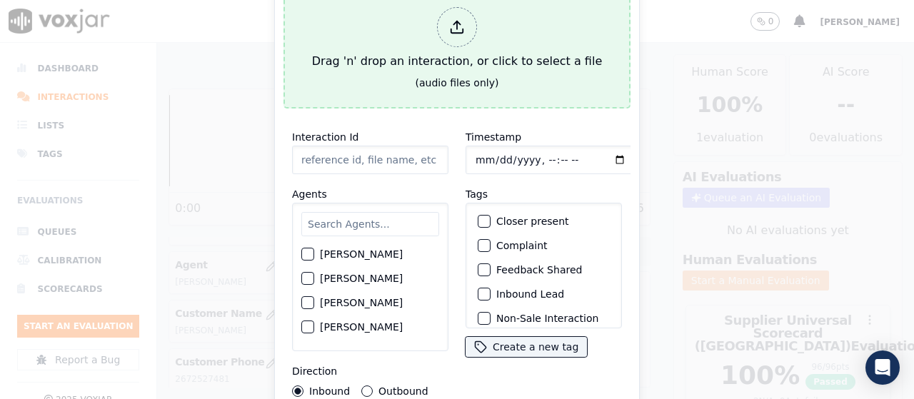
type input "20250812-172813_8352208372-all.mp3"
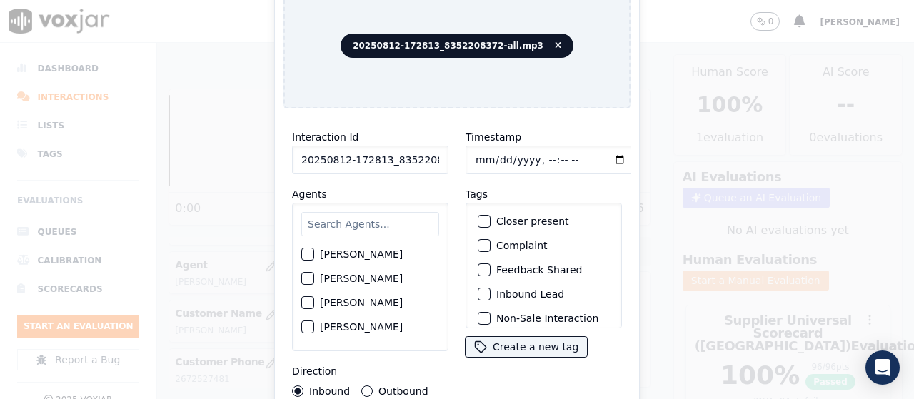
click at [359, 227] on input "text" at bounding box center [370, 224] width 138 height 24
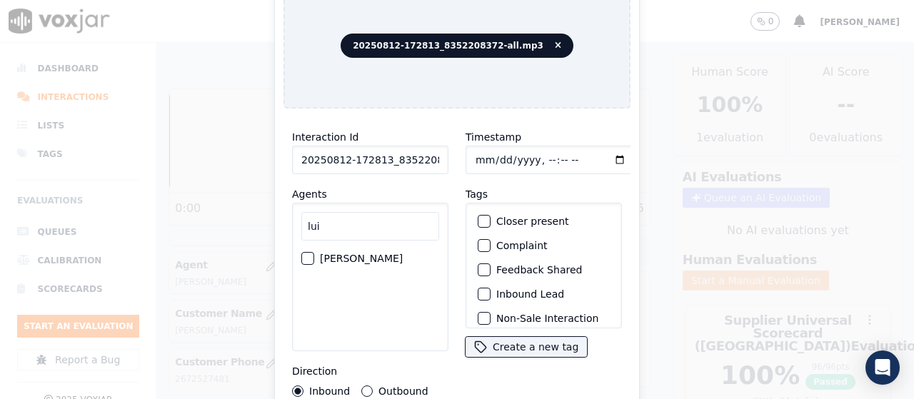
type input "lui"
click at [353, 254] on label "[PERSON_NAME]" at bounding box center [361, 259] width 83 height 10
click at [314, 252] on button "[PERSON_NAME]" at bounding box center [307, 258] width 13 height 13
click at [476, 151] on input "Timestamp" at bounding box center [551, 160] width 170 height 29
type input "[DATE]T11:14"
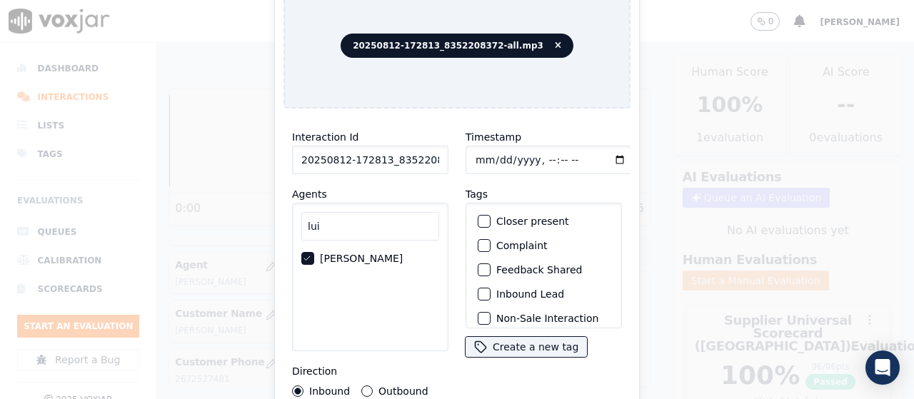
scroll to position [135, 0]
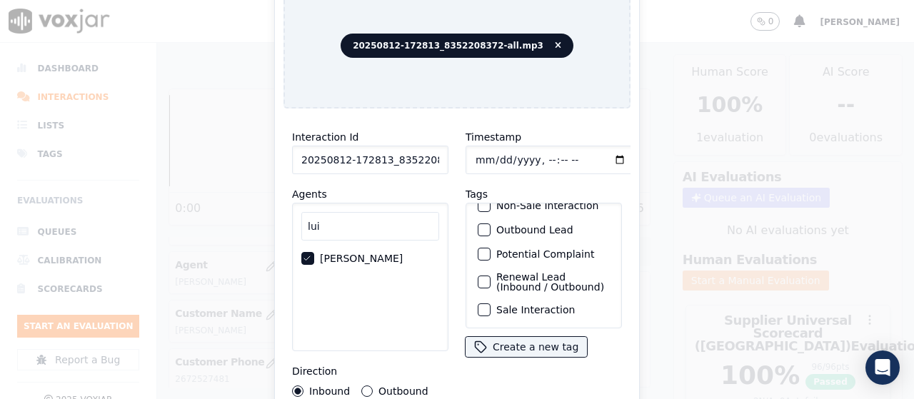
click at [537, 305] on label "Sale Interaction" at bounding box center [536, 310] width 79 height 10
click at [491, 304] on button "Sale Interaction" at bounding box center [484, 310] width 13 height 13
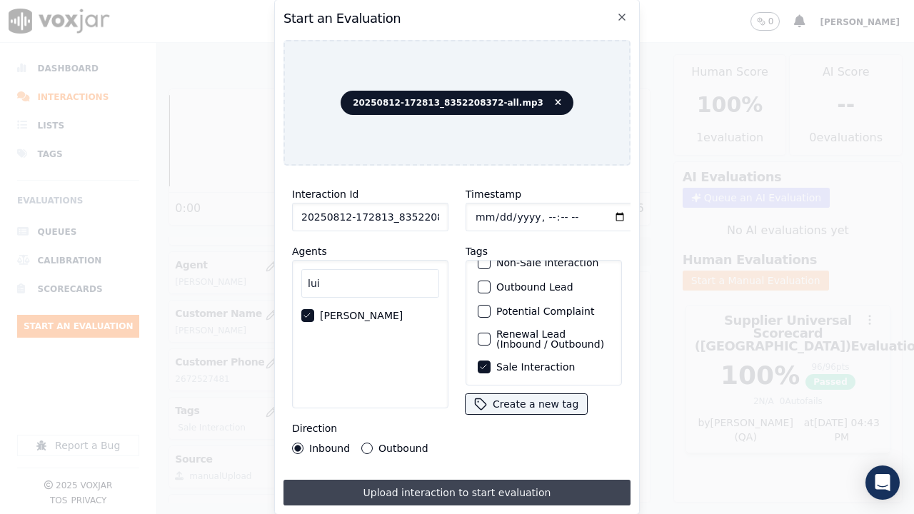
click at [542, 399] on button "Upload interaction to start evaluation" at bounding box center [457, 493] width 347 height 26
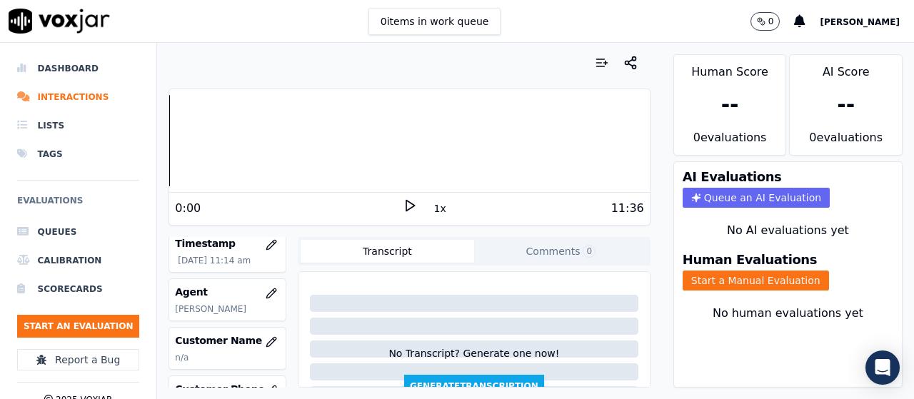
scroll to position [214, 0]
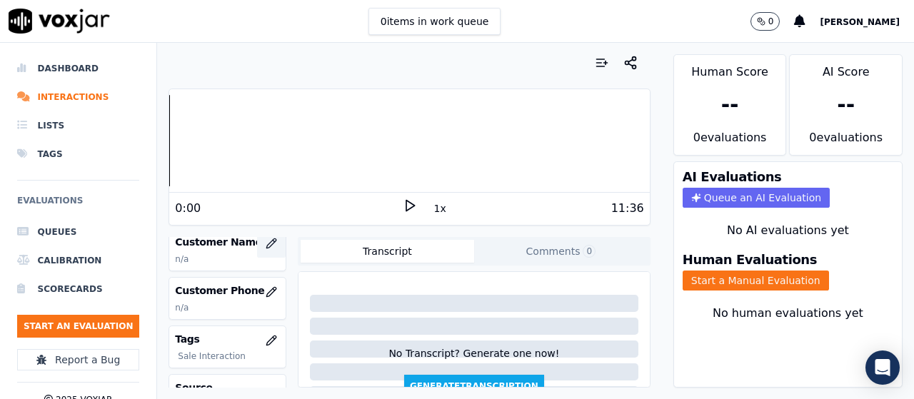
click at [266, 239] on icon "button" at bounding box center [270, 243] width 9 height 9
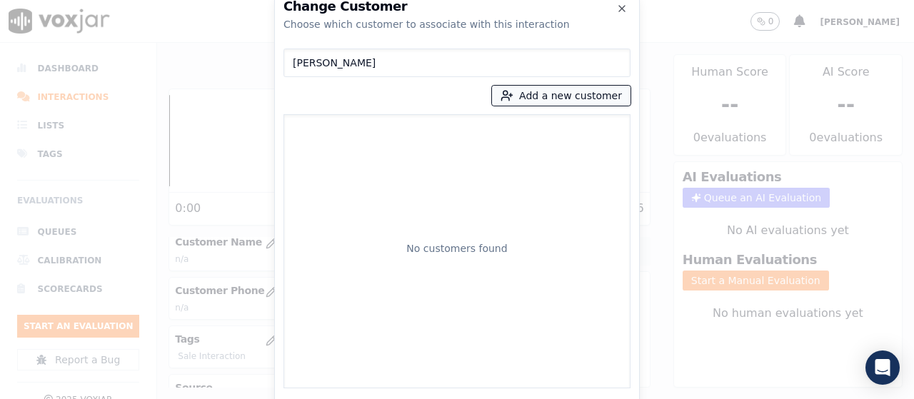
type input "[PERSON_NAME]"
click at [554, 89] on button "Add a new customer" at bounding box center [561, 96] width 139 height 20
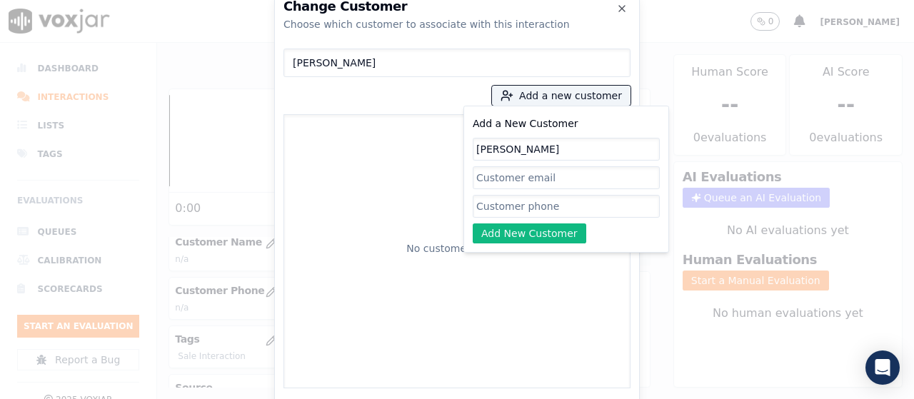
type input "[PERSON_NAME]"
drag, startPoint x: 531, startPoint y: 203, endPoint x: 539, endPoint y: 211, distance: 11.6
click at [531, 203] on input "Add a New Customer" at bounding box center [566, 206] width 187 height 23
paste input "2152010953"
paste input "8352208372"
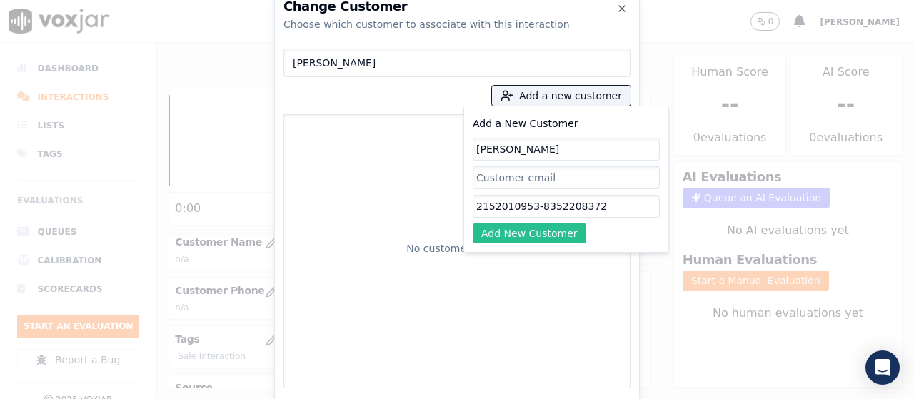
type input "2152010953-8352208372"
click at [544, 229] on button "Add New Customer" at bounding box center [530, 234] width 114 height 20
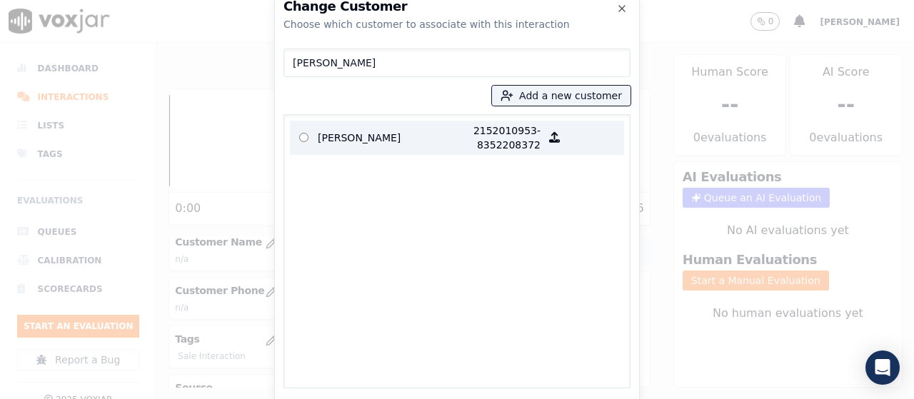
click at [349, 137] on p "[PERSON_NAME]" at bounding box center [373, 138] width 111 height 29
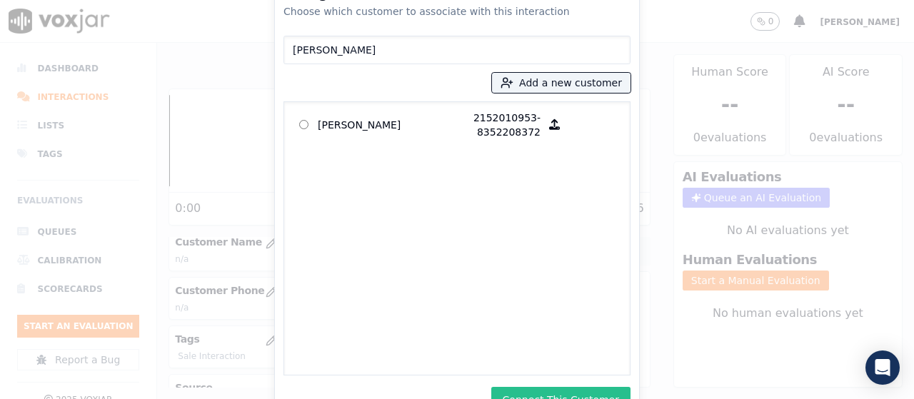
click at [578, 393] on button "Connect This Customer" at bounding box center [561, 400] width 139 height 26
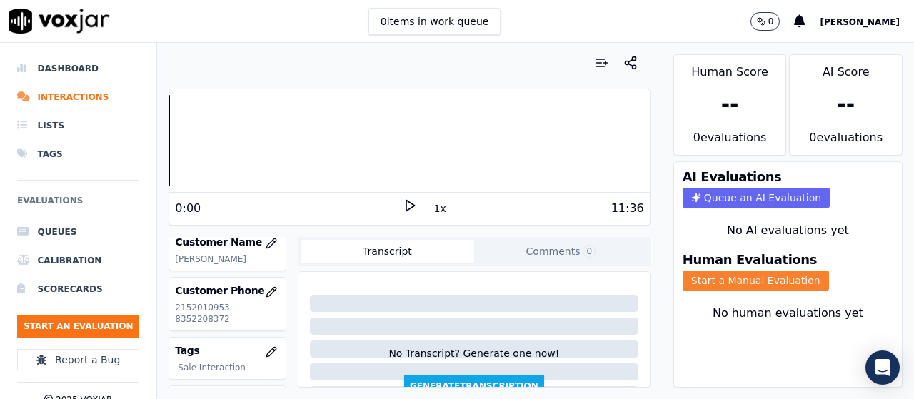
click at [711, 284] on button "Start a Manual Evaluation" at bounding box center [756, 281] width 146 height 20
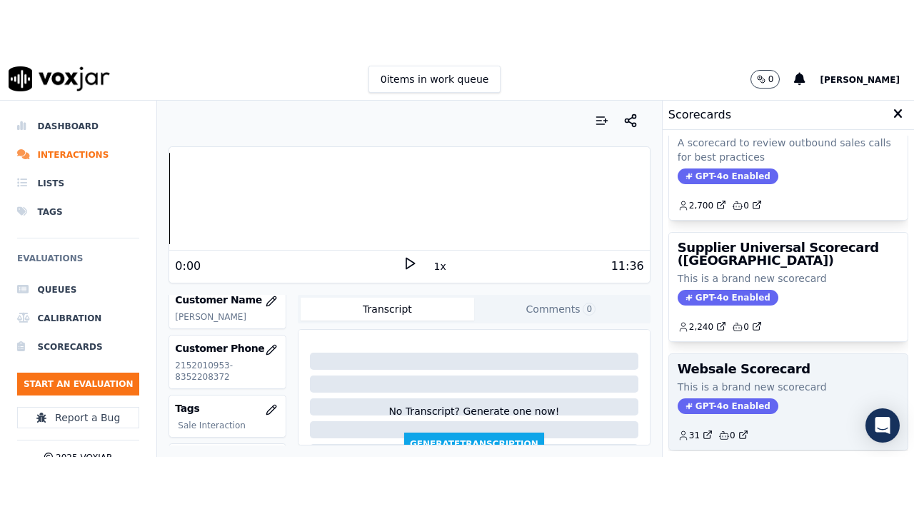
scroll to position [286, 0]
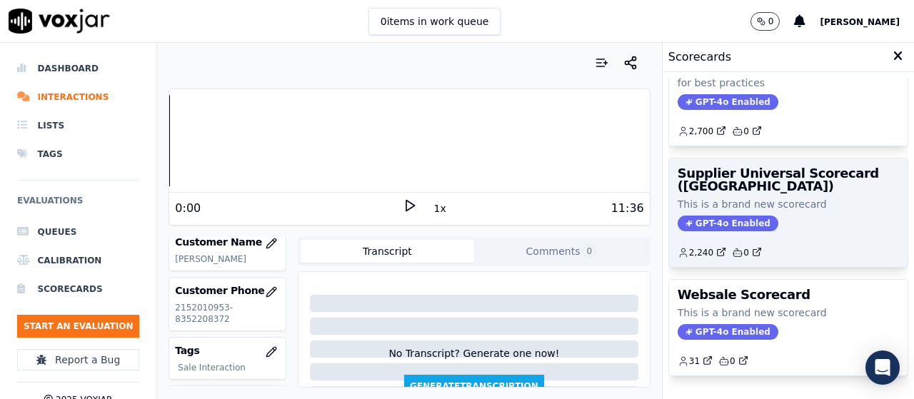
click at [767, 216] on div "GPT-4o Enabled" at bounding box center [788, 224] width 221 height 16
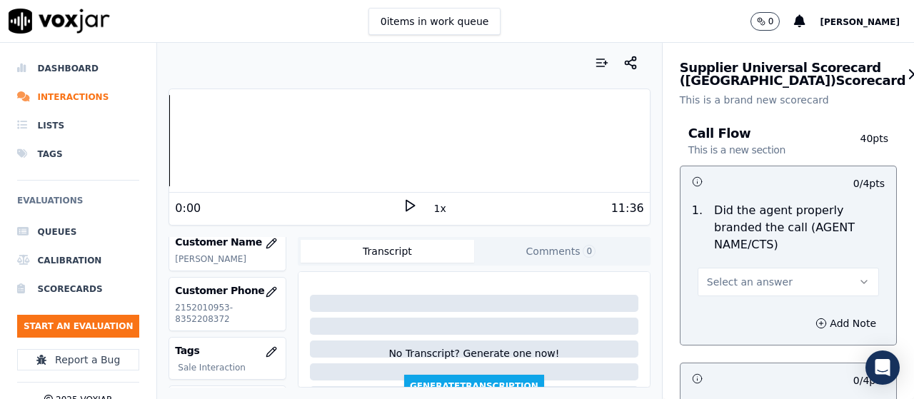
click at [779, 284] on button "Select an answer" at bounding box center [788, 282] width 181 height 29
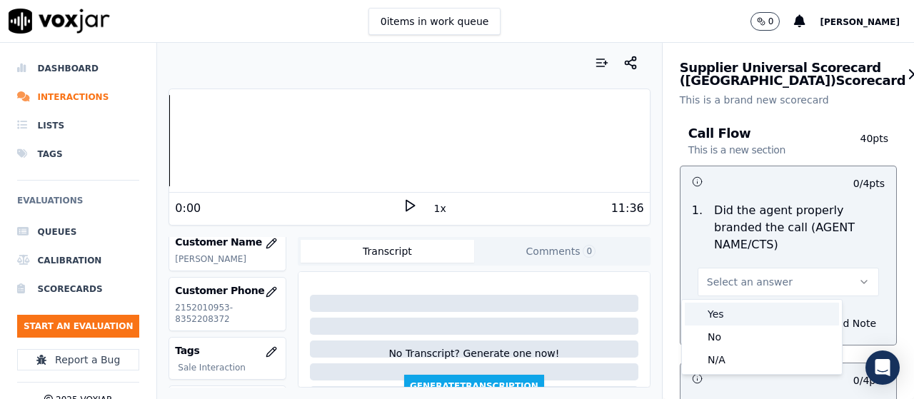
click at [764, 315] on div "Yes" at bounding box center [762, 314] width 154 height 23
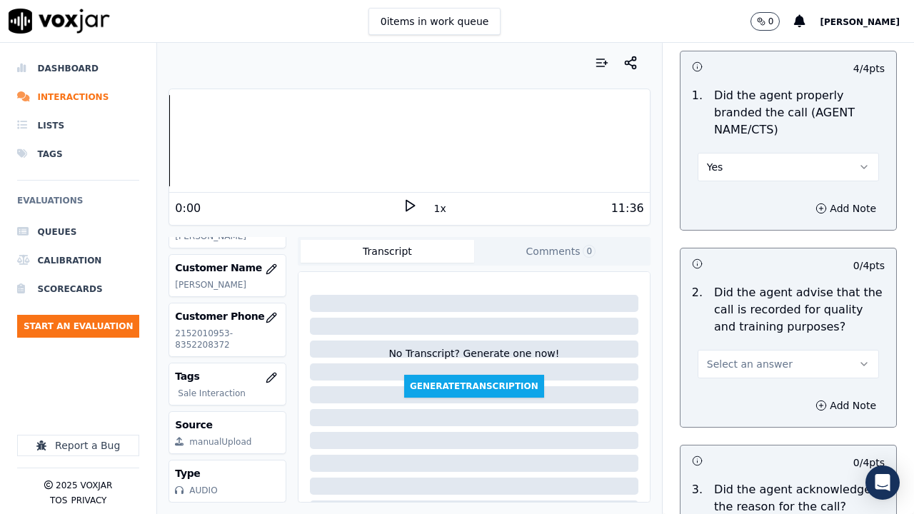
scroll to position [357, 0]
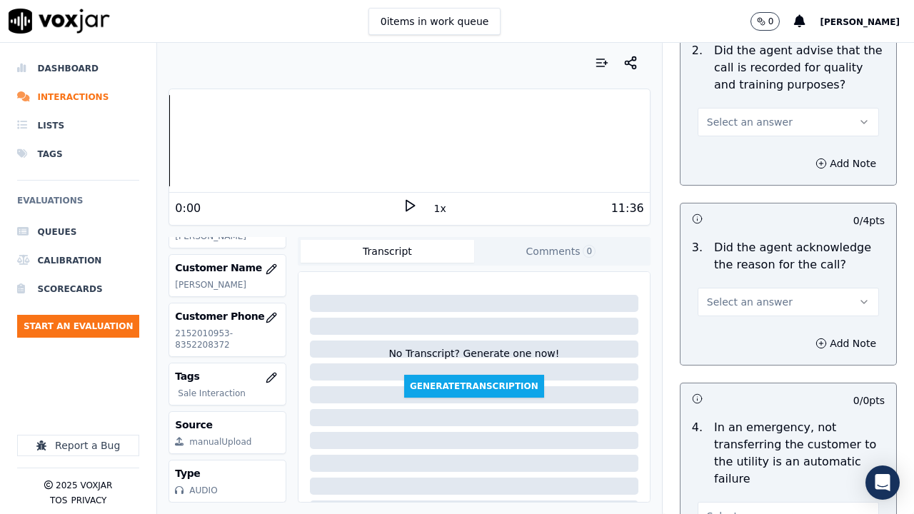
click at [741, 126] on span "Select an answer" at bounding box center [750, 122] width 86 height 14
click at [744, 149] on div "Yes" at bounding box center [762, 154] width 154 height 23
click at [755, 299] on span "Select an answer" at bounding box center [750, 302] width 86 height 14
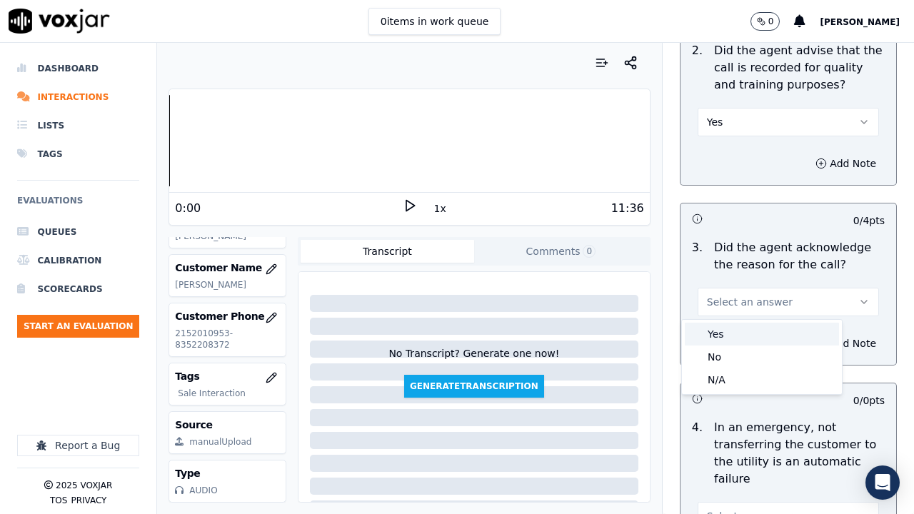
click at [754, 331] on div "Yes" at bounding box center [762, 334] width 154 height 23
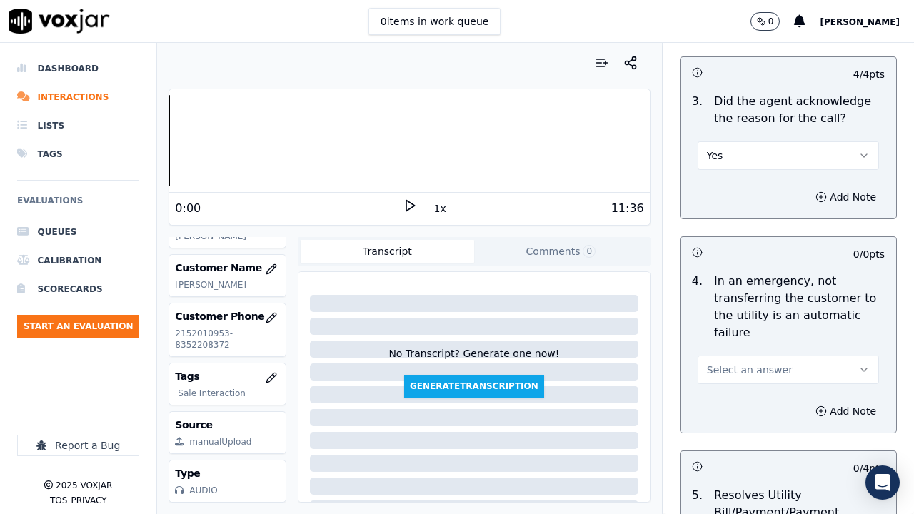
scroll to position [786, 0]
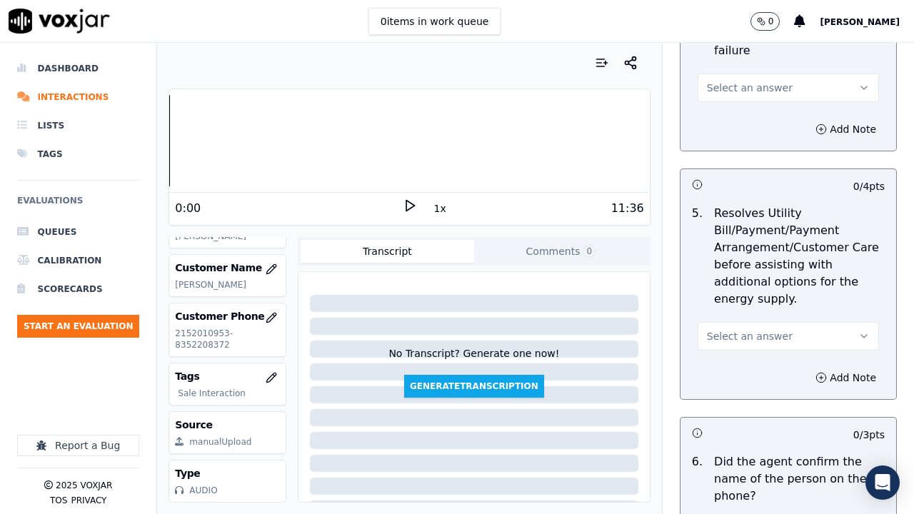
click at [760, 90] on span "Select an answer" at bounding box center [750, 88] width 86 height 14
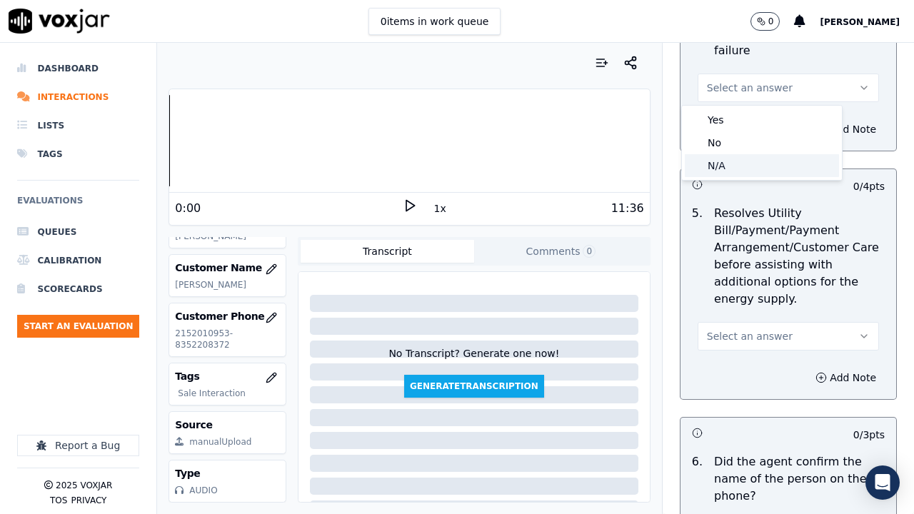
click at [766, 166] on div "N/A" at bounding box center [762, 165] width 154 height 23
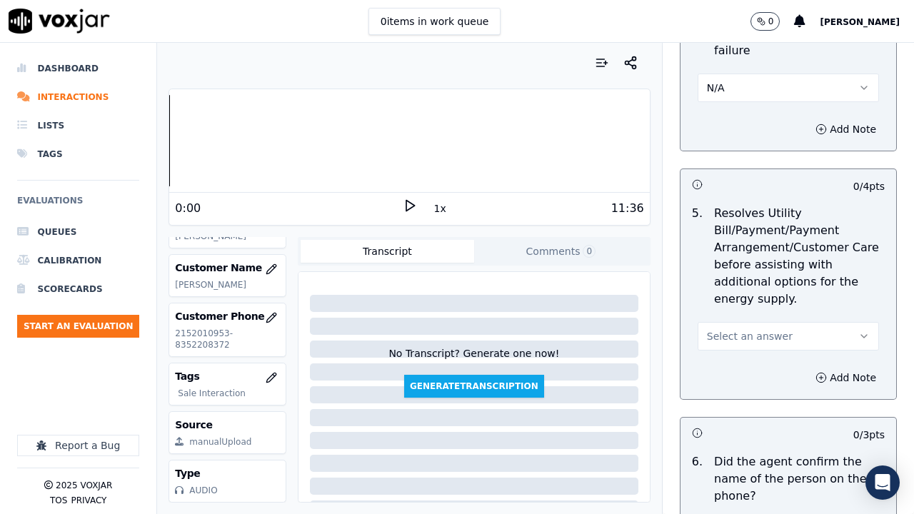
click at [759, 343] on span "Select an answer" at bounding box center [750, 336] width 86 height 14
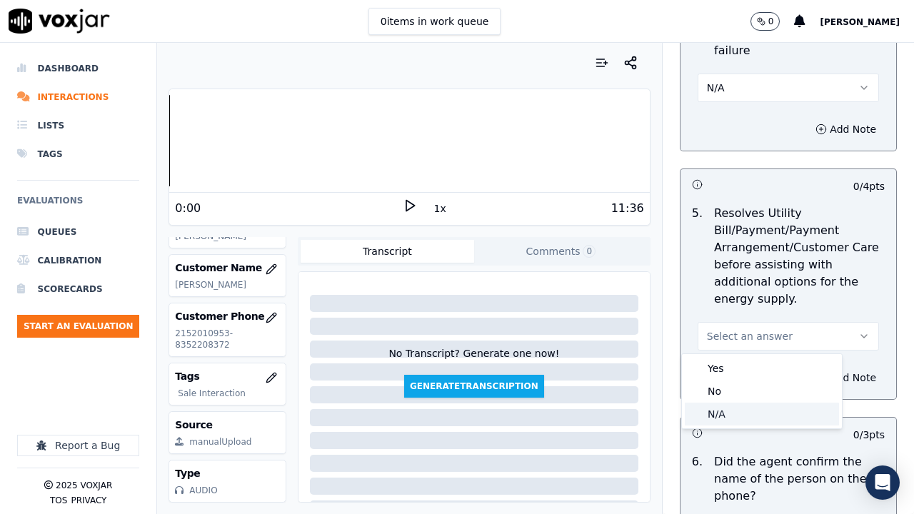
click at [762, 399] on div "N/A" at bounding box center [762, 414] width 154 height 23
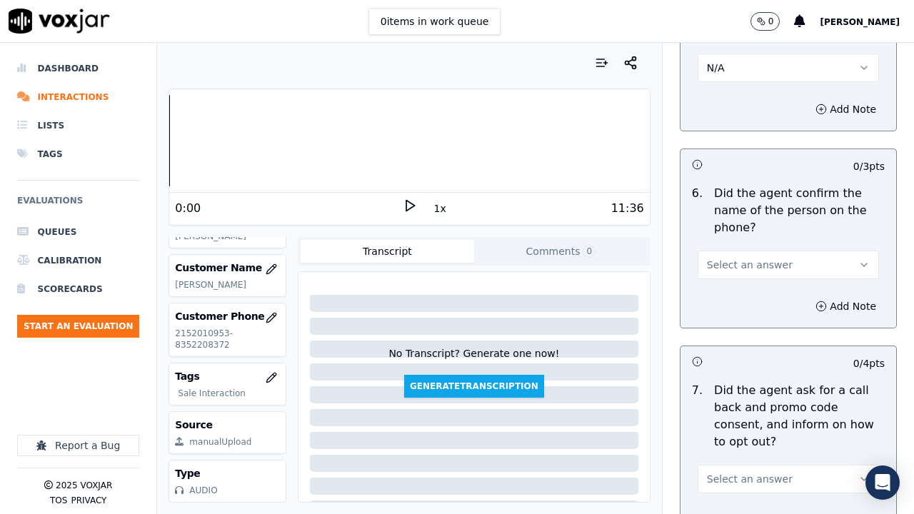
scroll to position [1214, 0]
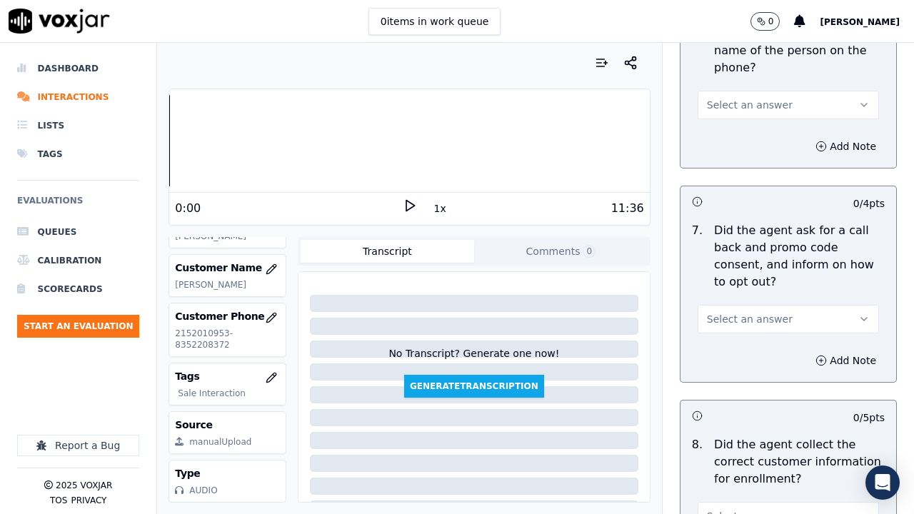
drag, startPoint x: 772, startPoint y: 101, endPoint x: 774, endPoint y: 116, distance: 15.2
click at [772, 104] on button "Select an answer" at bounding box center [788, 105] width 181 height 29
click at [774, 141] on div "Yes" at bounding box center [762, 137] width 154 height 23
click at [765, 324] on button "Select an answer" at bounding box center [788, 319] width 181 height 29
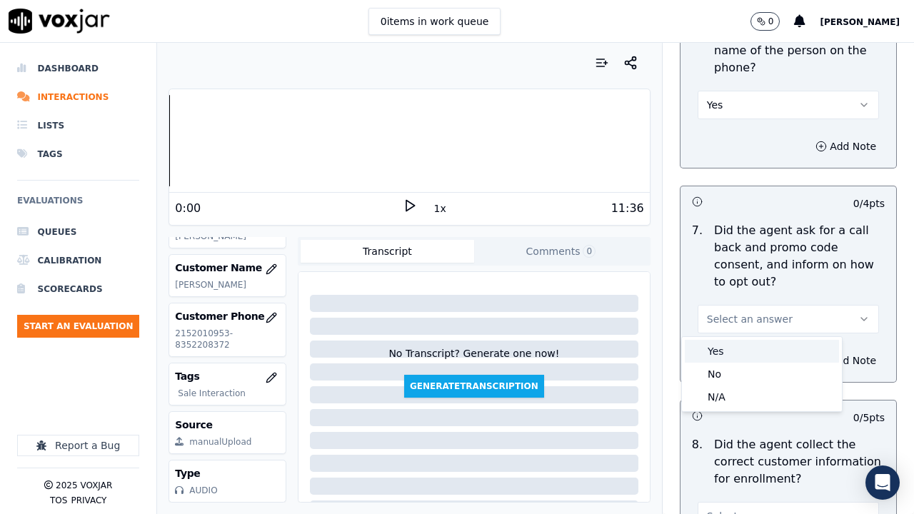
click at [769, 360] on div "Yes" at bounding box center [762, 351] width 154 height 23
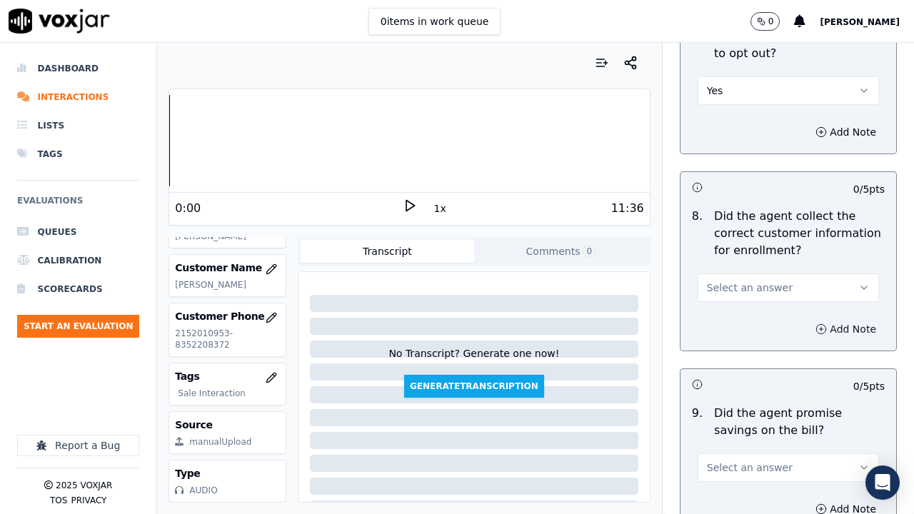
scroll to position [1643, 0]
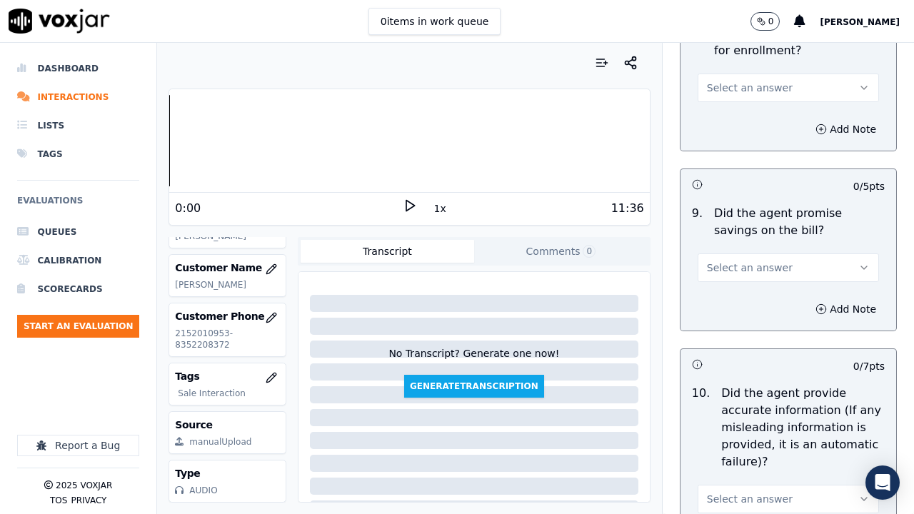
drag, startPoint x: 763, startPoint y: 79, endPoint x: 762, endPoint y: 96, distance: 17.2
click at [763, 81] on button "Select an answer" at bounding box center [788, 88] width 181 height 29
drag, startPoint x: 761, startPoint y: 116, endPoint x: 781, endPoint y: 281, distance: 165.5
click at [761, 121] on div "Yes" at bounding box center [762, 120] width 154 height 23
click at [763, 269] on span "Select an answer" at bounding box center [750, 268] width 86 height 14
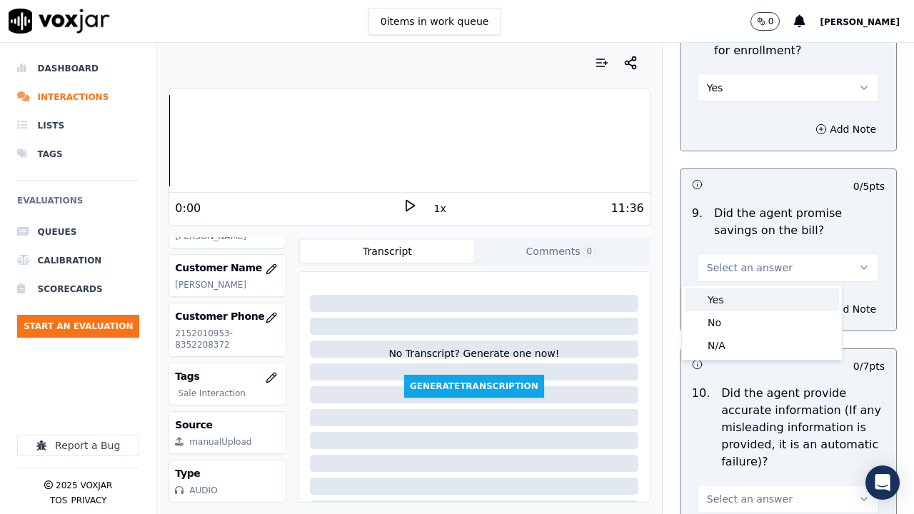
drag, startPoint x: 762, startPoint y: 301, endPoint x: 760, endPoint y: 320, distance: 18.7
click at [762, 302] on div "Yes" at bounding box center [762, 300] width 154 height 23
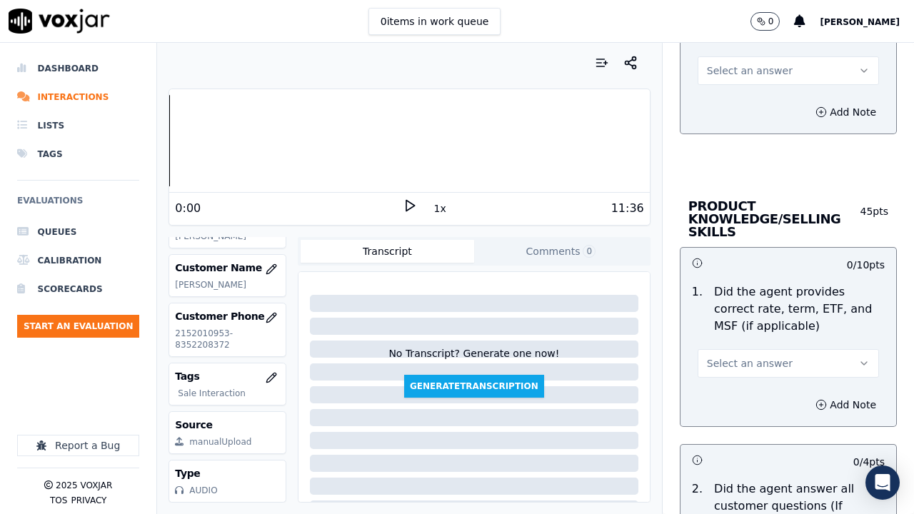
drag, startPoint x: 752, startPoint y: 61, endPoint x: 754, endPoint y: 74, distance: 13.0
click at [752, 62] on button "Select an answer" at bounding box center [788, 70] width 181 height 29
click at [752, 96] on div "Yes" at bounding box center [762, 102] width 154 height 23
drag, startPoint x: 765, startPoint y: 366, endPoint x: 764, endPoint y: 375, distance: 9.3
click at [765, 367] on button "Select an answer" at bounding box center [788, 363] width 181 height 29
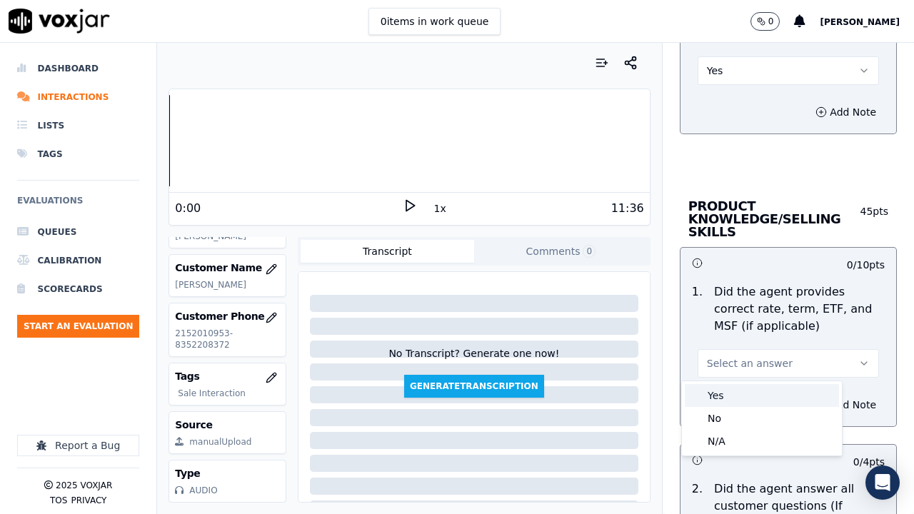
click at [760, 399] on div "Yes" at bounding box center [762, 395] width 154 height 23
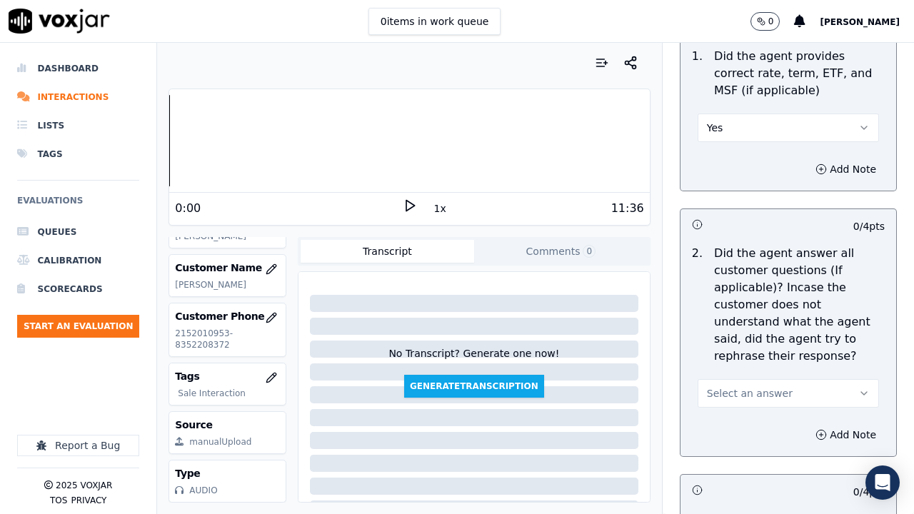
scroll to position [2572, 0]
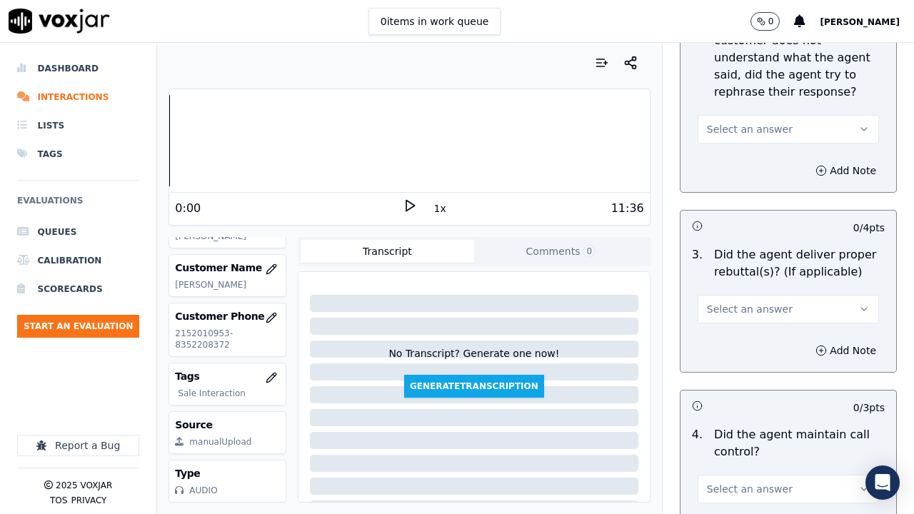
click at [758, 125] on span "Select an answer" at bounding box center [750, 129] width 86 height 14
drag, startPoint x: 759, startPoint y: 154, endPoint x: 773, endPoint y: 220, distance: 67.3
click at [758, 156] on div "Yes" at bounding box center [762, 161] width 154 height 23
click at [759, 306] on span "Select an answer" at bounding box center [750, 309] width 86 height 14
click at [752, 344] on div "Yes" at bounding box center [762, 341] width 154 height 23
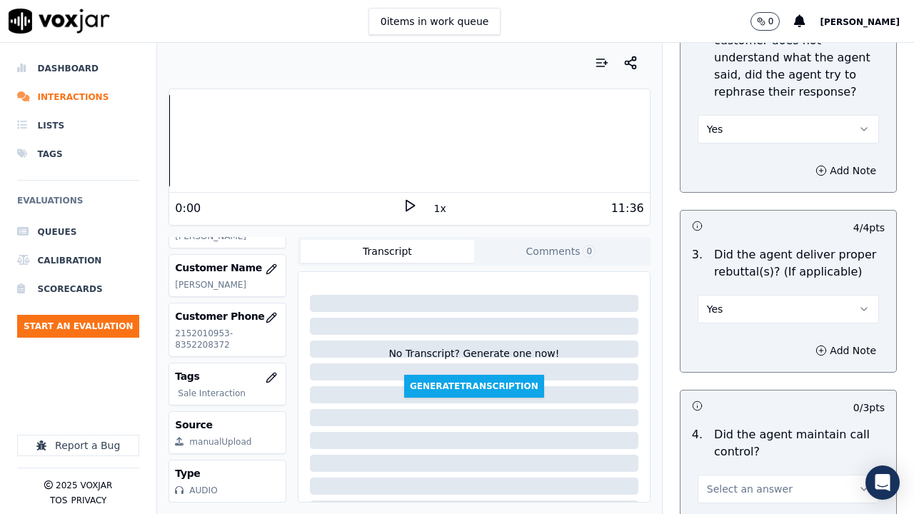
scroll to position [3001, 0]
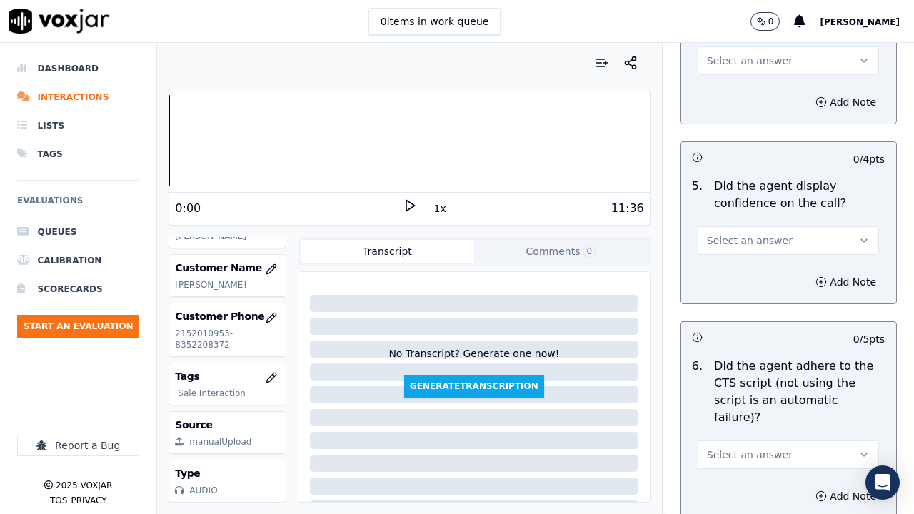
drag, startPoint x: 729, startPoint y: 51, endPoint x: 734, endPoint y: 65, distance: 14.9
click at [729, 51] on button "Select an answer" at bounding box center [788, 60] width 181 height 29
drag, startPoint x: 739, startPoint y: 84, endPoint x: 752, endPoint y: 209, distance: 124.9
click at [739, 88] on div "Yes" at bounding box center [762, 92] width 154 height 23
click at [747, 248] on button "Select an answer" at bounding box center [788, 240] width 181 height 29
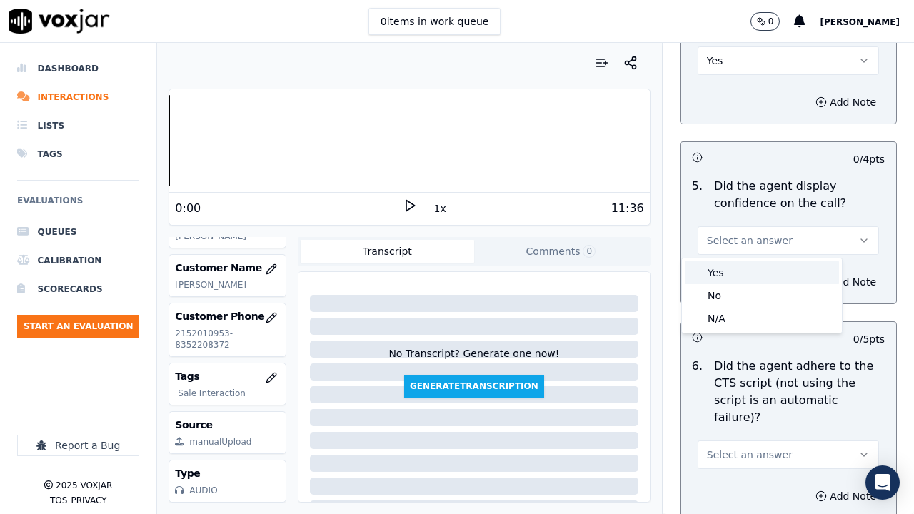
click at [745, 279] on div "Yes" at bounding box center [762, 272] width 154 height 23
click at [768, 399] on button "Select an answer" at bounding box center [788, 455] width 181 height 29
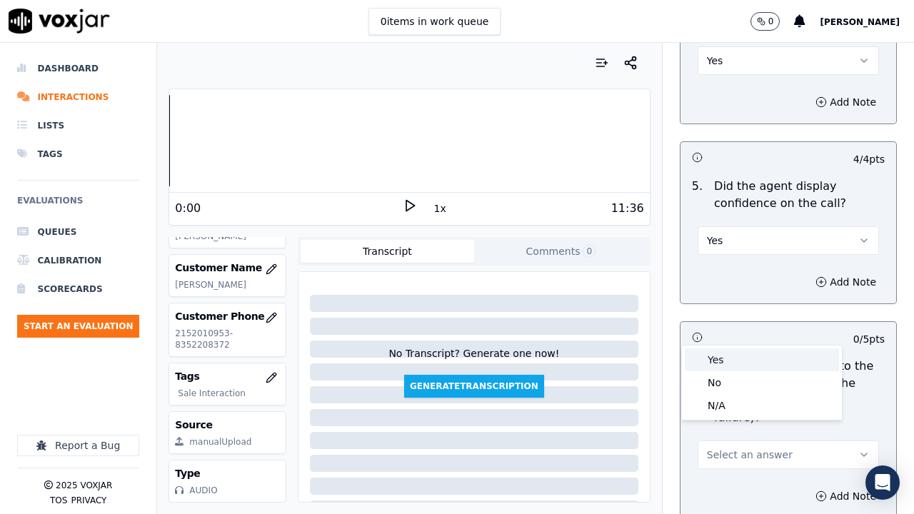
click at [731, 359] on div "Yes" at bounding box center [762, 360] width 154 height 23
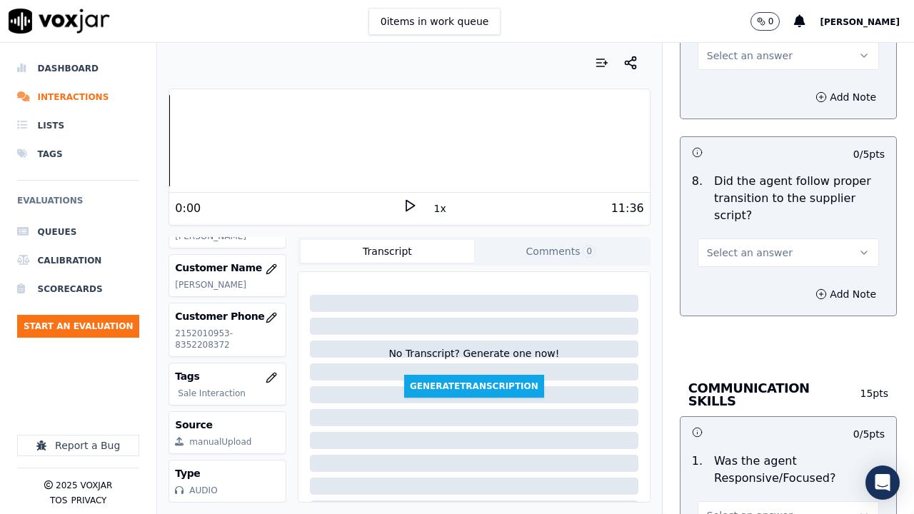
scroll to position [3572, 0]
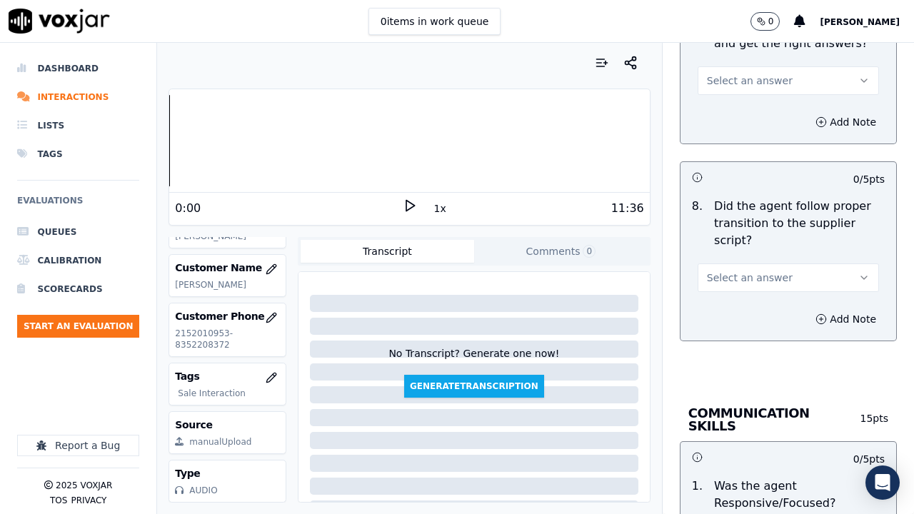
click at [728, 74] on span "Select an answer" at bounding box center [750, 81] width 86 height 14
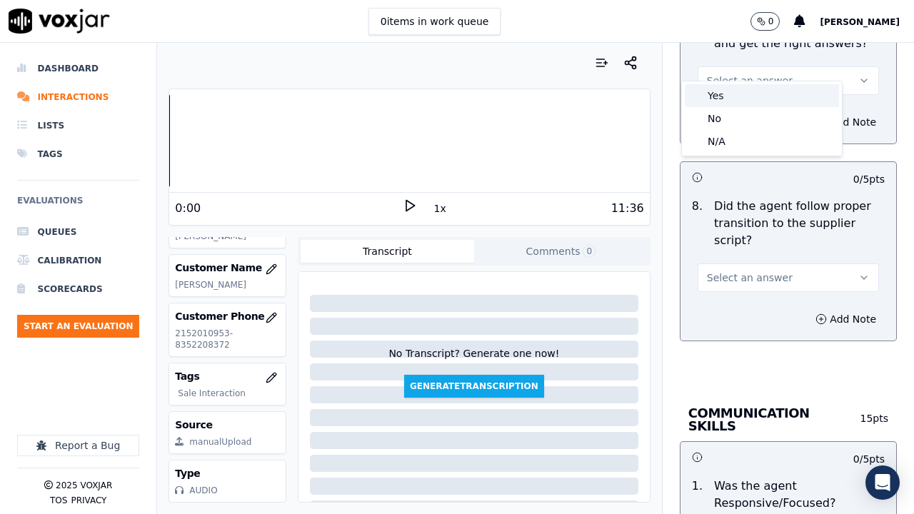
click at [729, 94] on div "Yes" at bounding box center [762, 95] width 154 height 23
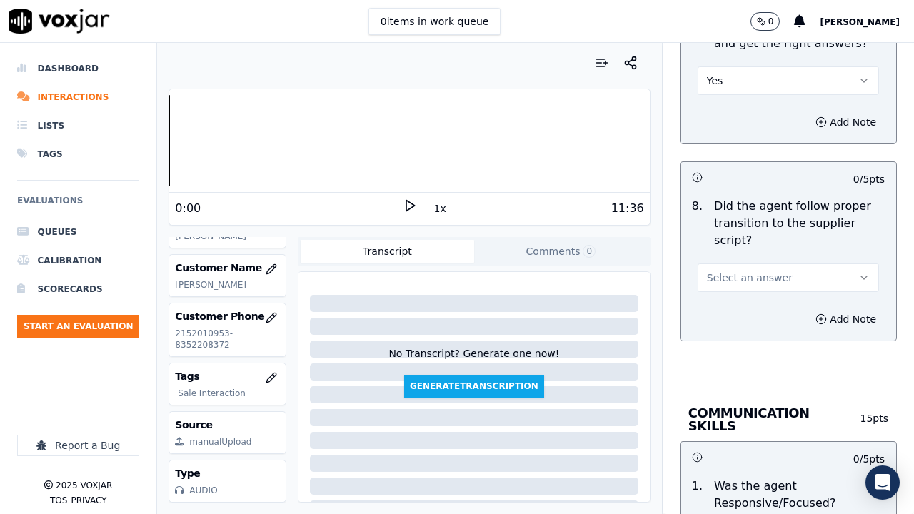
click at [741, 271] on span "Select an answer" at bounding box center [750, 278] width 86 height 14
click at [739, 296] on div "Yes" at bounding box center [762, 292] width 154 height 23
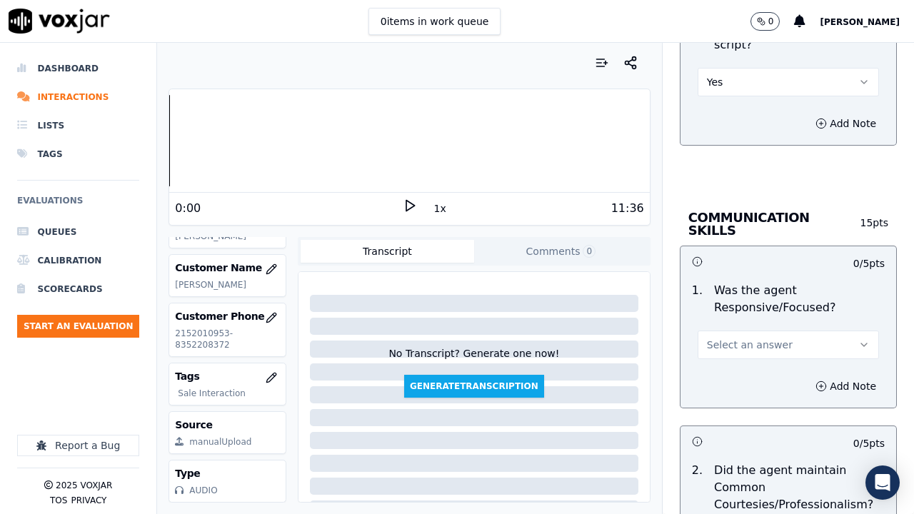
scroll to position [4001, 0]
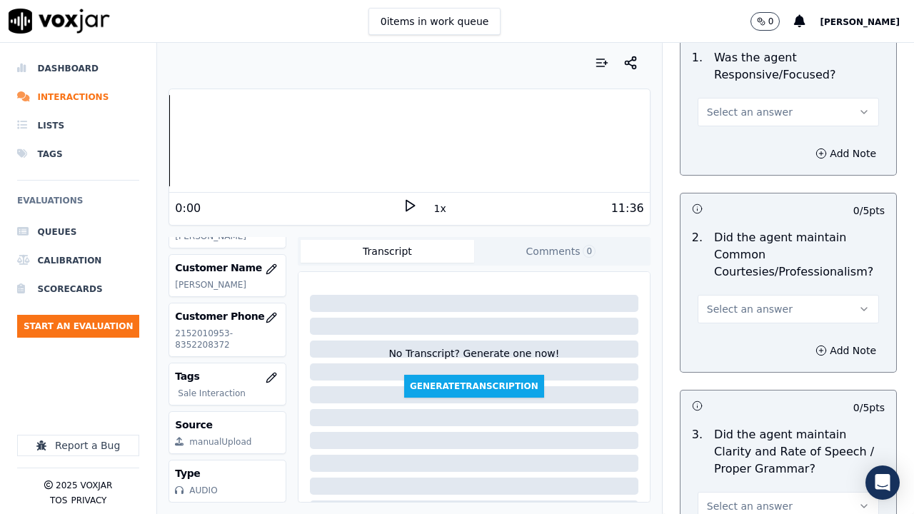
click at [734, 98] on button "Select an answer" at bounding box center [788, 112] width 181 height 29
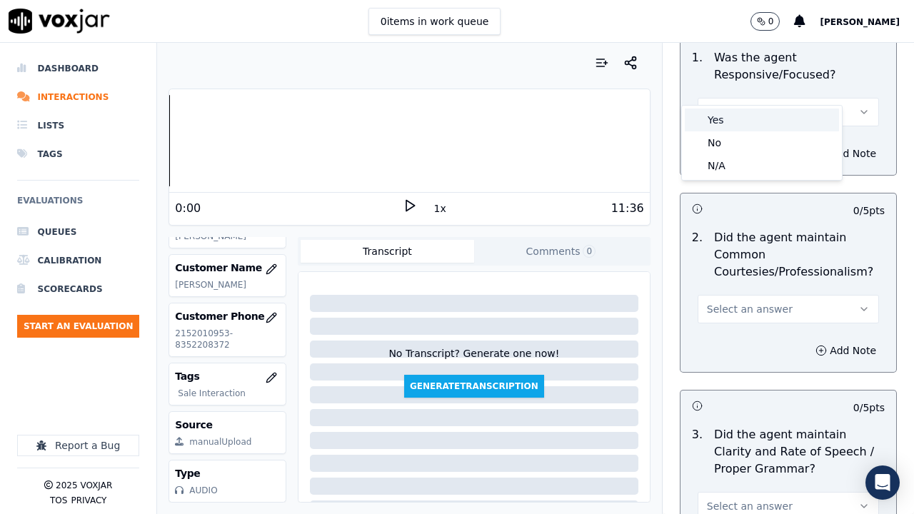
click at [730, 111] on div "Yes" at bounding box center [762, 120] width 154 height 23
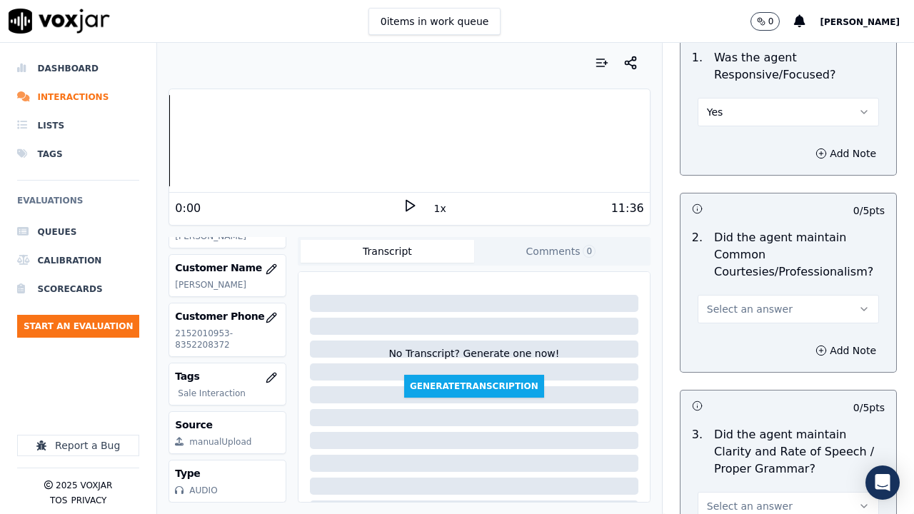
click at [735, 302] on span "Select an answer" at bounding box center [750, 309] width 86 height 14
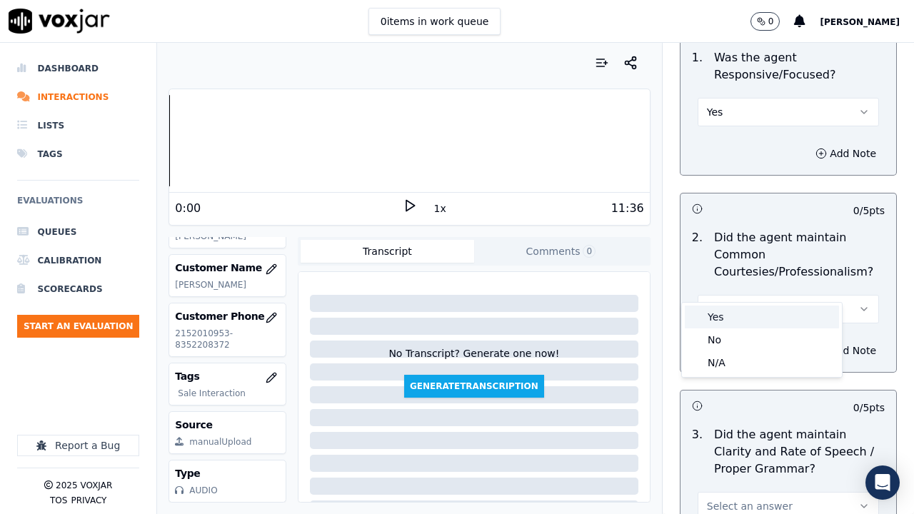
click at [741, 319] on div "Yes" at bounding box center [762, 317] width 154 height 23
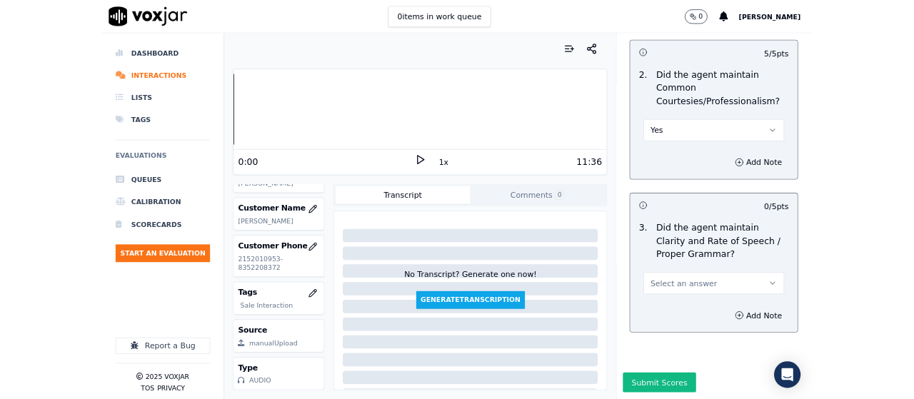
scroll to position [4154, 0]
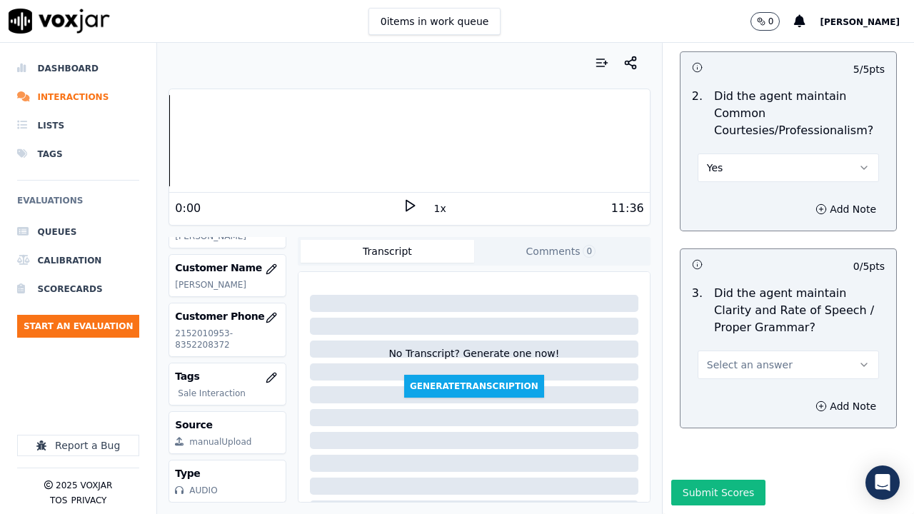
click at [765, 351] on button "Select an answer" at bounding box center [788, 365] width 181 height 29
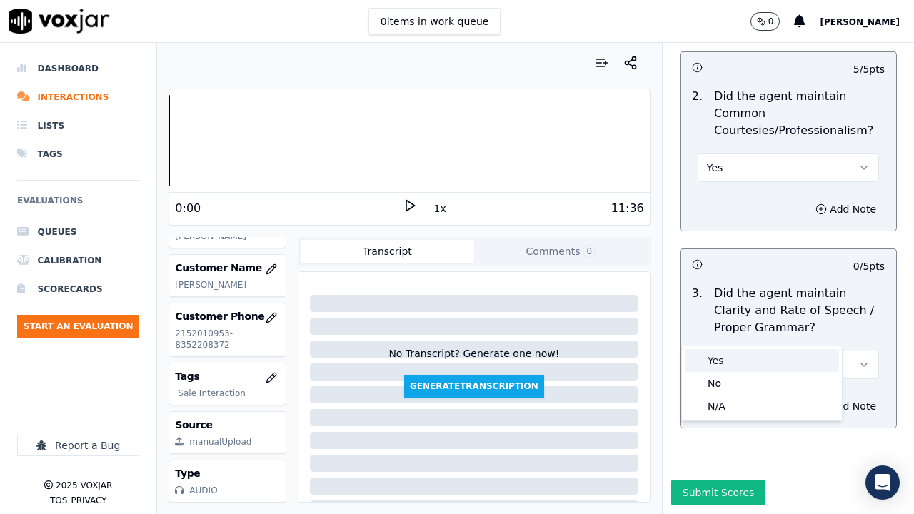
click at [750, 355] on div "Yes" at bounding box center [762, 360] width 154 height 23
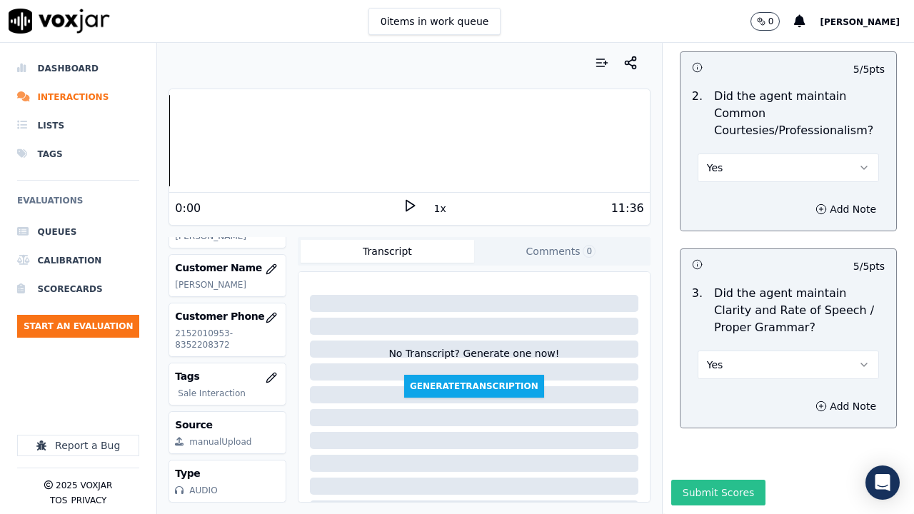
click at [724, 399] on button "Submit Scores" at bounding box center [719, 493] width 95 height 26
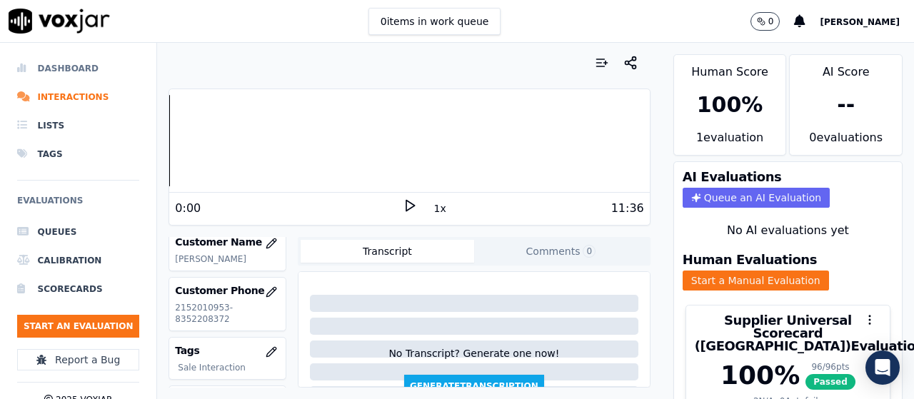
click at [64, 74] on li "Dashboard" at bounding box center [78, 68] width 122 height 29
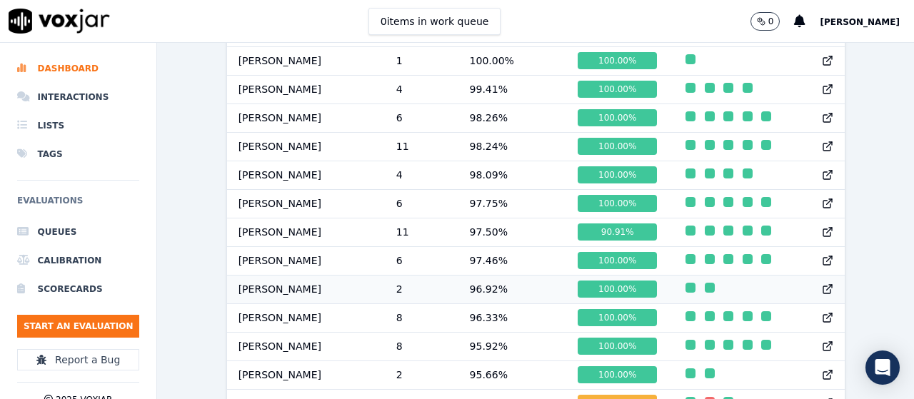
scroll to position [929, 0]
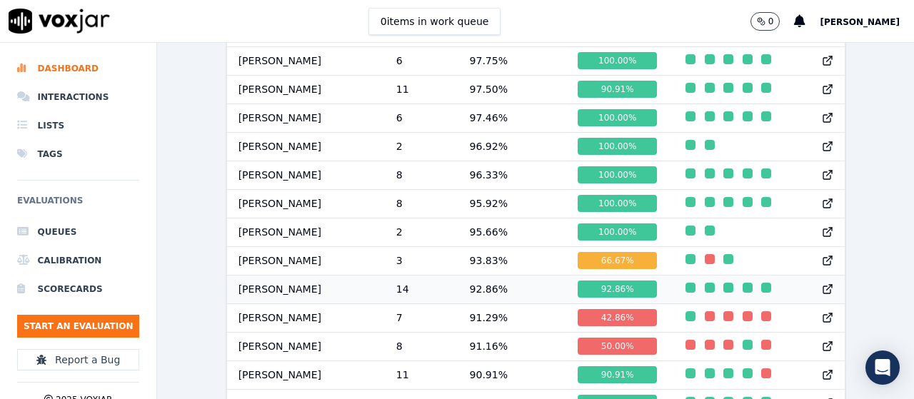
click at [686, 293] on div "button" at bounding box center [691, 288] width 10 height 10
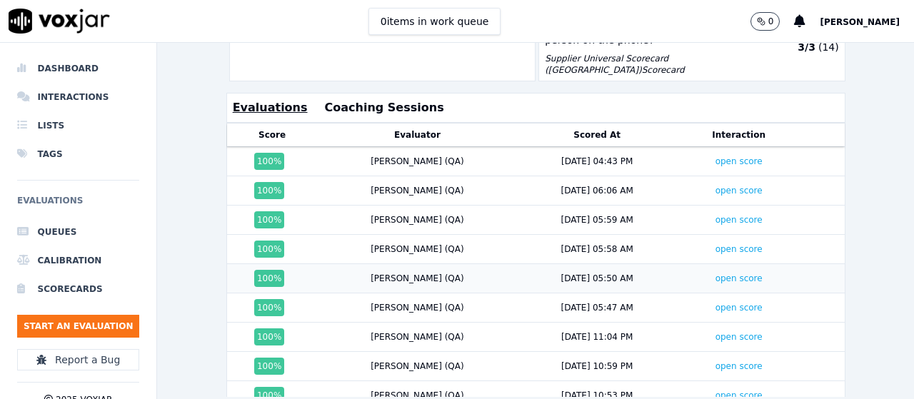
scroll to position [564, 0]
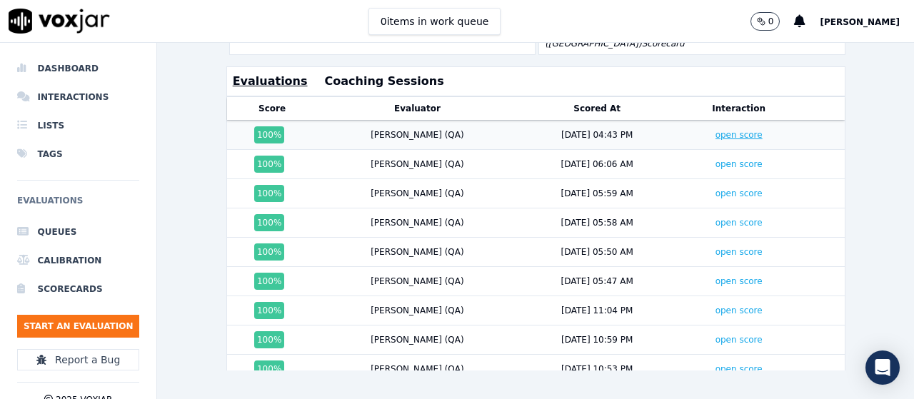
click at [716, 130] on link "open score" at bounding box center [739, 135] width 47 height 10
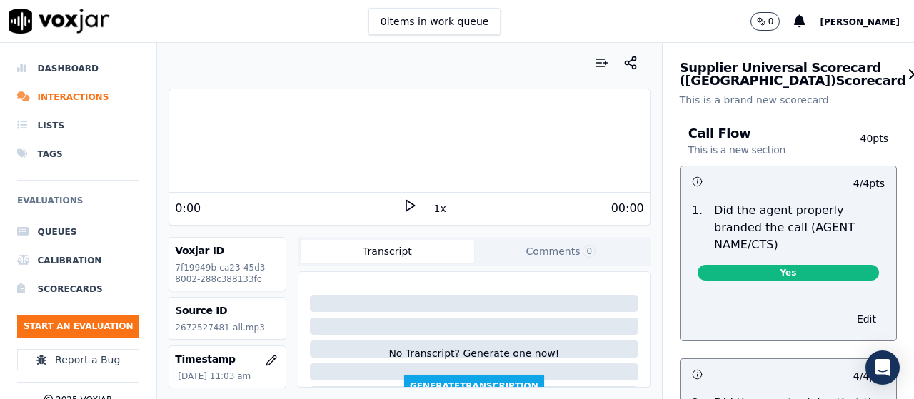
click at [403, 203] on icon at bounding box center [410, 206] width 14 height 14
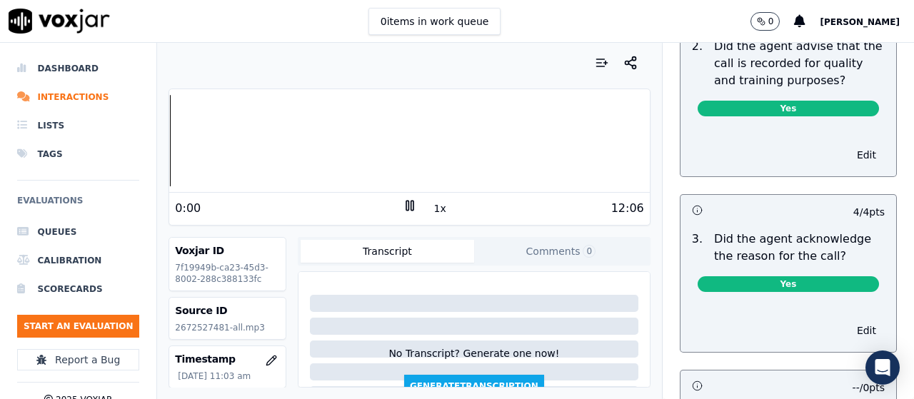
scroll to position [786, 0]
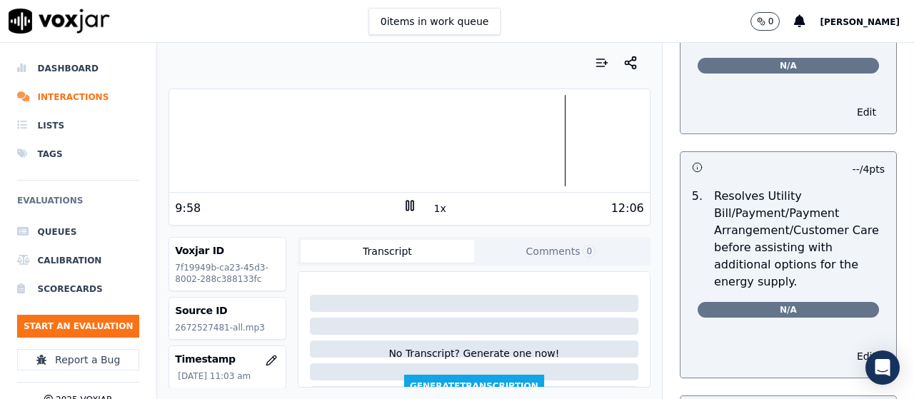
click at [411, 206] on rect at bounding box center [412, 205] width 2 height 9
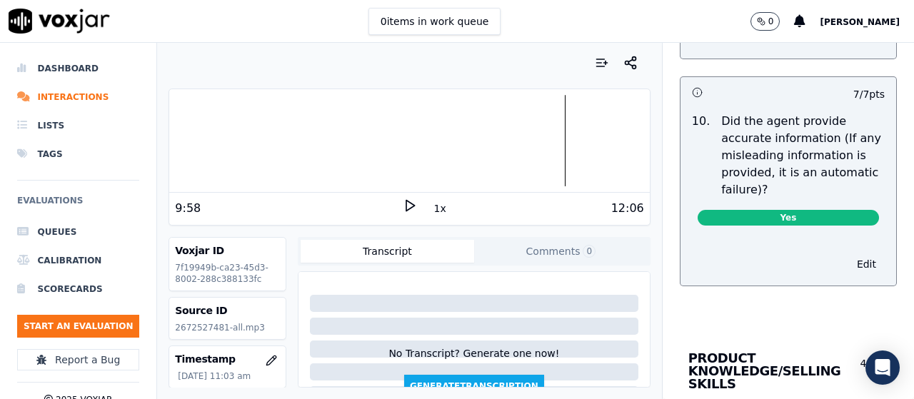
scroll to position [2143, 0]
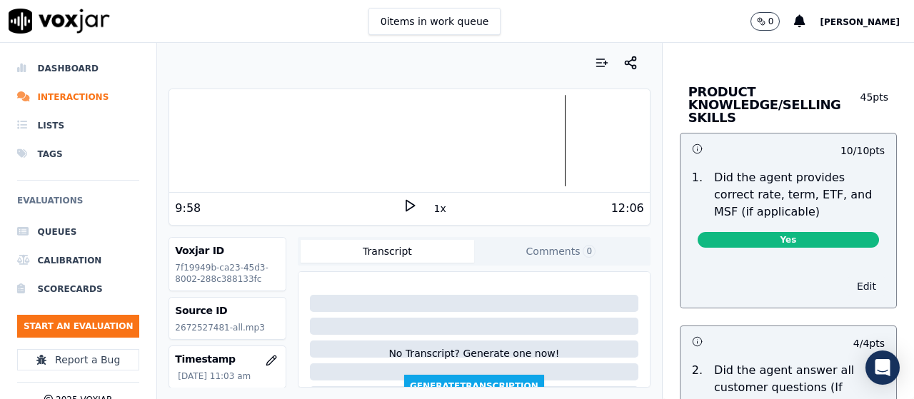
click at [849, 284] on button "Edit" at bounding box center [867, 286] width 36 height 20
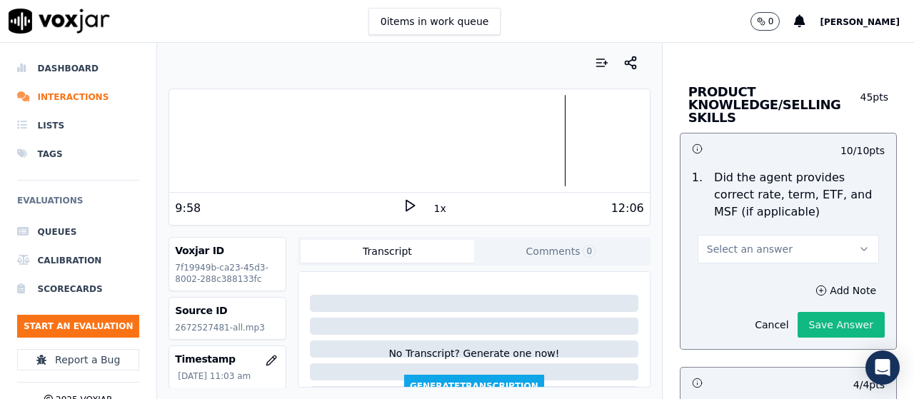
click at [772, 251] on button "Select an answer" at bounding box center [788, 249] width 181 height 29
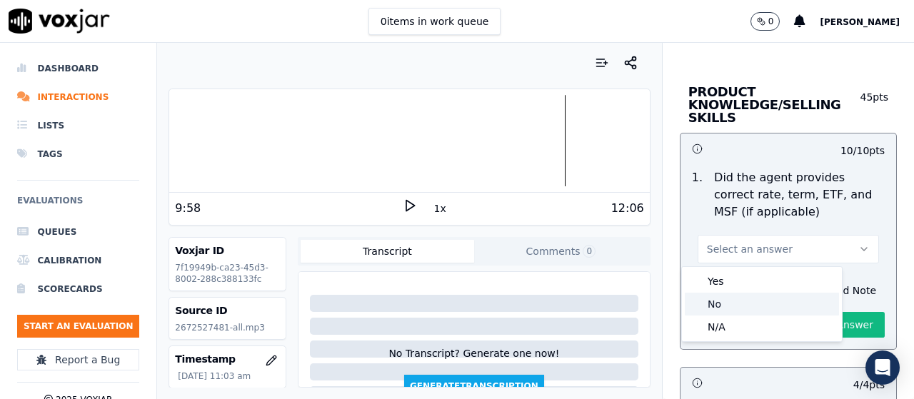
click at [749, 308] on div "No" at bounding box center [762, 304] width 154 height 23
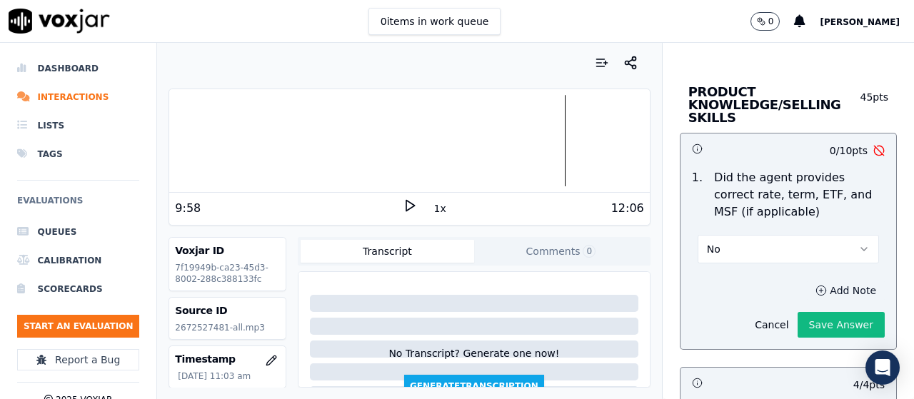
click at [814, 288] on button "Add Note" at bounding box center [846, 291] width 78 height 20
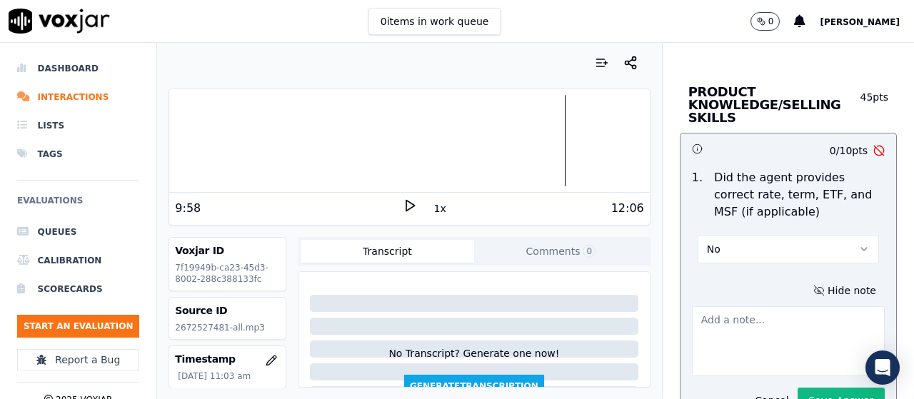
click at [726, 324] on textarea at bounding box center [788, 341] width 193 height 70
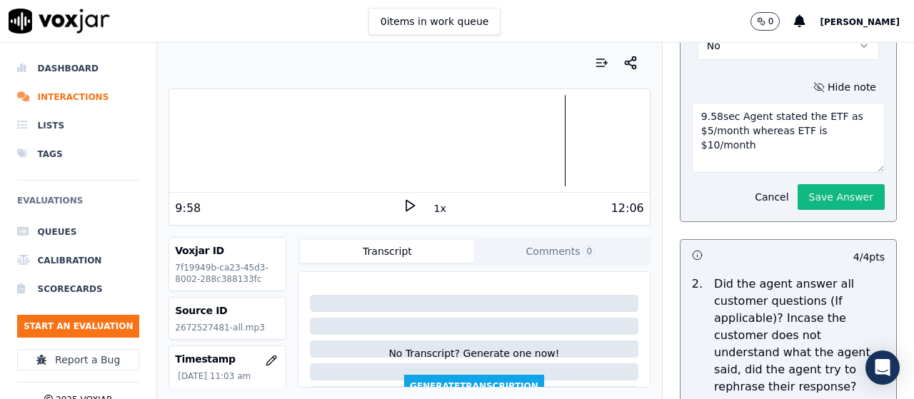
scroll to position [2358, 0]
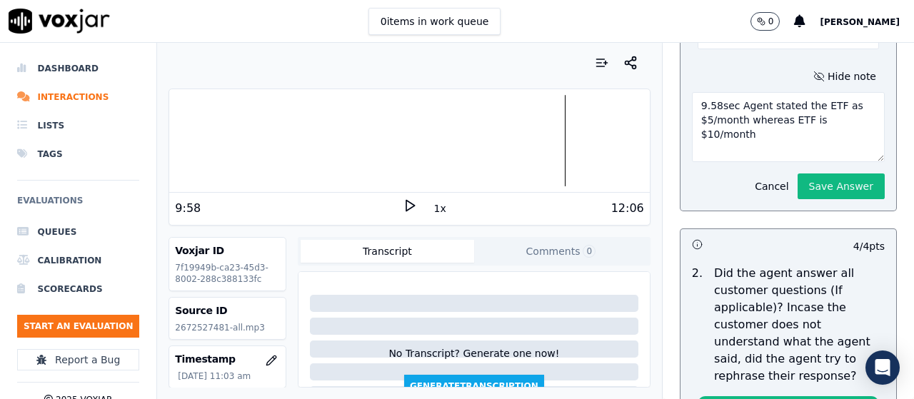
type textarea "9.58sec Agent stated the ETF as $5/month whereas ETF is $10/month"
click at [827, 187] on button "Save Answer" at bounding box center [841, 187] width 87 height 26
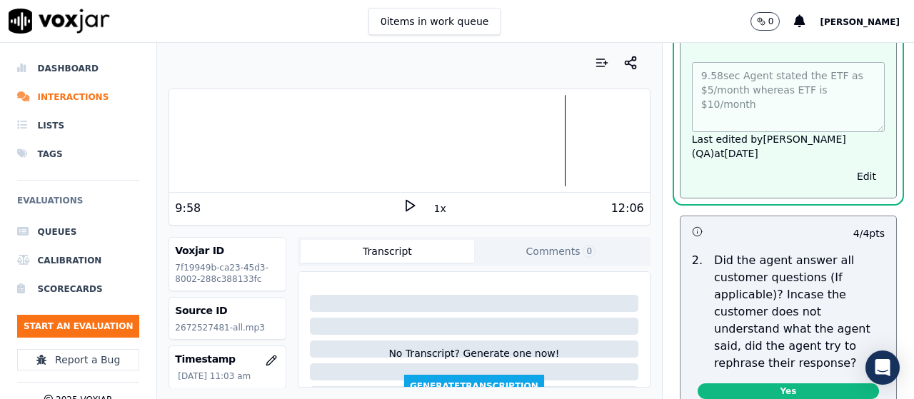
scroll to position [0, 0]
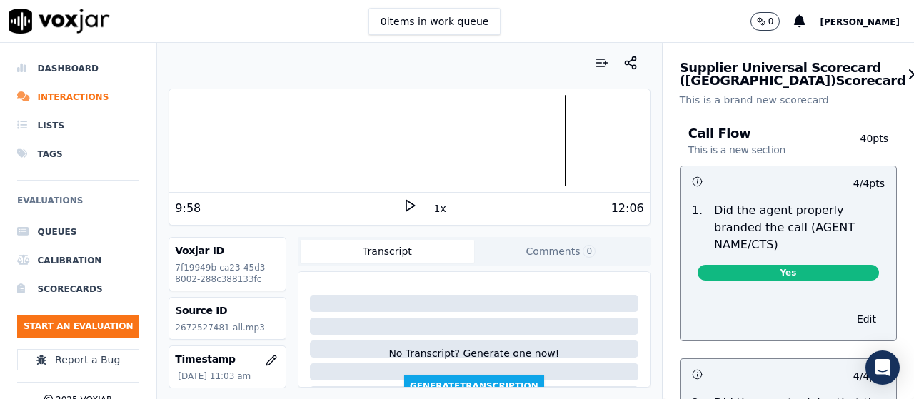
drag, startPoint x: 856, startPoint y: 72, endPoint x: 856, endPoint y: 81, distance: 9.3
click at [906, 71] on icon "button" at bounding box center [914, 74] width 17 height 17
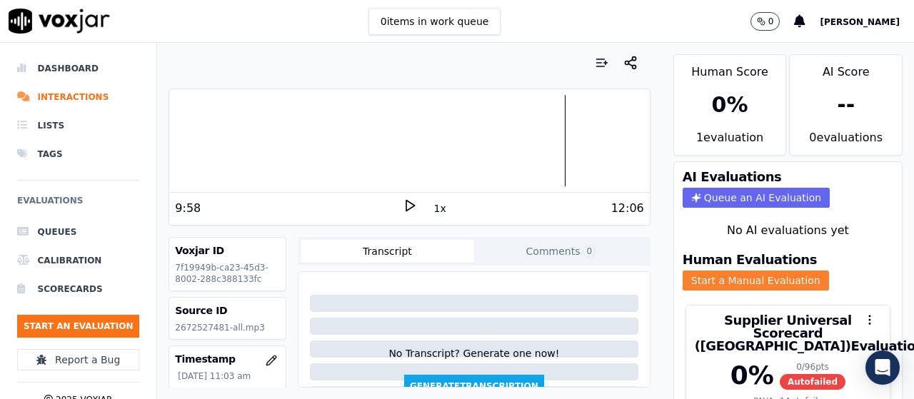
scroll to position [107, 0]
